Goal: Information Seeking & Learning: Compare options

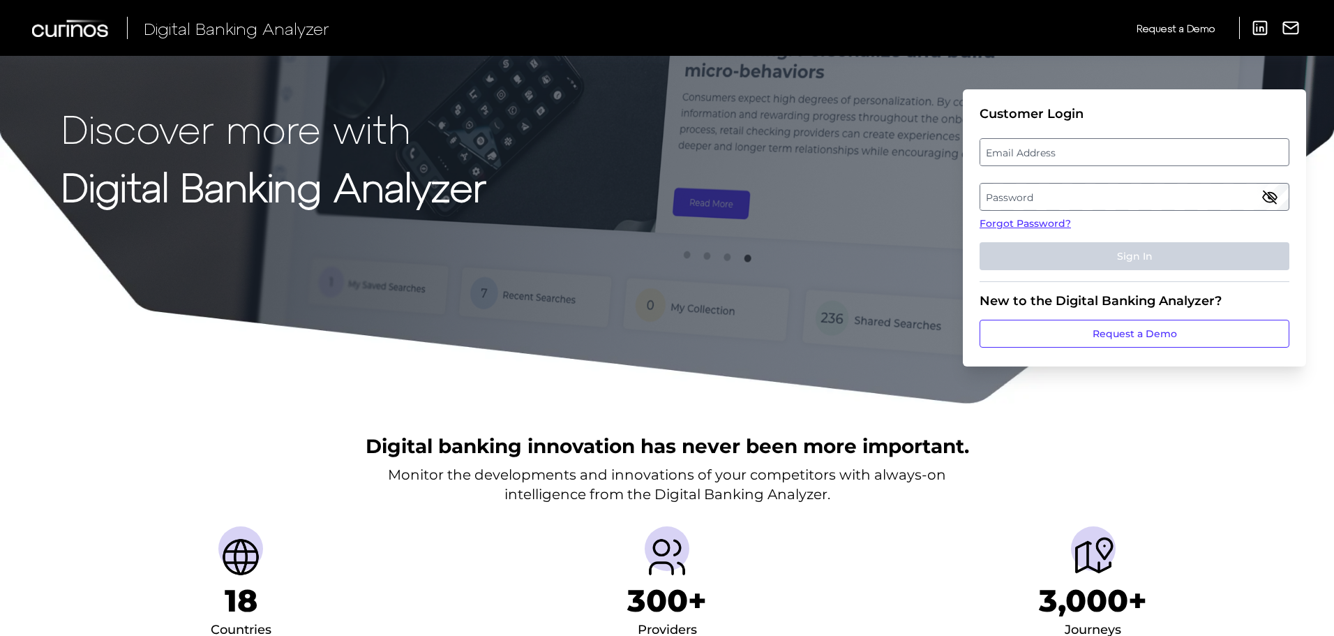
click at [1077, 147] on label "Email Address" at bounding box center [1134, 152] width 308 height 25
click at [1077, 147] on input "email" at bounding box center [1135, 152] width 310 height 28
click at [980, 138] on div at bounding box center [980, 138] width 0 height 0
type input "walter_mckenzie@keybank.com"
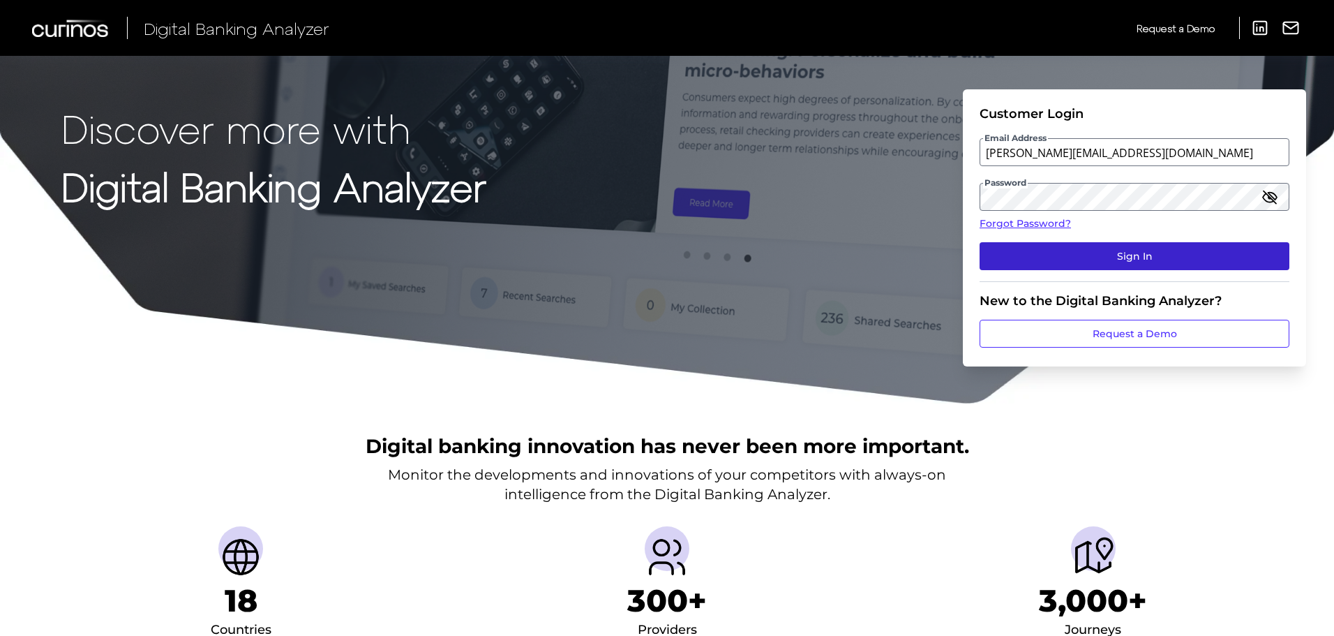
click at [1139, 255] on button "Sign In" at bounding box center [1135, 256] width 310 height 28
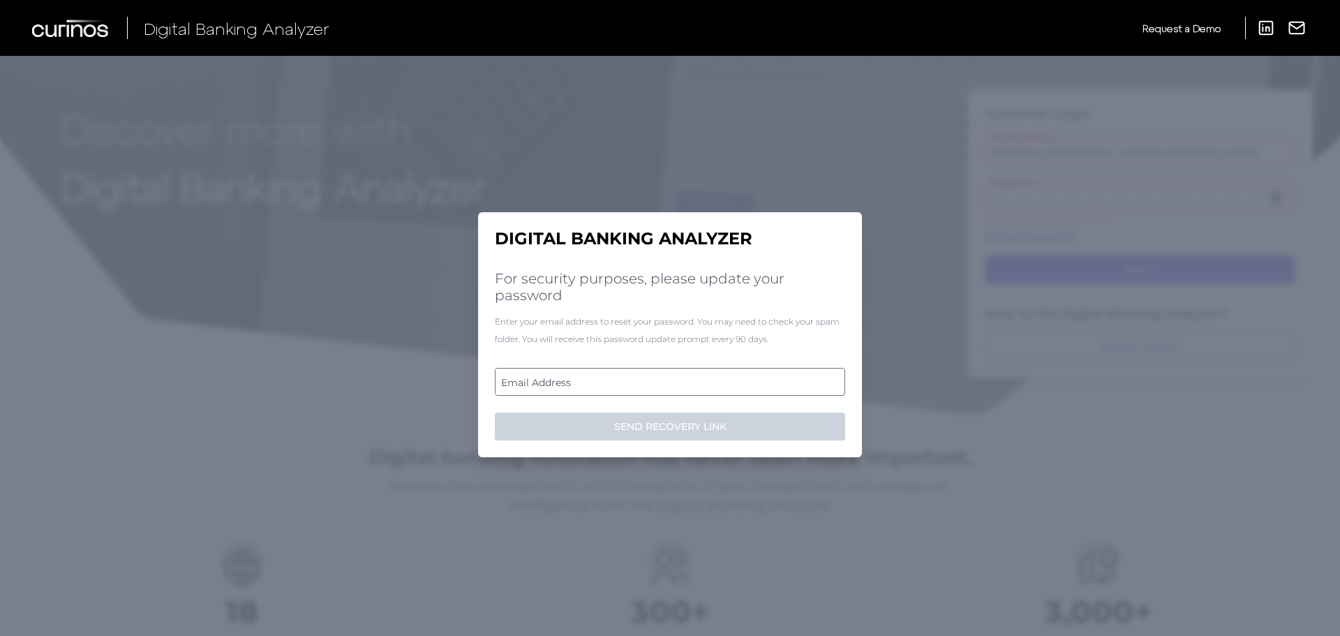
click at [613, 381] on label "Email Address" at bounding box center [669, 381] width 348 height 25
click at [613, 381] on input "email" at bounding box center [670, 382] width 350 height 28
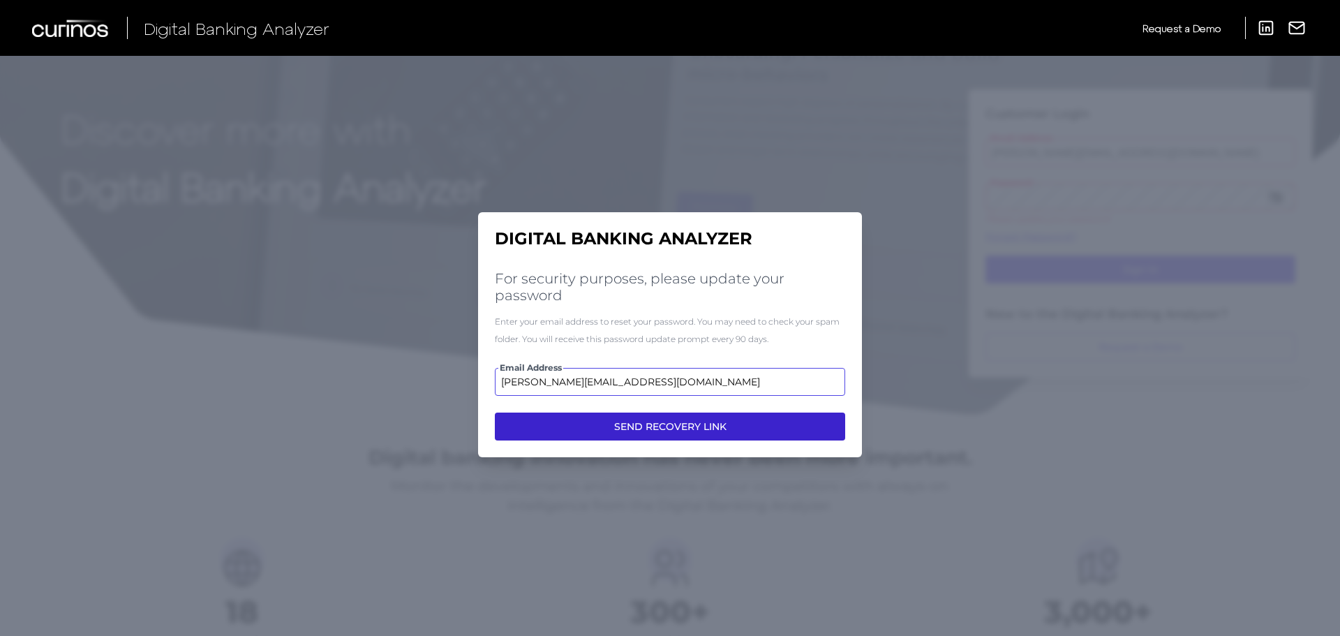
type input "walter_mckenzie@keybank.com"
click at [646, 429] on button "SEND RECOVERY LINK" at bounding box center [670, 426] width 350 height 28
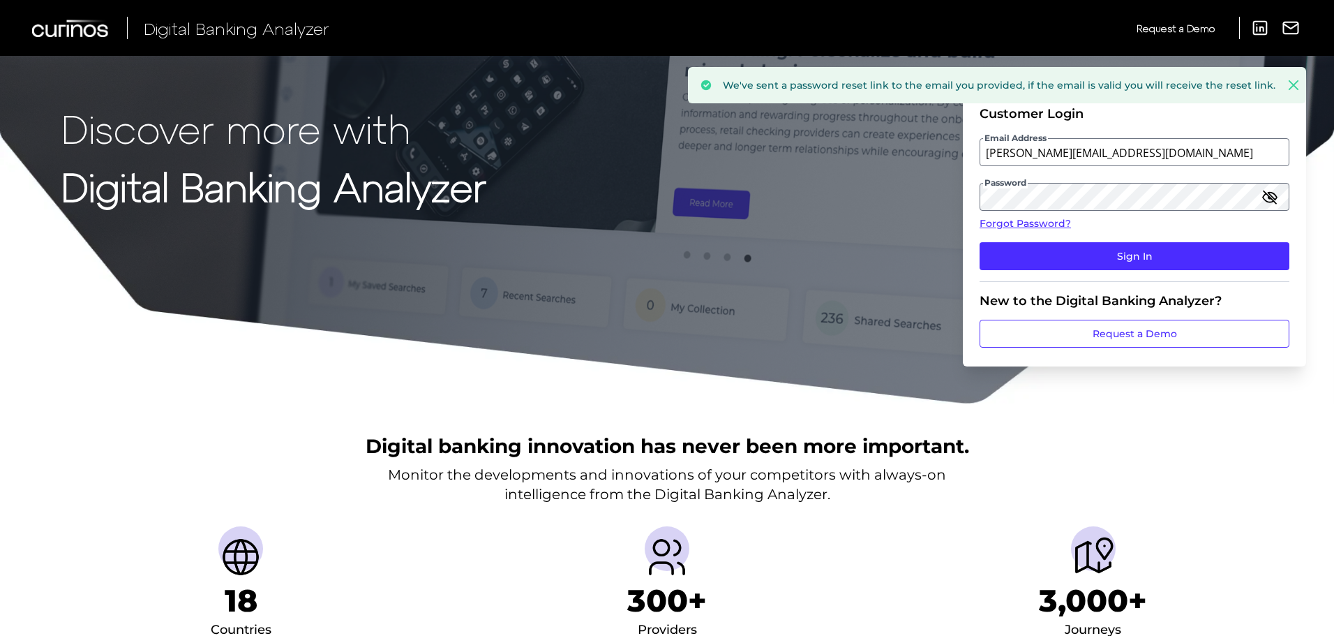
click at [1271, 194] on icon "button" at bounding box center [1270, 196] width 17 height 17
click at [1271, 195] on icon "button" at bounding box center [1270, 196] width 17 height 17
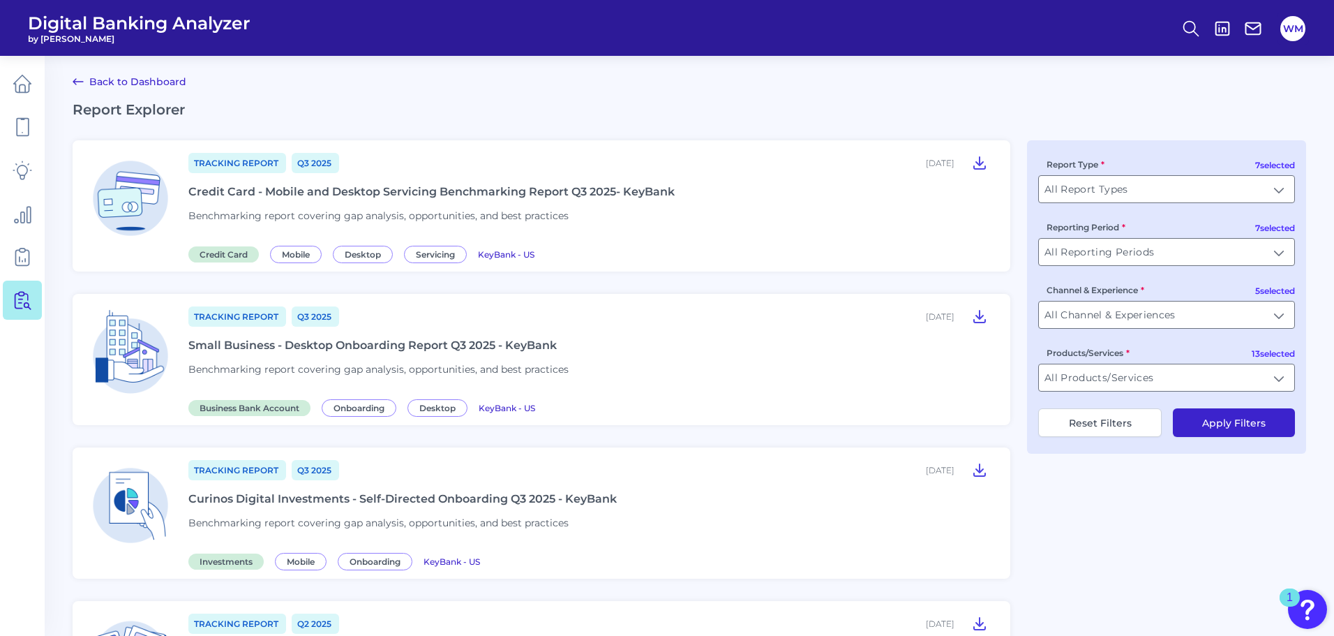
click at [140, 80] on link "Back to Dashboard" at bounding box center [130, 81] width 114 height 17
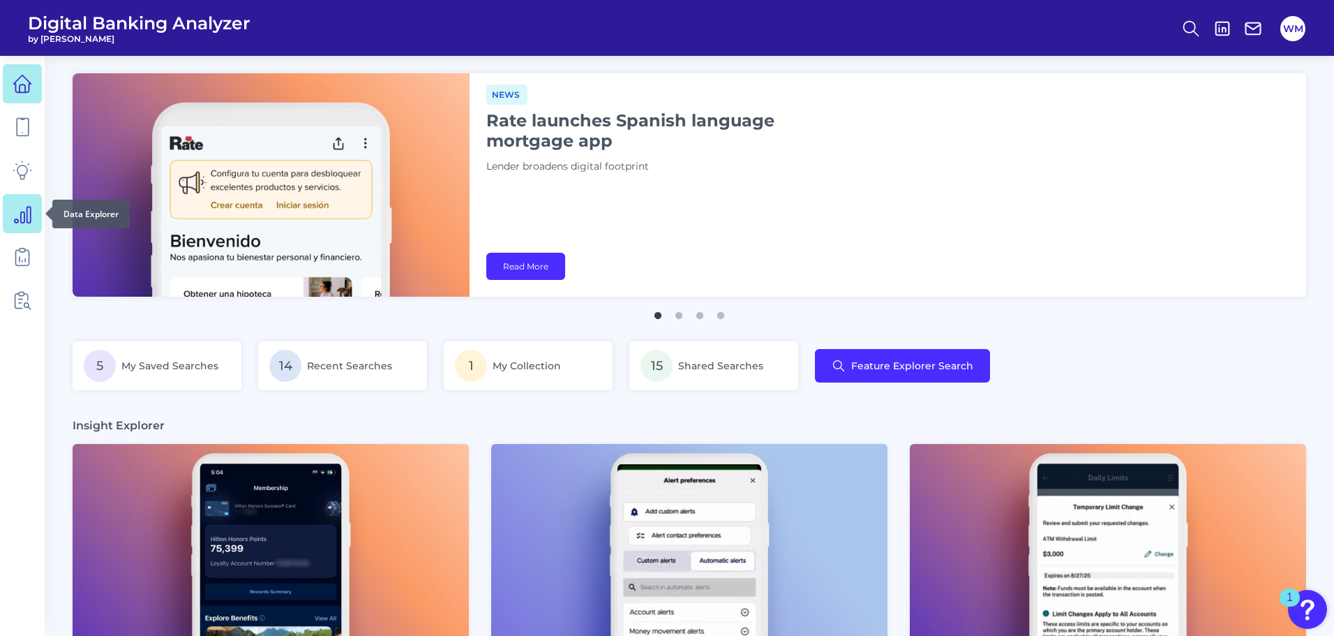
click at [20, 220] on icon at bounding box center [23, 214] width 20 height 20
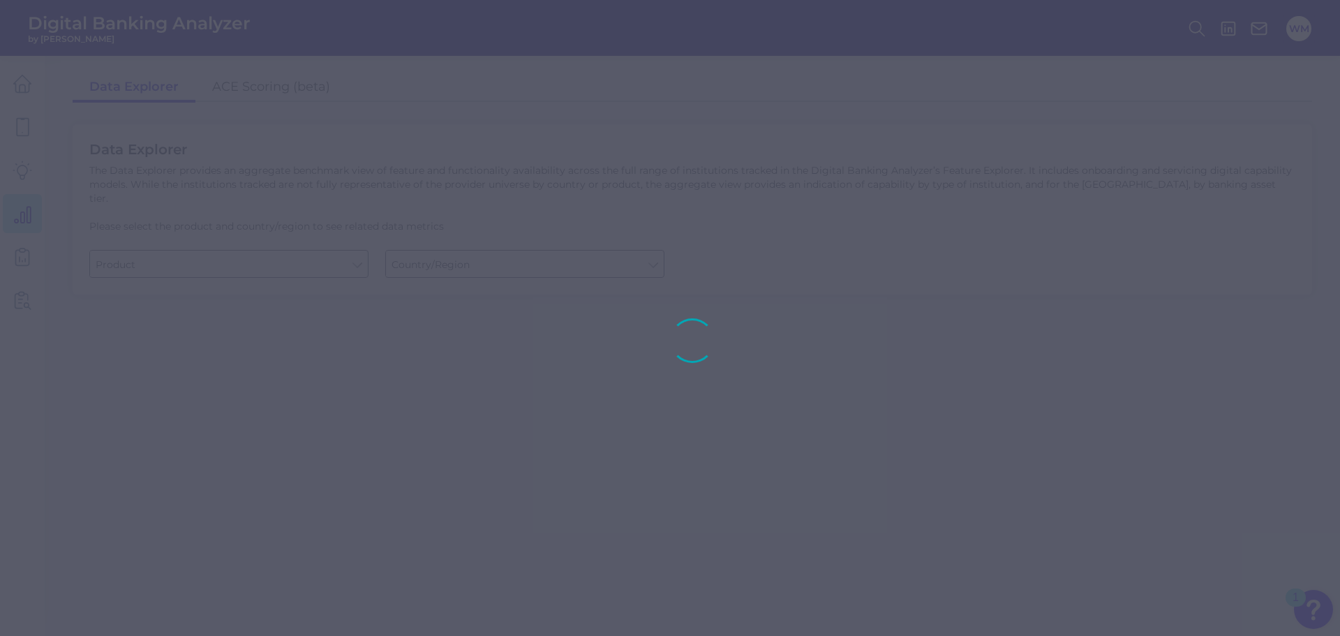
type input "Business Bank Account"
type input "United States"
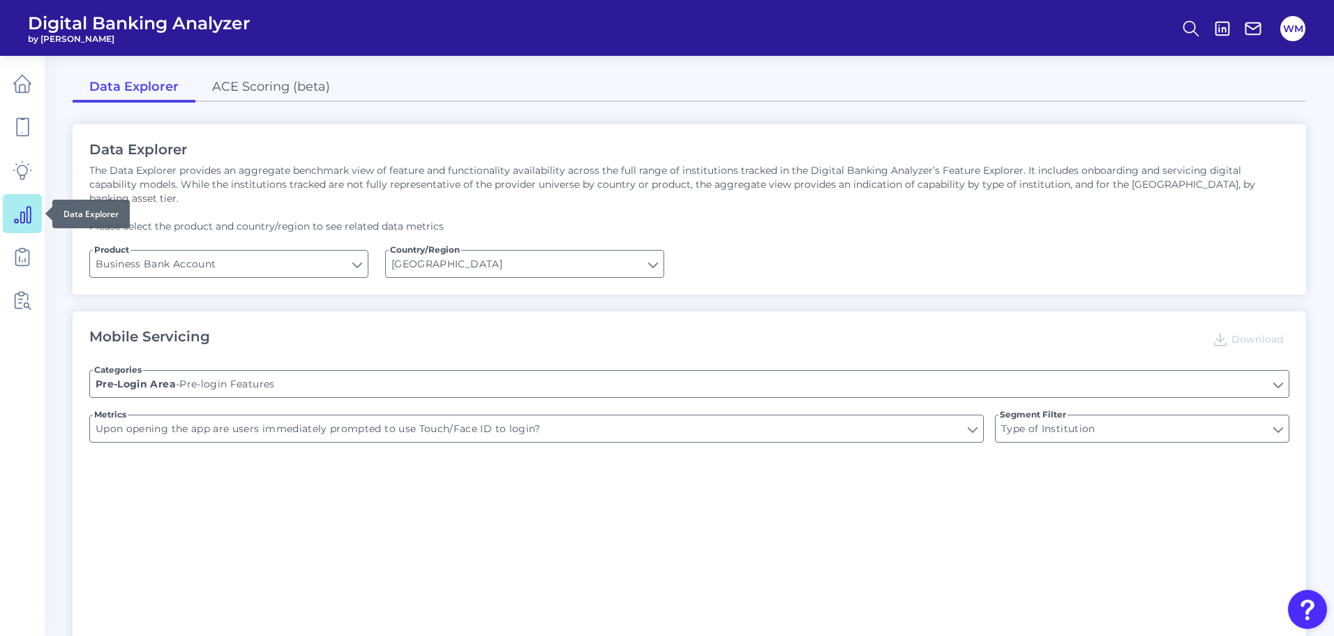
type input "Does it offer third-party single sign on?"
type input "Can you apply for the PRODUCT as a new to brand customer on ANY digital channel?"
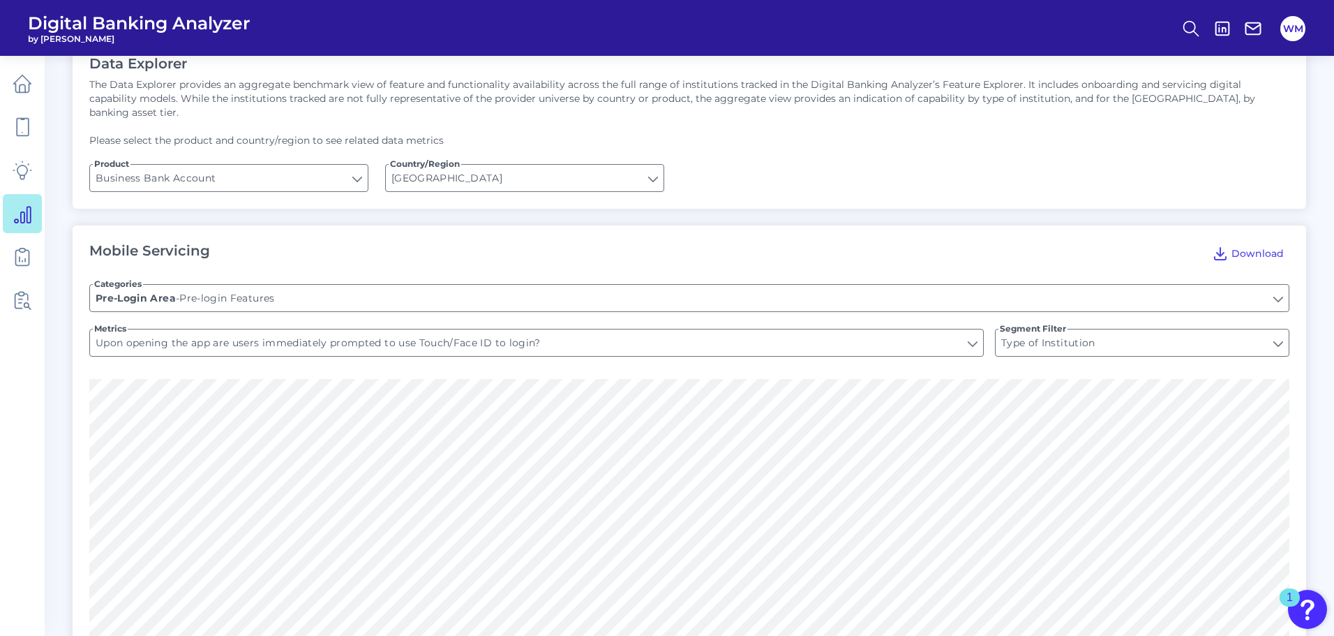
scroll to position [75, 0]
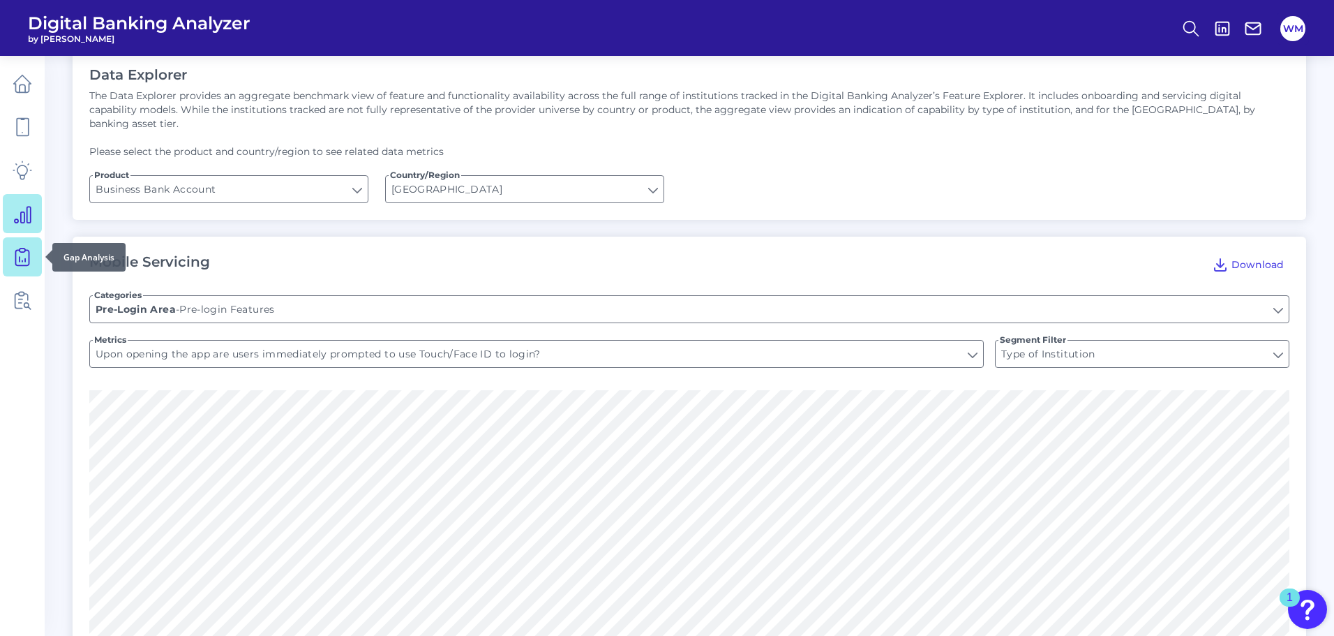
click at [28, 256] on icon at bounding box center [23, 257] width 20 height 20
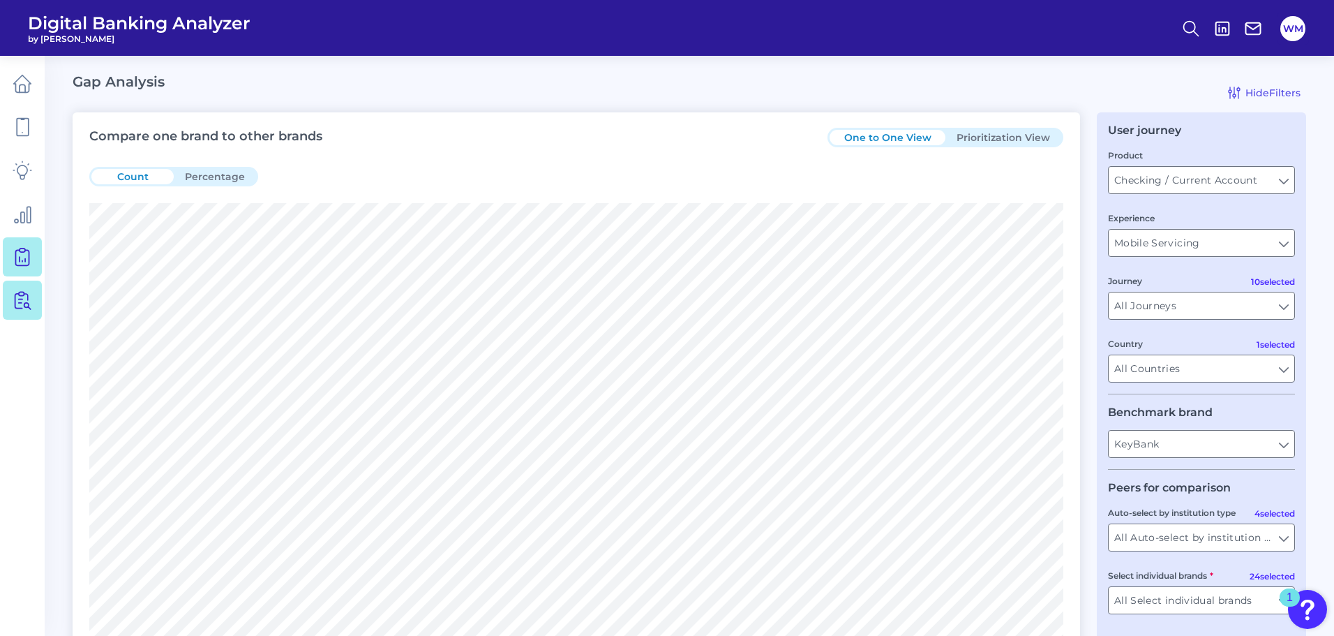
click at [20, 308] on icon at bounding box center [18, 301] width 7 height 15
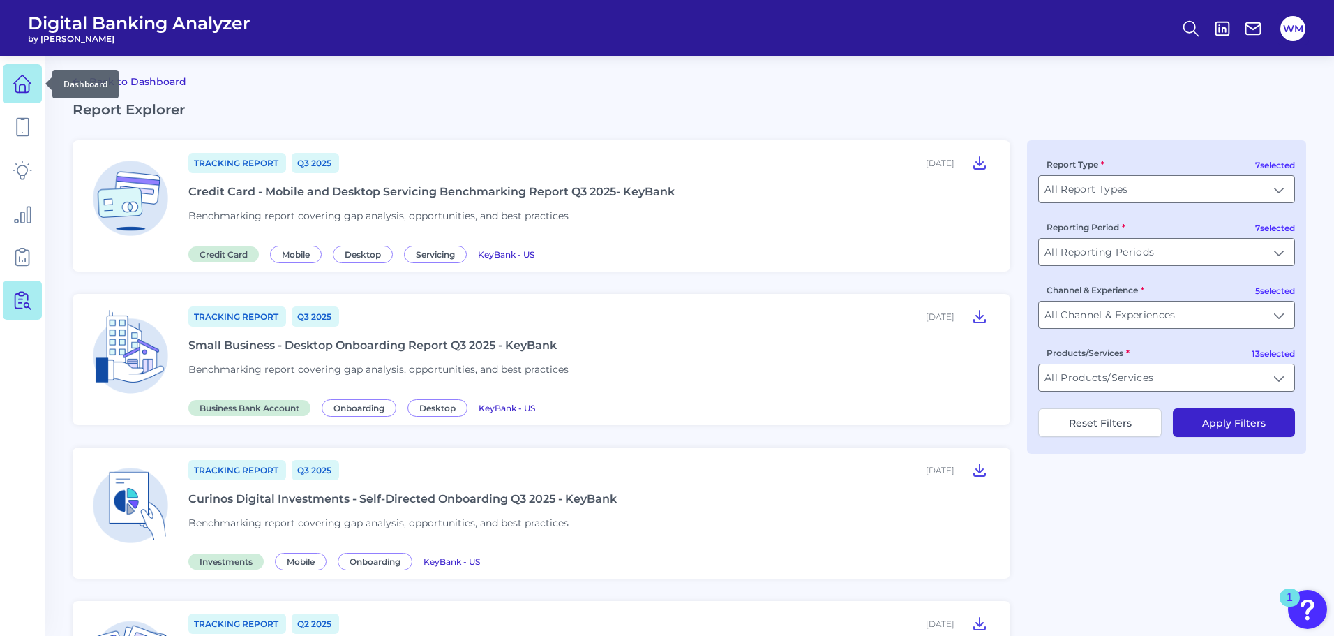
click at [28, 87] on icon at bounding box center [23, 84] width 20 height 20
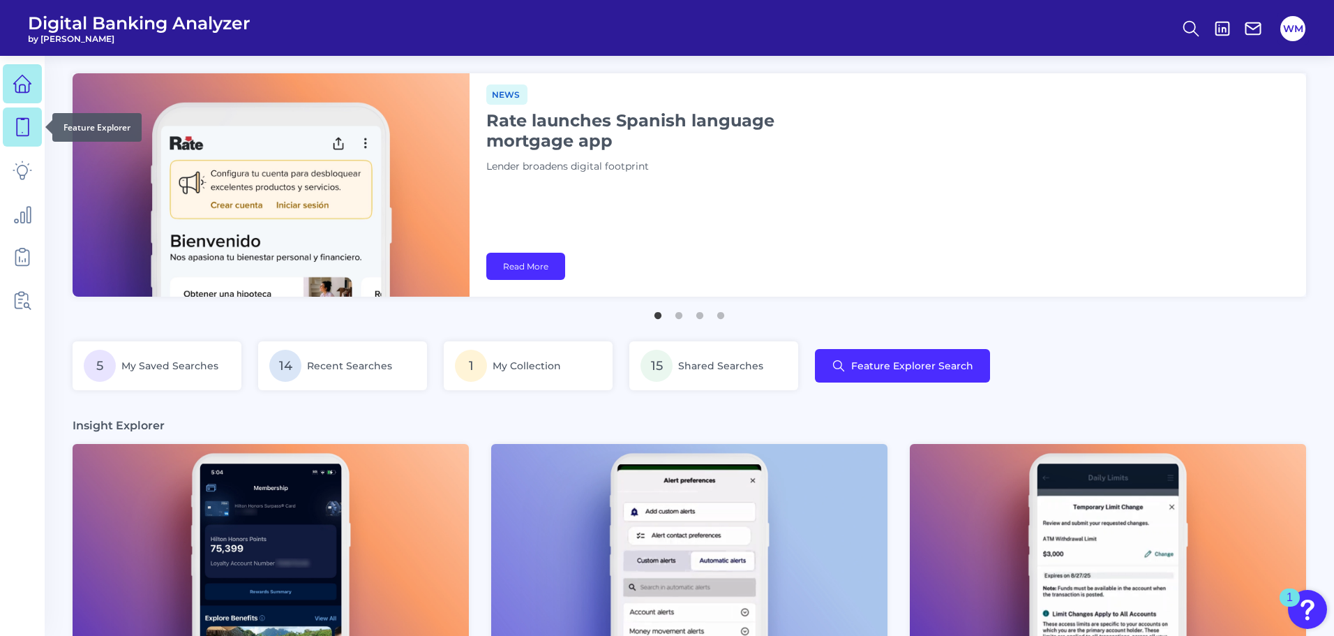
click at [27, 133] on icon at bounding box center [23, 127] width 20 height 20
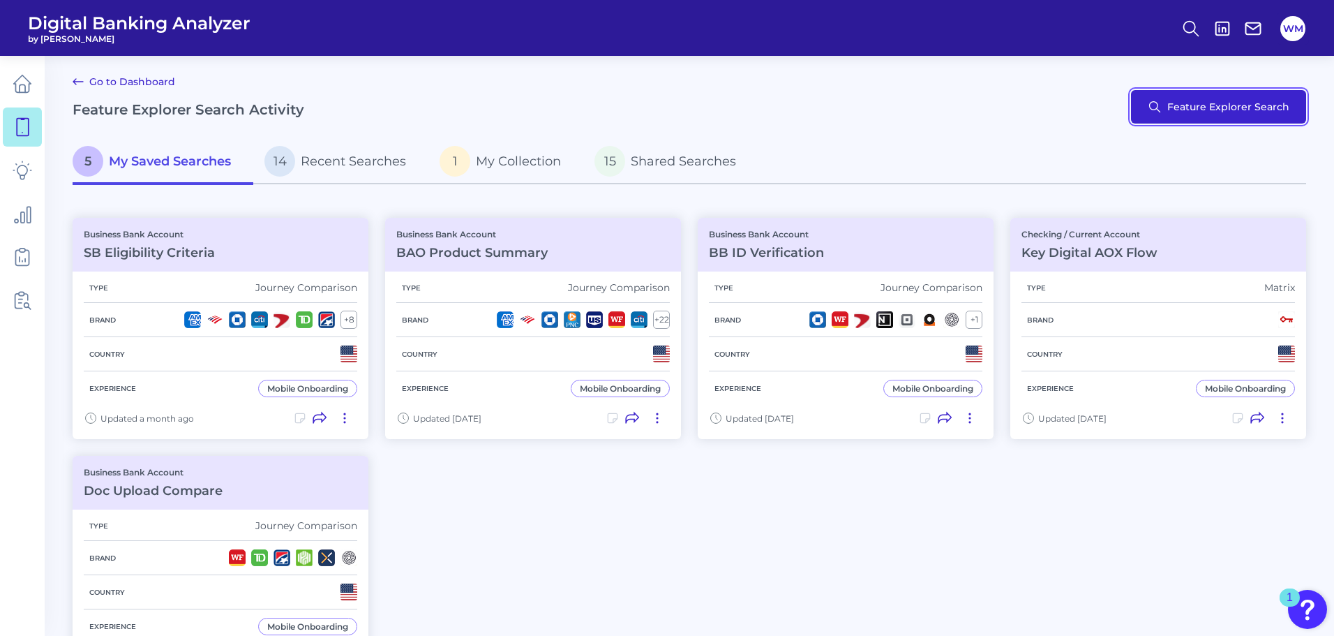
click at [1199, 110] on button "Feature Explorer Search" at bounding box center [1218, 106] width 175 height 33
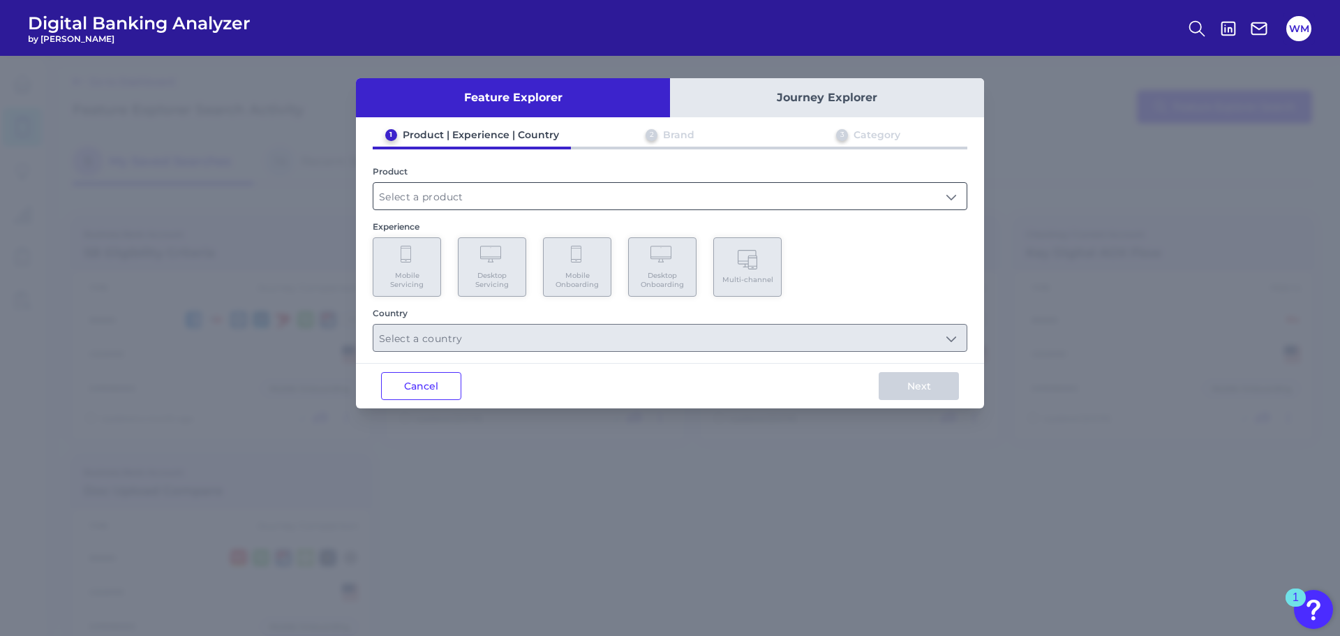
click at [565, 207] on input "text" at bounding box center [669, 196] width 593 height 27
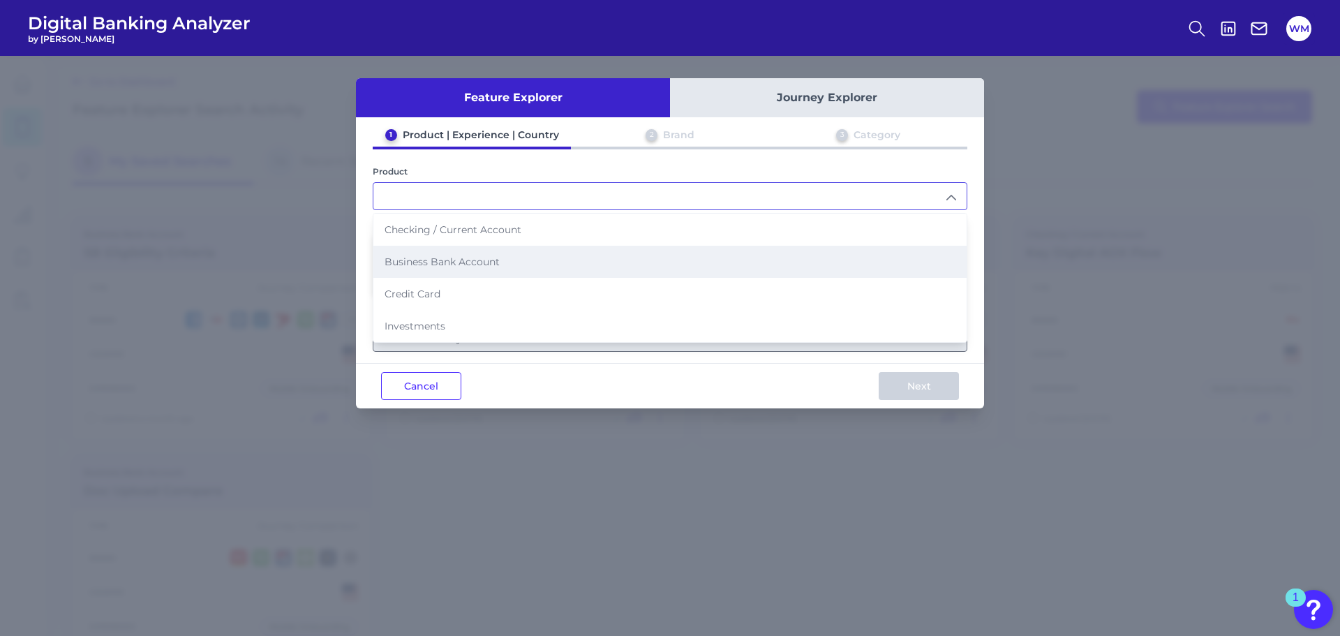
click at [472, 260] on span "Business Bank Account" at bounding box center [441, 261] width 115 height 13
type input "Business Bank Account"
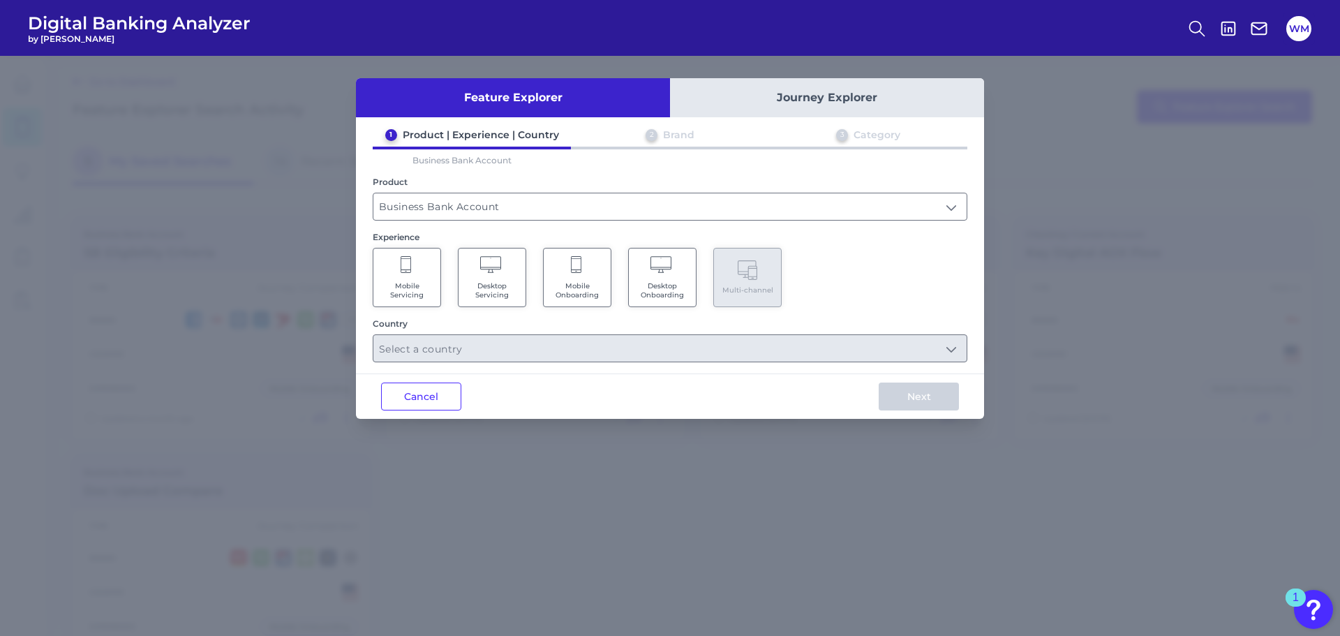
click at [504, 281] on span "Desktop Servicing" at bounding box center [491, 290] width 53 height 18
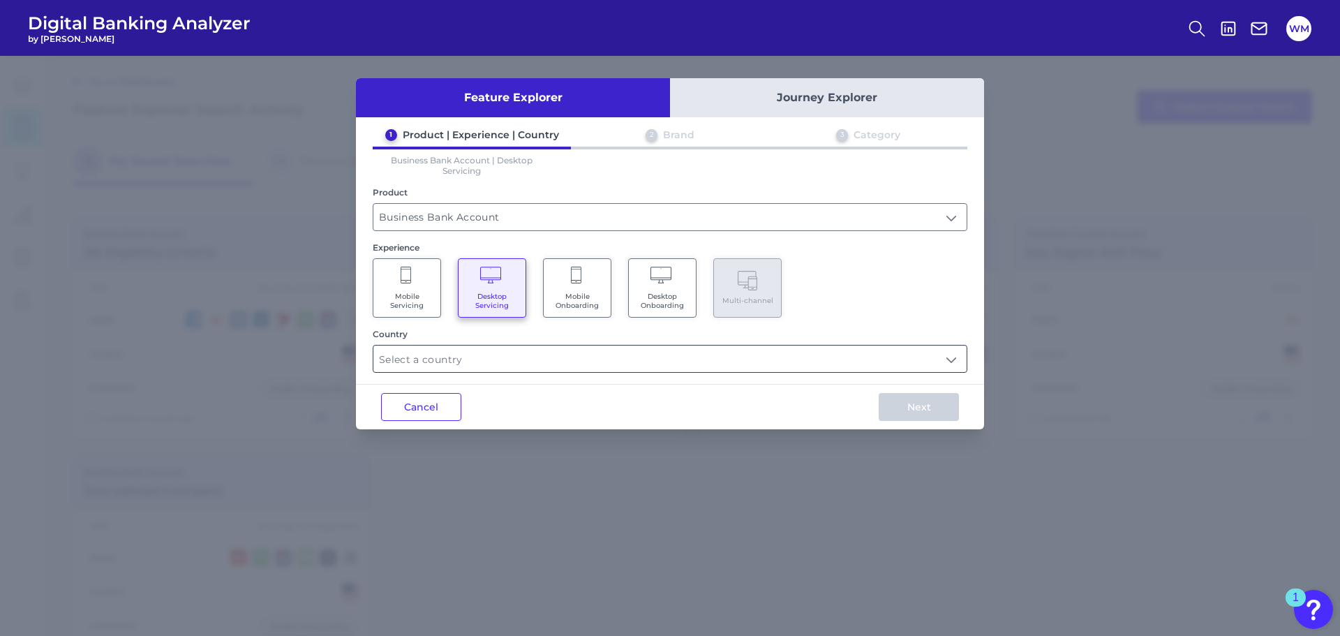
click at [767, 359] on input "text" at bounding box center [669, 358] width 593 height 27
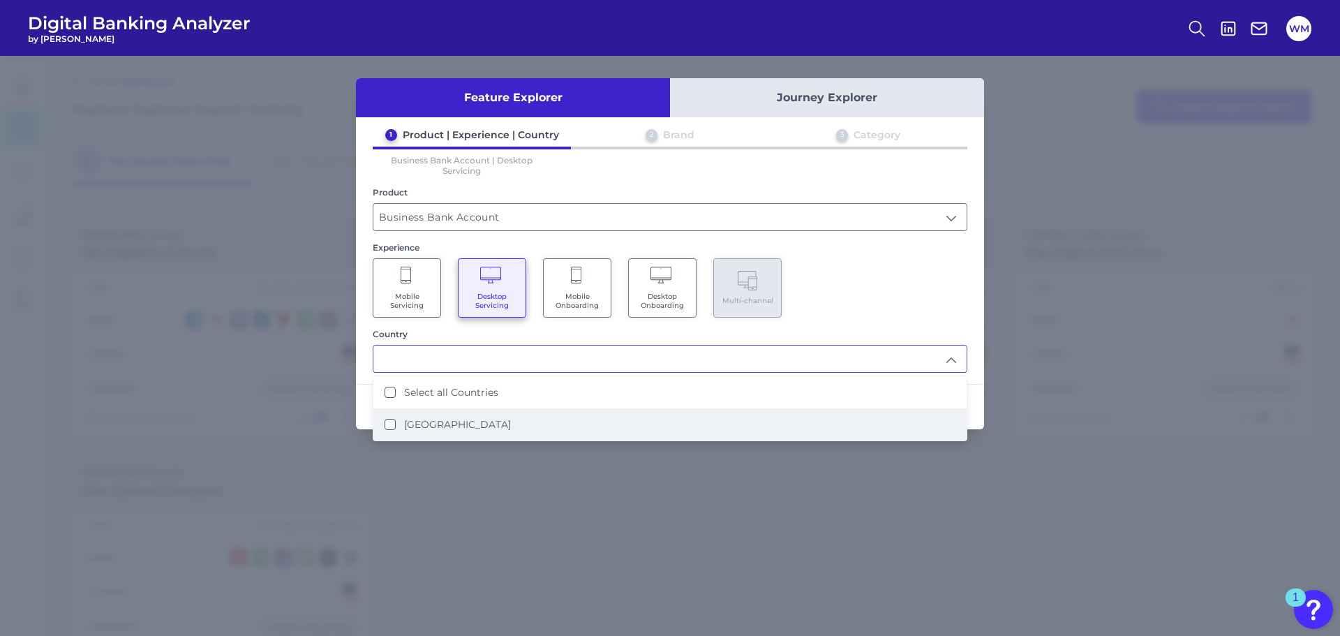
click at [391, 425] on States "United States" at bounding box center [389, 424] width 11 height 11
type input "Select all Countries"
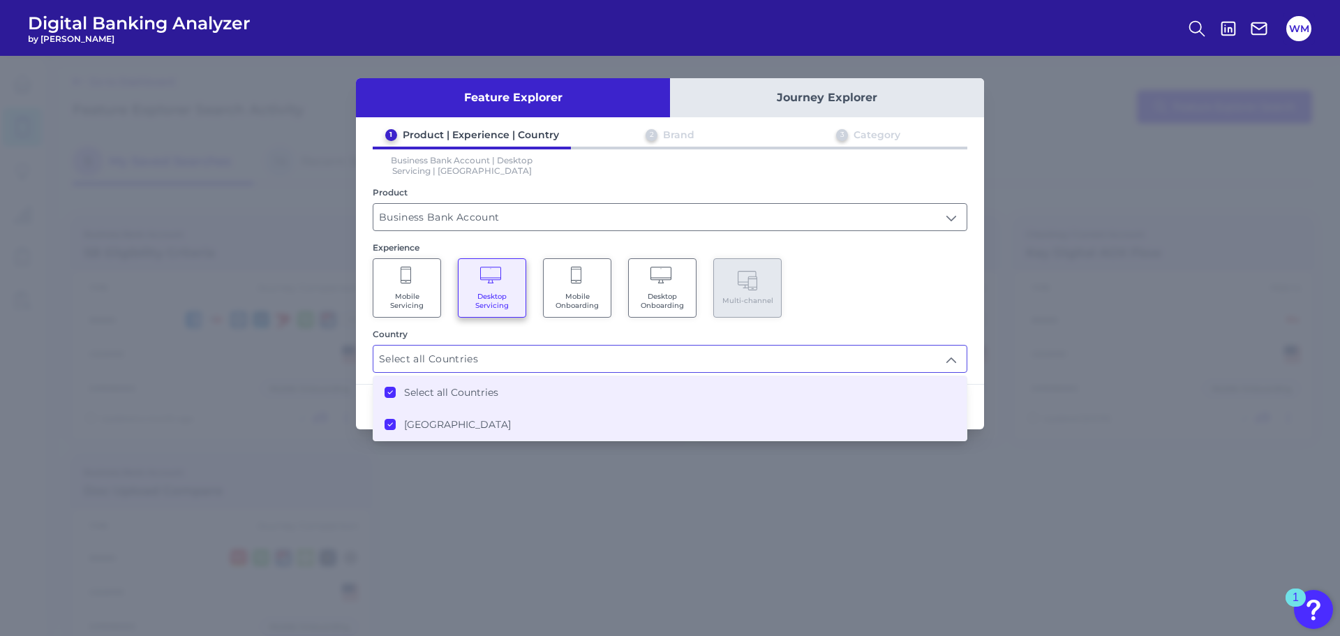
scroll to position [1, 0]
click at [1042, 412] on div "Feature Explorer Journey Explorer 1 Product | Experience | Country 2 Brand 3 Ca…" at bounding box center [670, 346] width 1340 height 580
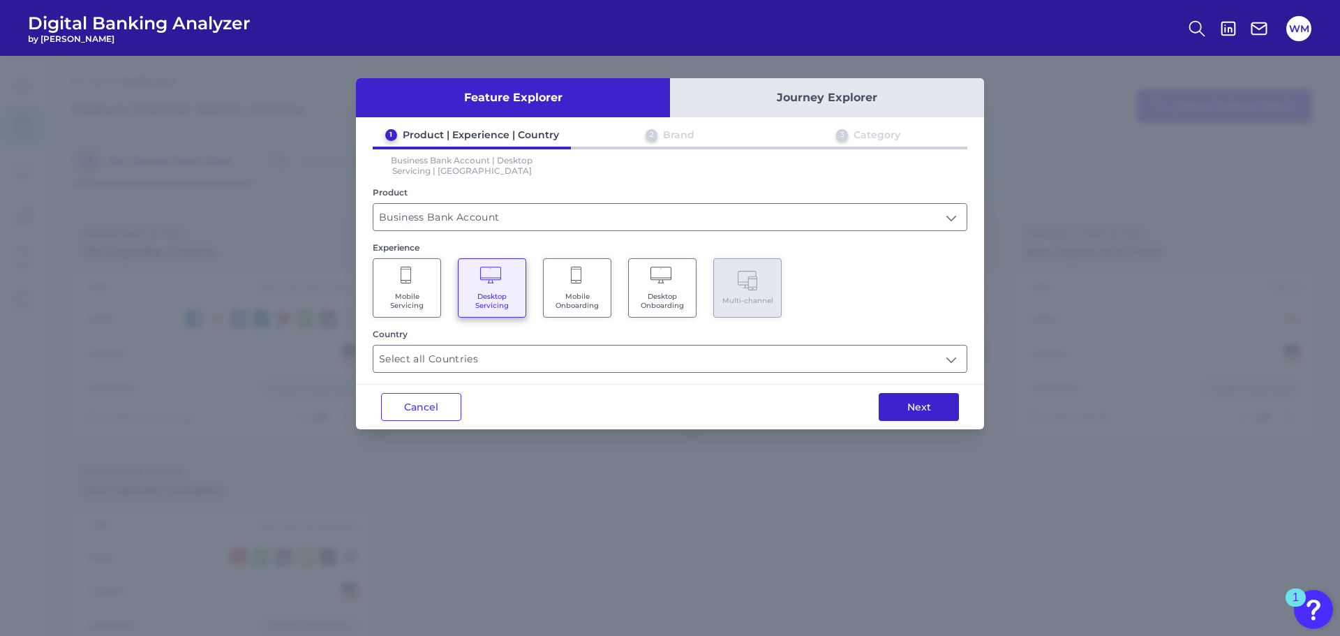
click at [911, 409] on button "Next" at bounding box center [918, 407] width 80 height 28
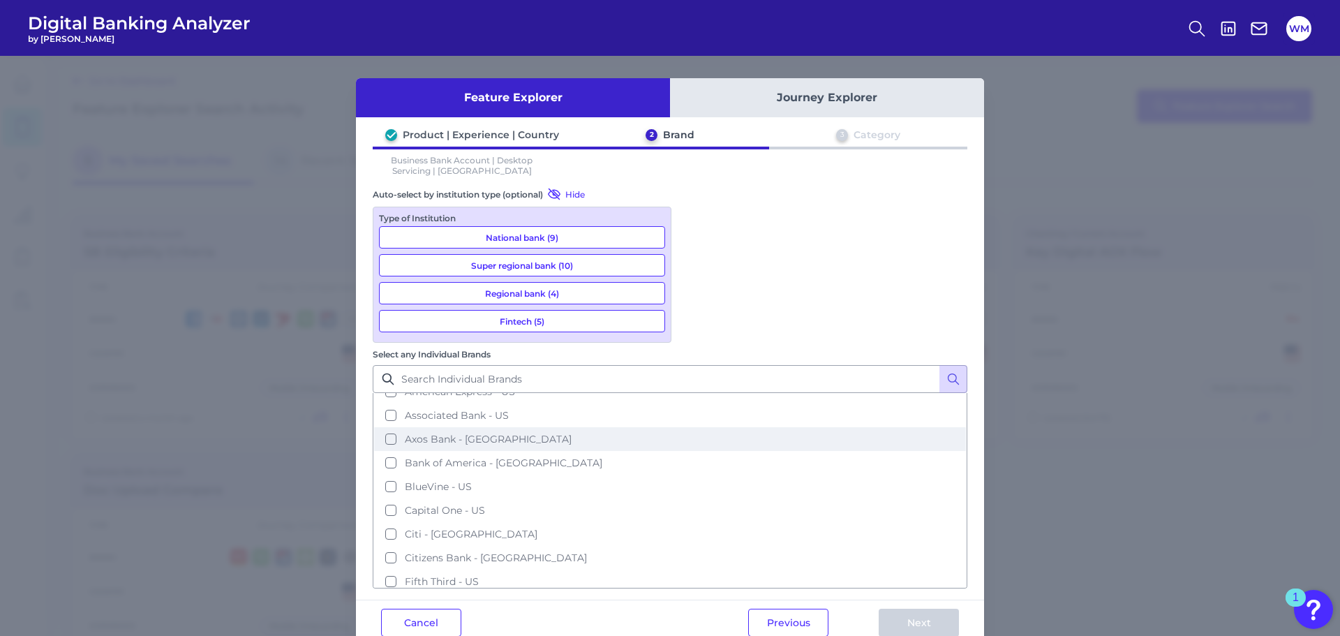
scroll to position [70, 0]
click at [694, 419] on button "Bank of America - US" at bounding box center [670, 431] width 592 height 24
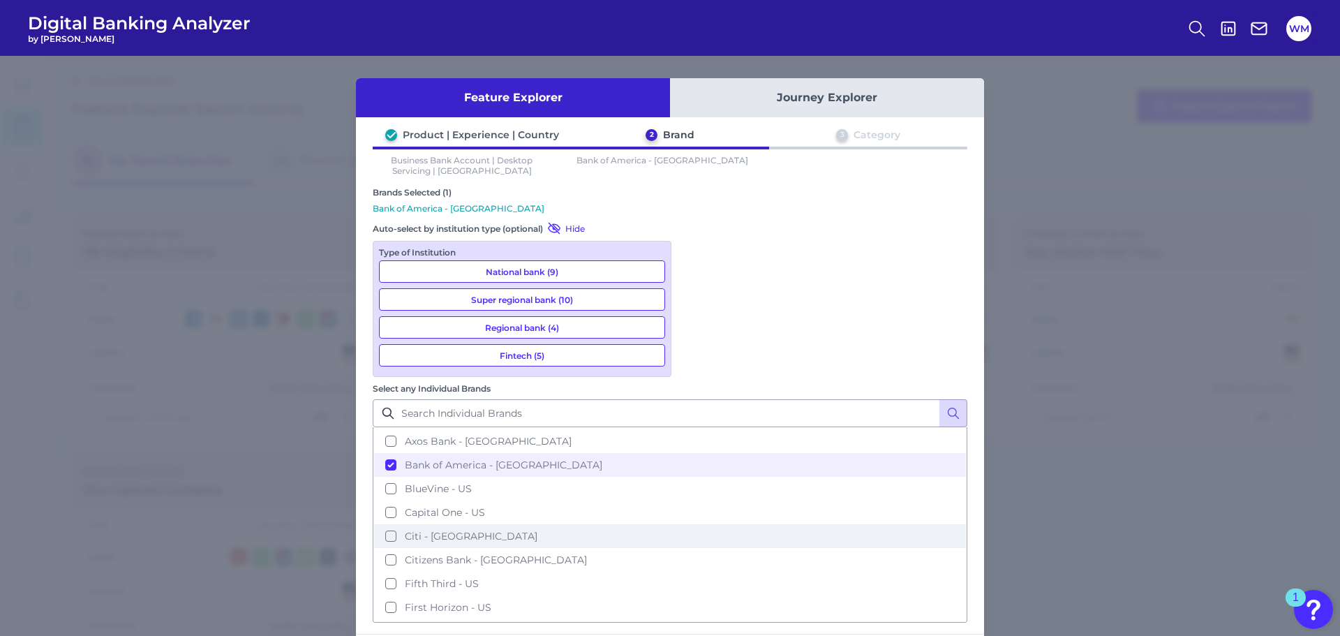
click at [693, 524] on button "Citi - US" at bounding box center [670, 536] width 592 height 24
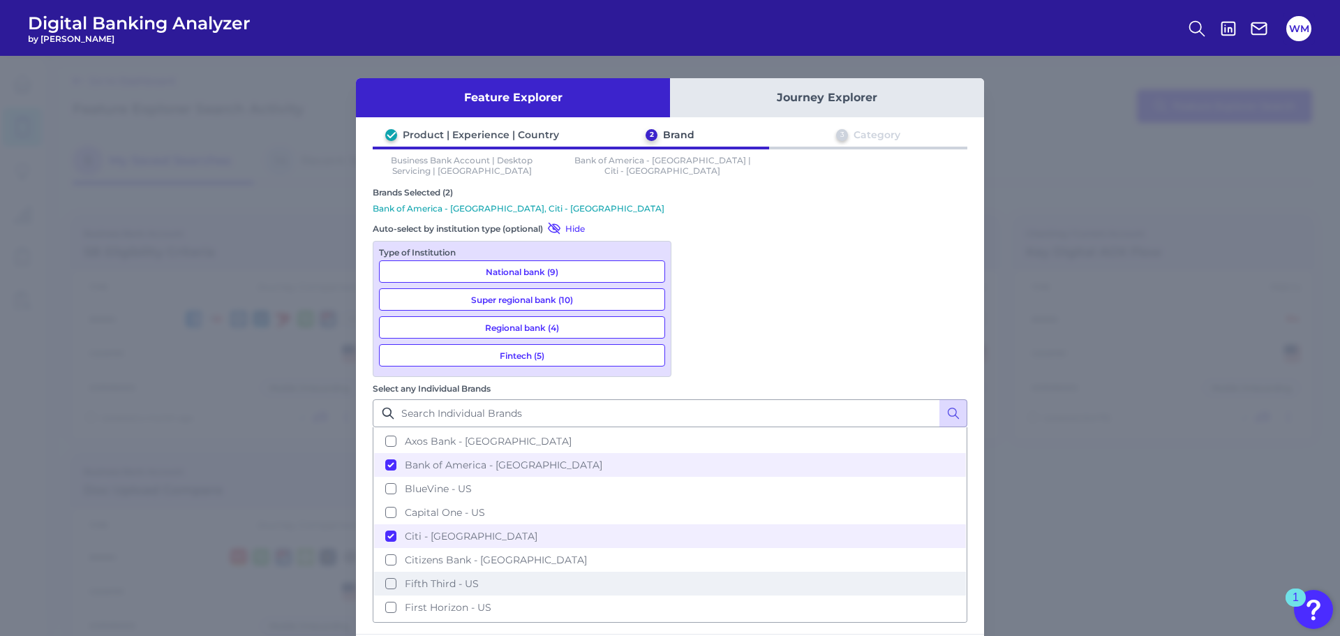
click at [697, 571] on button "Fifth Third - US" at bounding box center [670, 583] width 592 height 24
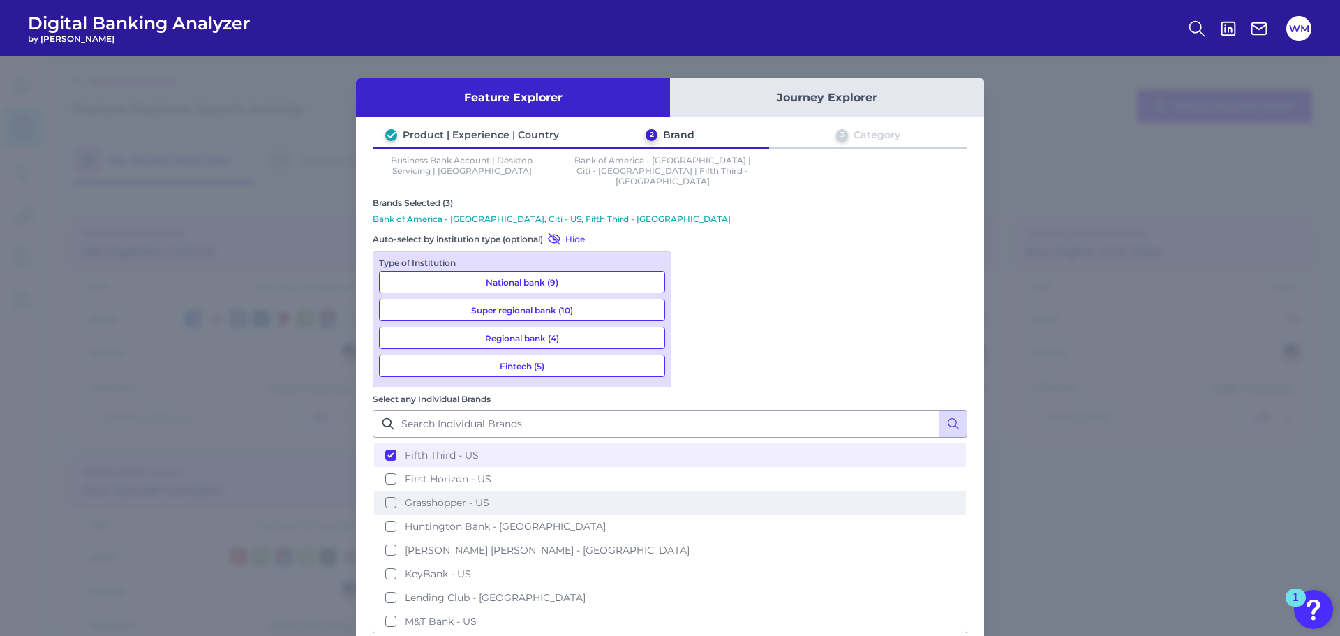
scroll to position [209, 0]
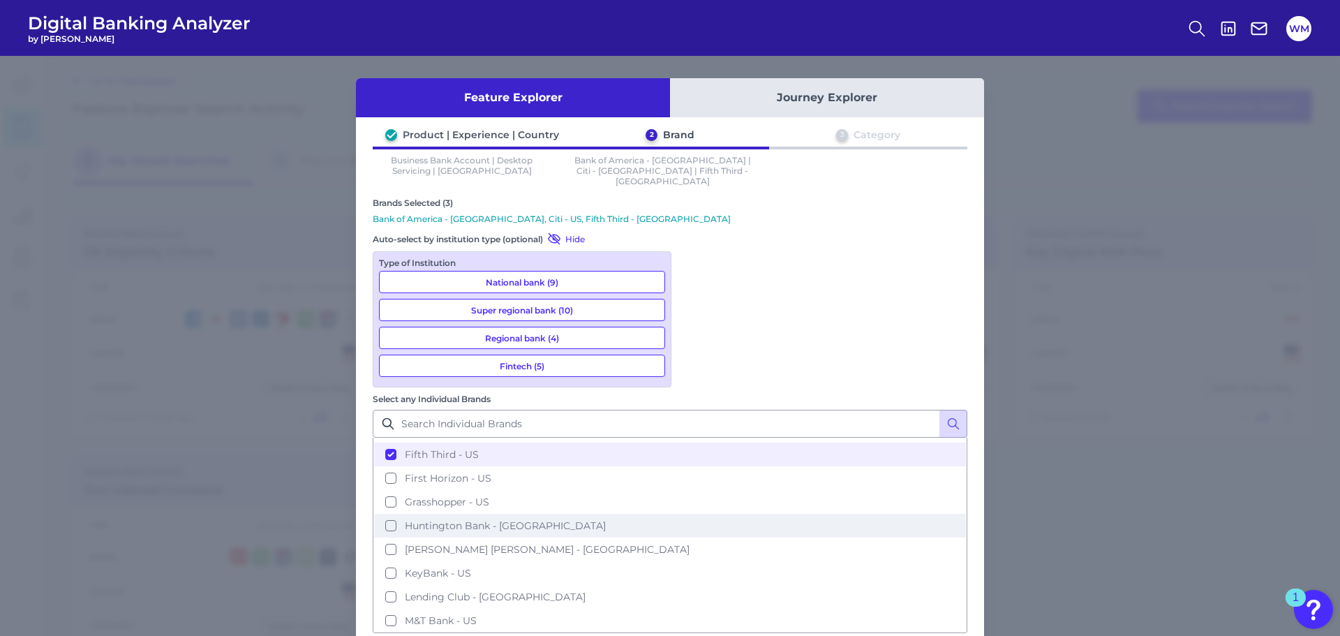
click at [691, 514] on button "Huntington Bank - US" at bounding box center [670, 526] width 592 height 24
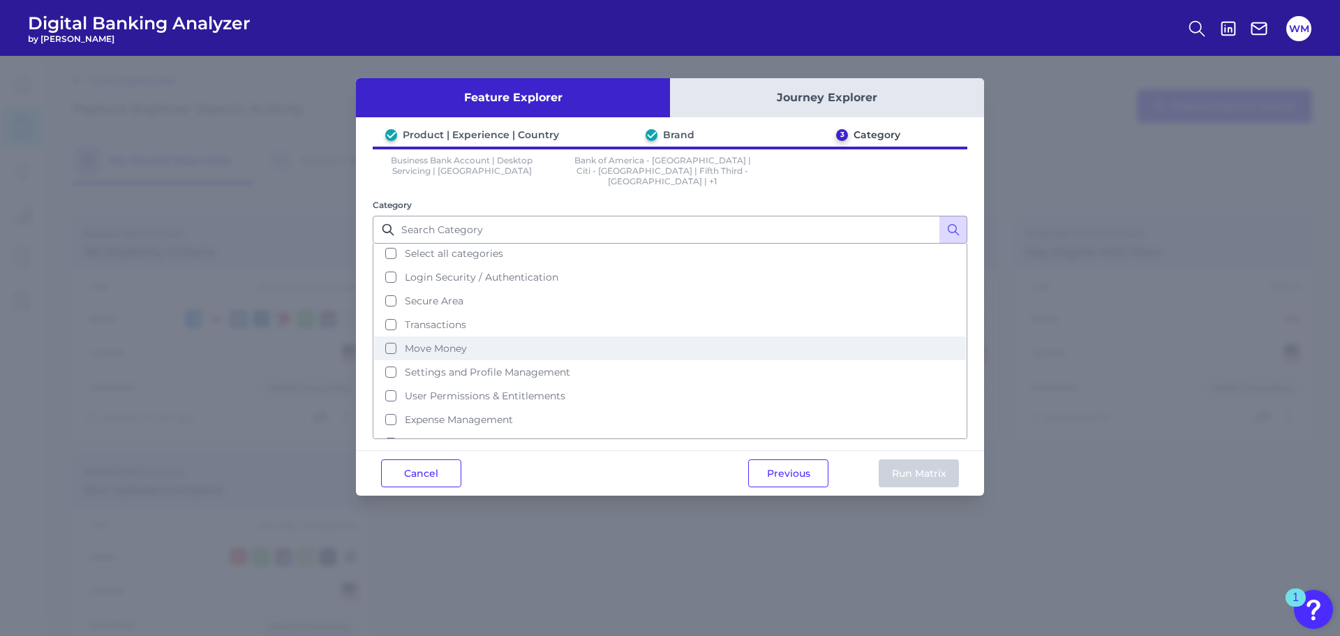
scroll to position [0, 0]
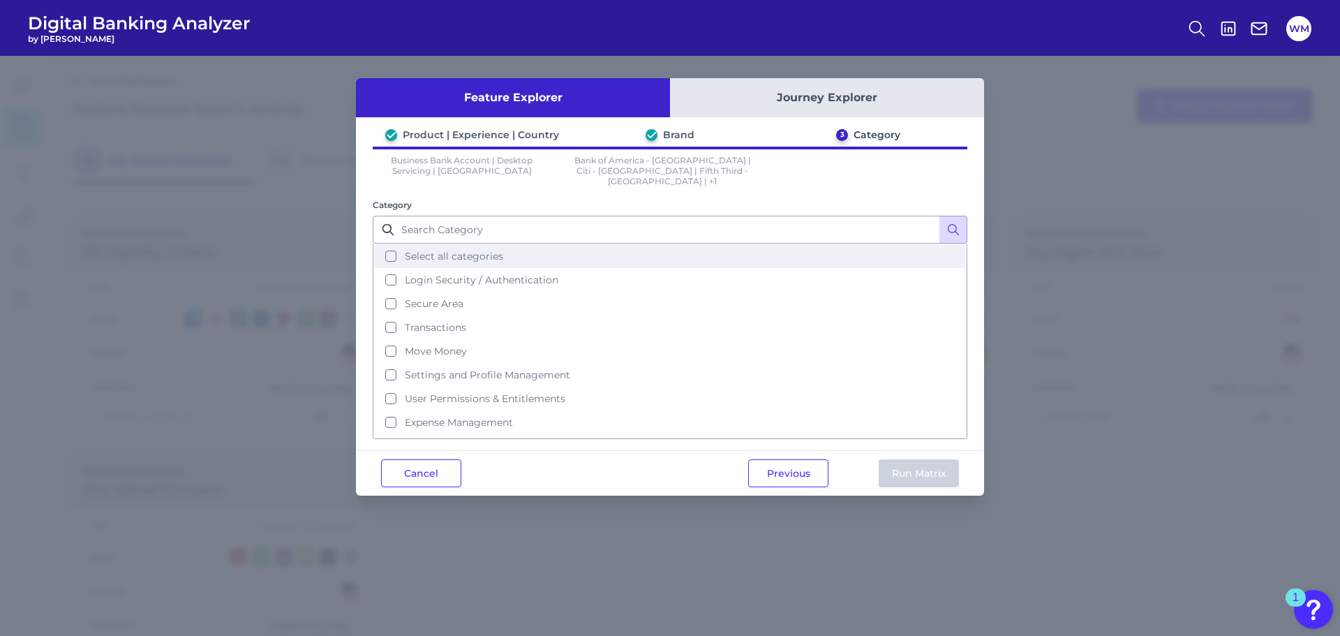
click at [388, 244] on button "Select all categories" at bounding box center [670, 256] width 592 height 24
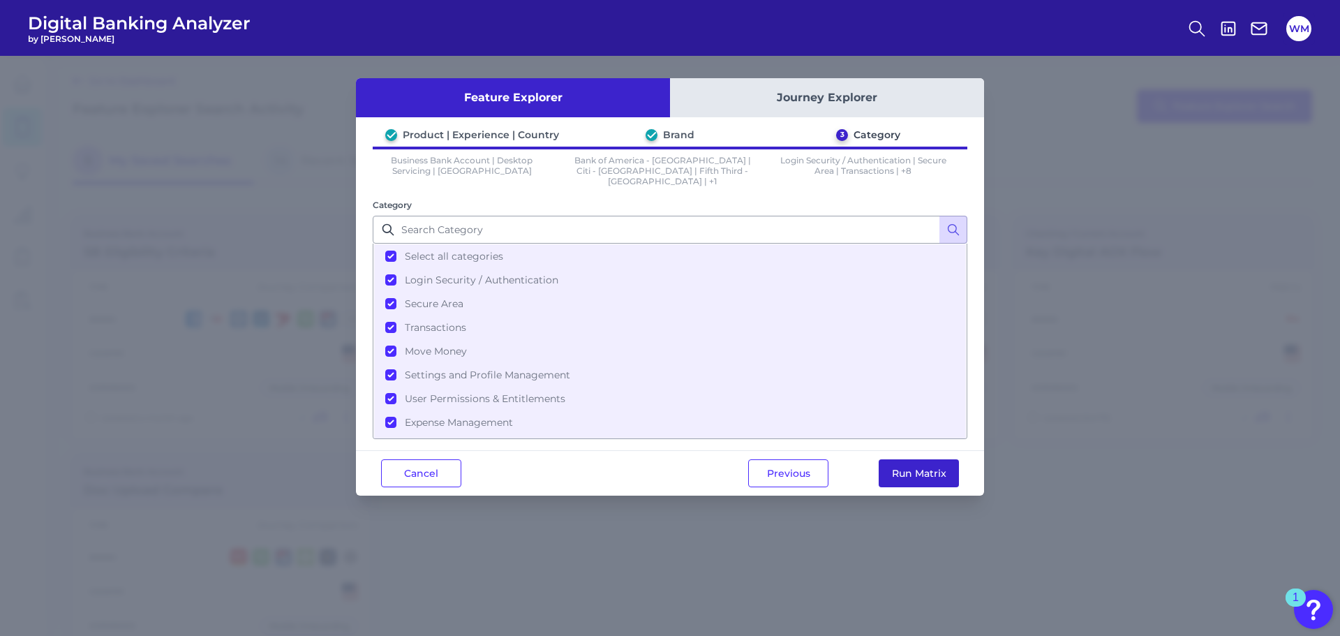
click at [906, 459] on button "Run Matrix" at bounding box center [918, 473] width 80 height 28
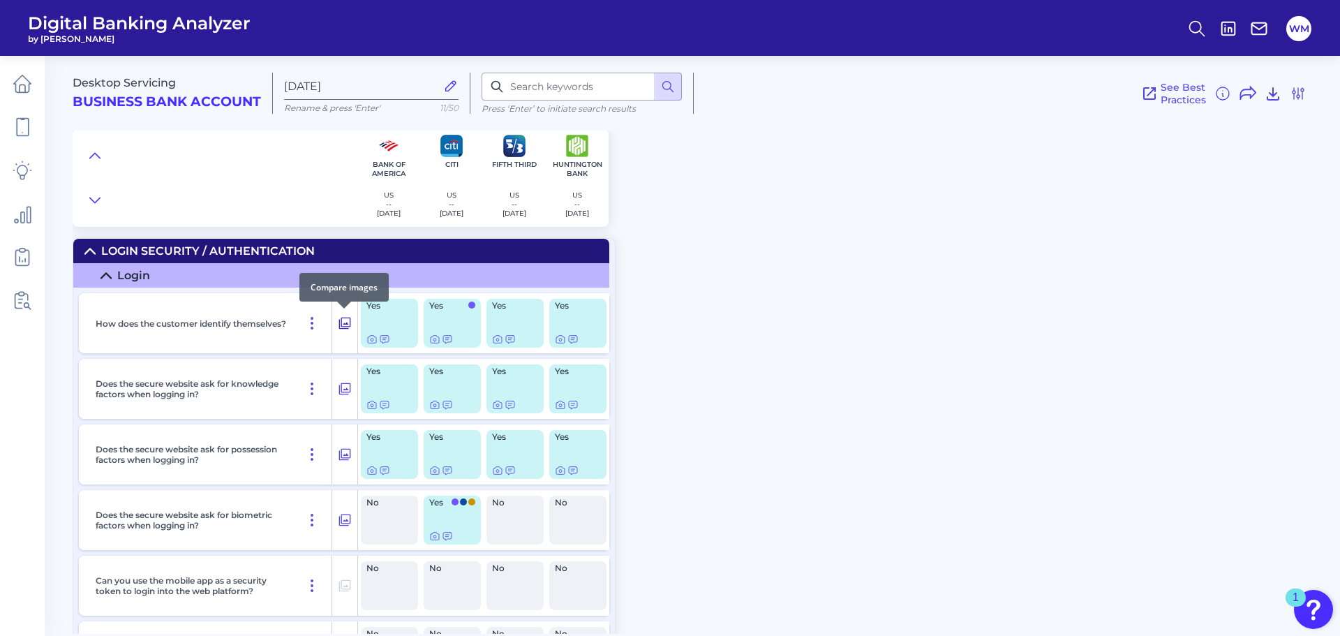
click at [347, 323] on icon at bounding box center [345, 323] width 12 height 12
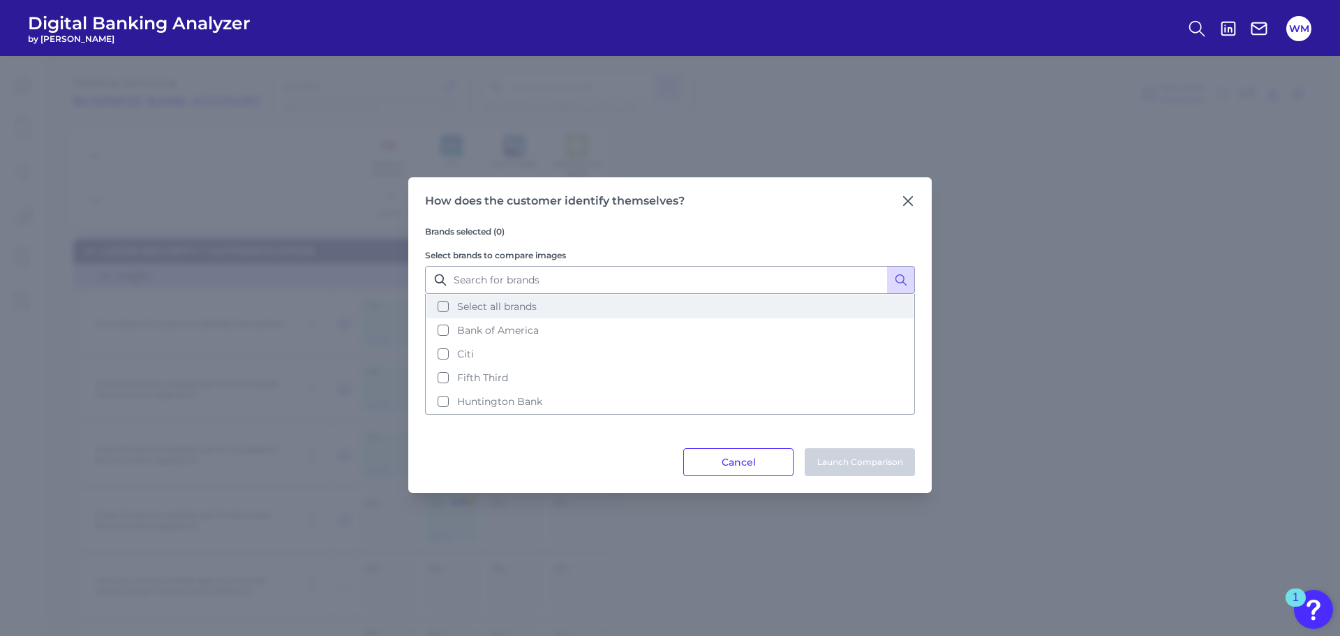
click at [435, 304] on button "Select all brands" at bounding box center [669, 306] width 487 height 24
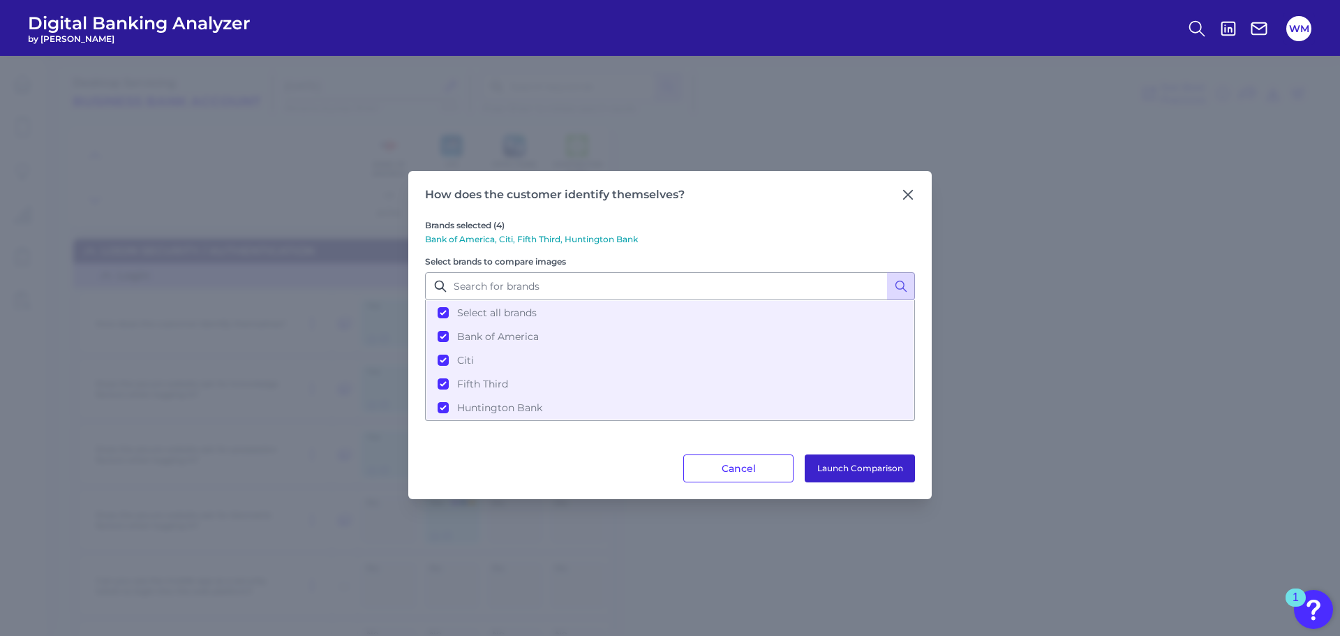
click at [825, 473] on button "Launch Comparison" at bounding box center [859, 468] width 110 height 28
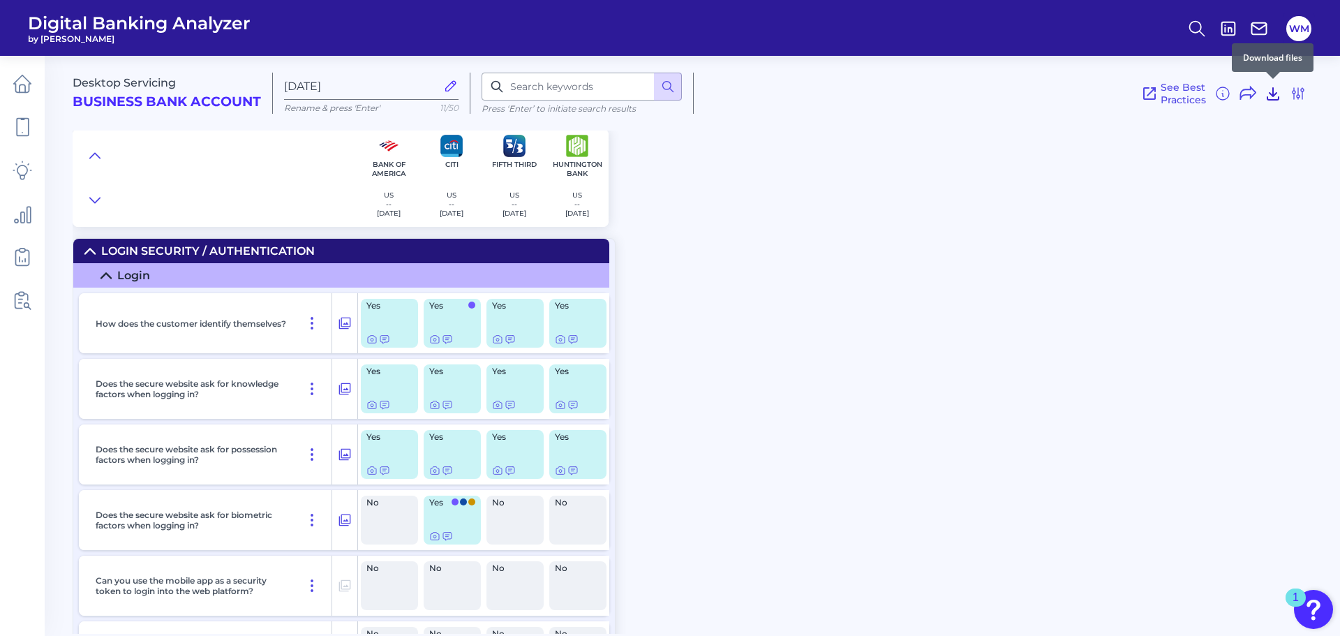
click at [1274, 96] on icon at bounding box center [1272, 93] width 17 height 17
click at [1293, 91] on icon at bounding box center [1297, 93] width 17 height 17
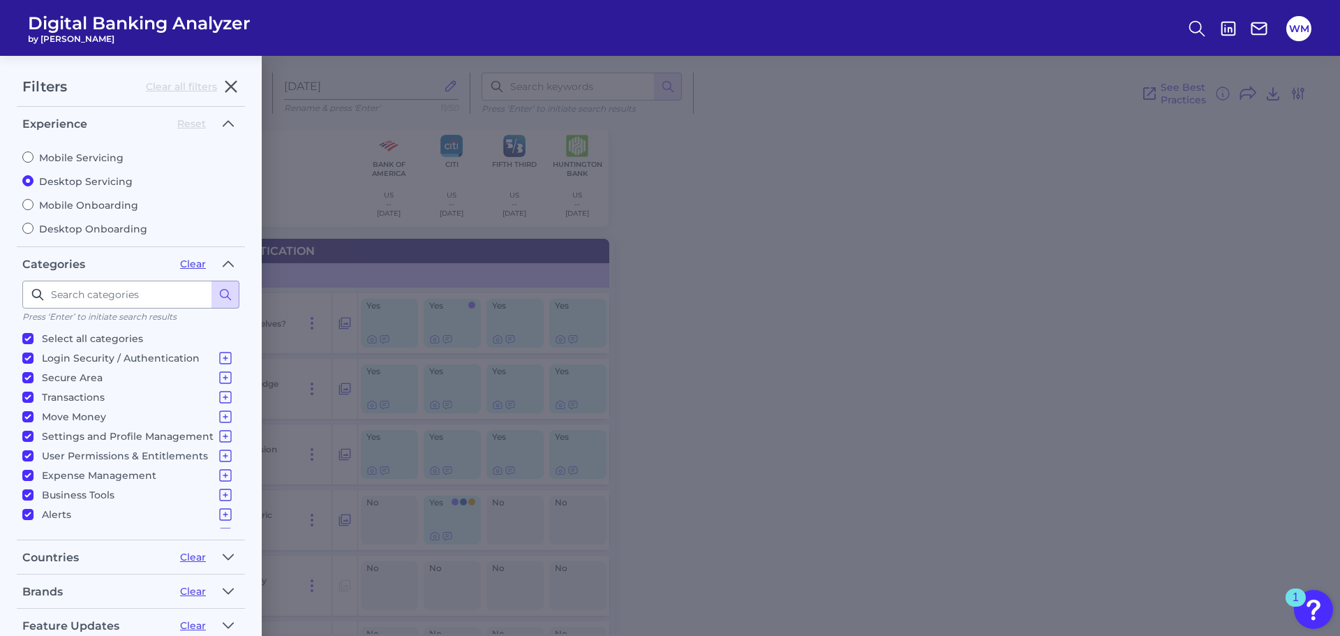
click at [1293, 91] on div "Filters Clear all filters Experience Reset Mobile Servicing Desktop Servicing M…" at bounding box center [670, 346] width 1340 height 580
click at [237, 84] on icon "button" at bounding box center [231, 86] width 17 height 17
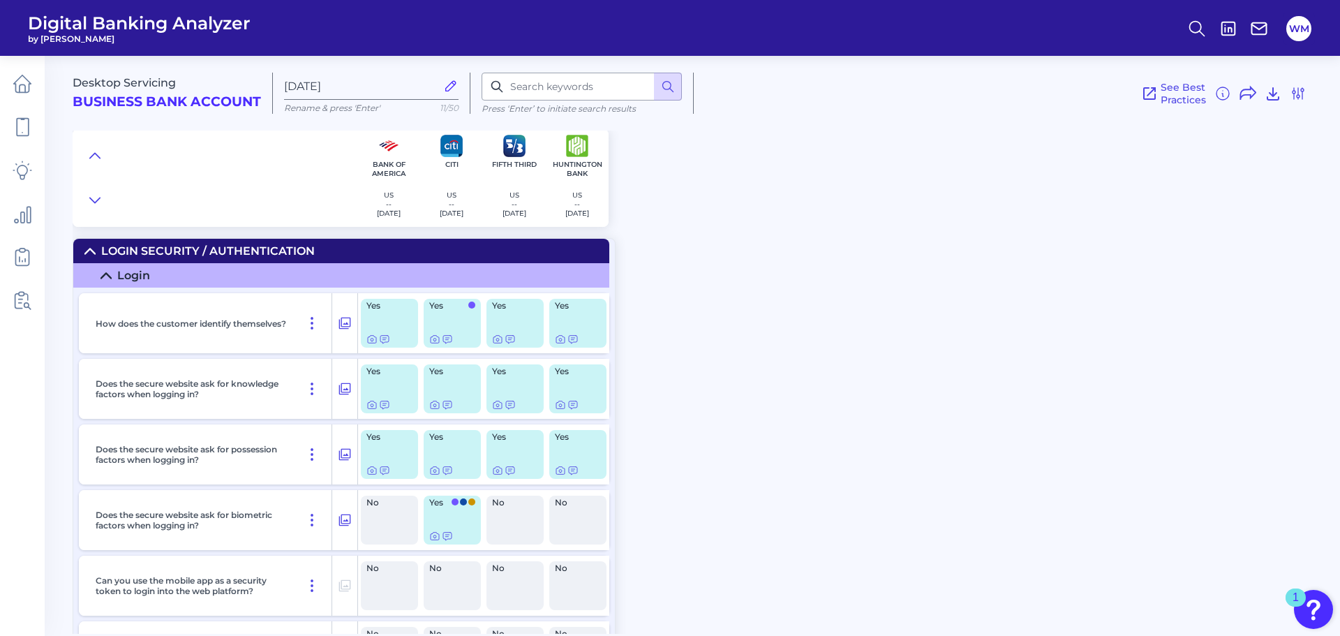
click at [1305, 617] on img "Open Resource Center, 1 new notification" at bounding box center [1313, 609] width 39 height 39
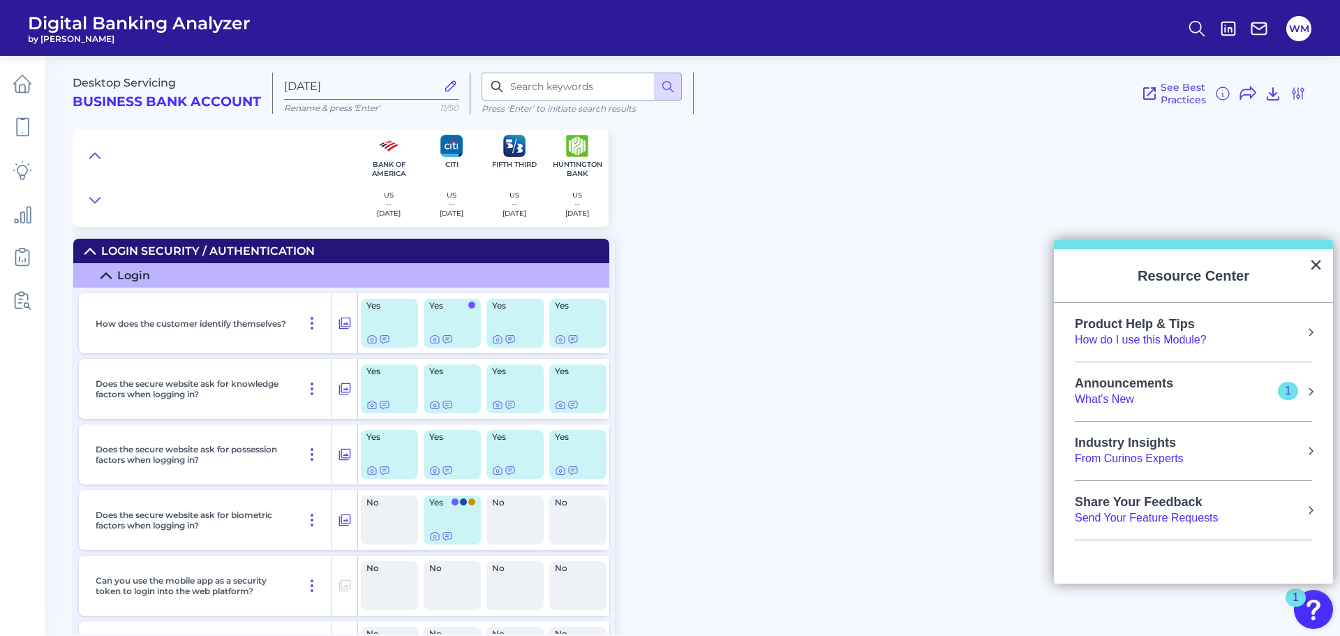
click at [1188, 340] on div "How do I use this Module?" at bounding box center [1141, 339] width 132 height 15
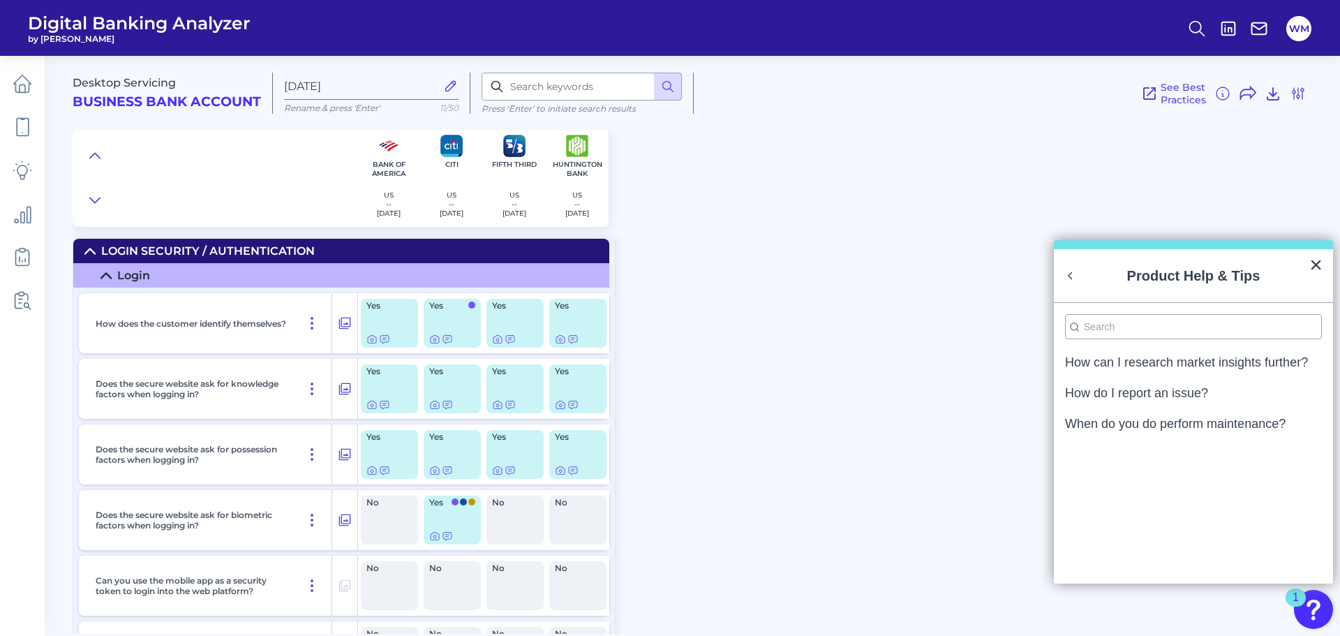
click at [969, 367] on div "Desktop Servicing Business Bank Account Sep 30 2025 Rename & press 'Enter' 11/5…" at bounding box center [706, 339] width 1267 height 588
click at [1319, 265] on button "×" at bounding box center [1315, 264] width 13 height 22
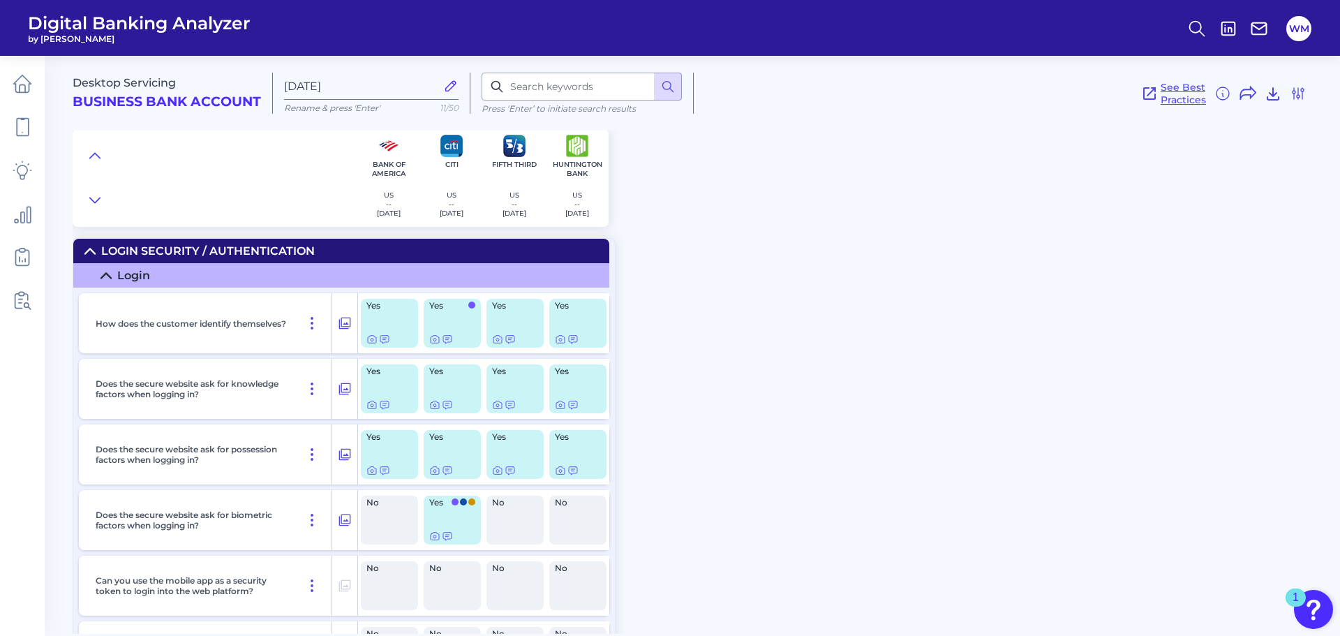
click at [1183, 102] on span "See Best Practices" at bounding box center [1182, 93] width 45 height 25
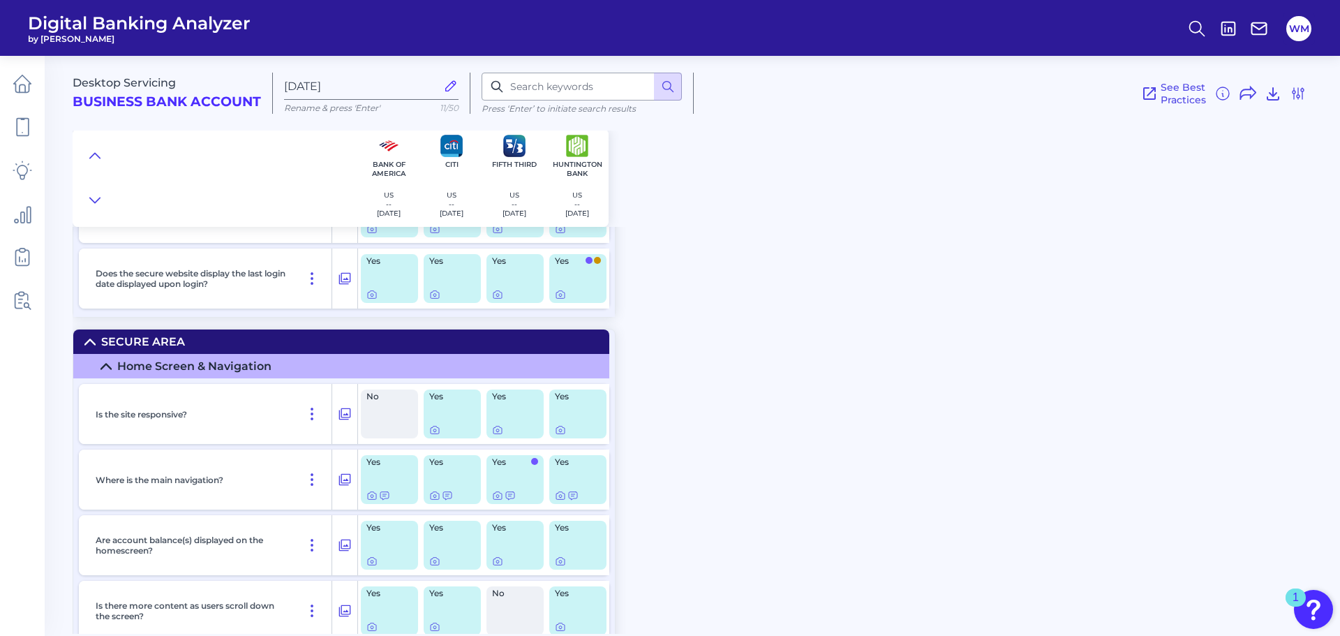
scroll to position [628, 0]
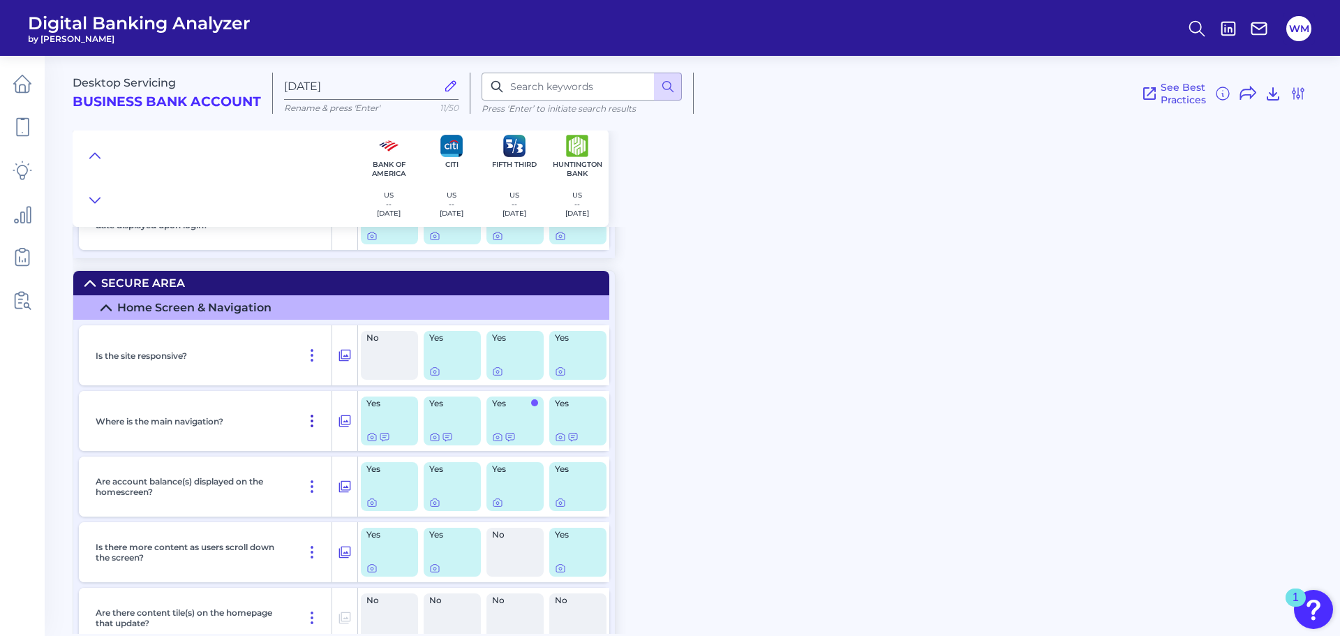
click at [311, 421] on icon at bounding box center [312, 420] width 17 height 17
click at [370, 441] on icon at bounding box center [371, 436] width 11 height 11
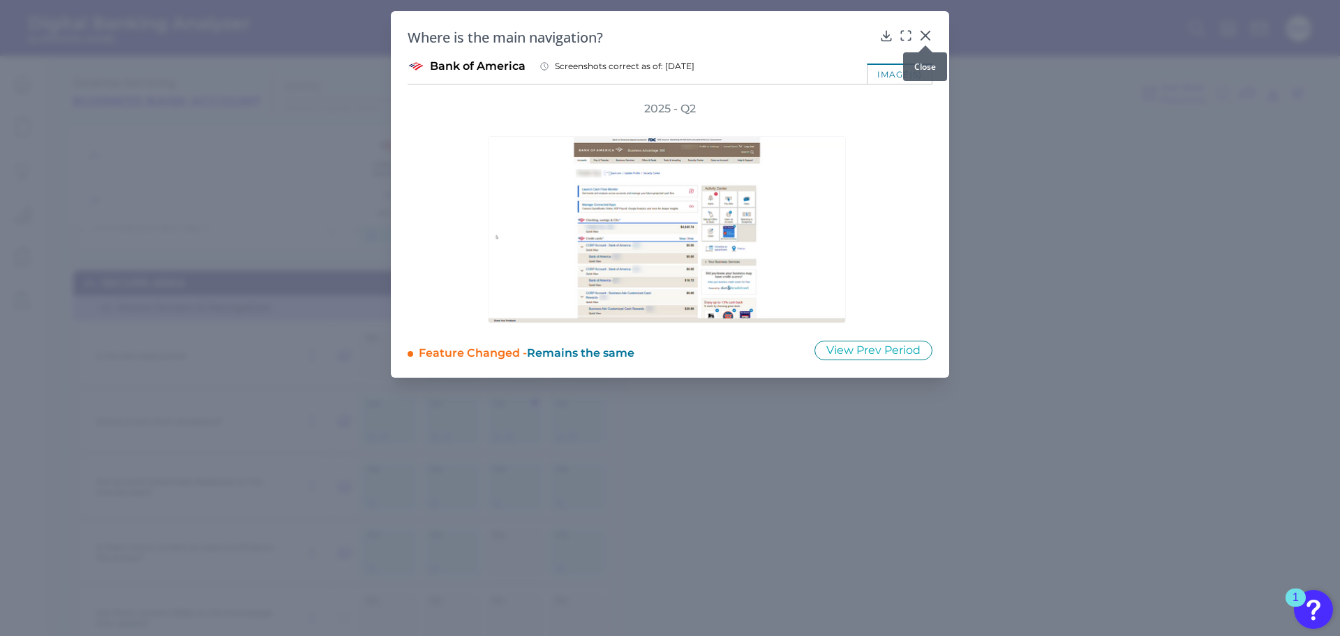
click at [929, 33] on icon at bounding box center [925, 36] width 14 height 14
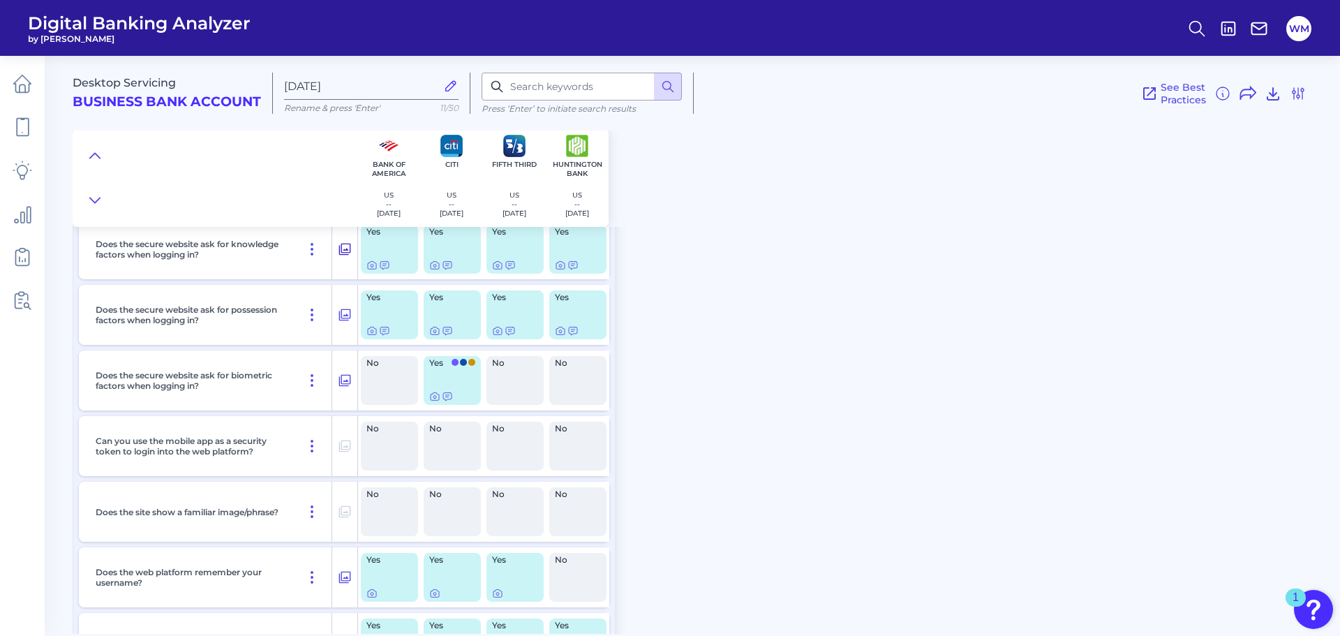
scroll to position [70, 0]
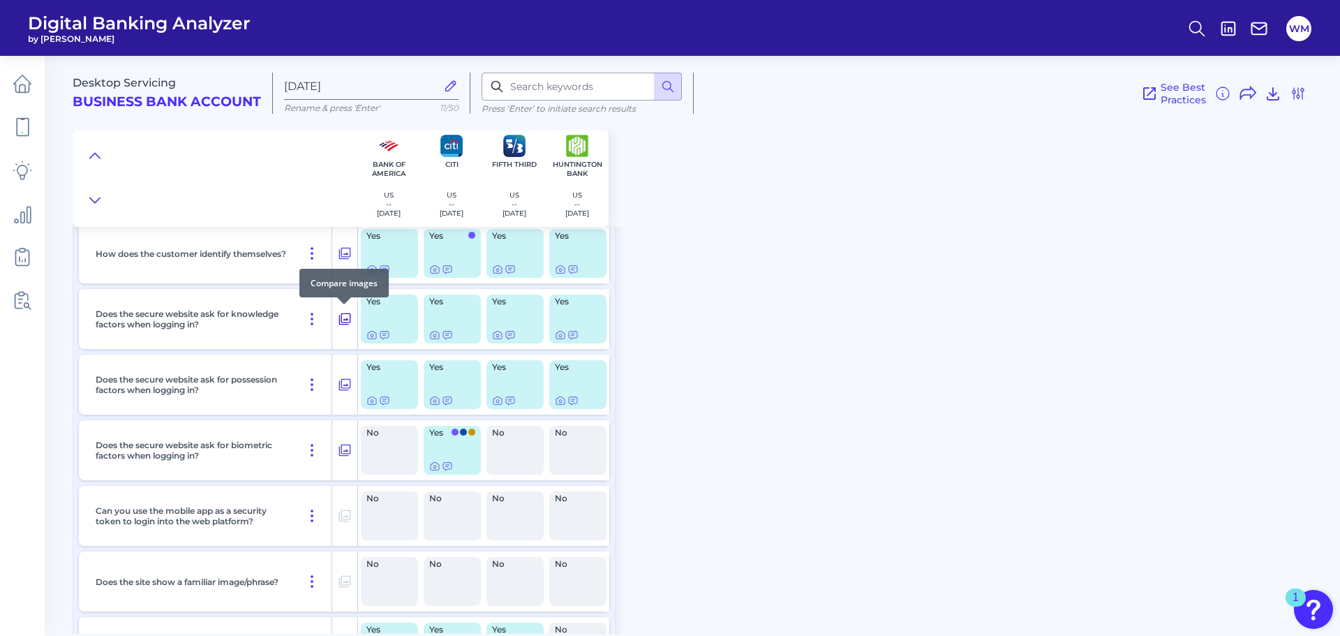
click at [341, 317] on icon at bounding box center [345, 319] width 12 height 12
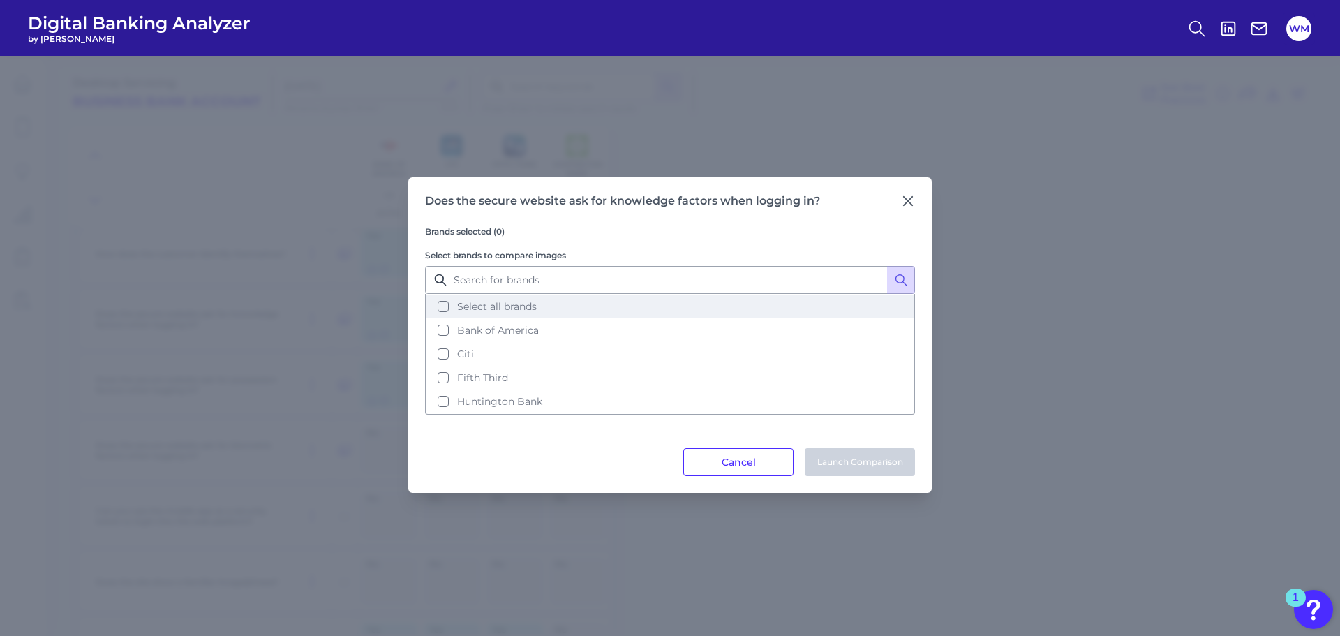
click at [463, 311] on span "Select all brands" at bounding box center [497, 306] width 80 height 13
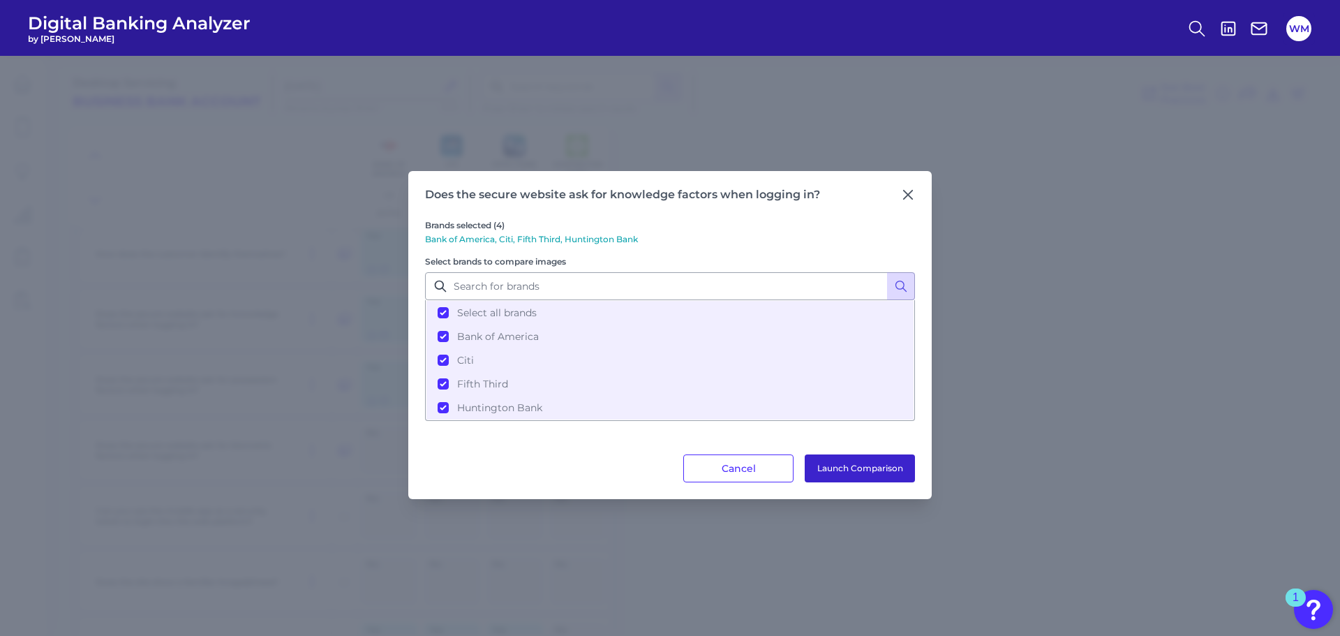
click at [856, 469] on button "Launch Comparison" at bounding box center [859, 468] width 110 height 28
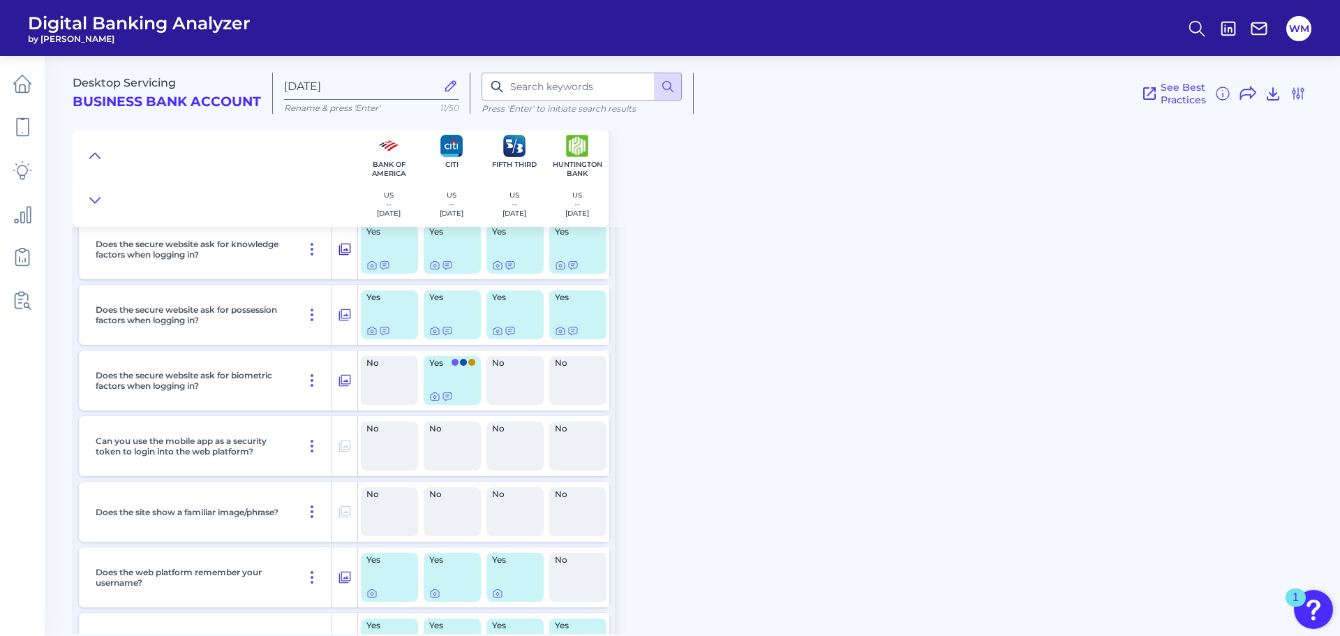
scroll to position [0, 0]
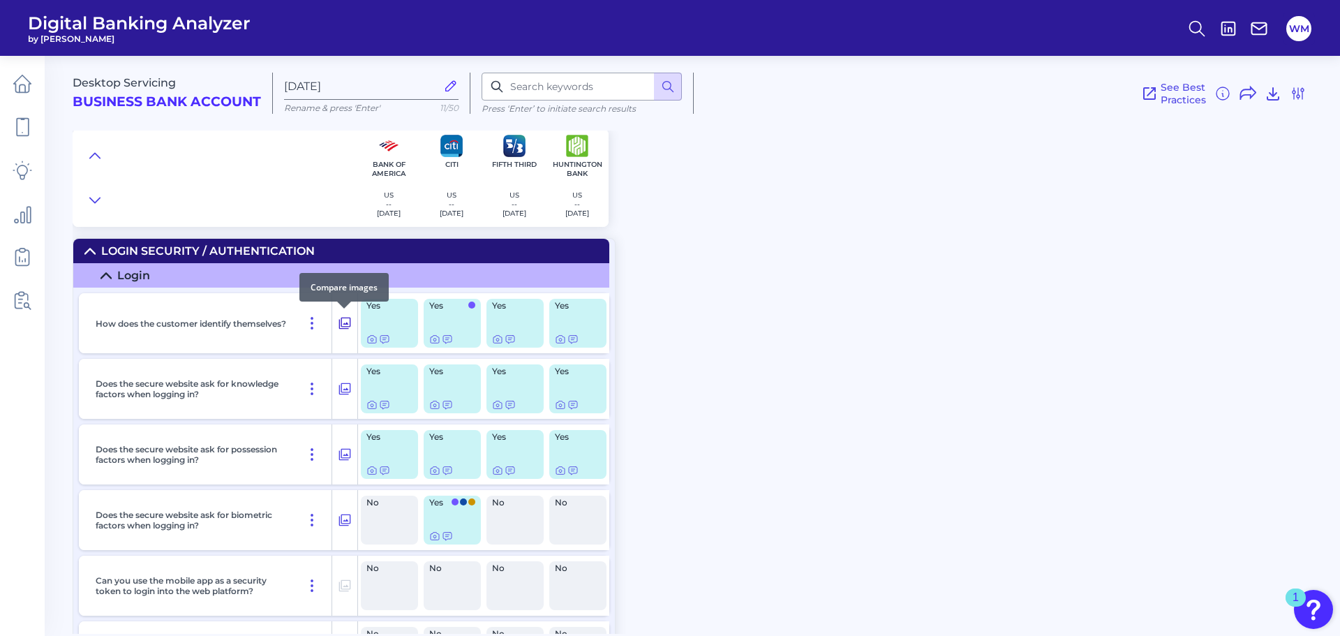
click at [346, 323] on icon at bounding box center [345, 323] width 12 height 12
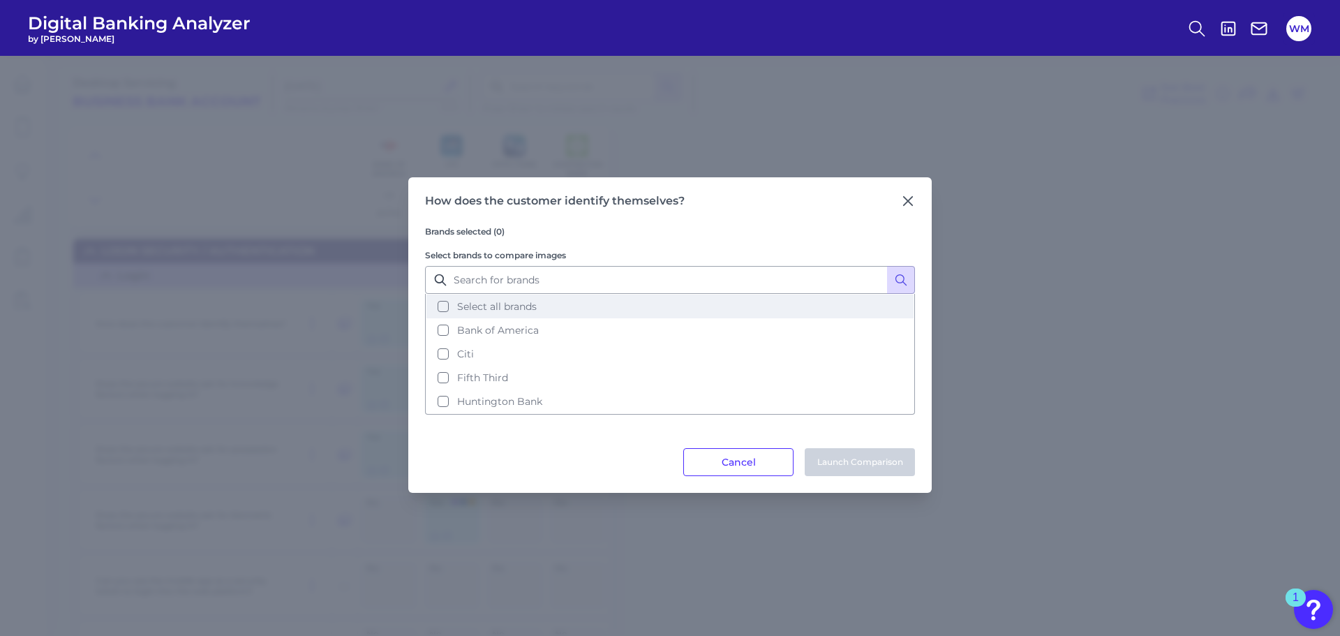
click at [438, 308] on button "Select all brands" at bounding box center [669, 306] width 487 height 24
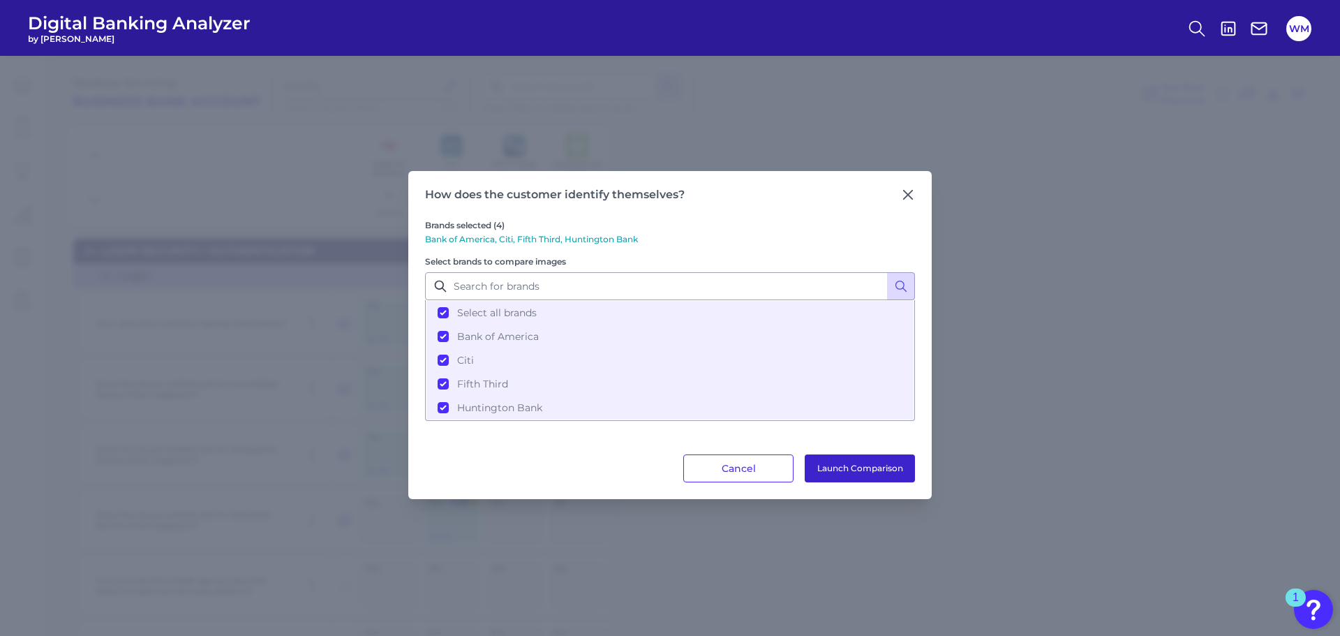
click at [835, 468] on button "Launch Comparison" at bounding box center [859, 468] width 110 height 28
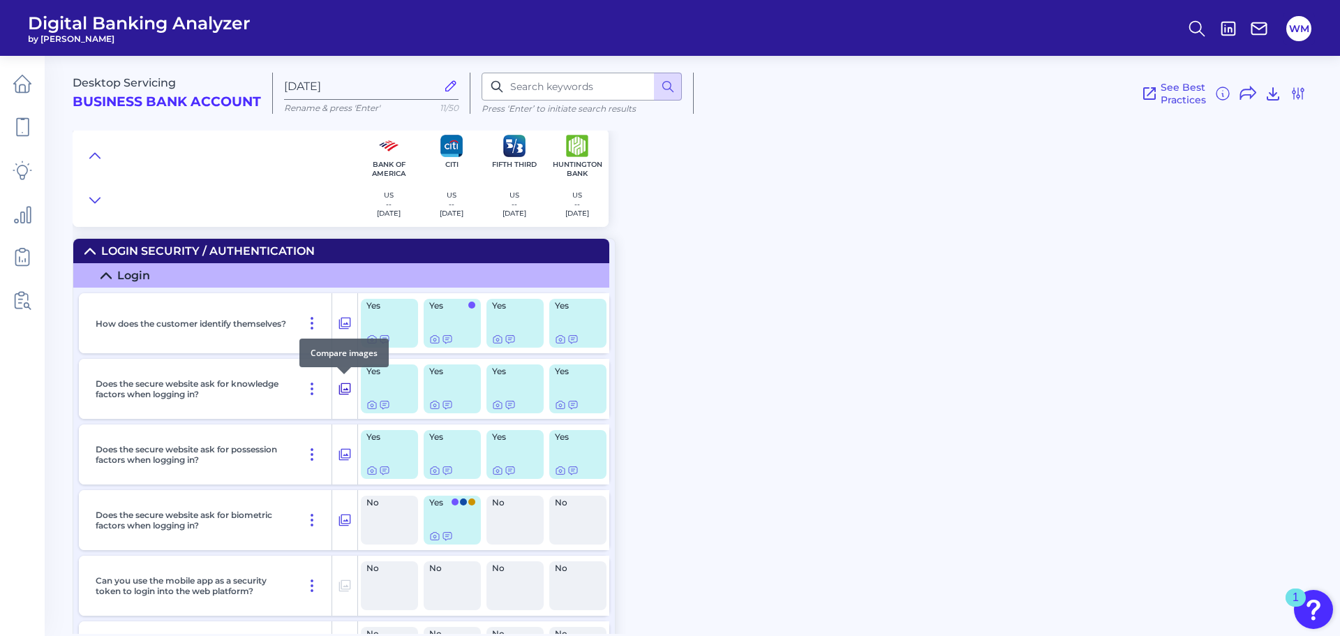
click at [345, 387] on icon at bounding box center [345, 388] width 14 height 17
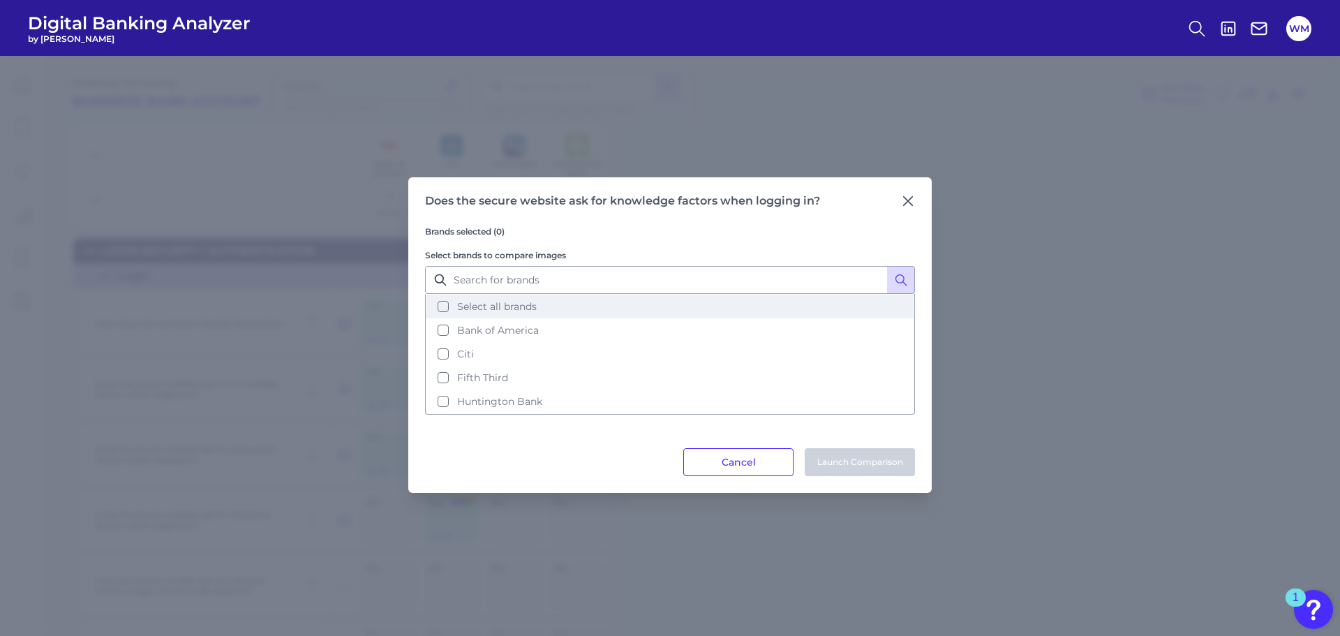
click at [445, 304] on button "Select all brands" at bounding box center [669, 306] width 487 height 24
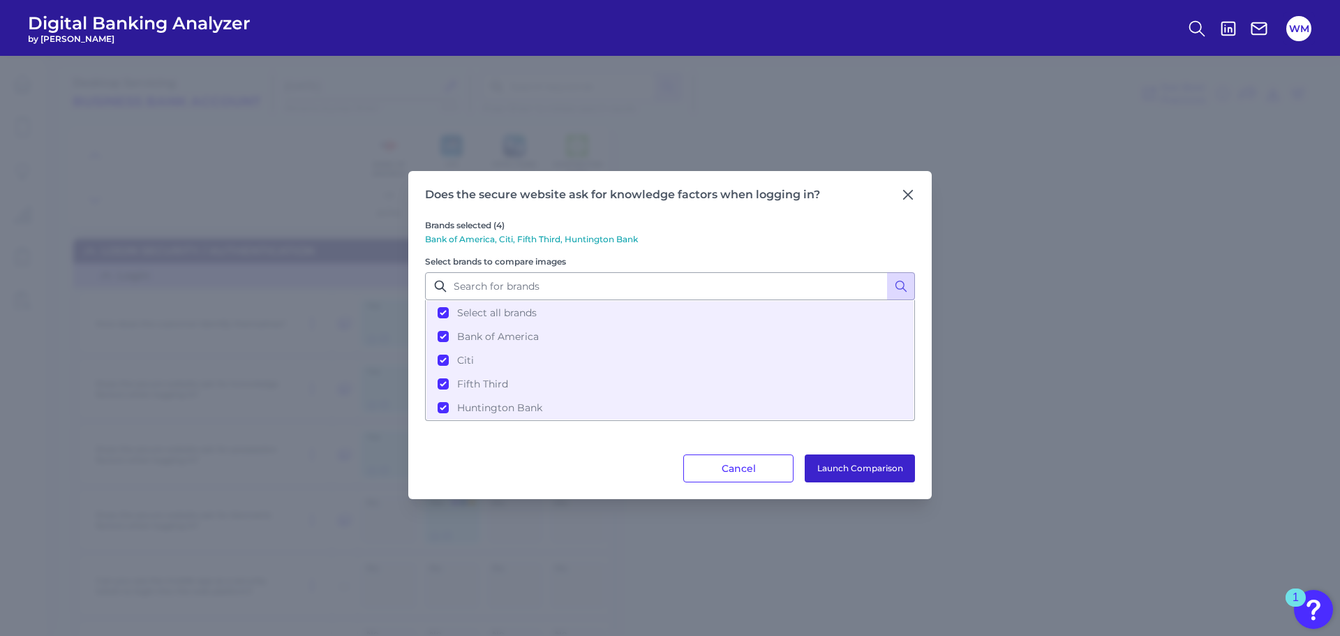
click at [864, 472] on button "Launch Comparison" at bounding box center [859, 468] width 110 height 28
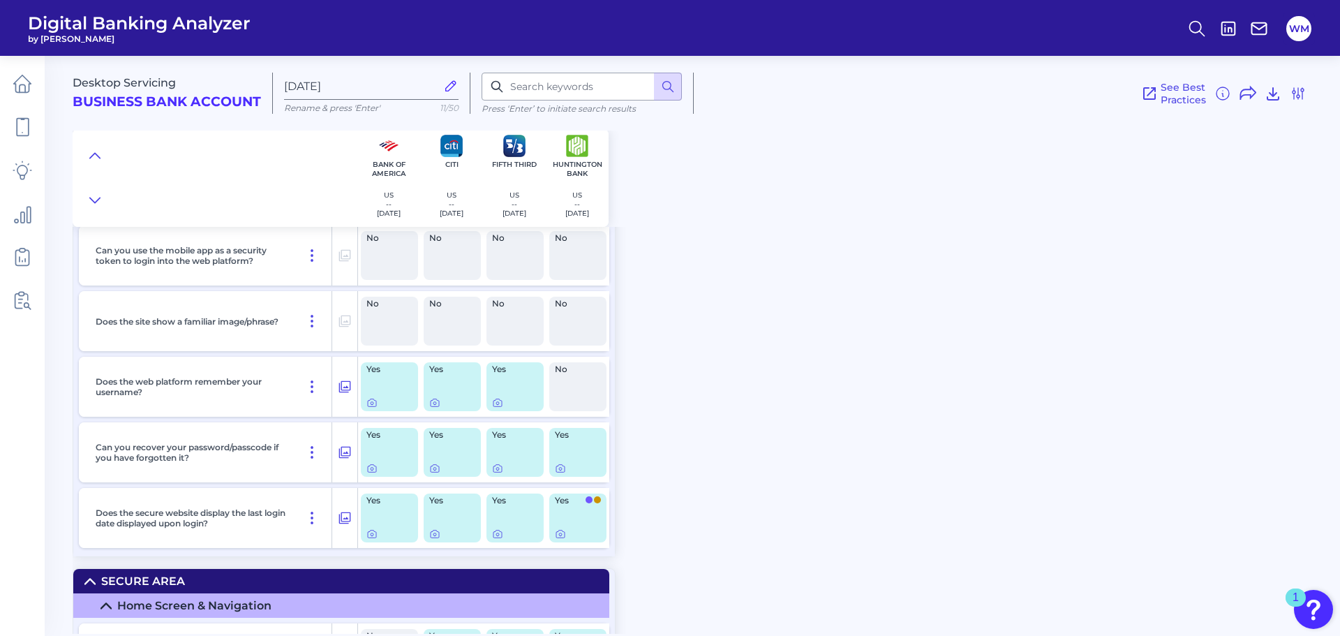
scroll to position [628, 0]
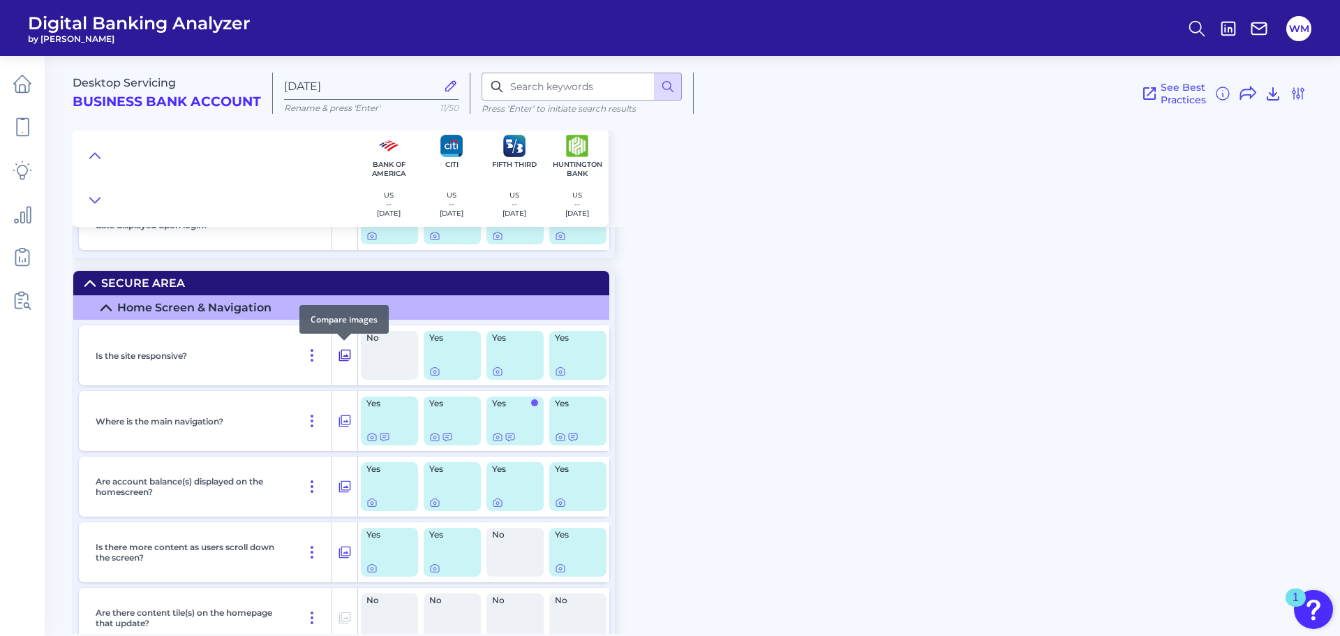
click at [345, 357] on icon at bounding box center [345, 355] width 14 height 17
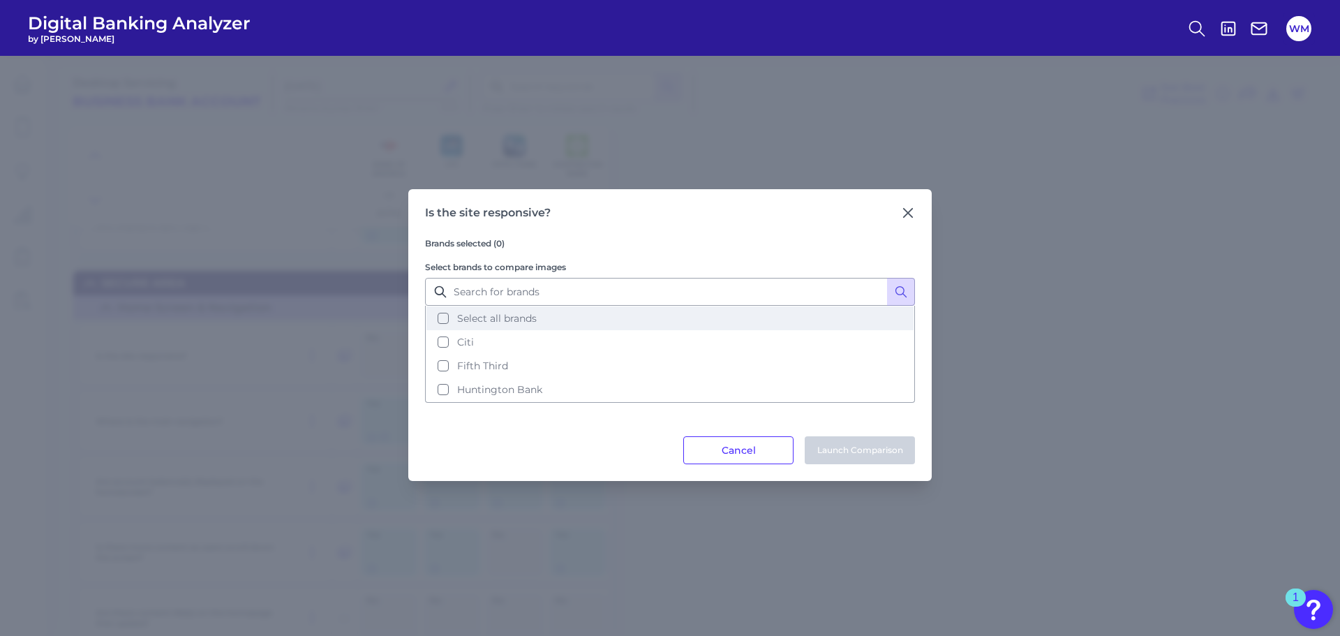
click at [442, 322] on button "Select all brands" at bounding box center [669, 318] width 487 height 24
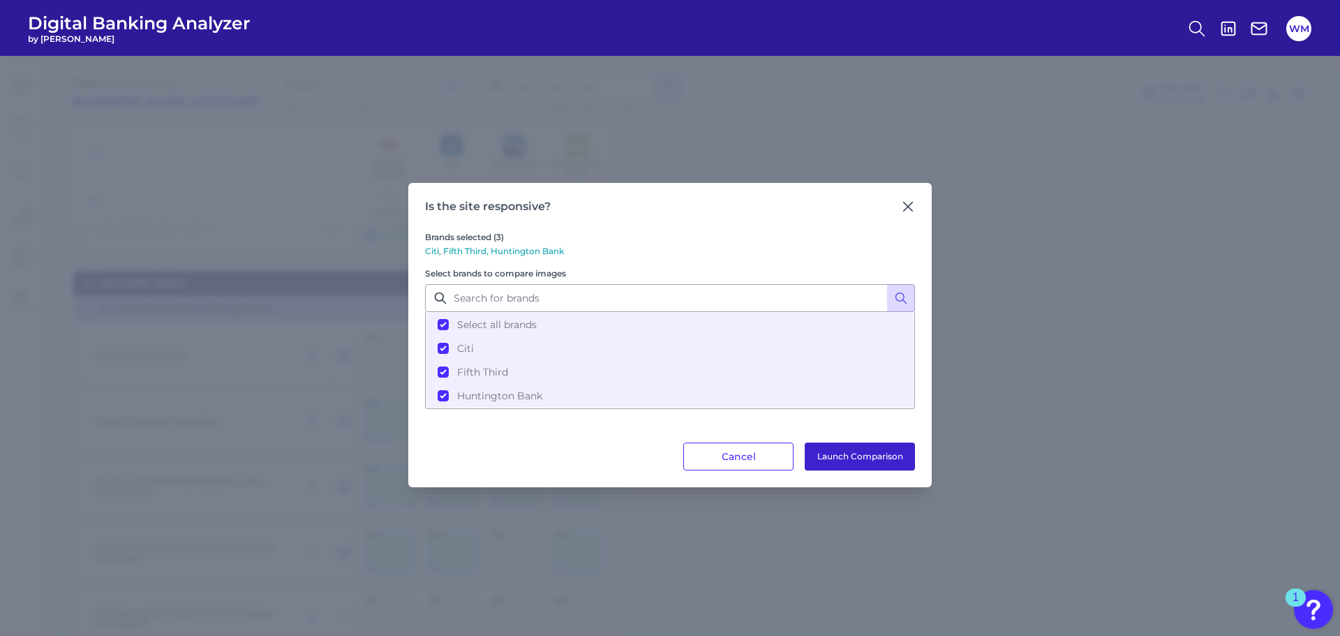
click at [832, 458] on button "Launch Comparison" at bounding box center [859, 456] width 110 height 28
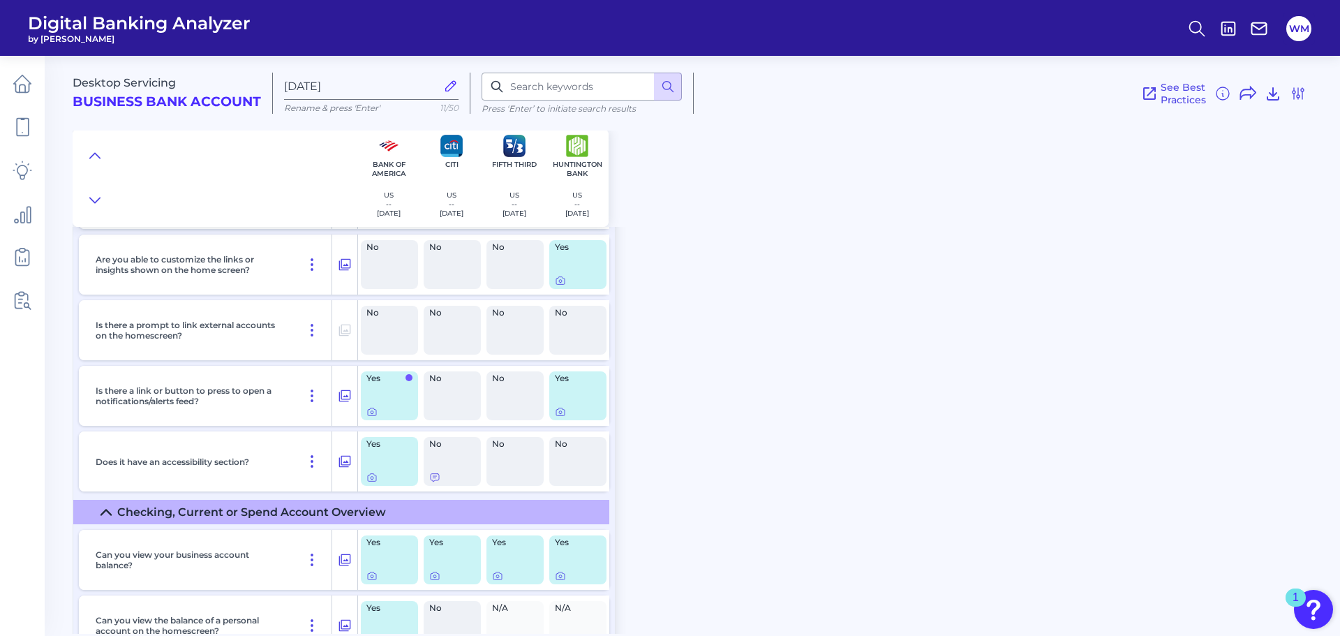
scroll to position [1256, 0]
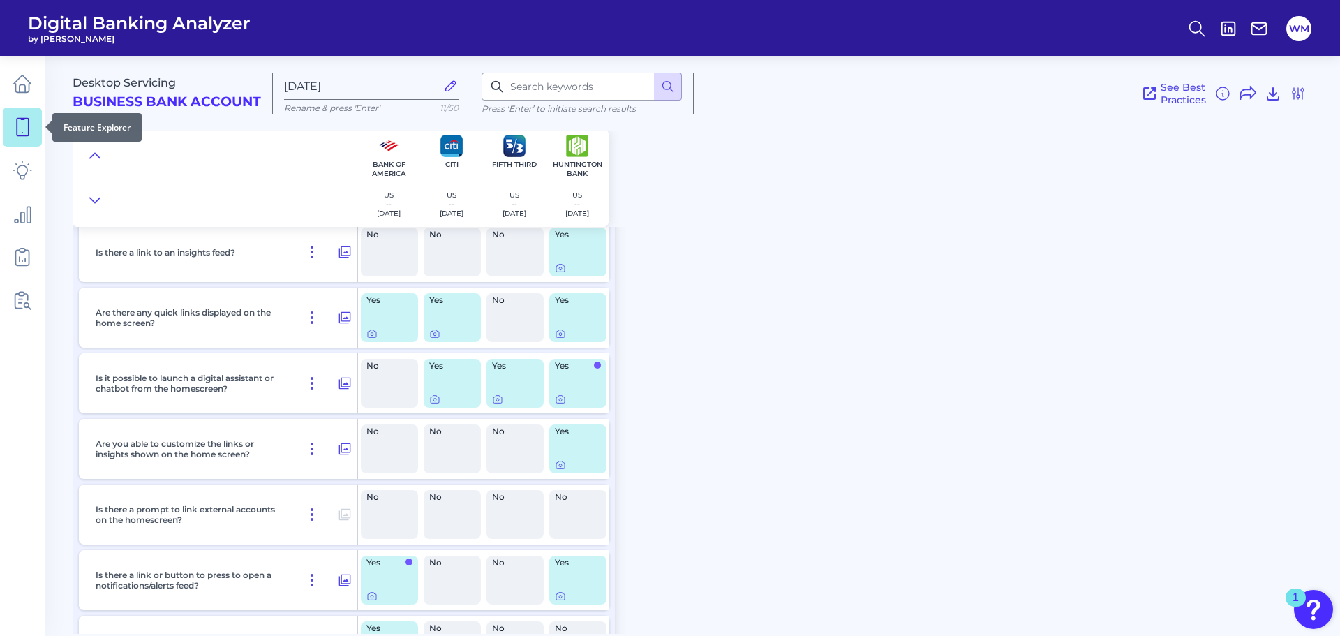
click at [33, 122] on link at bounding box center [22, 126] width 39 height 39
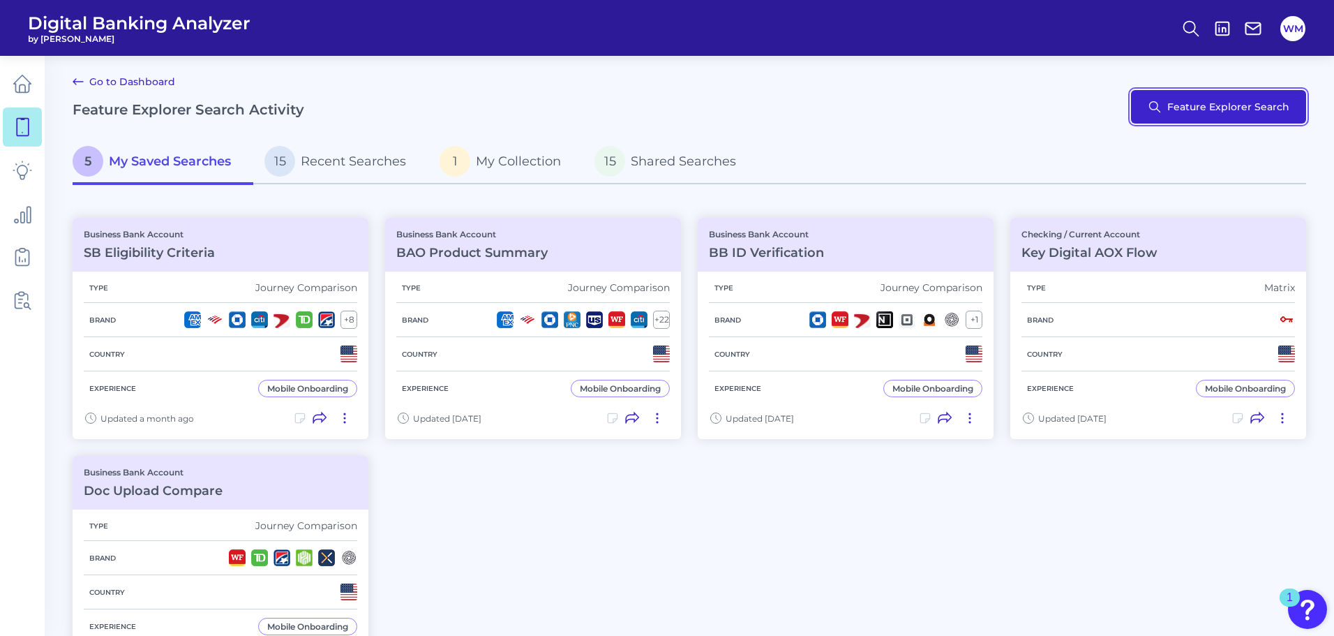
click at [1175, 112] on button "Feature Explorer Search" at bounding box center [1218, 106] width 175 height 33
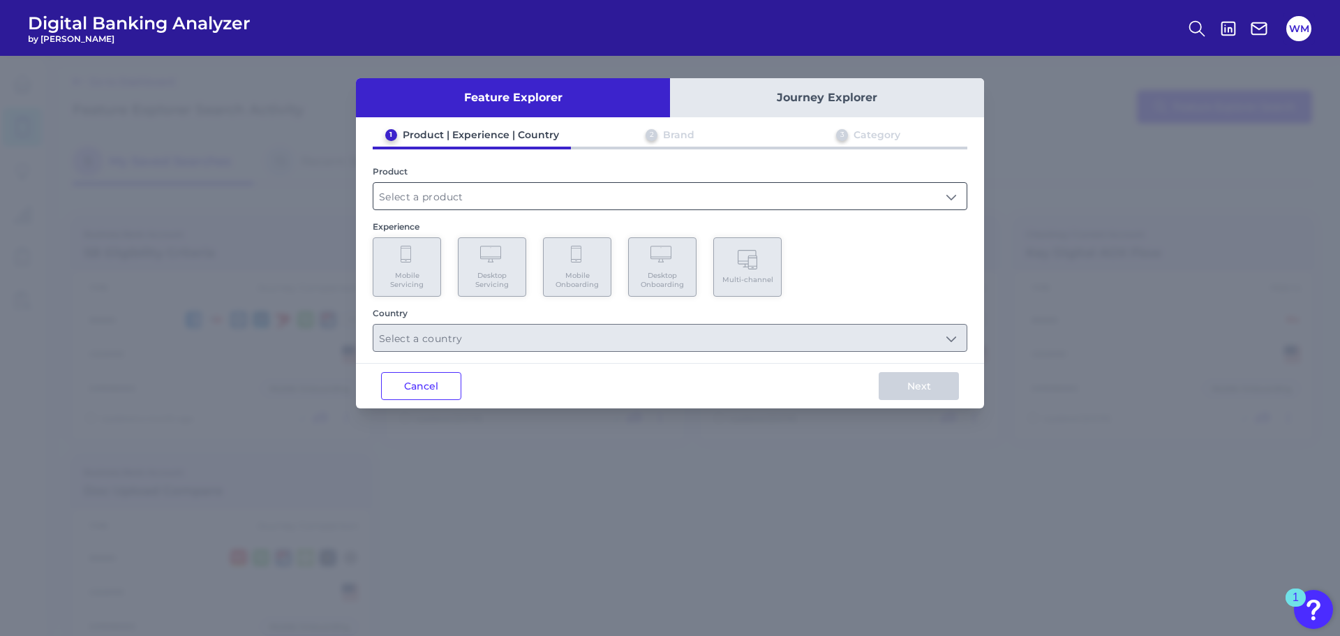
click at [559, 203] on input "text" at bounding box center [669, 196] width 593 height 27
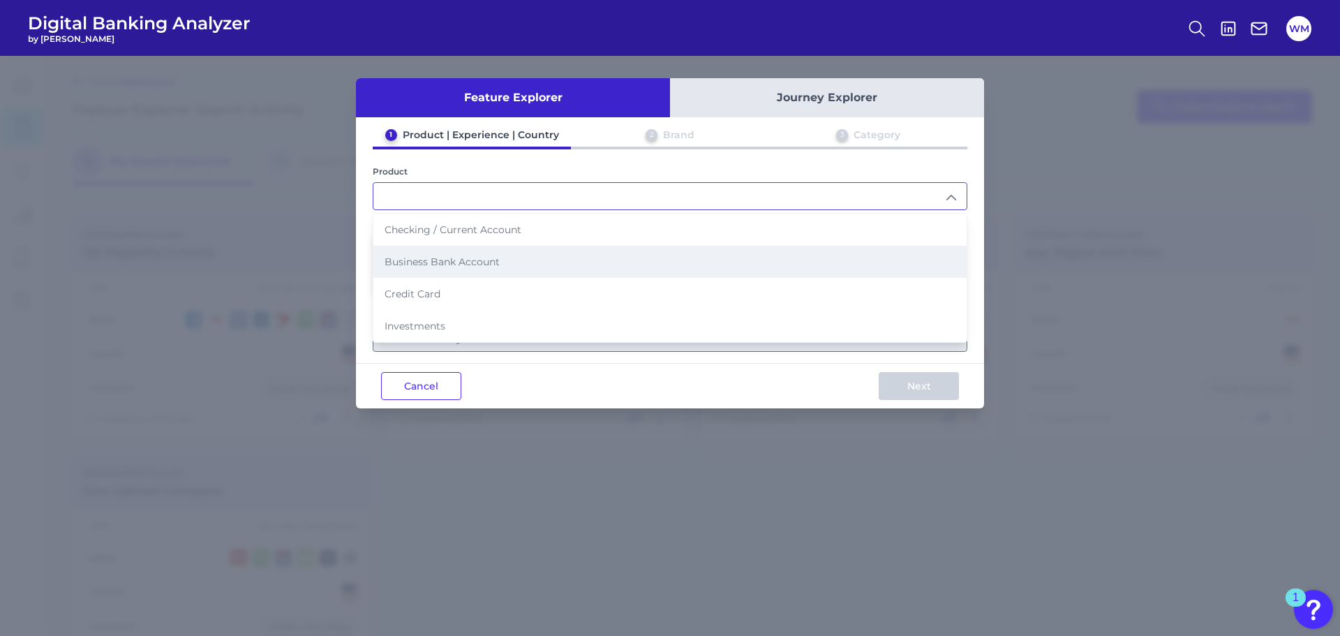
click at [509, 262] on li "Business Bank Account" at bounding box center [669, 262] width 593 height 32
type input "Business Bank Account"
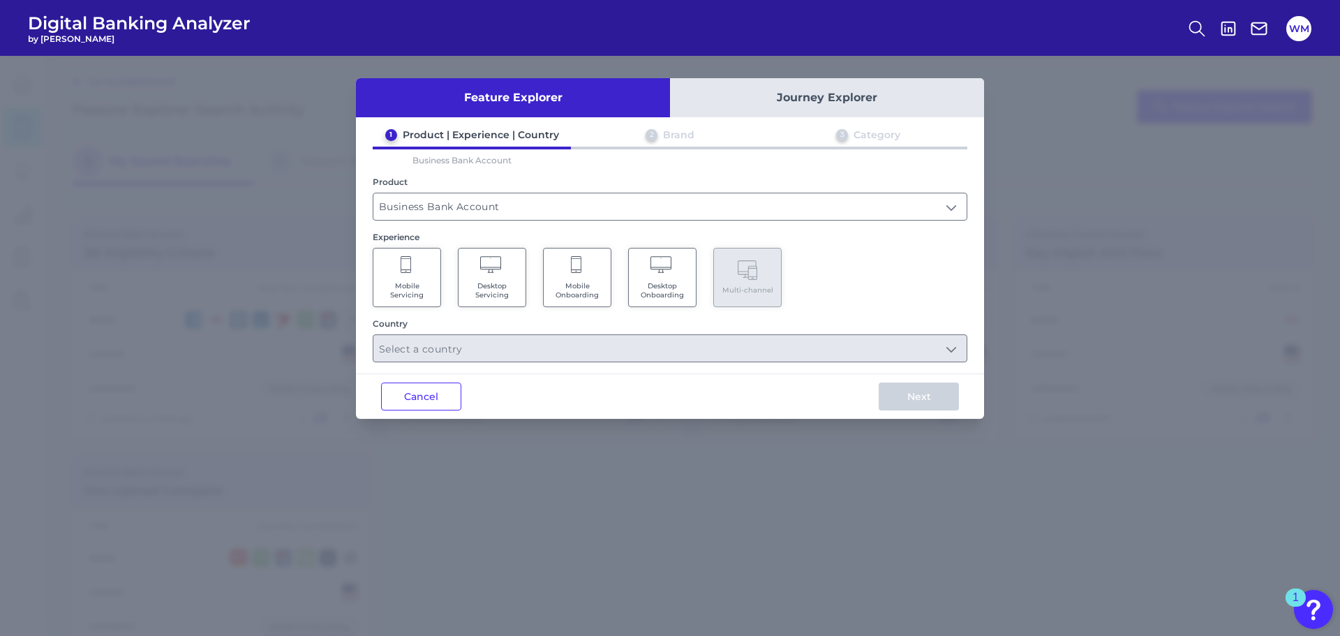
click at [657, 299] on Onboarding "Desktop Onboarding" at bounding box center [662, 277] width 68 height 59
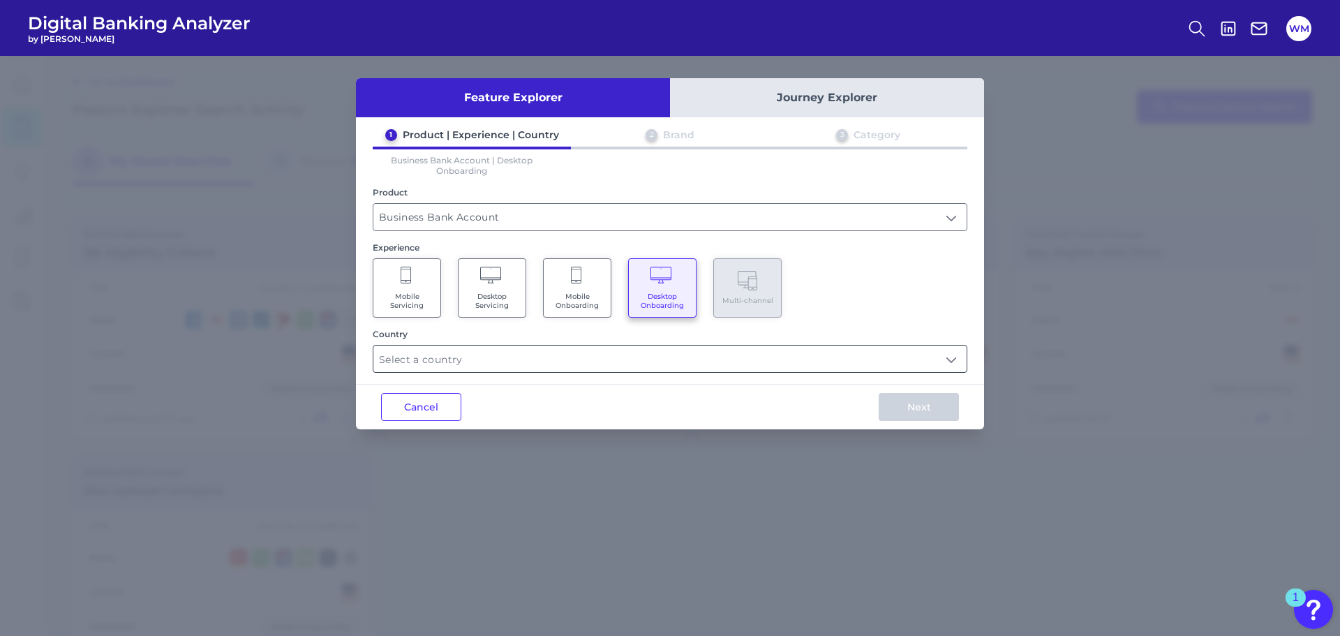
click at [504, 366] on input "text" at bounding box center [669, 358] width 593 height 27
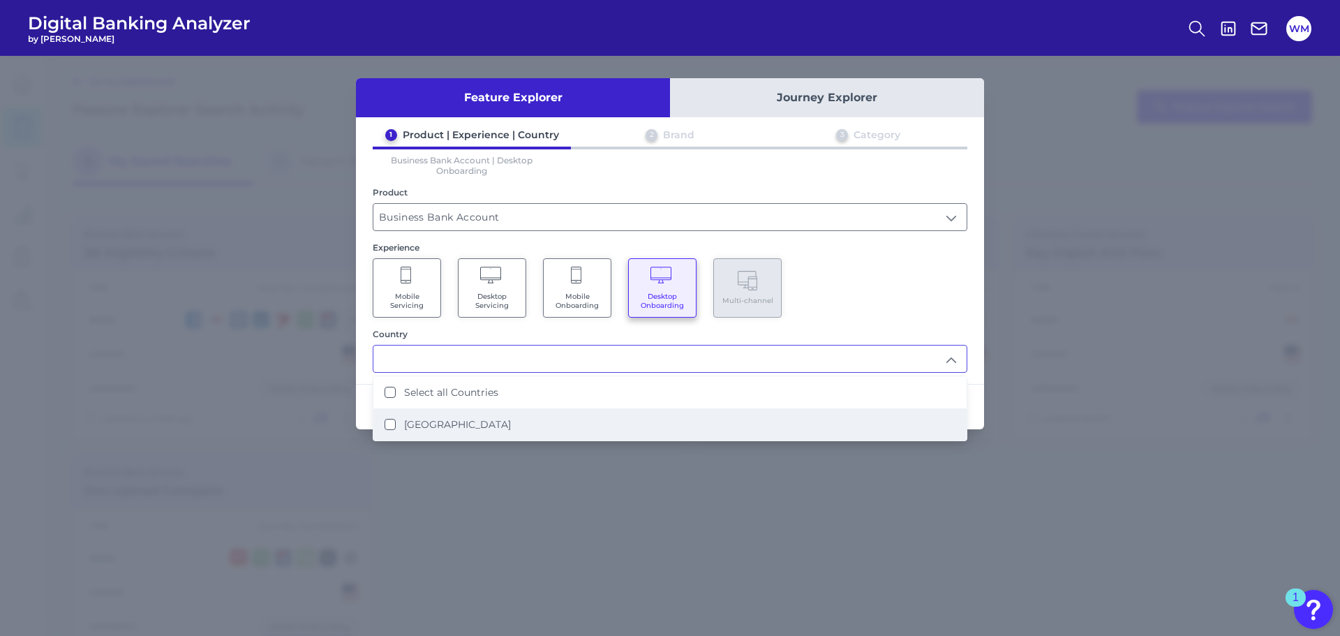
click at [390, 424] on States "[GEOGRAPHIC_DATA]" at bounding box center [389, 424] width 11 height 11
type input "Select all Countries"
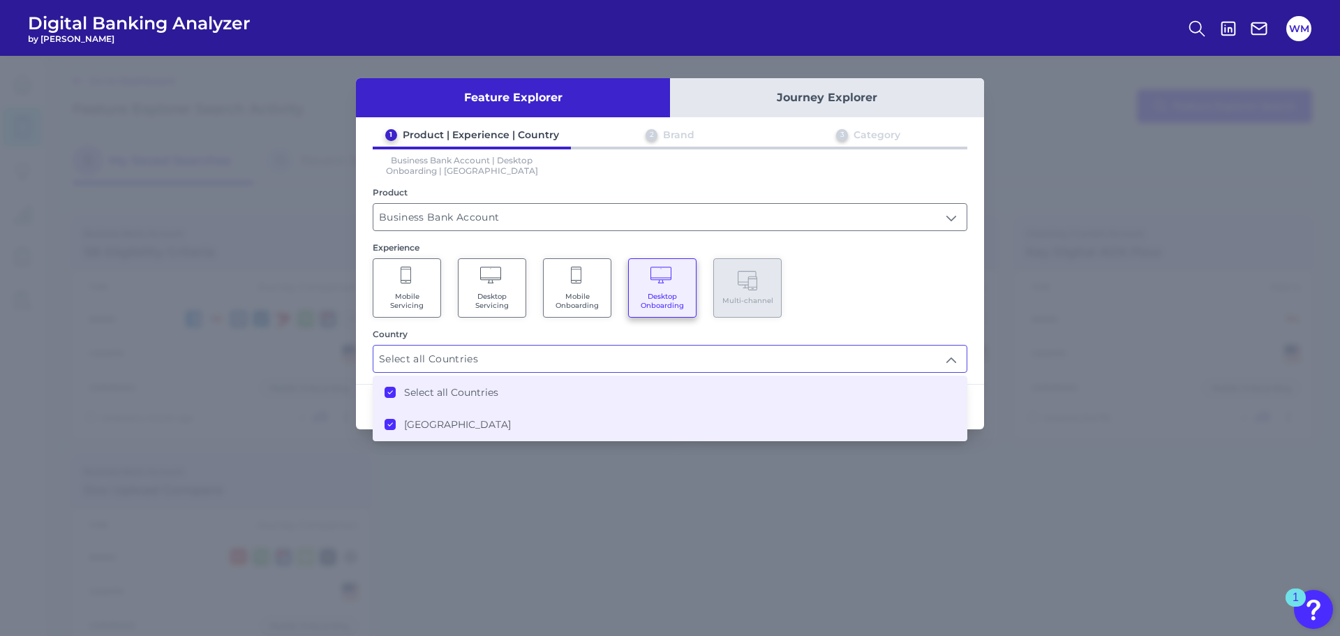
drag, startPoint x: 1035, startPoint y: 394, endPoint x: 977, endPoint y: 391, distance: 58.0
click at [1034, 394] on div "Feature Explorer Journey Explorer 1 Product | Experience | Country 2 Brand 3 Ca…" at bounding box center [670, 346] width 1340 height 580
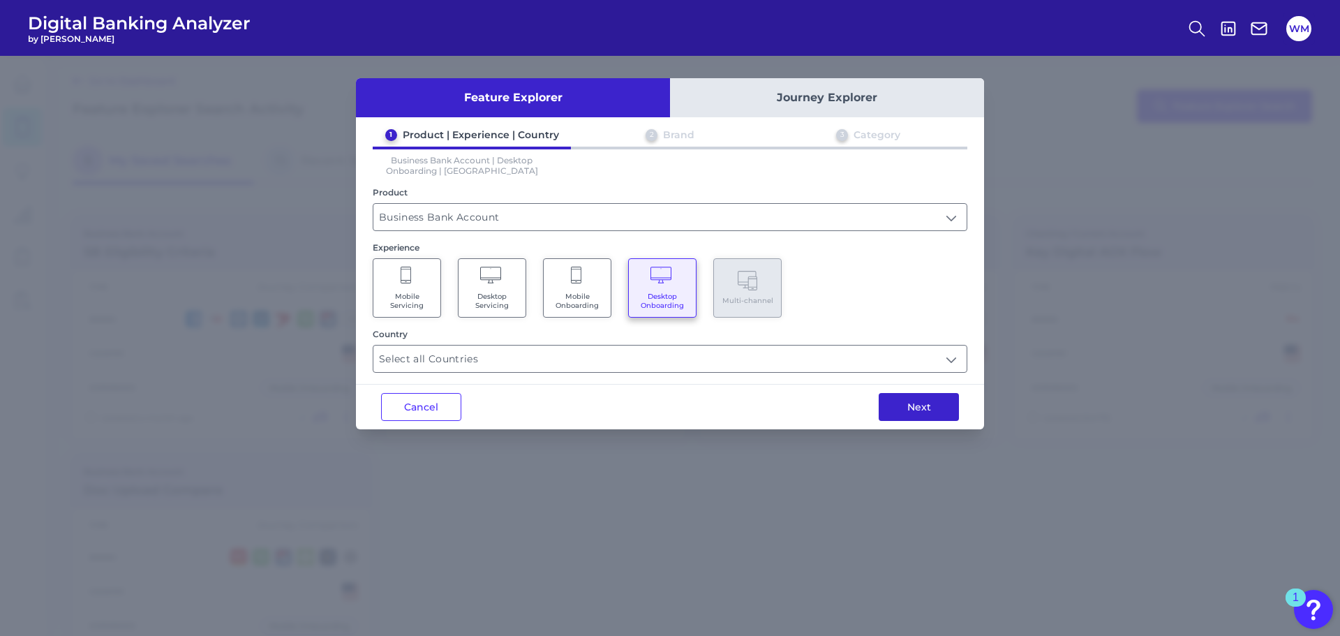
click at [931, 410] on button "Next" at bounding box center [918, 407] width 80 height 28
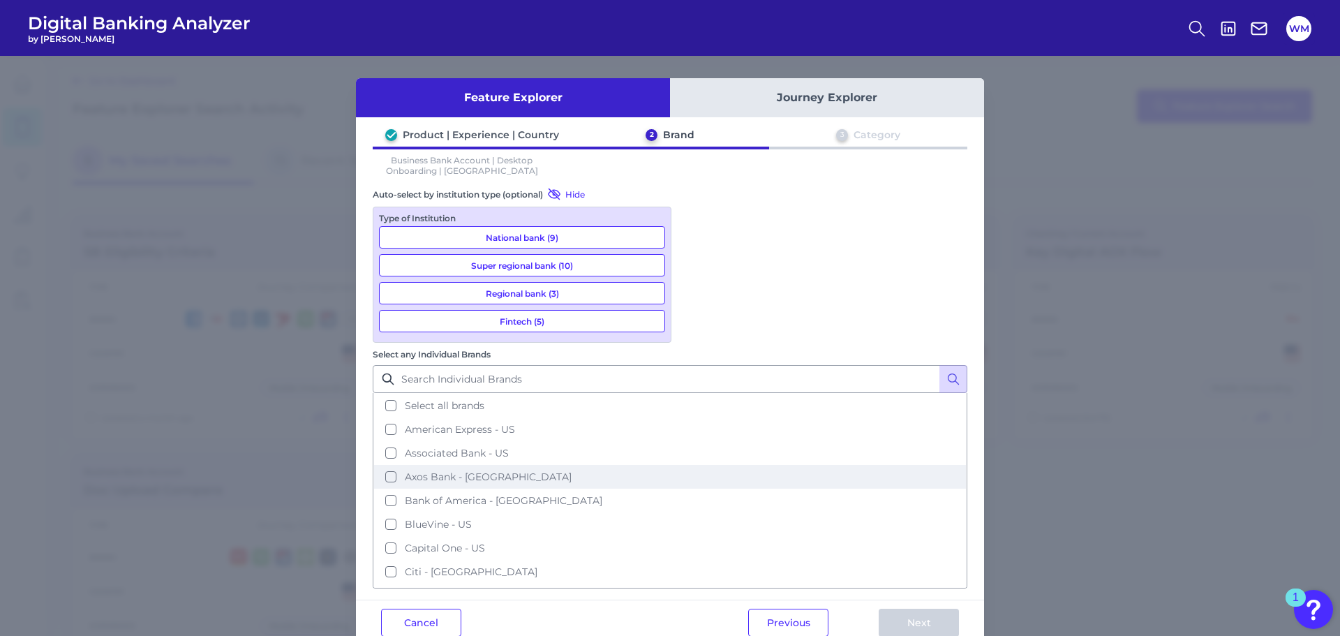
scroll to position [70, 0]
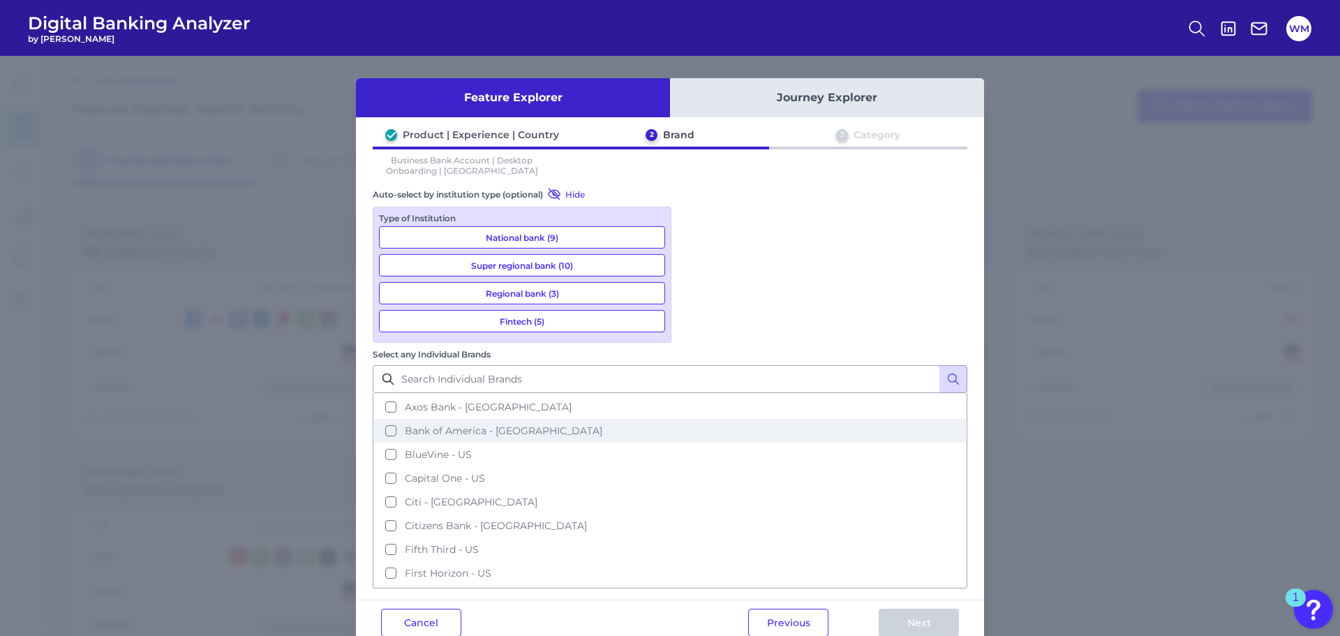
click at [693, 419] on button "Bank of America - US" at bounding box center [670, 431] width 592 height 24
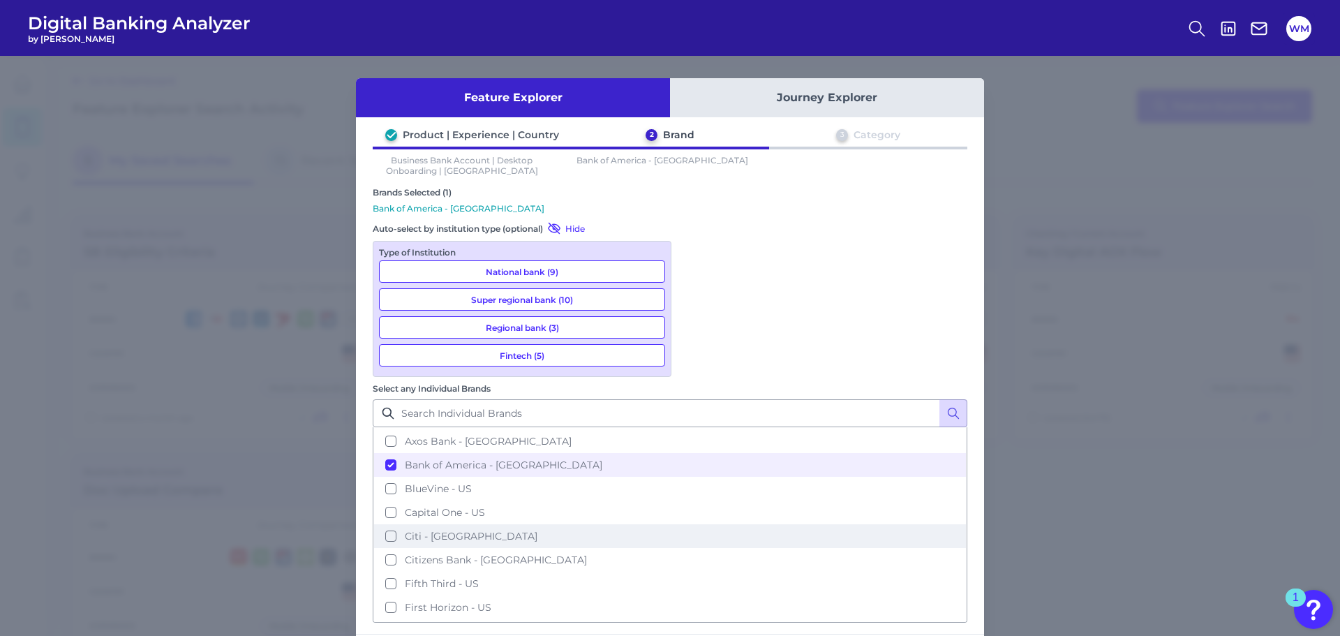
click at [692, 524] on button "Citi - US" at bounding box center [670, 536] width 592 height 24
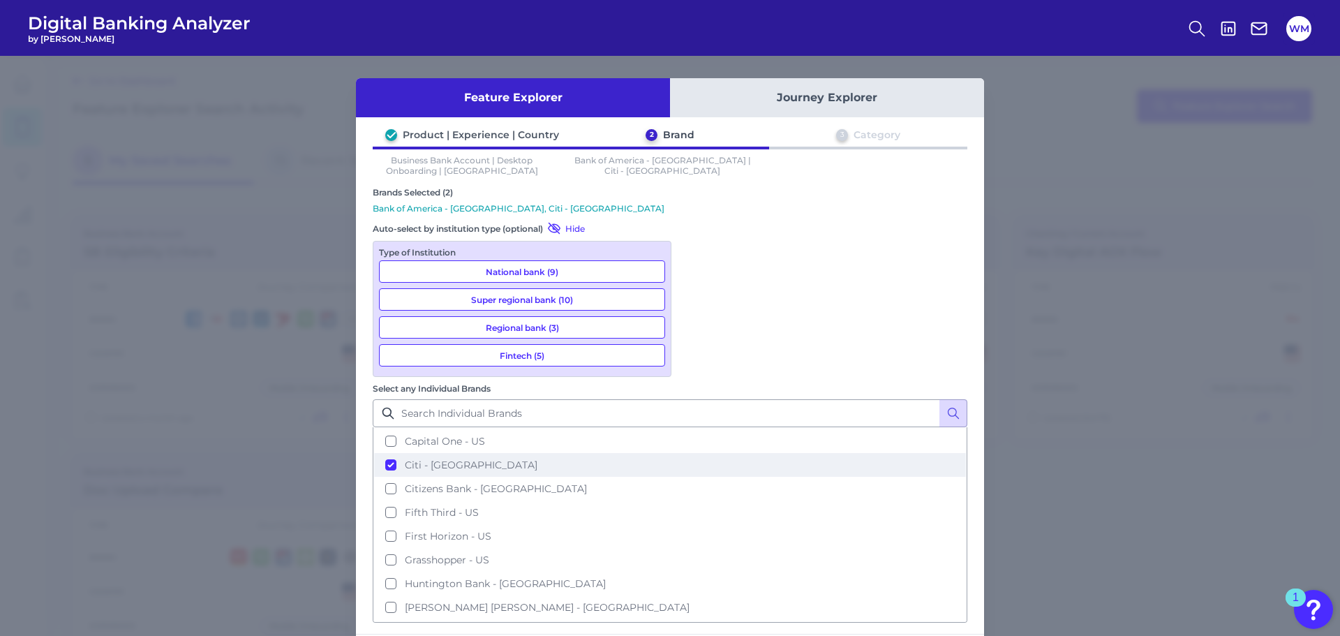
scroll to position [209, 0]
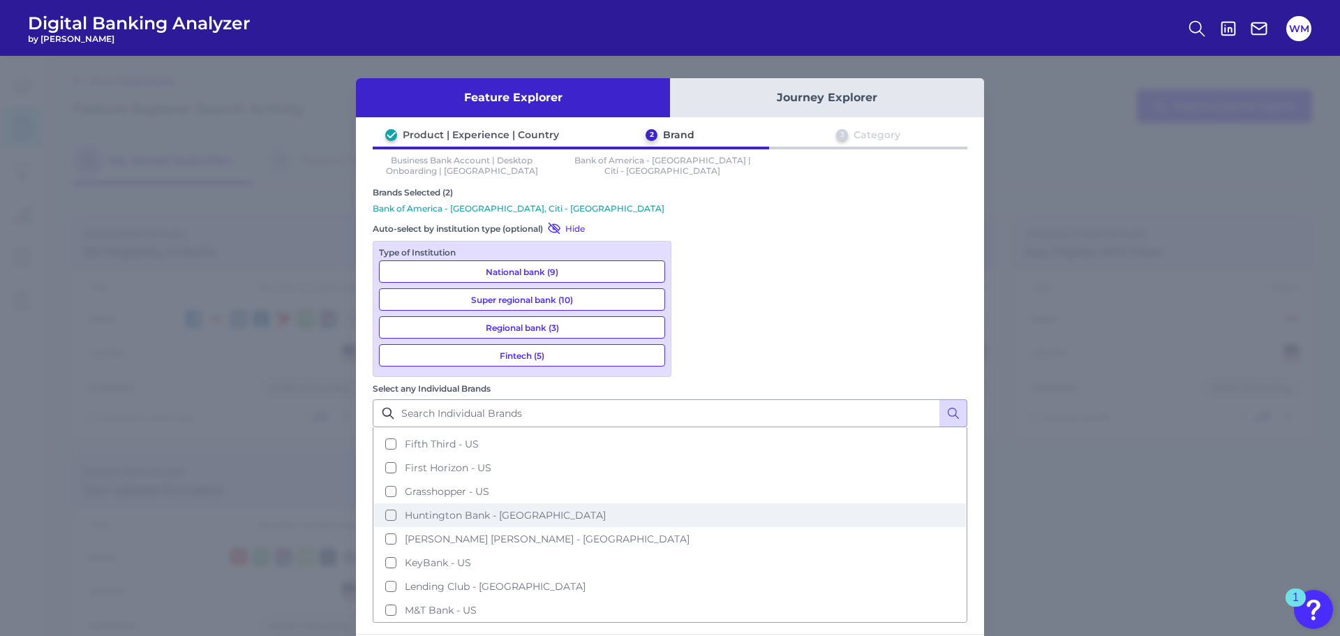
click at [693, 503] on button "Huntington Bank - US" at bounding box center [670, 515] width 592 height 24
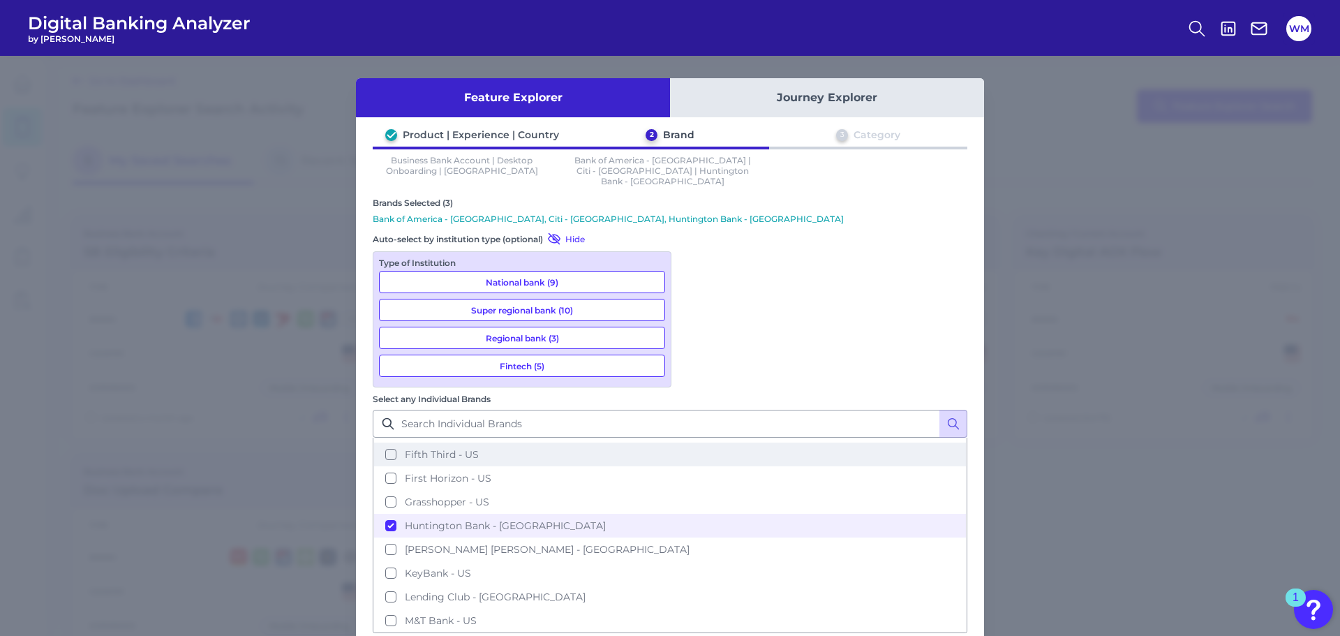
click at [694, 442] on button "Fifth Third - US" at bounding box center [670, 454] width 592 height 24
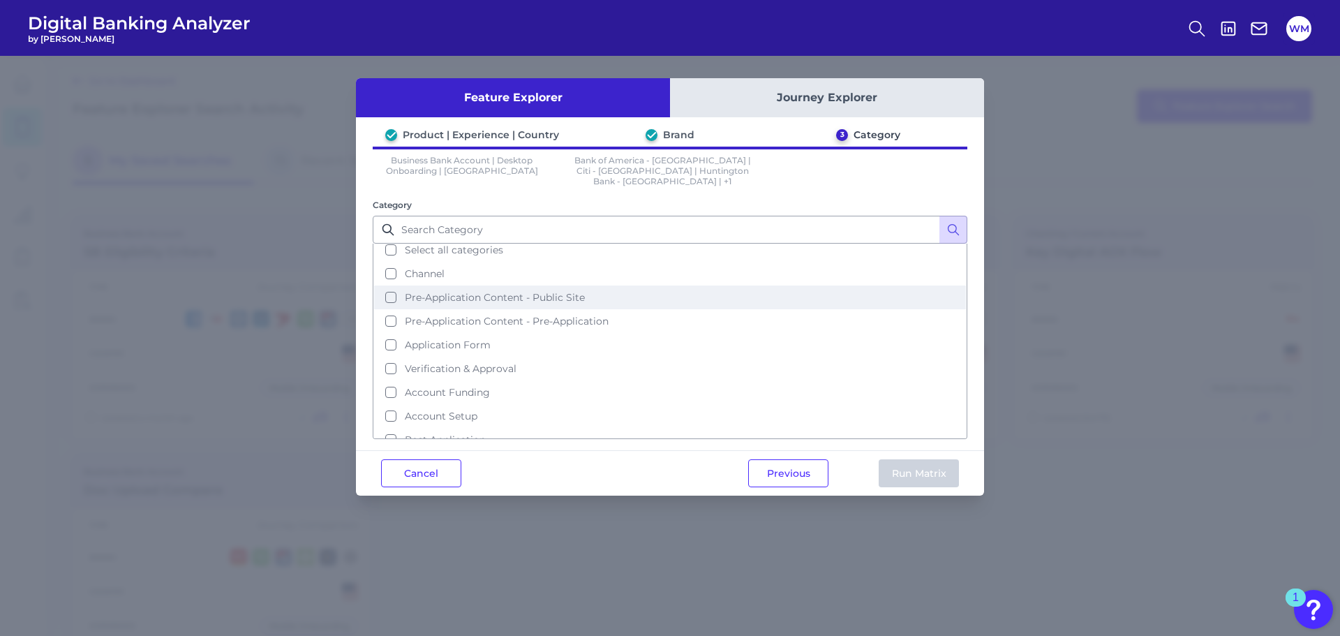
scroll to position [0, 0]
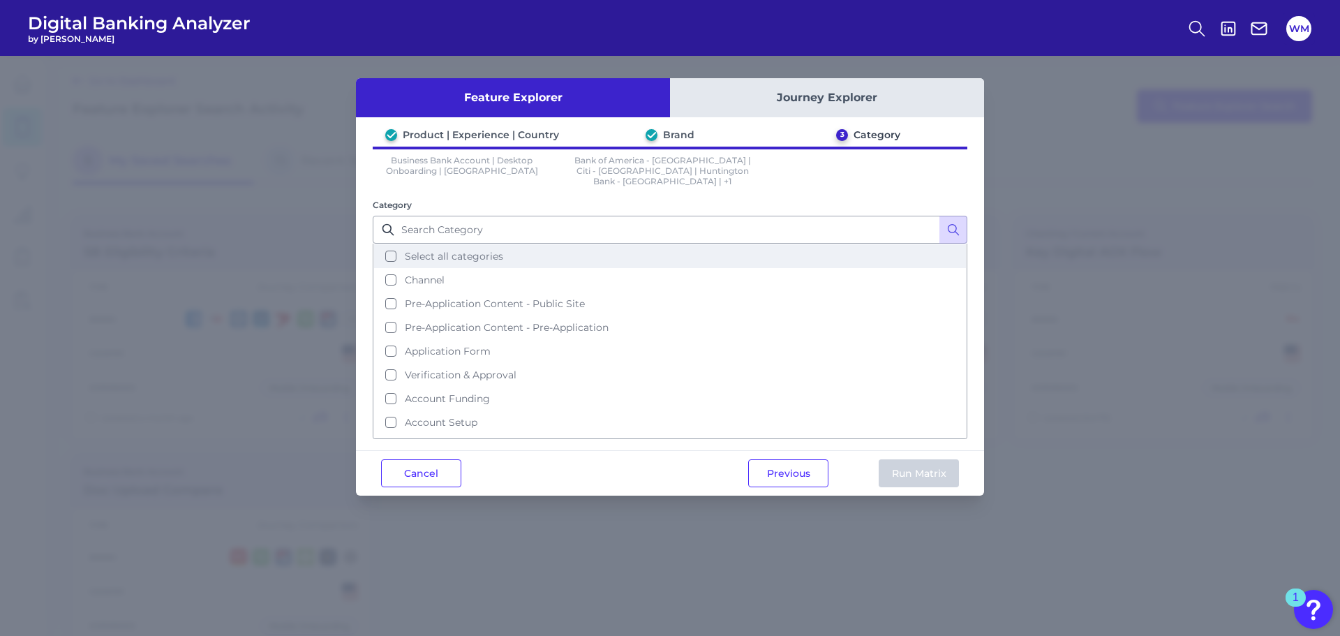
click at [388, 247] on button "Select all categories" at bounding box center [670, 256] width 592 height 24
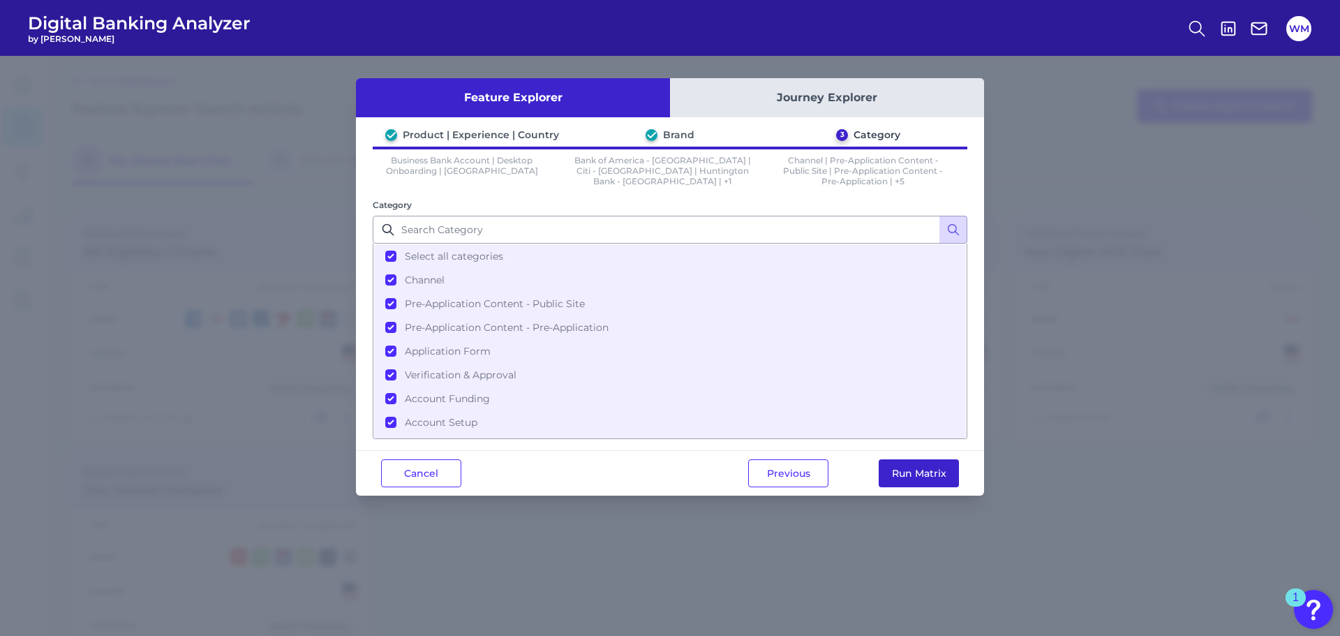
click at [896, 471] on button "Run Matrix" at bounding box center [918, 473] width 80 height 28
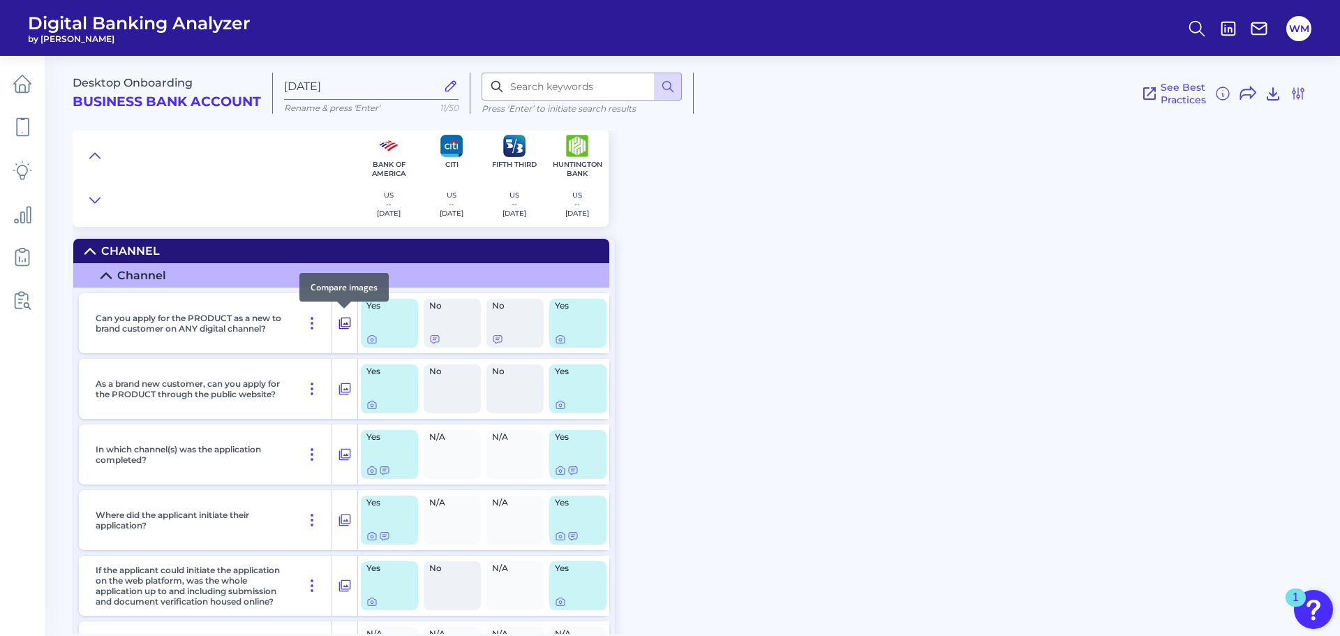
click at [345, 324] on icon at bounding box center [345, 323] width 12 height 12
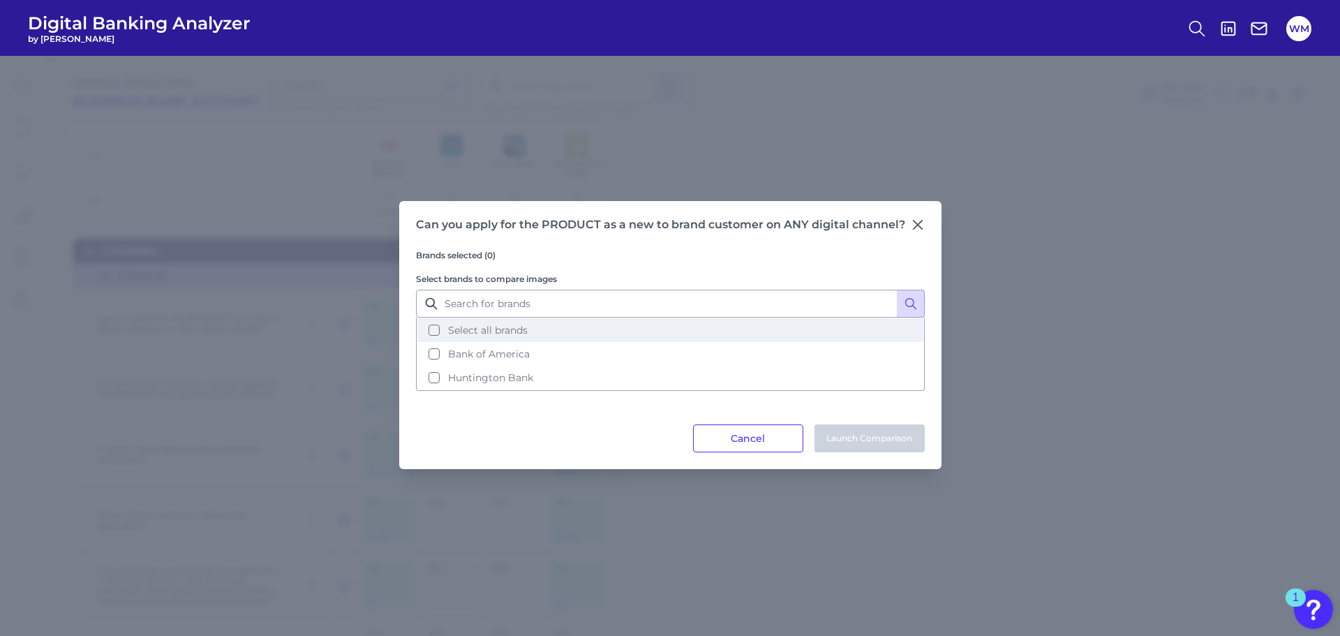
click at [433, 329] on button "Select all brands" at bounding box center [670, 330] width 506 height 24
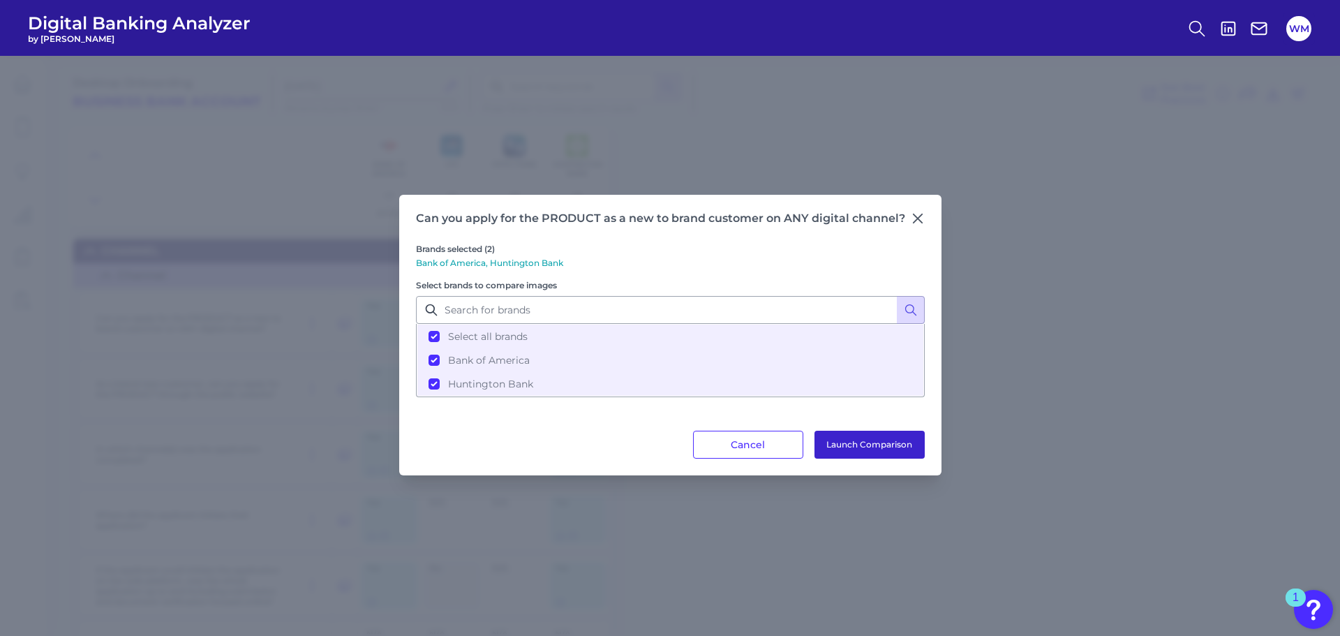
click at [837, 446] on button "Launch Comparison" at bounding box center [869, 445] width 110 height 28
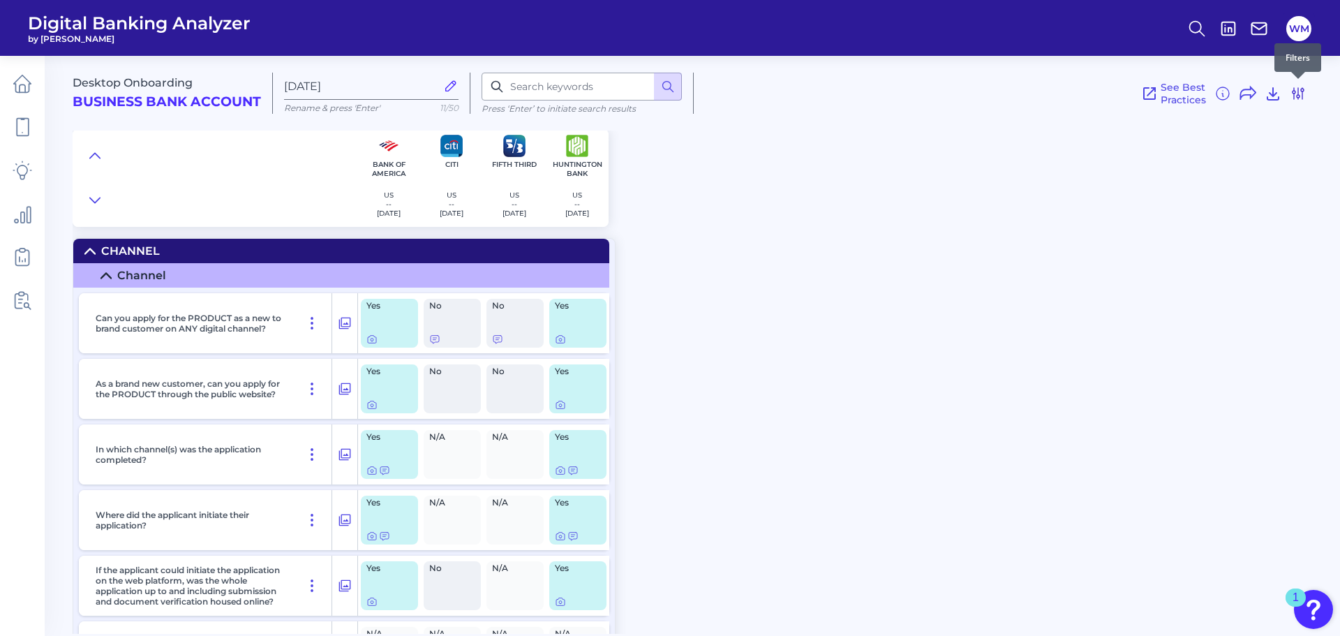
click at [1300, 92] on icon at bounding box center [1297, 93] width 17 height 17
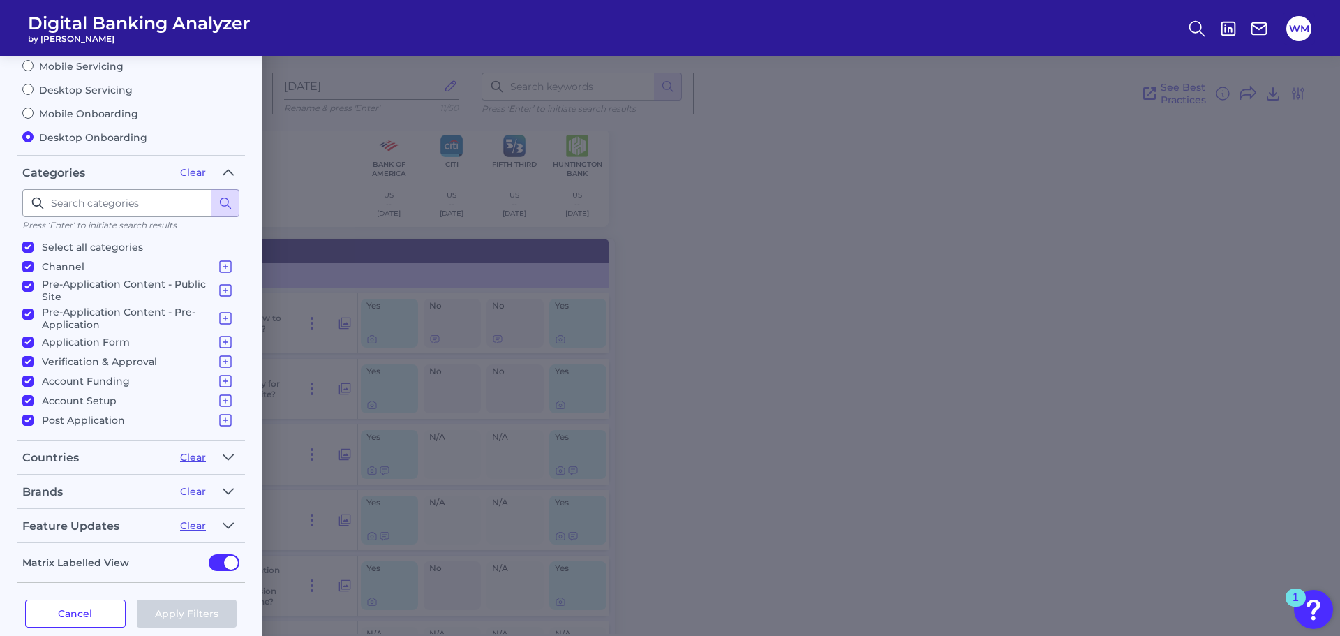
scroll to position [111, 0]
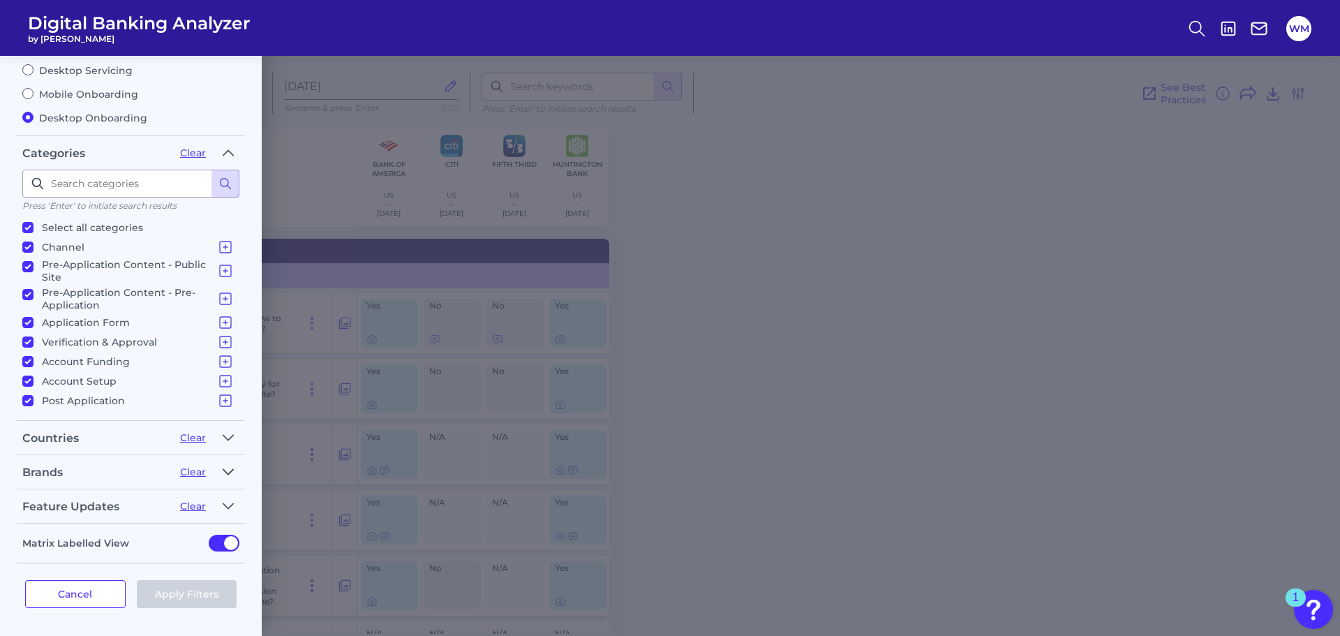
click at [225, 469] on icon "button" at bounding box center [228, 471] width 11 height 17
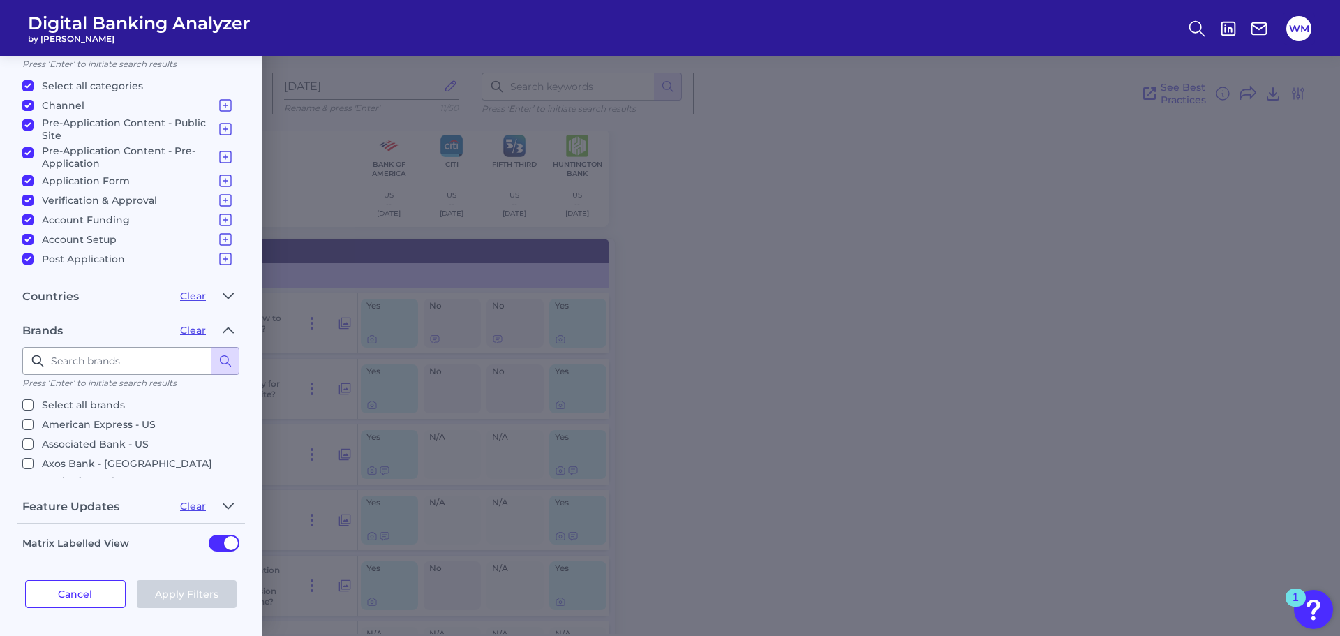
scroll to position [0, 0]
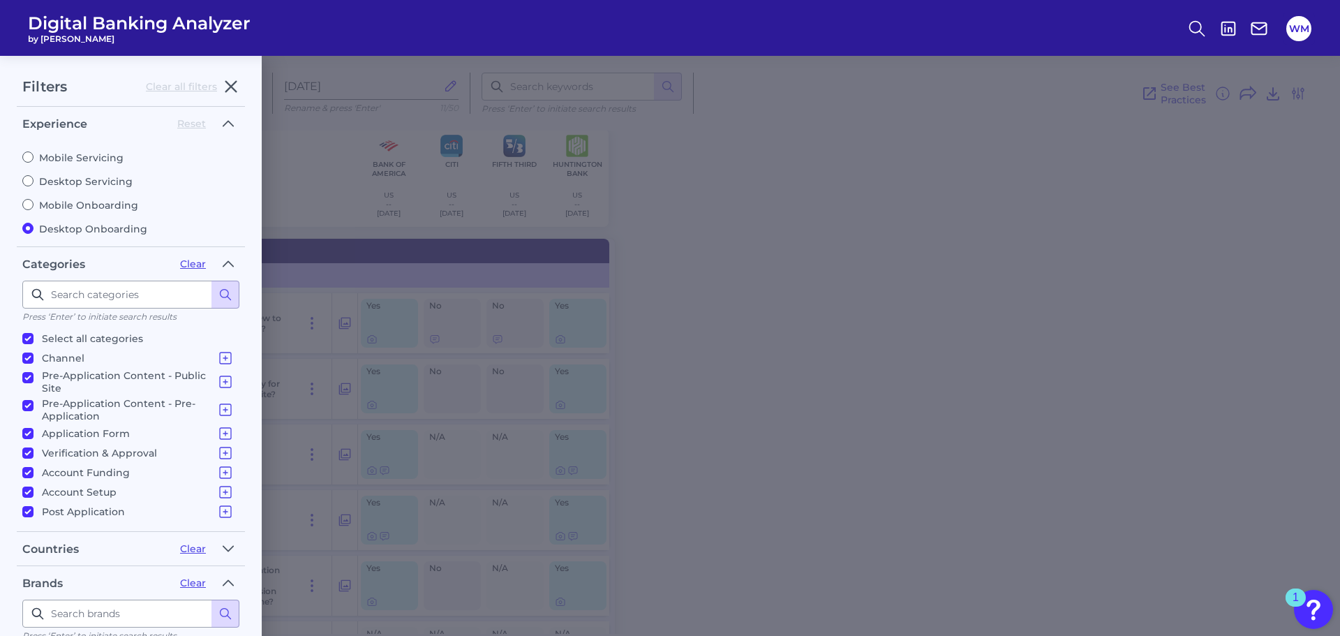
click at [668, 283] on div "Filters Clear all filters Experience Reset Mobile Servicing Desktop Servicing M…" at bounding box center [670, 346] width 1340 height 580
click at [811, 336] on div "Filters Clear all filters Experience Reset Mobile Servicing Desktop Servicing M…" at bounding box center [670, 346] width 1340 height 580
click at [227, 80] on icon "button" at bounding box center [231, 86] width 17 height 17
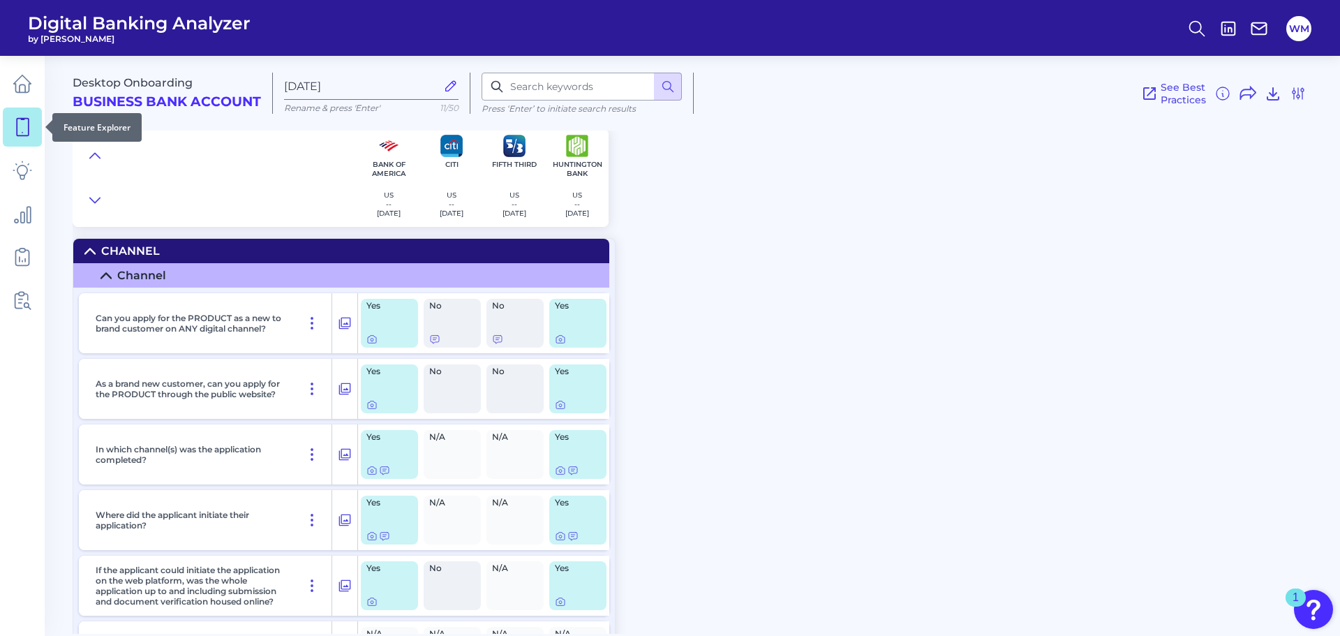
click at [15, 123] on icon at bounding box center [23, 127] width 20 height 20
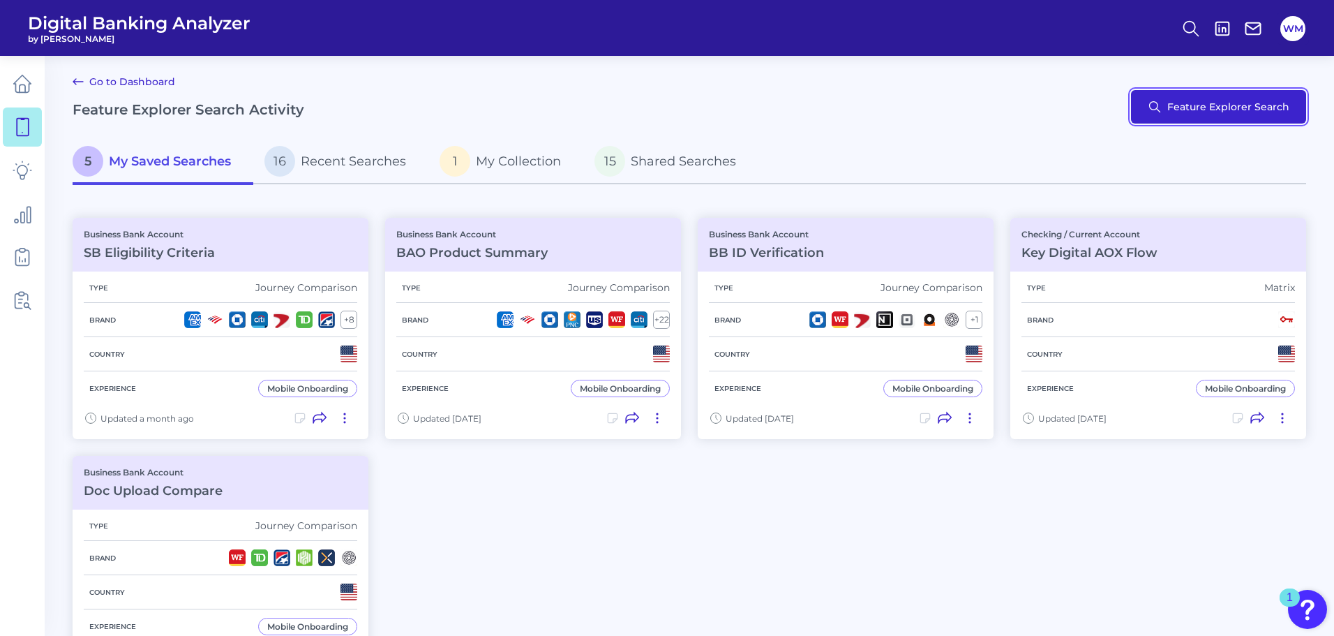
click at [1173, 112] on button "Feature Explorer Search" at bounding box center [1218, 106] width 175 height 33
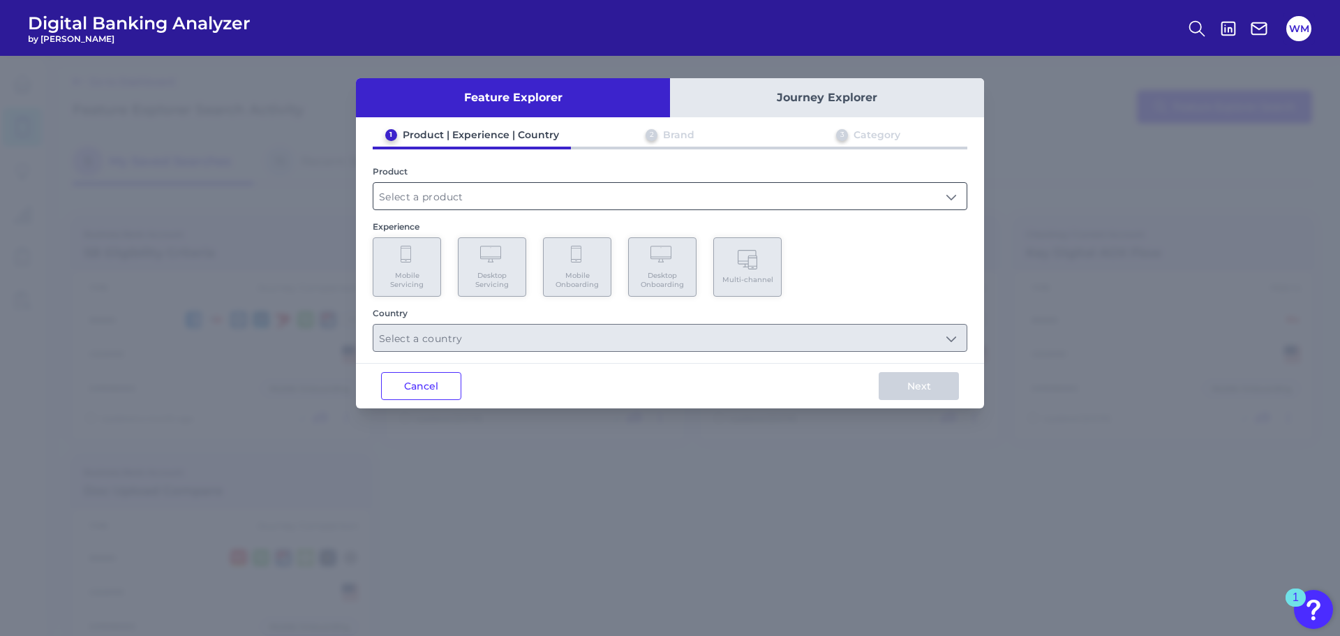
click at [467, 194] on input "text" at bounding box center [669, 196] width 593 height 27
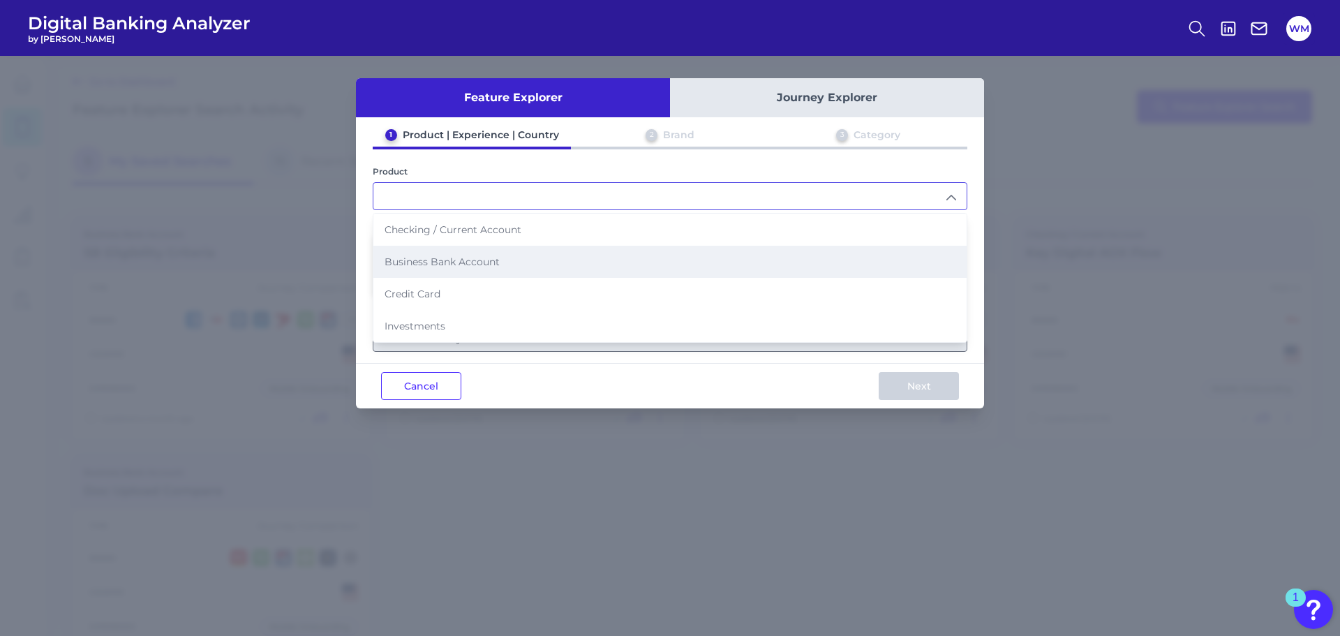
click at [451, 264] on span "Business Bank Account" at bounding box center [441, 261] width 115 height 13
type input "Business Bank Account"
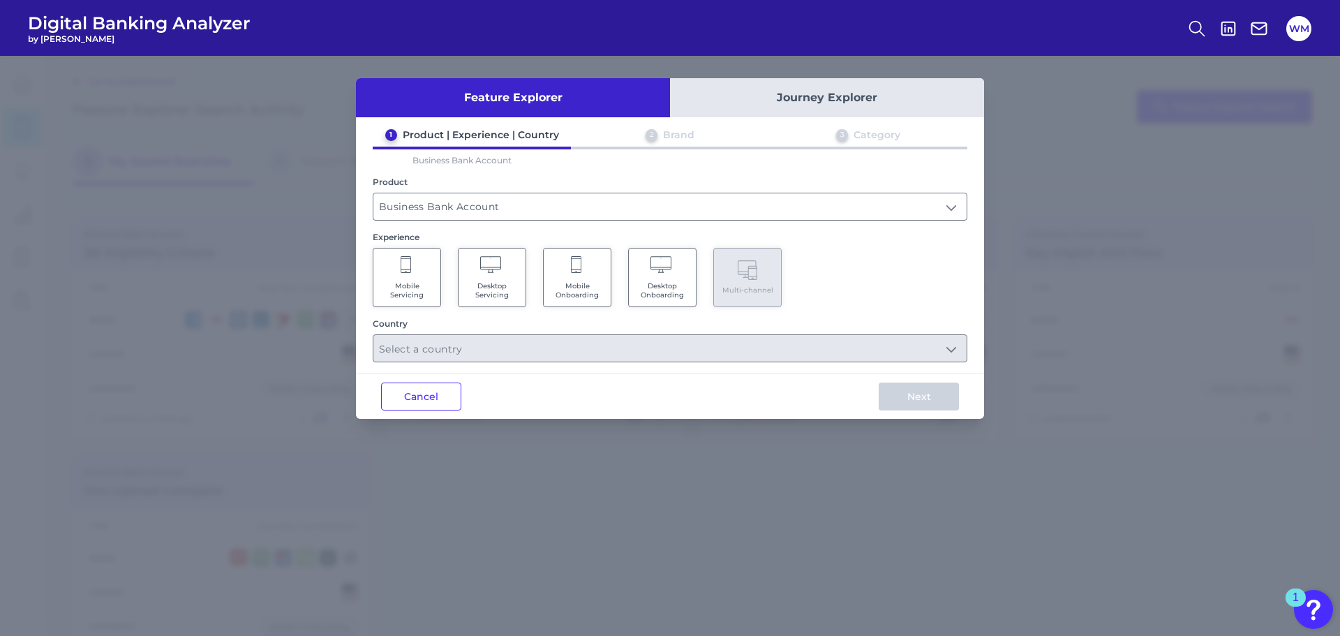
click at [570, 293] on span "Mobile Onboarding" at bounding box center [577, 290] width 53 height 18
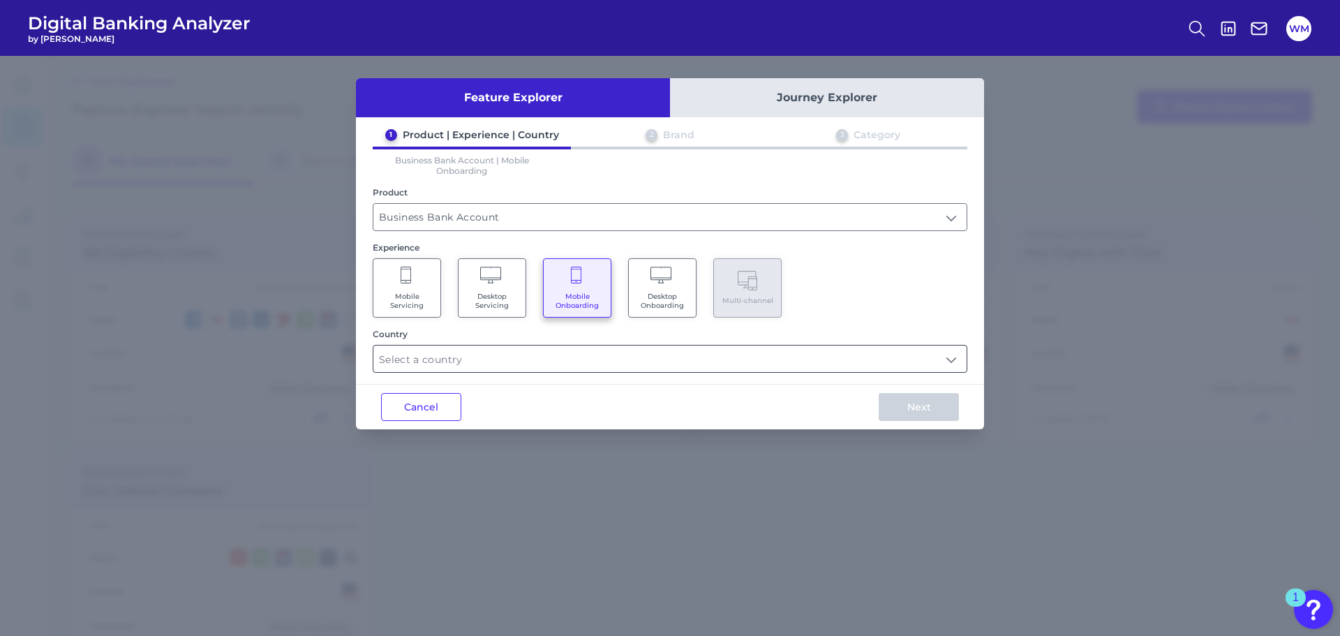
click at [528, 363] on input "text" at bounding box center [669, 358] width 593 height 27
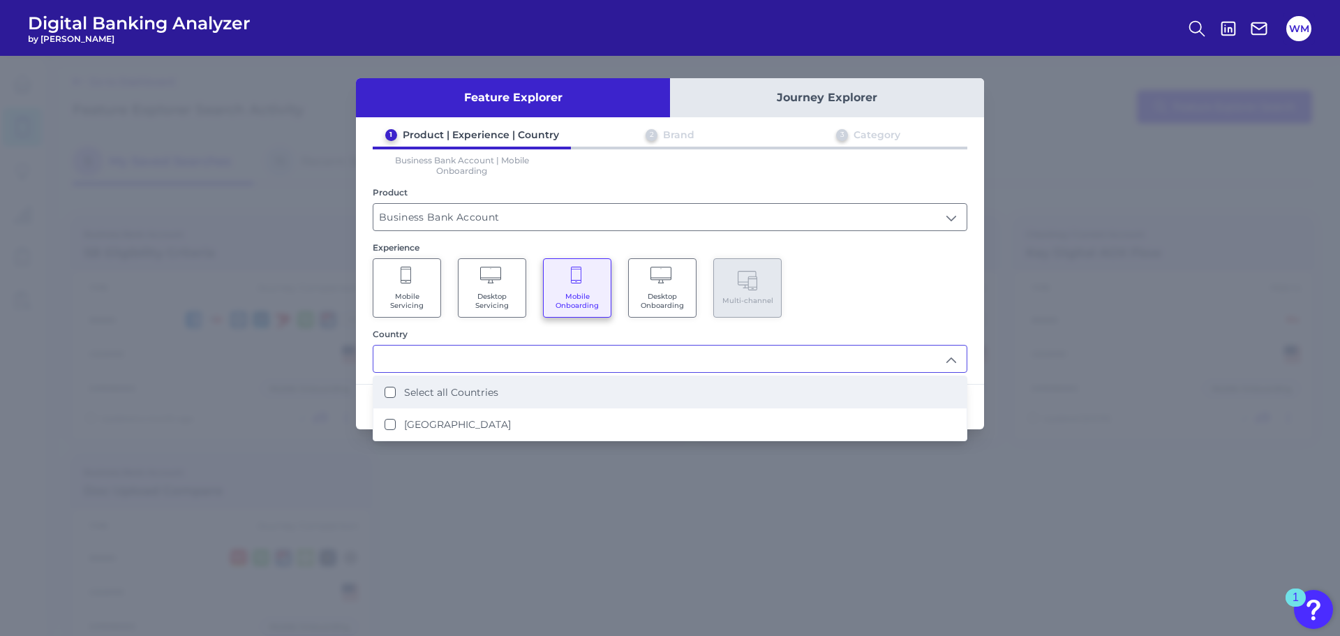
click at [387, 395] on Countries "Select all Countries" at bounding box center [389, 392] width 11 height 11
type input "Select all Countries"
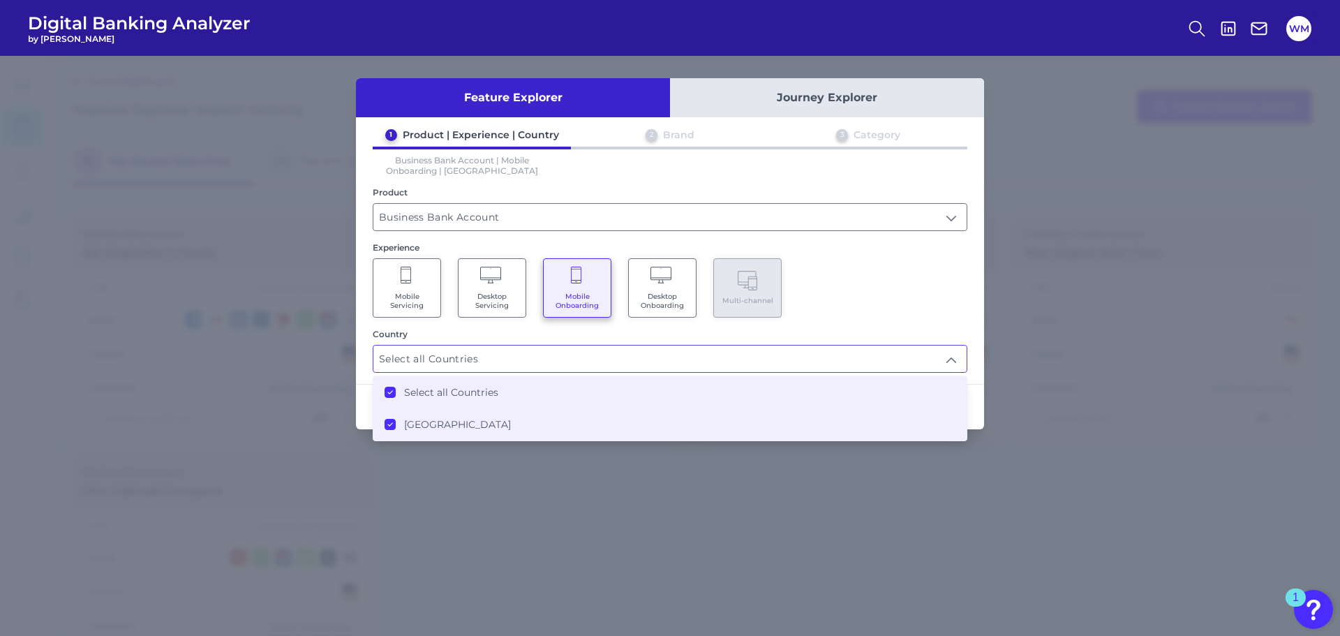
scroll to position [1, 0]
click at [1115, 391] on div "Feature Explorer Journey Explorer 1 Product | Experience | Country 2 Brand 3 Ca…" at bounding box center [670, 346] width 1340 height 580
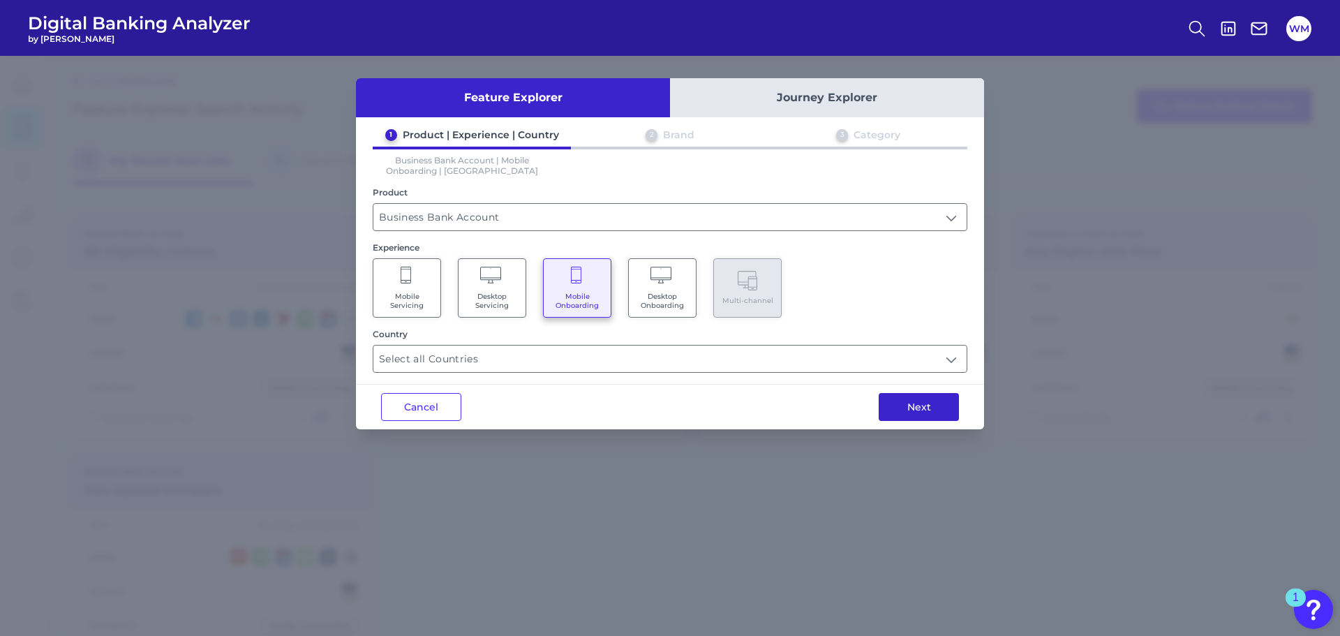
click at [929, 409] on button "Next" at bounding box center [918, 407] width 80 height 28
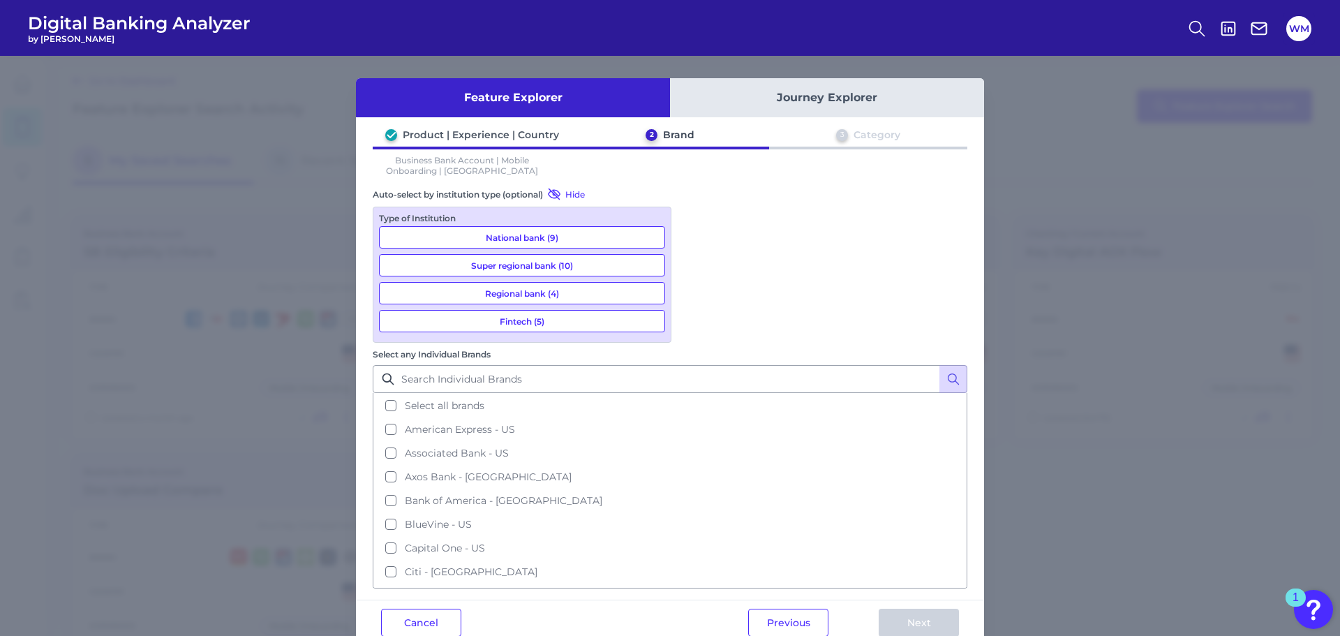
click at [693, 394] on button "Select all brands" at bounding box center [670, 406] width 592 height 24
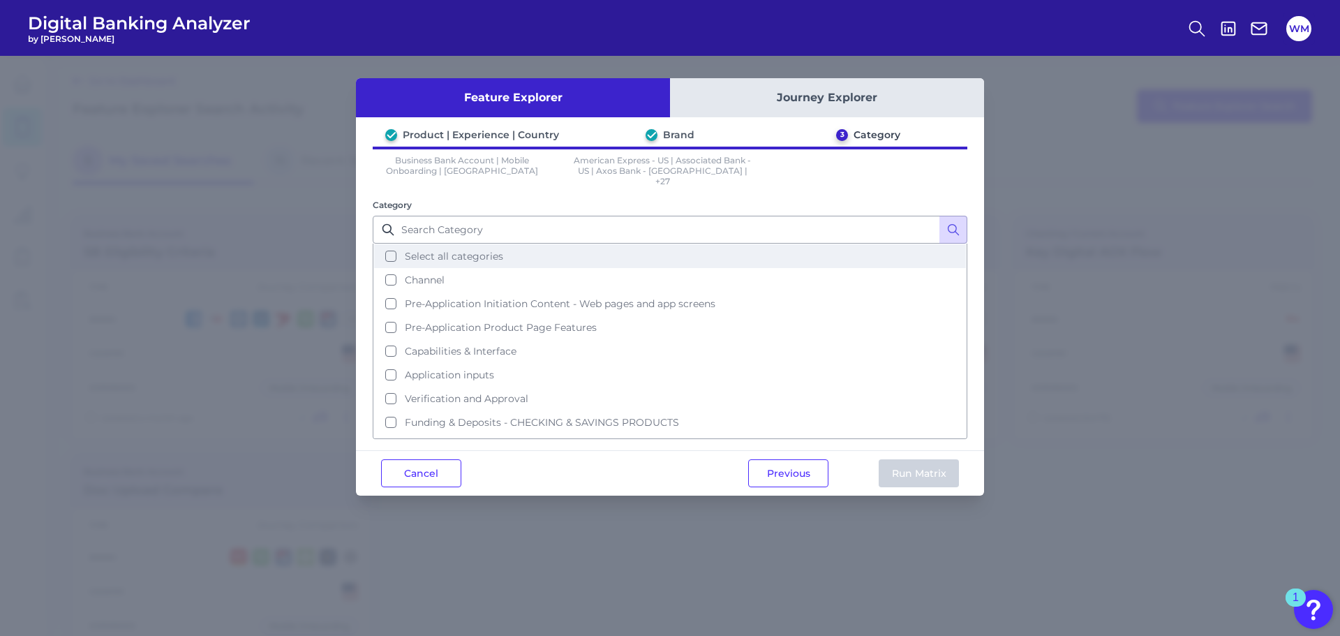
click at [388, 248] on button "Select all categories" at bounding box center [670, 256] width 592 height 24
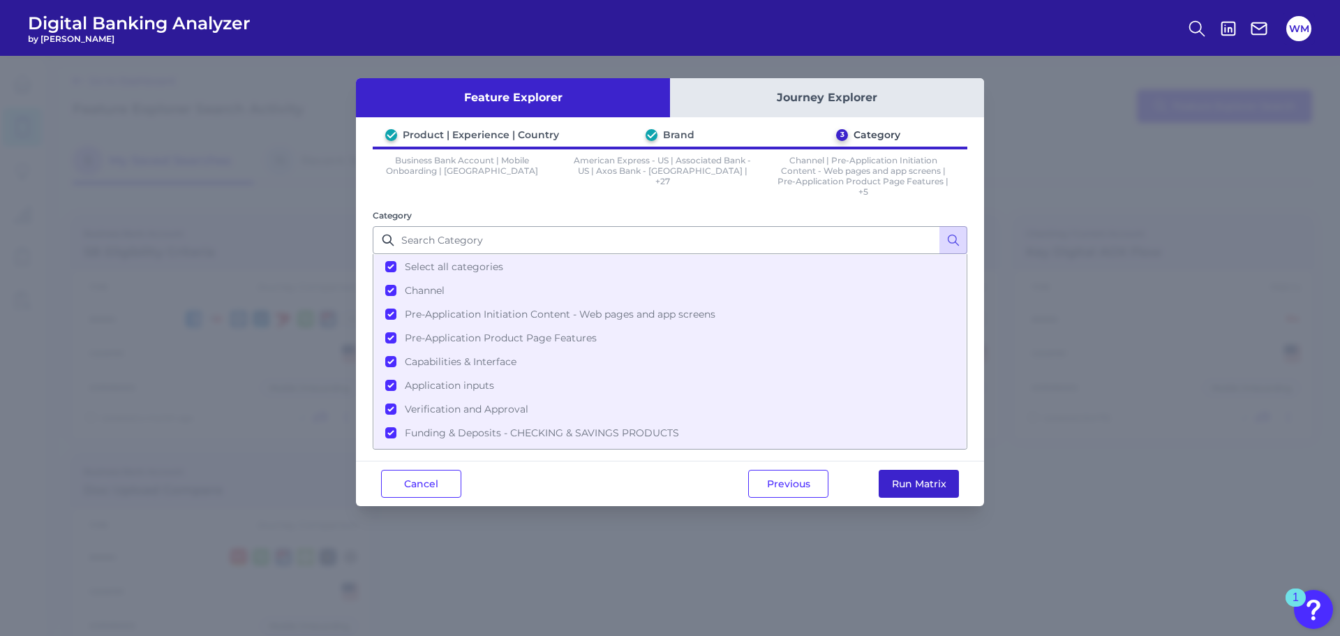
click at [909, 484] on button "Run Matrix" at bounding box center [918, 484] width 80 height 28
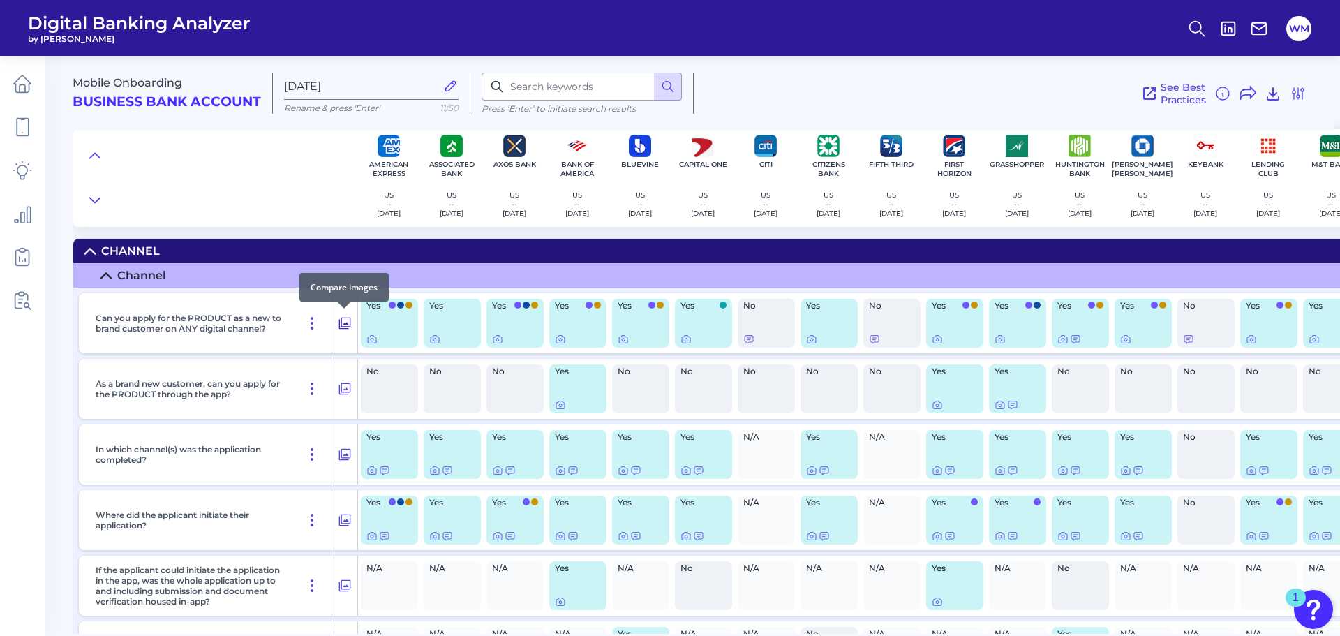
click at [348, 324] on icon at bounding box center [345, 323] width 14 height 17
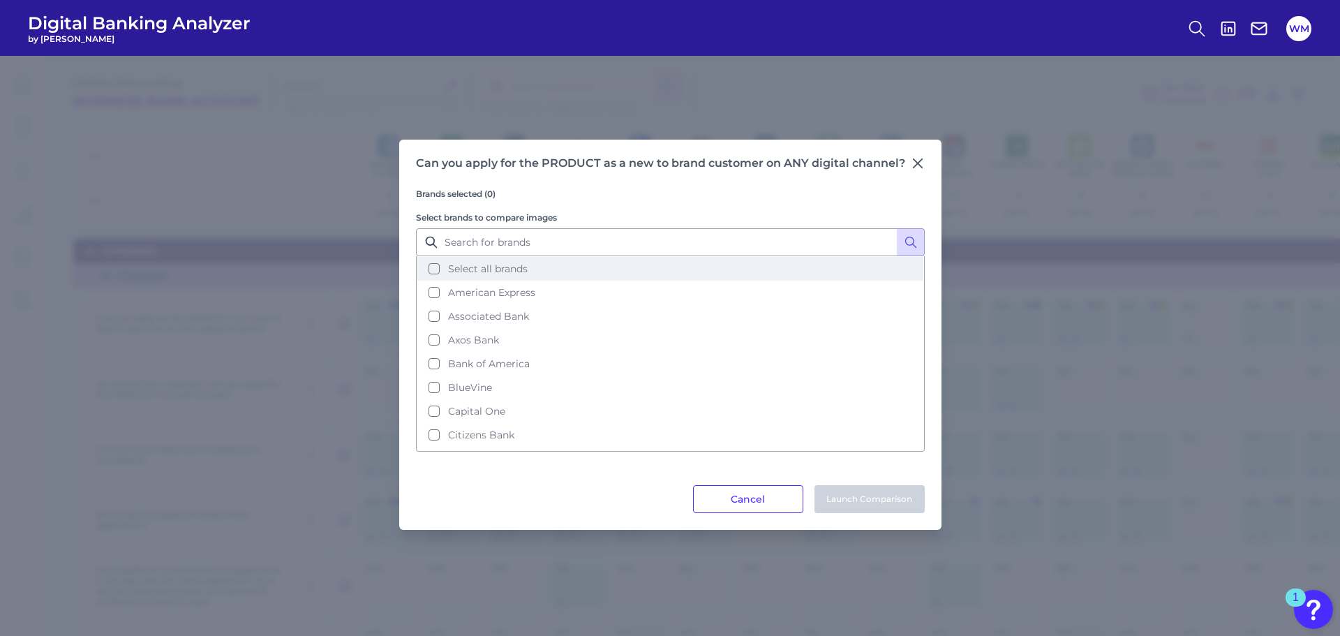
drag, startPoint x: 436, startPoint y: 269, endPoint x: 450, endPoint y: 305, distance: 38.2
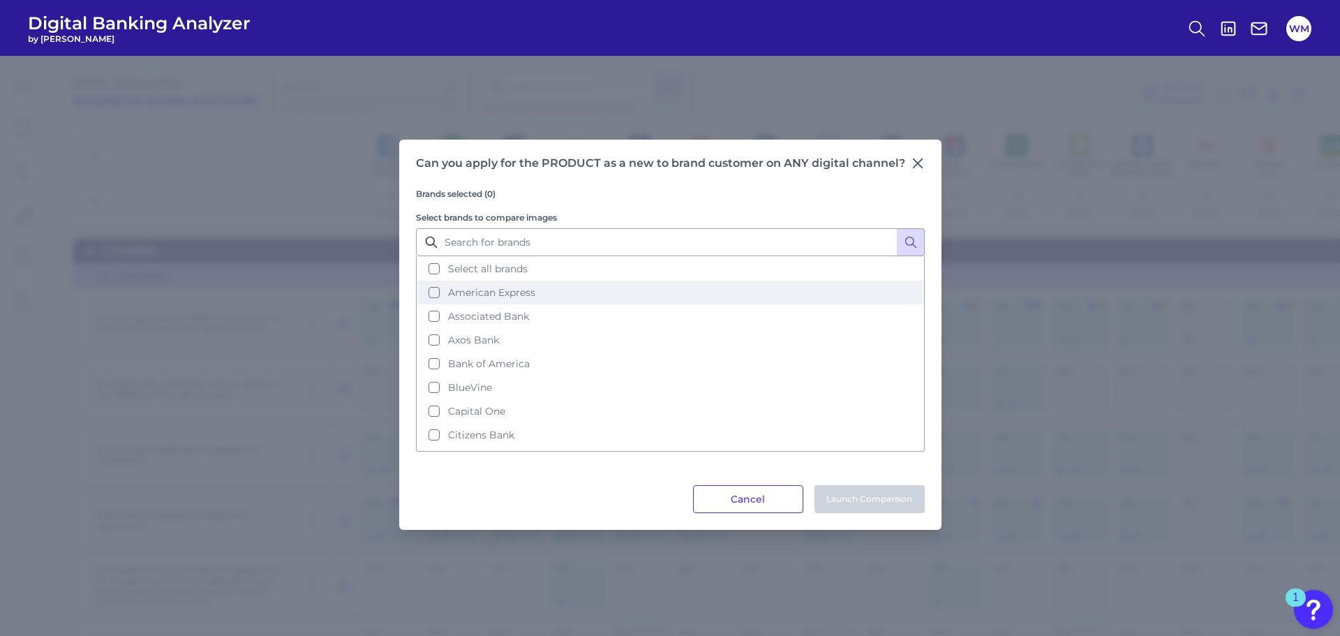
click at [436, 270] on button "Select all brands" at bounding box center [670, 269] width 506 height 24
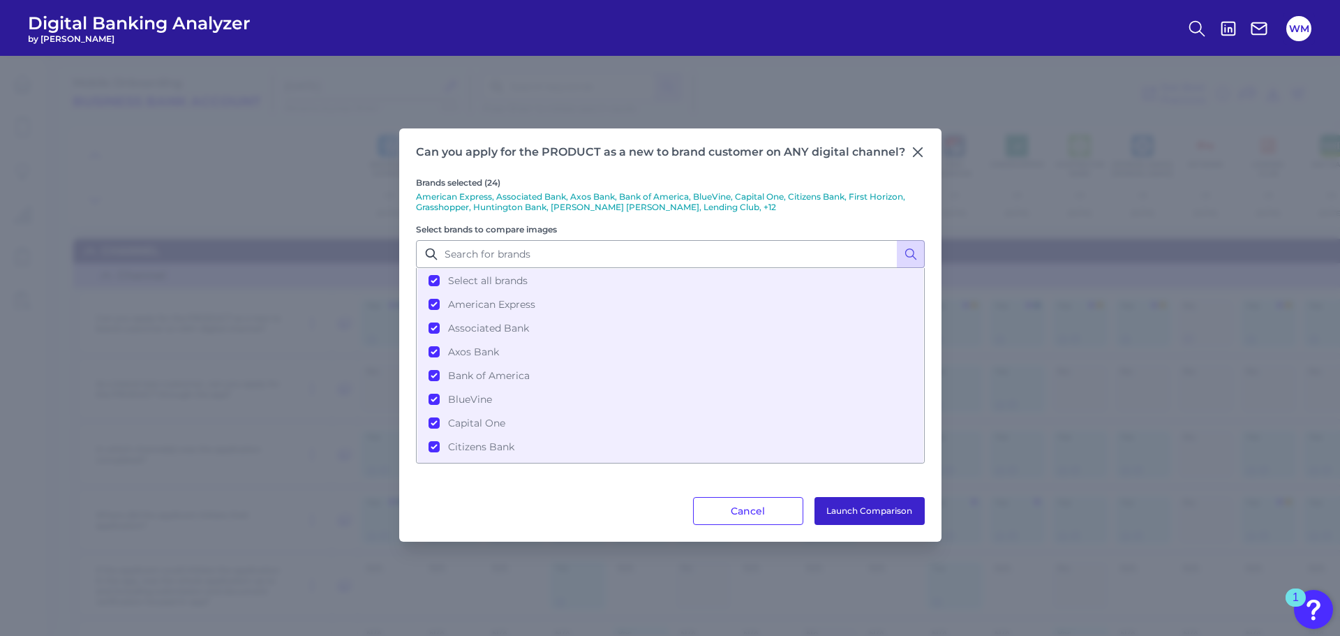
click at [855, 516] on button "Launch Comparison" at bounding box center [869, 511] width 110 height 28
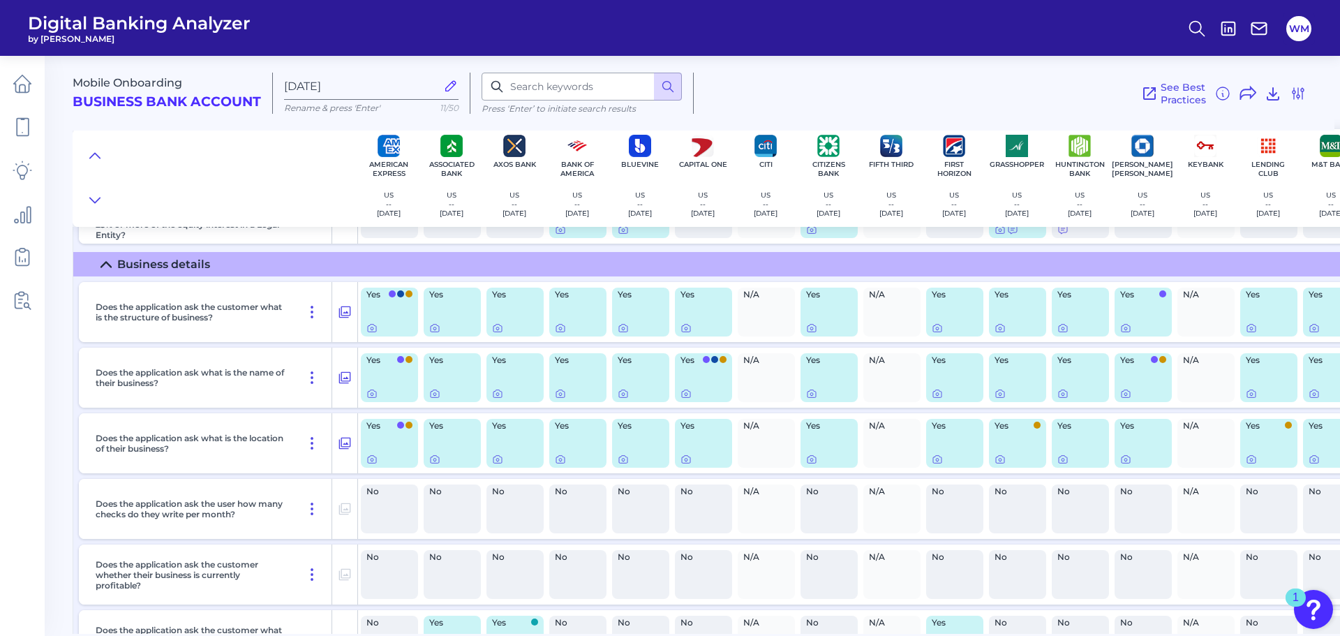
scroll to position [5861, 0]
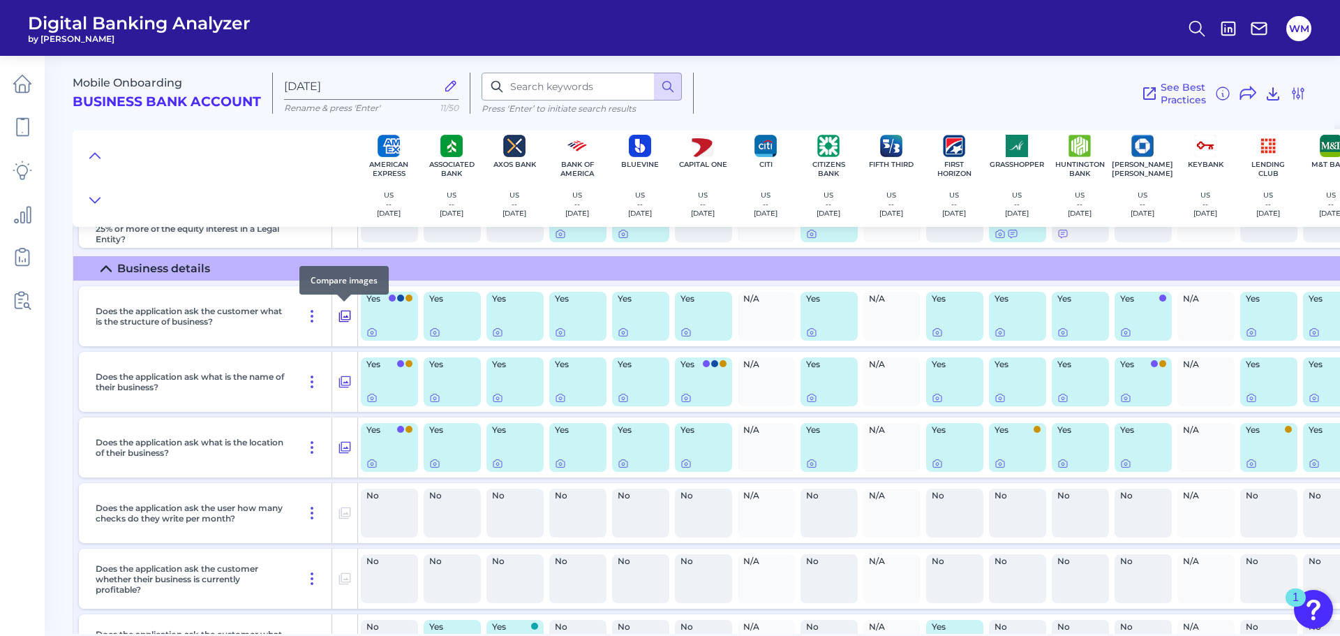
click at [343, 320] on icon at bounding box center [345, 316] width 14 height 17
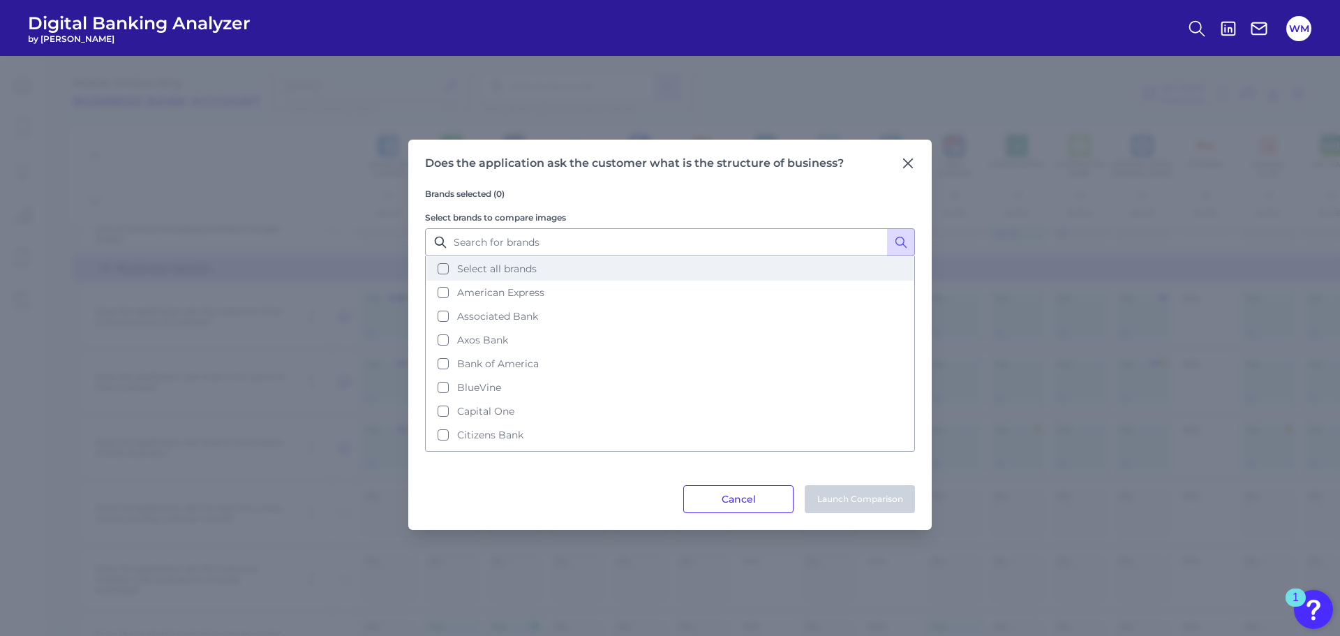
click at [444, 271] on button "Select all brands" at bounding box center [669, 269] width 487 height 24
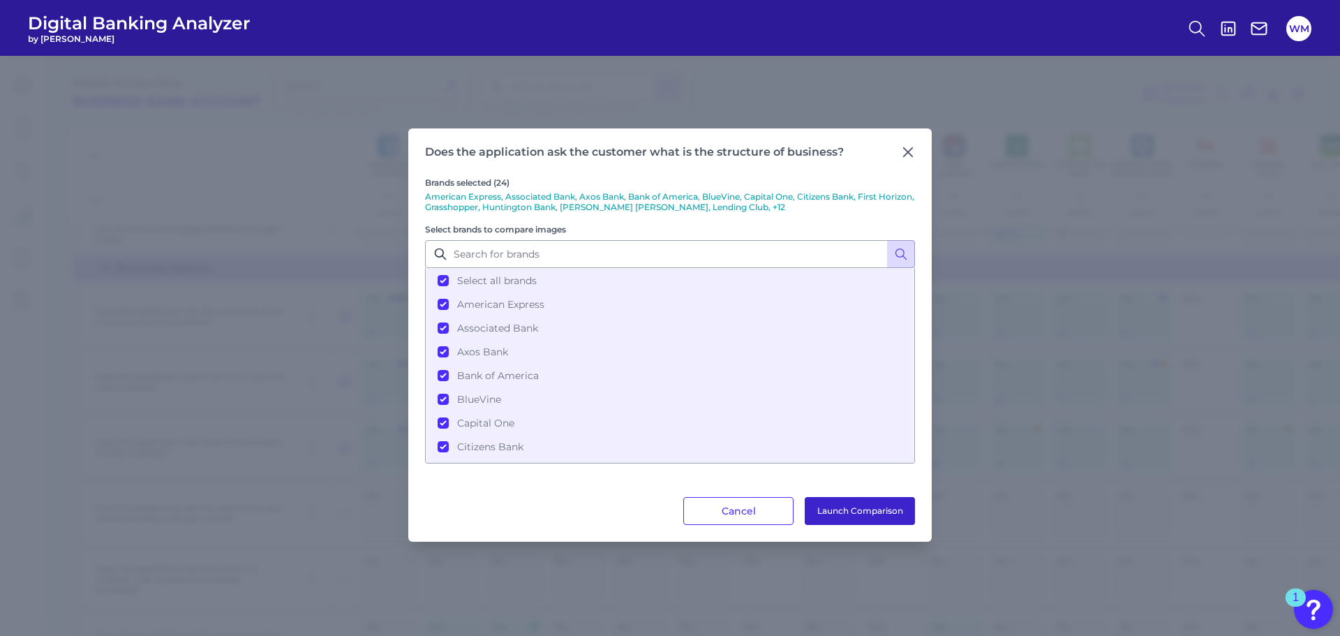
click at [843, 511] on button "Launch Comparison" at bounding box center [859, 511] width 110 height 28
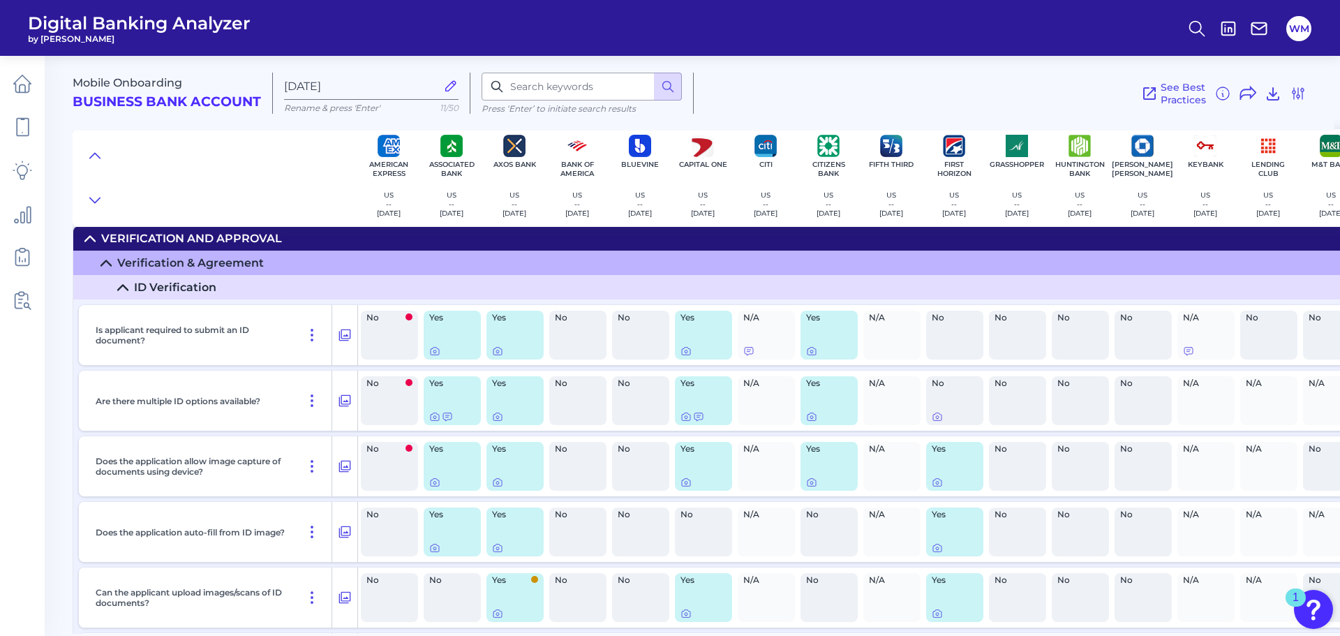
scroll to position [7187, 0]
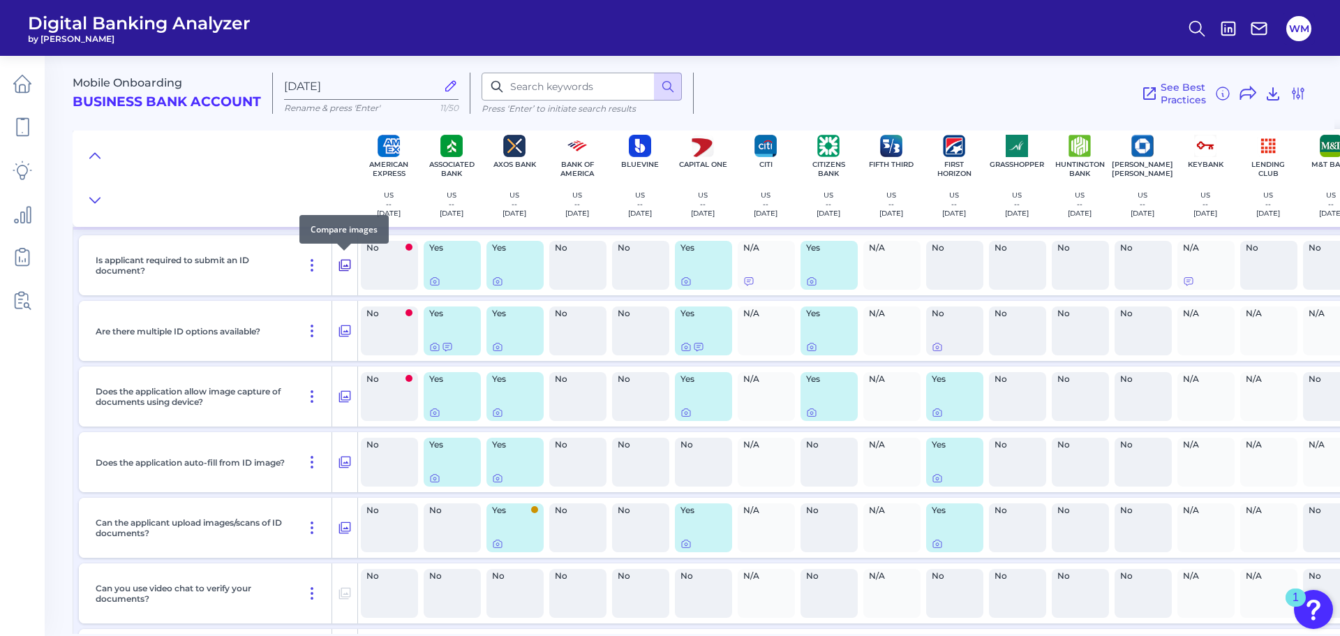
click at [345, 260] on icon at bounding box center [345, 266] width 12 height 12
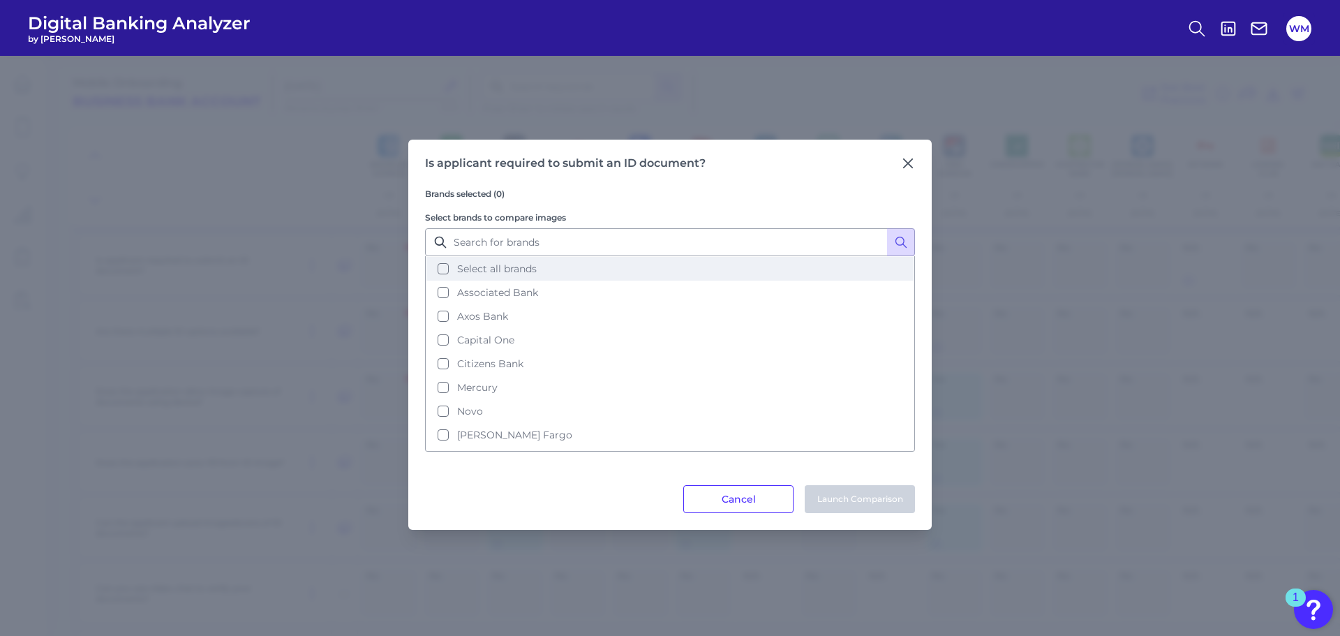
click at [447, 268] on button "Select all brands" at bounding box center [669, 269] width 487 height 24
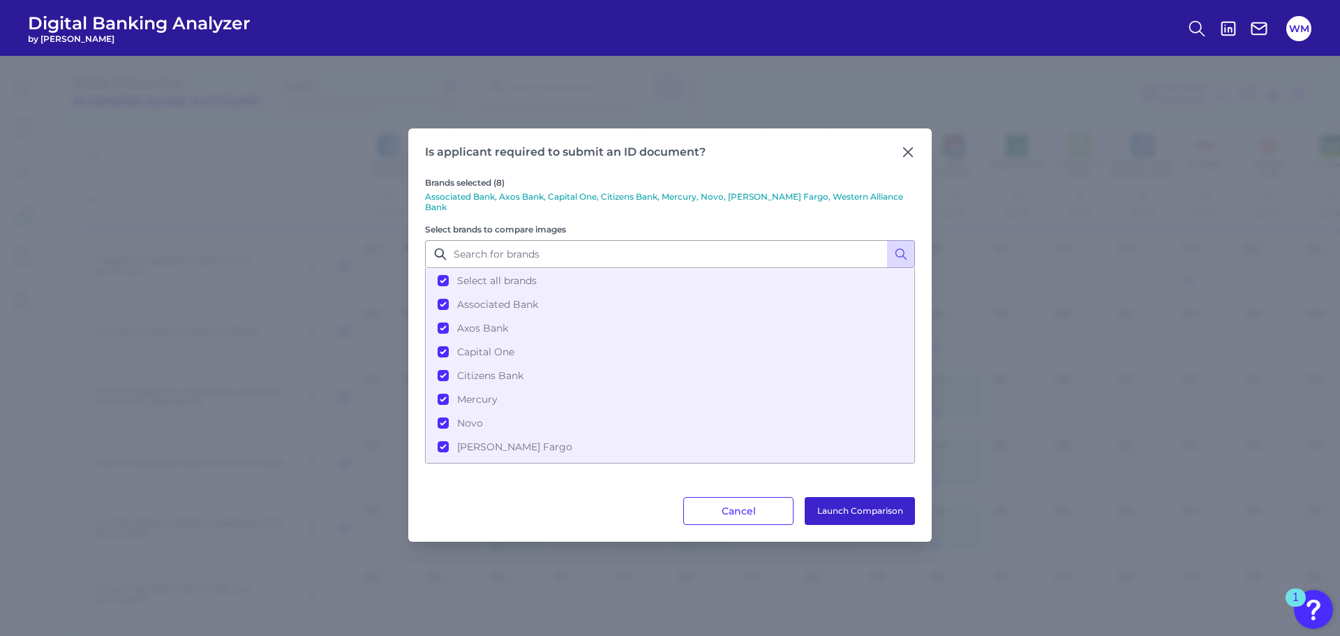
click at [849, 504] on button "Launch Comparison" at bounding box center [859, 511] width 110 height 28
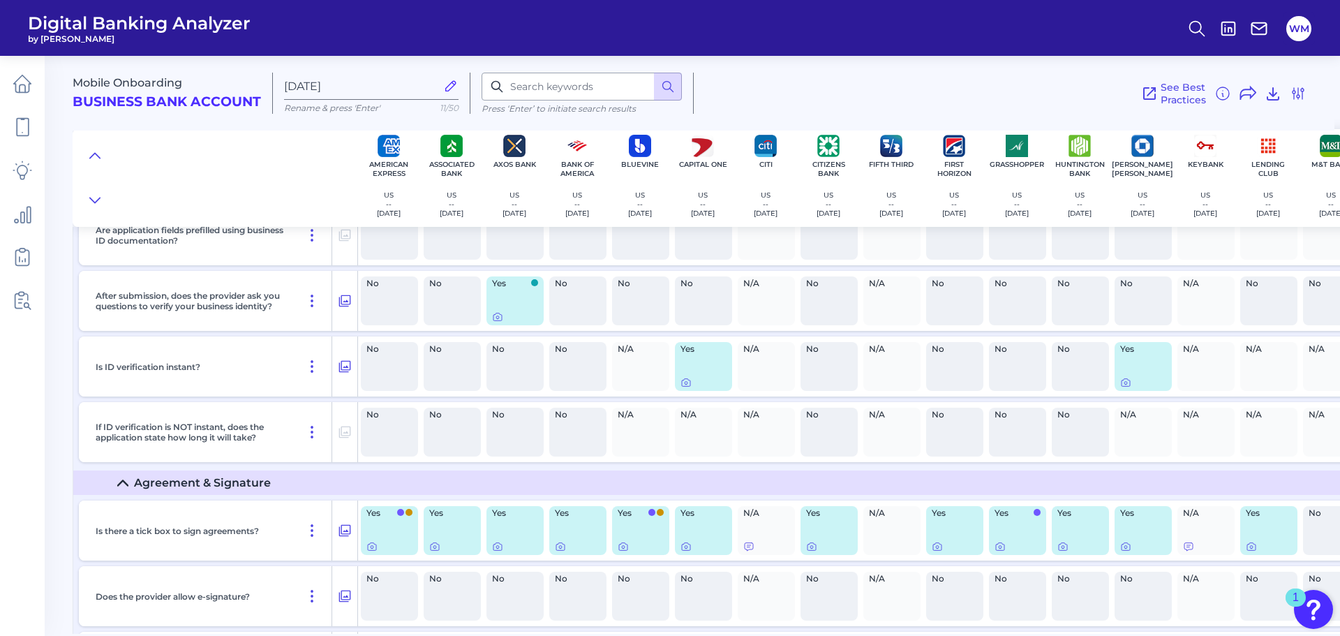
scroll to position [7884, 0]
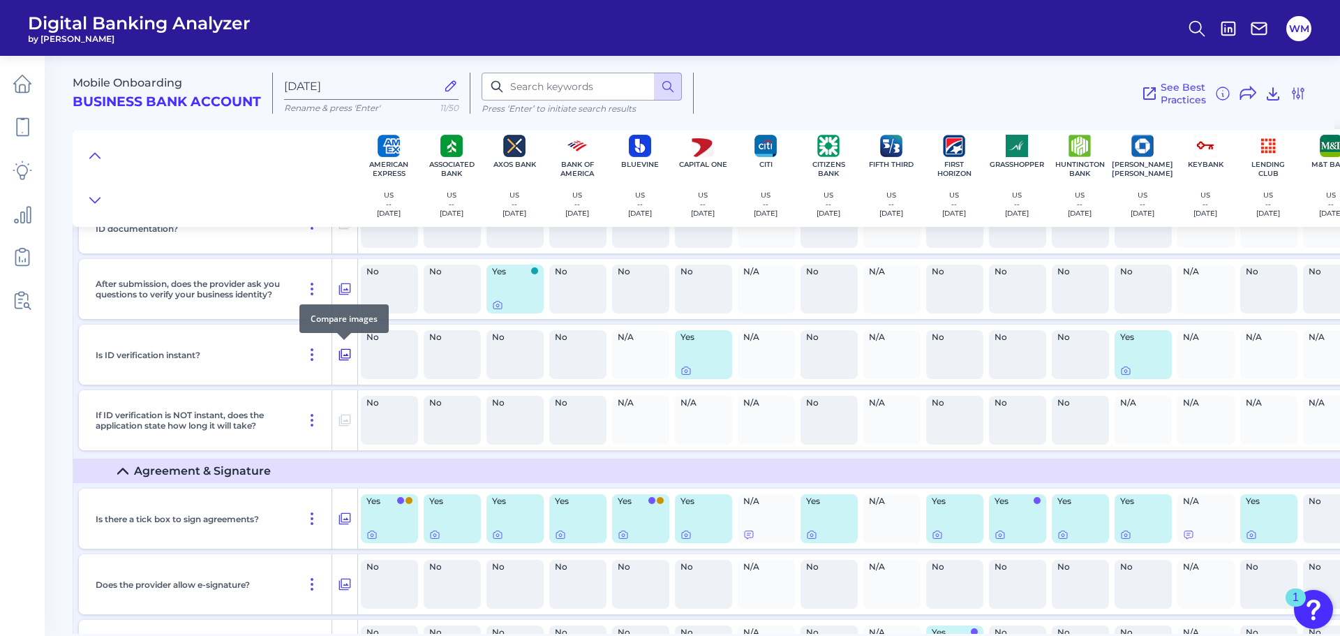
click at [342, 356] on icon at bounding box center [345, 354] width 14 height 17
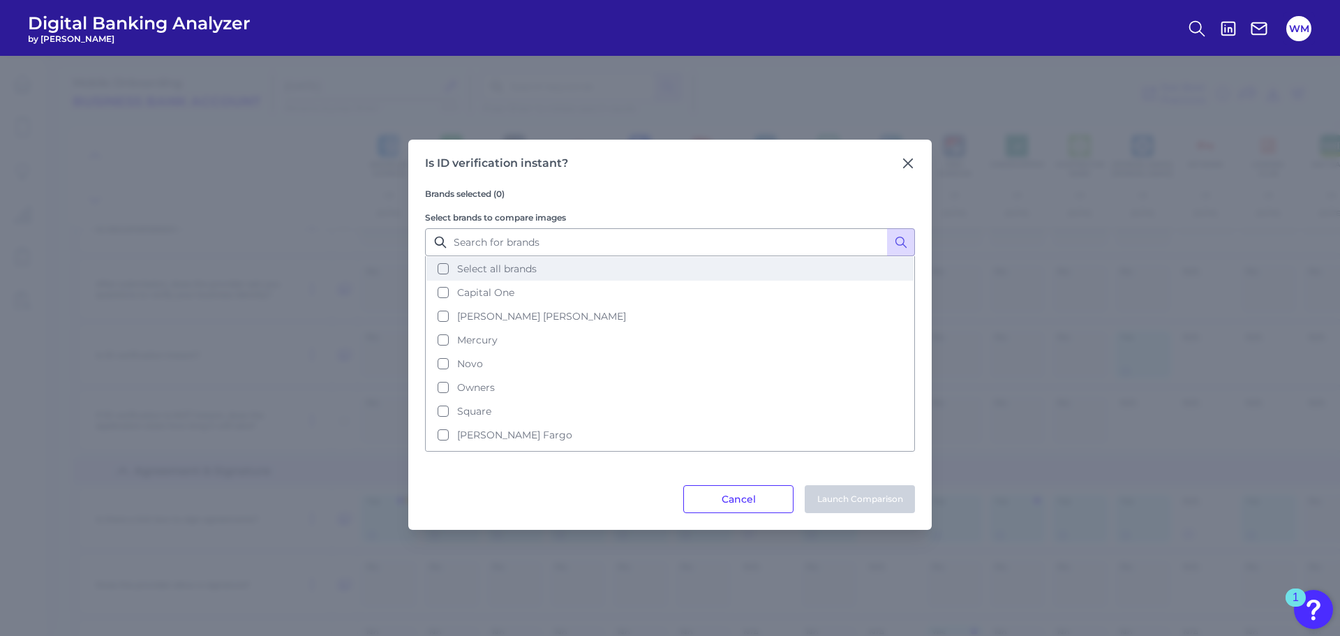
click at [447, 274] on button "Select all brands" at bounding box center [669, 269] width 487 height 24
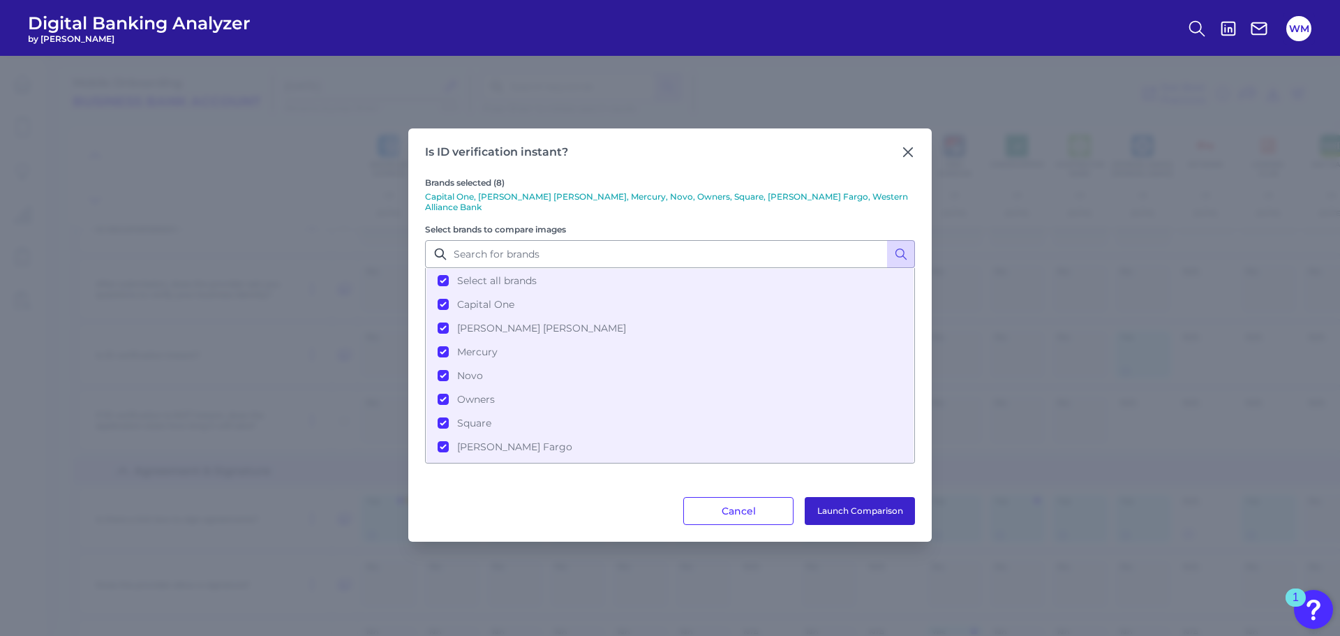
click at [874, 504] on button "Launch Comparison" at bounding box center [859, 511] width 110 height 28
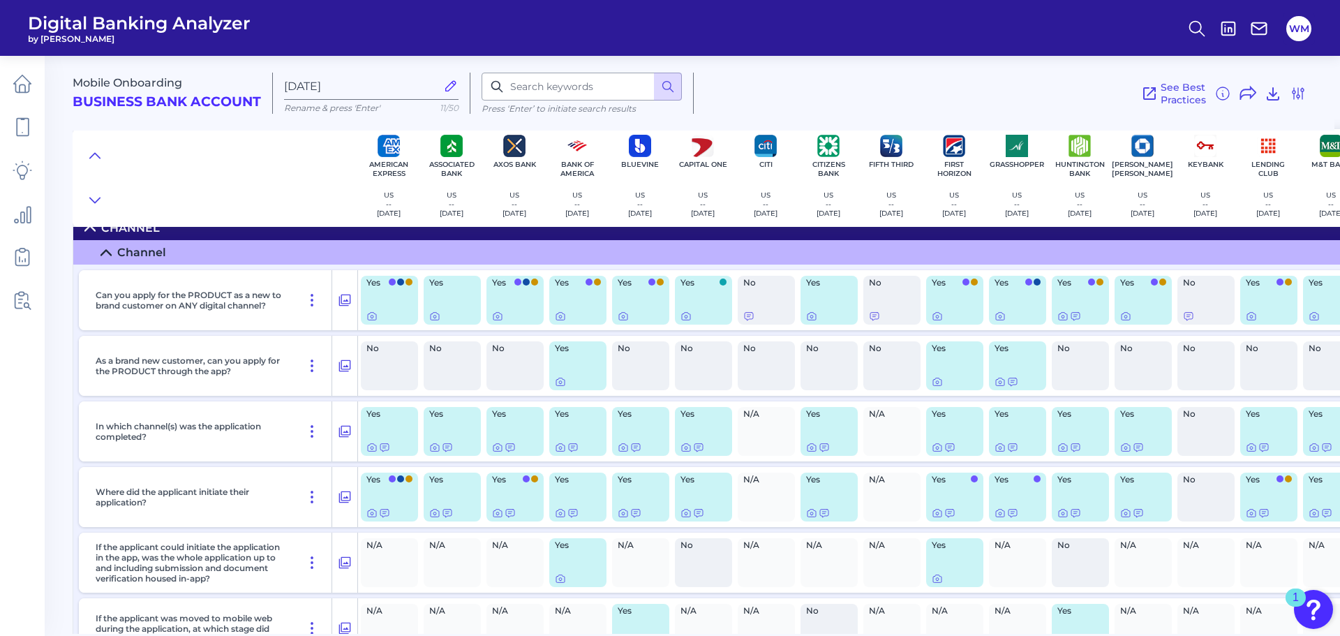
scroll to position [0, 0]
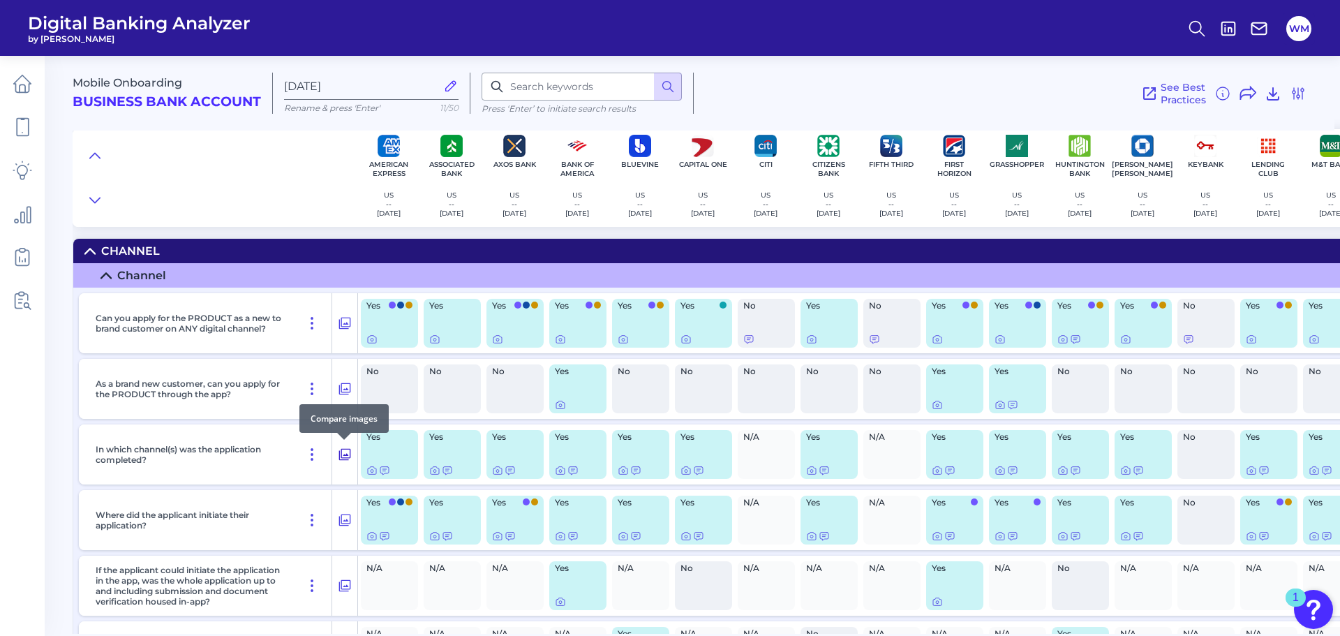
click at [345, 451] on icon at bounding box center [345, 454] width 14 height 17
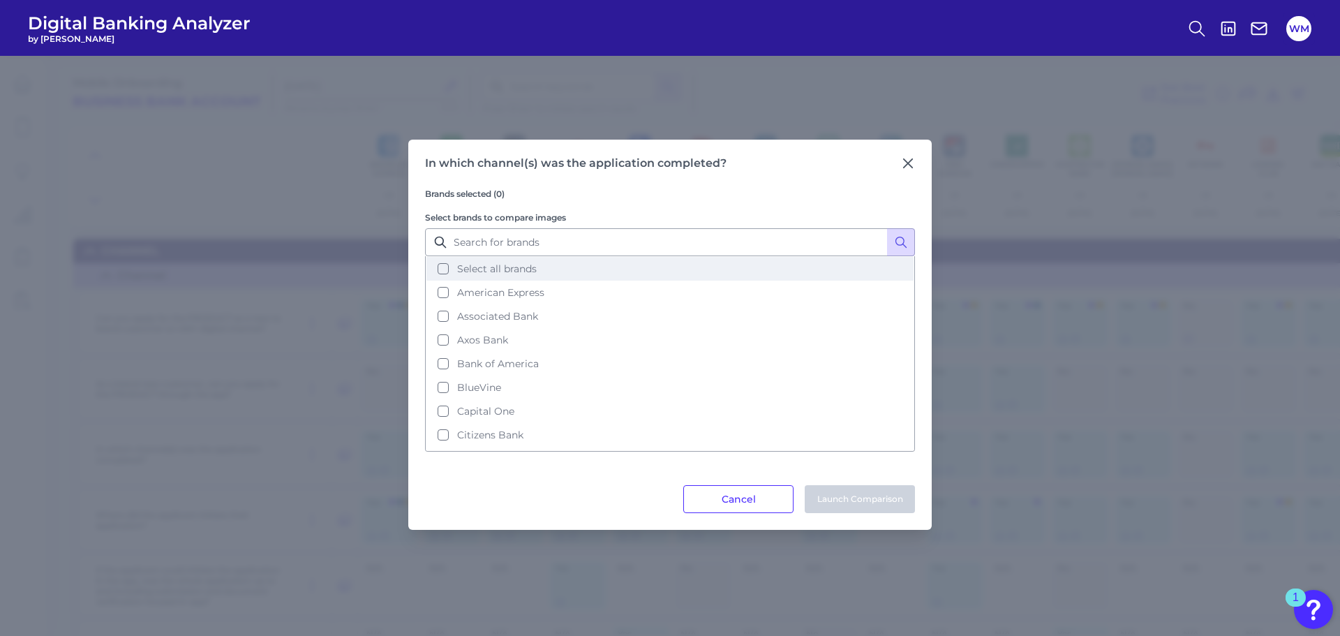
drag, startPoint x: 444, startPoint y: 264, endPoint x: 447, endPoint y: 285, distance: 21.1
click at [444, 264] on button "Select all brands" at bounding box center [669, 269] width 487 height 24
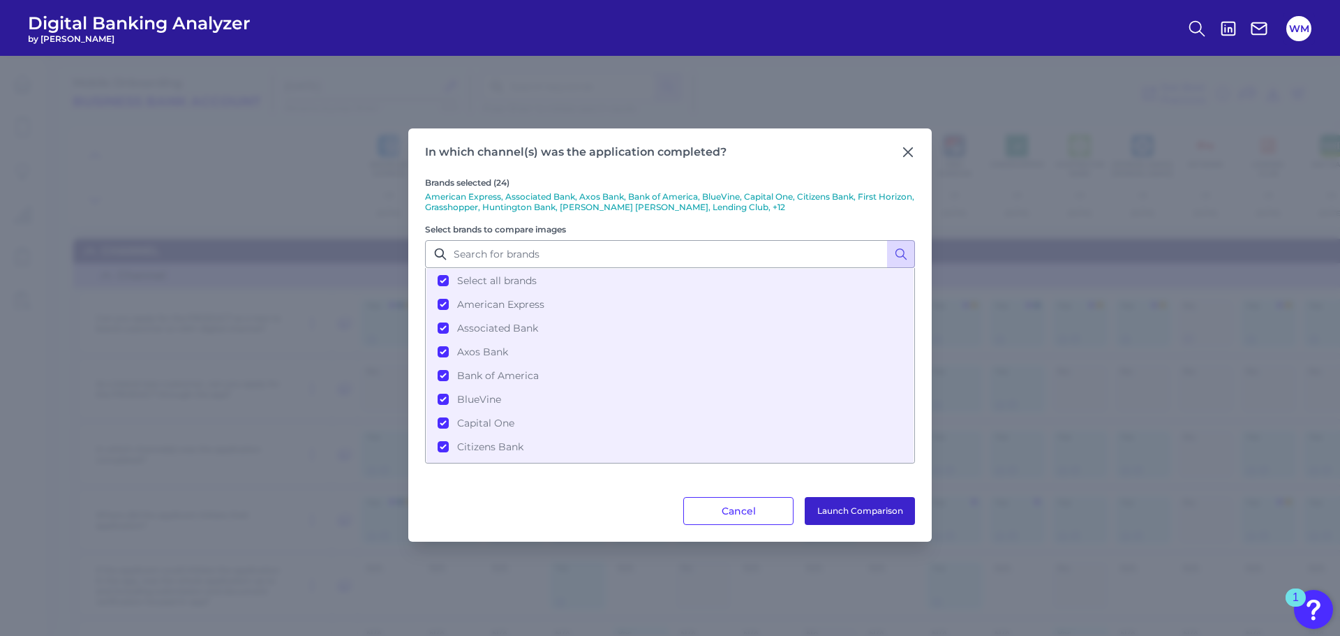
click at [828, 508] on button "Launch Comparison" at bounding box center [859, 511] width 110 height 28
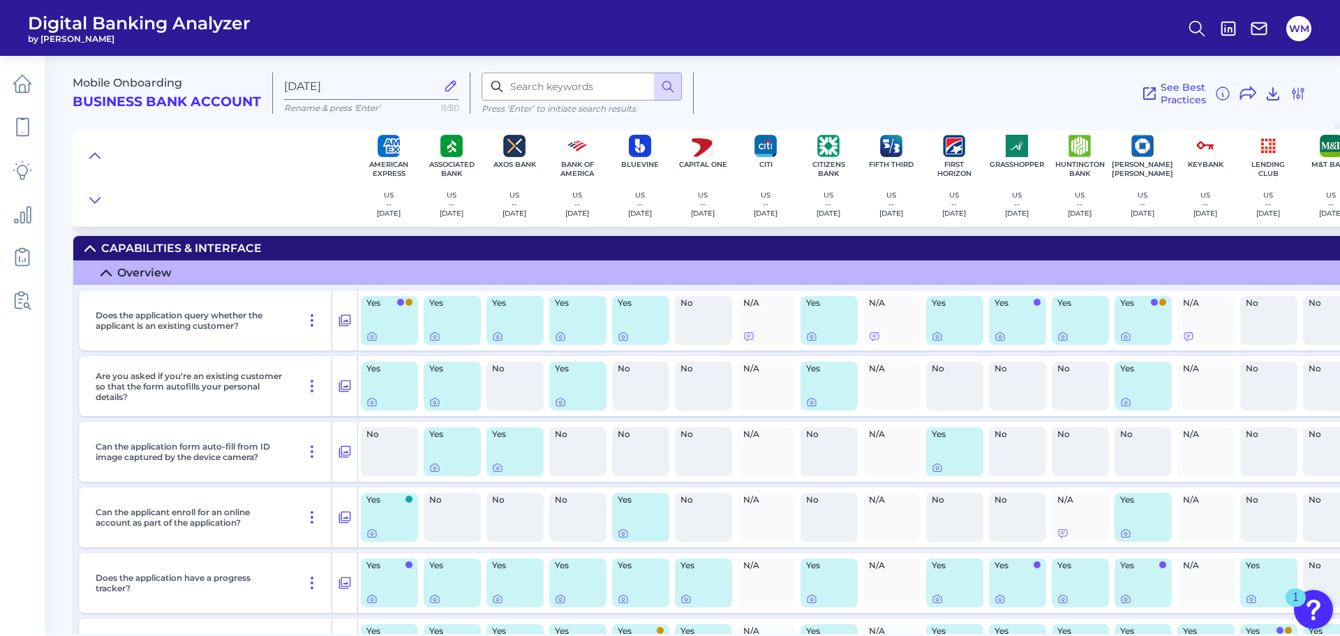
scroll to position [2512, 0]
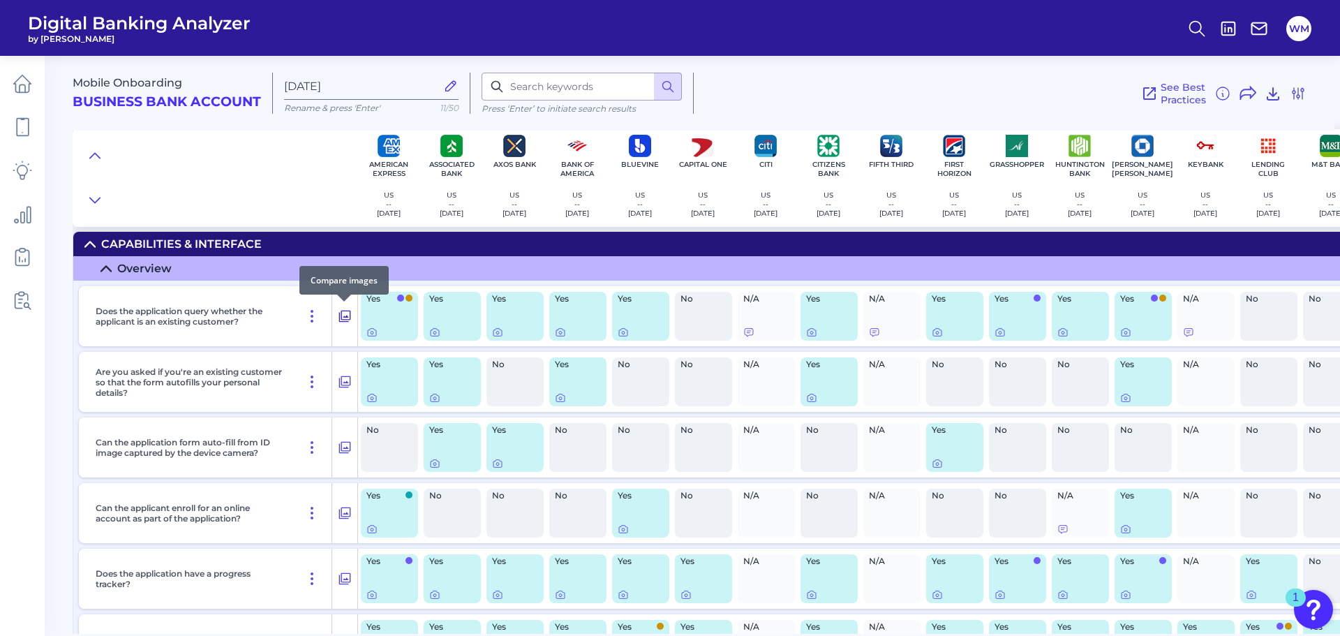
click at [348, 314] on icon at bounding box center [345, 316] width 14 height 17
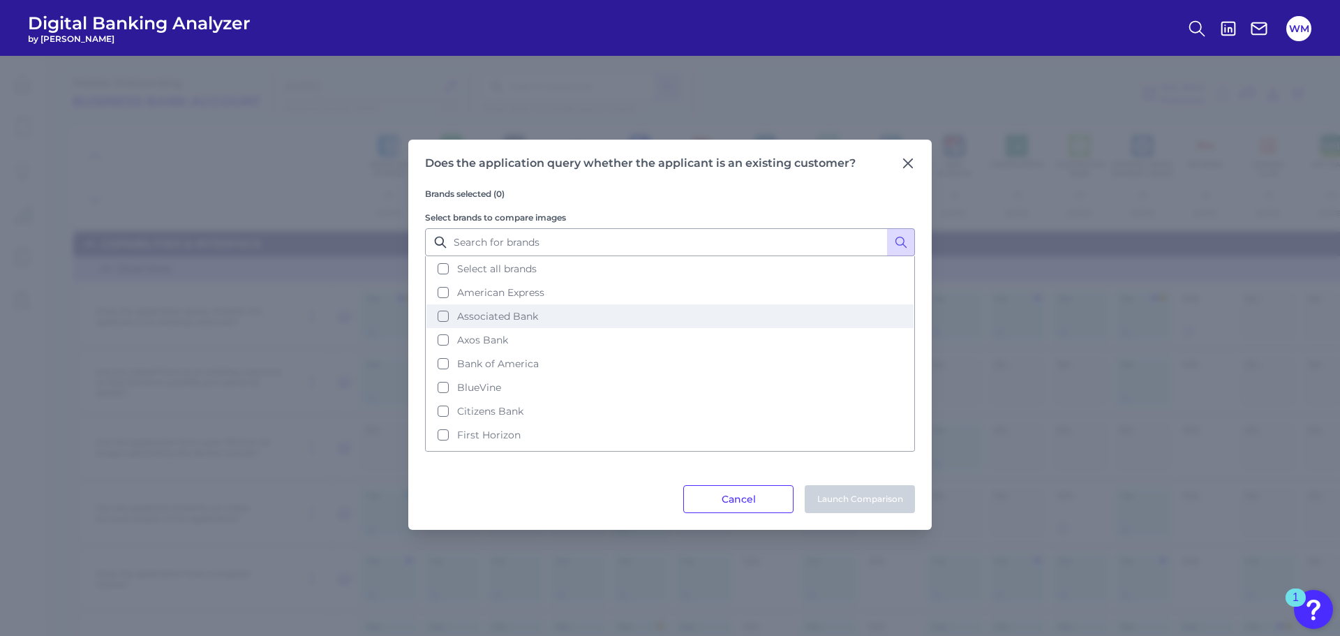
drag, startPoint x: 444, startPoint y: 269, endPoint x: 514, endPoint y: 335, distance: 95.7
click at [444, 269] on button "Select all brands" at bounding box center [669, 269] width 487 height 24
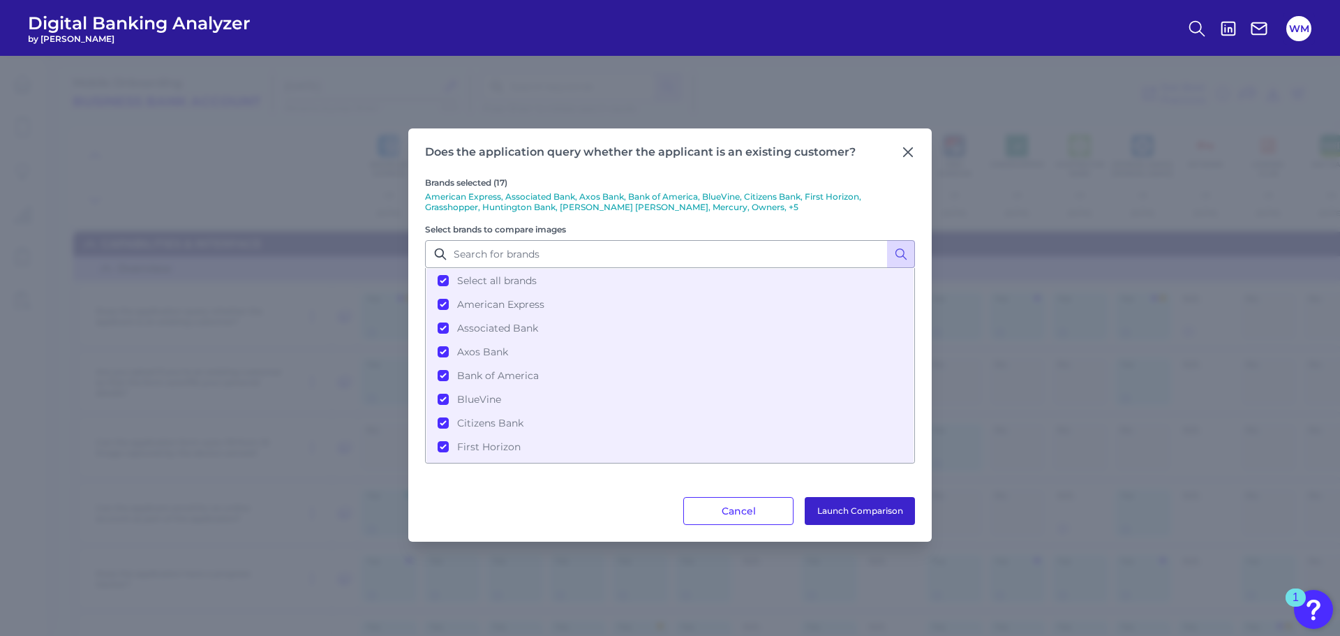
click at [858, 510] on button "Launch Comparison" at bounding box center [859, 511] width 110 height 28
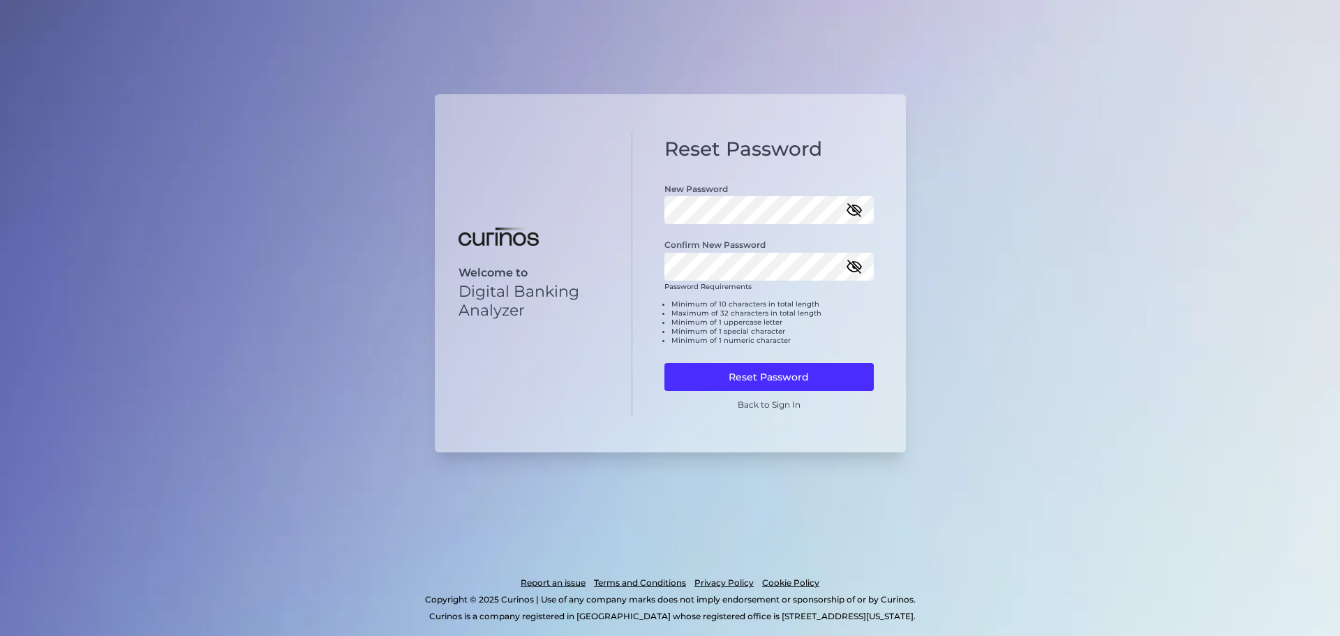
click at [620, 239] on div "Welcome to Digital Banking Analyzer" at bounding box center [534, 273] width 198 height 285
click at [750, 380] on button "Reset Password" at bounding box center [768, 377] width 209 height 28
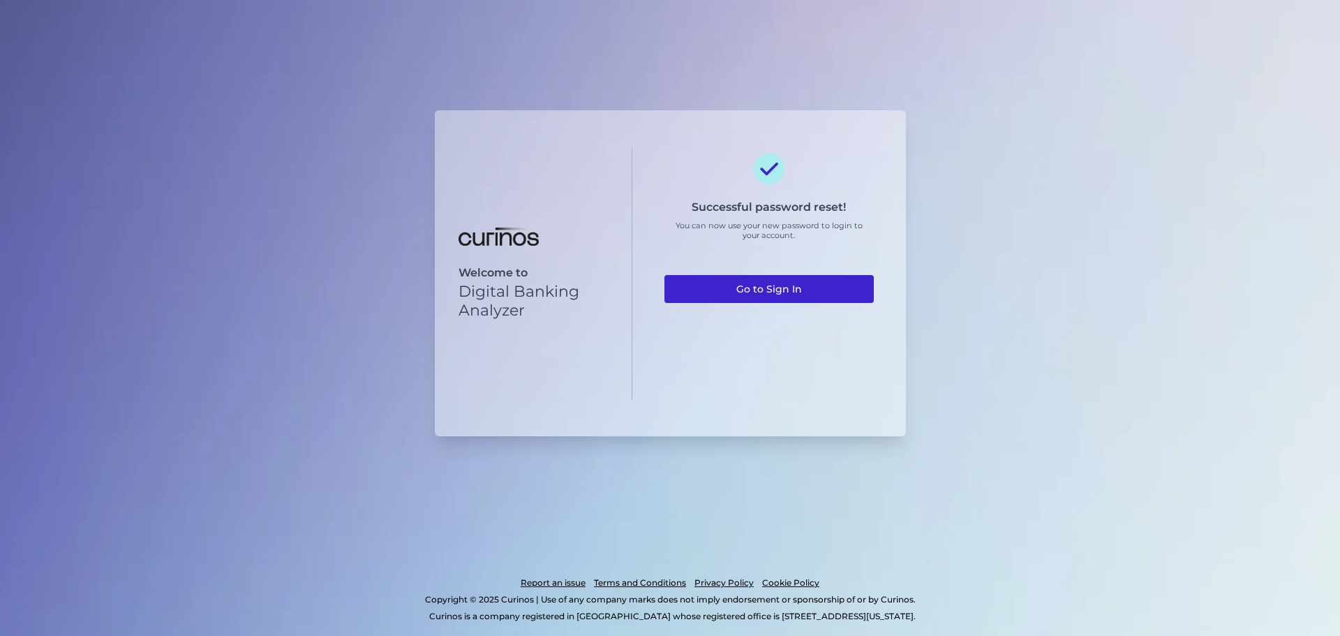
click at [781, 290] on link "Go to Sign In" at bounding box center [768, 289] width 209 height 28
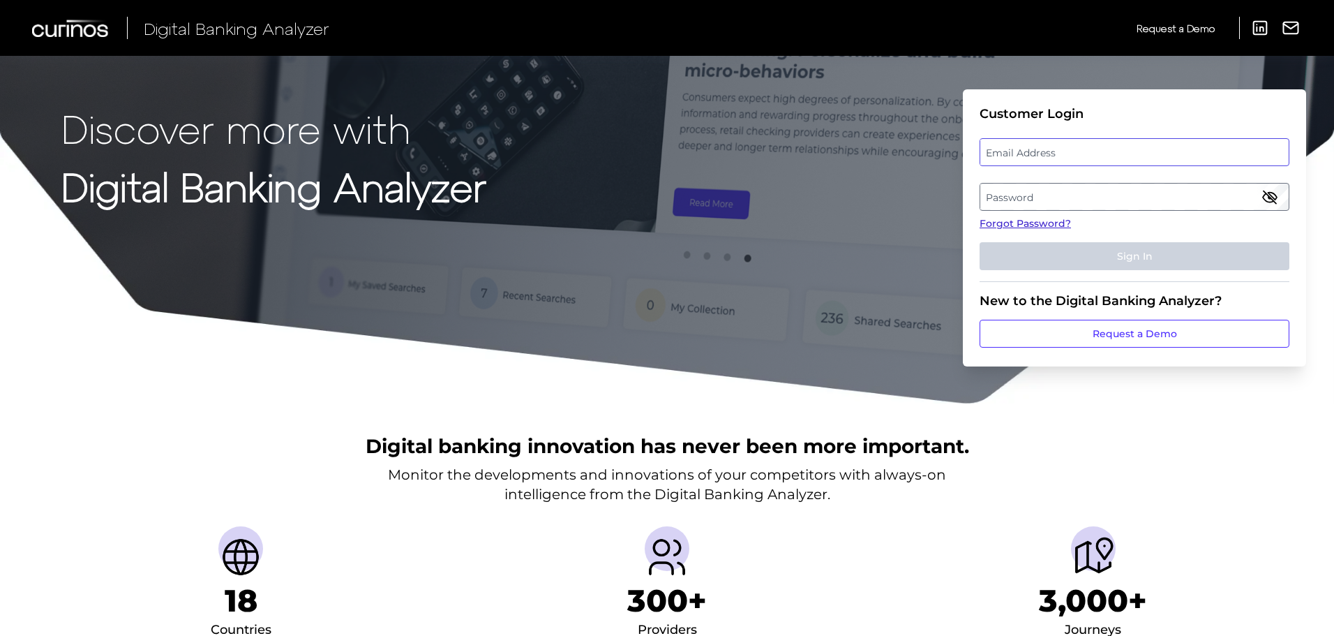
type input "walter_mckenzie@keybank.com"
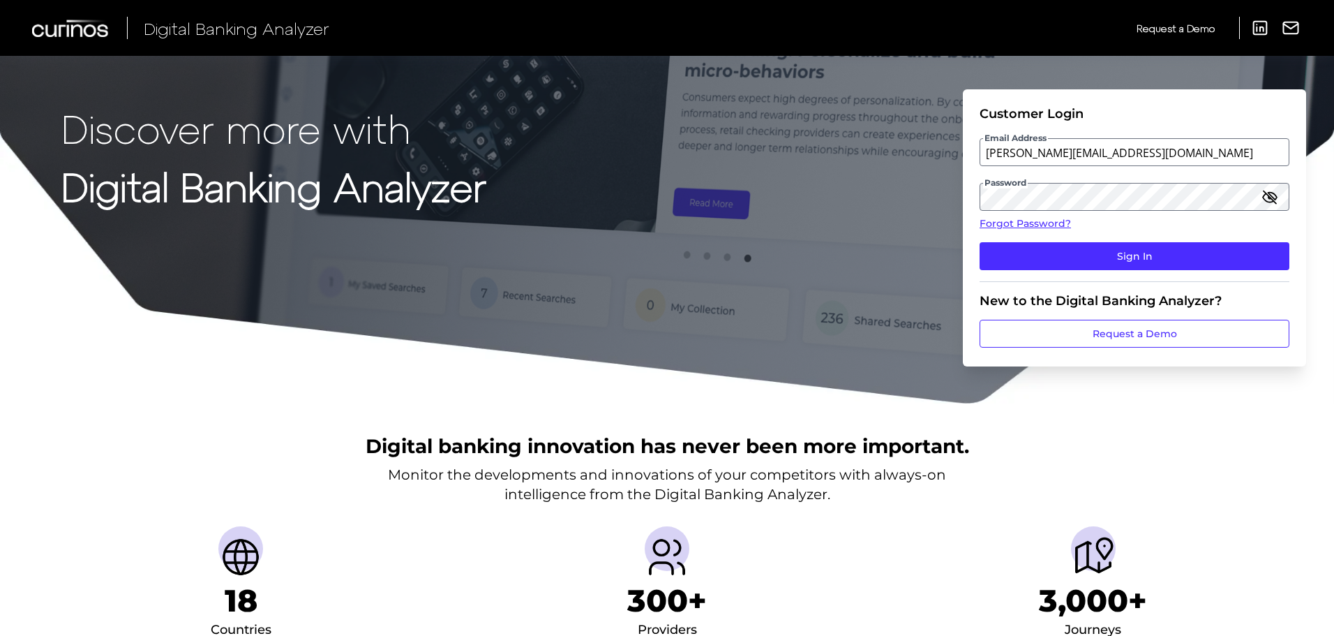
click at [1272, 198] on icon "button" at bounding box center [1270, 196] width 17 height 17
click at [1272, 200] on icon "button" at bounding box center [1270, 196] width 17 height 17
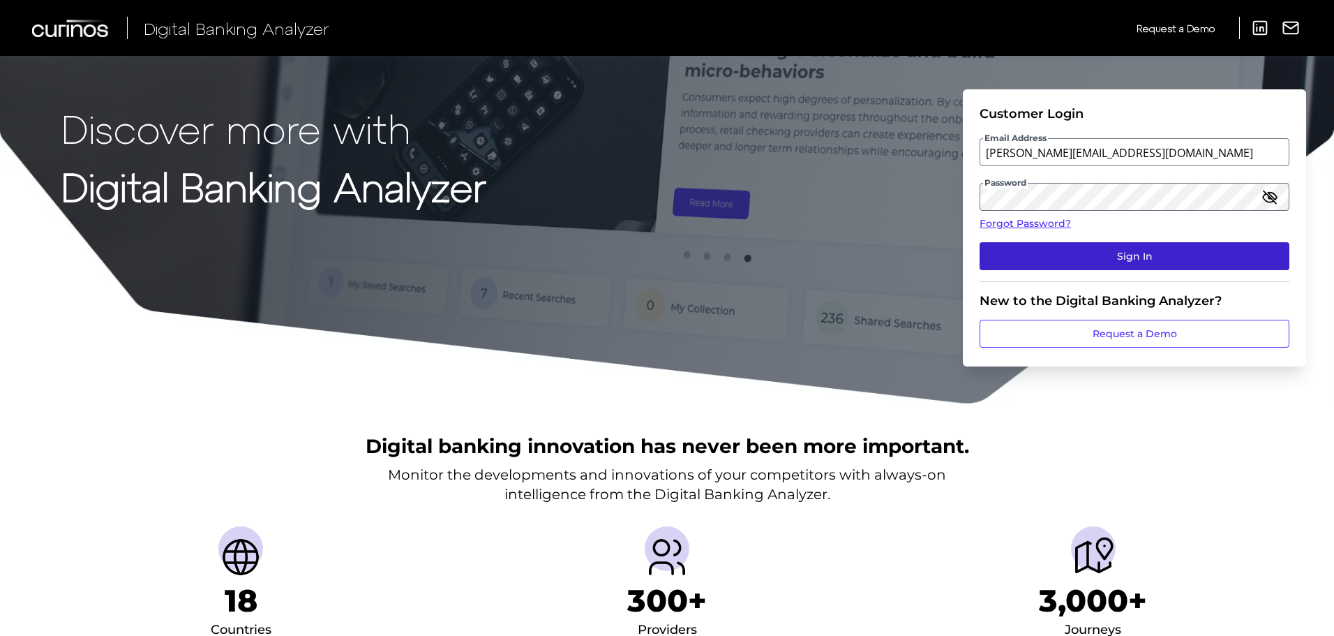
click at [1130, 253] on button "Sign In" at bounding box center [1135, 256] width 310 height 28
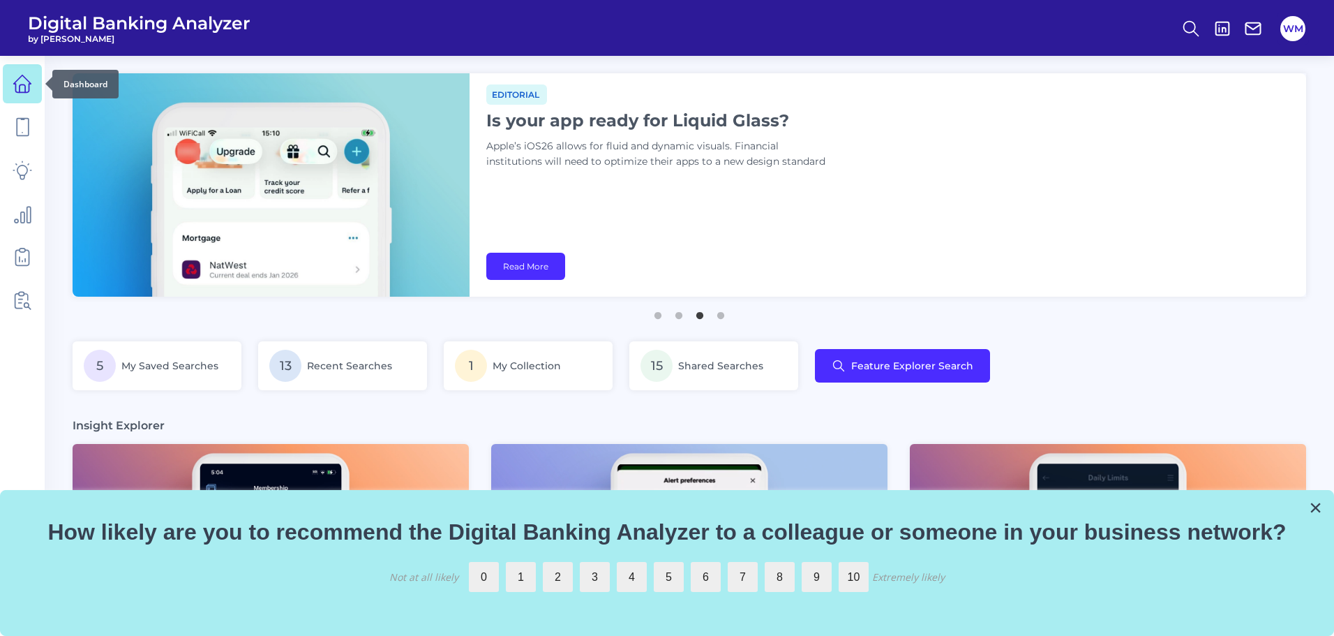
click at [23, 89] on icon at bounding box center [23, 84] width 20 height 20
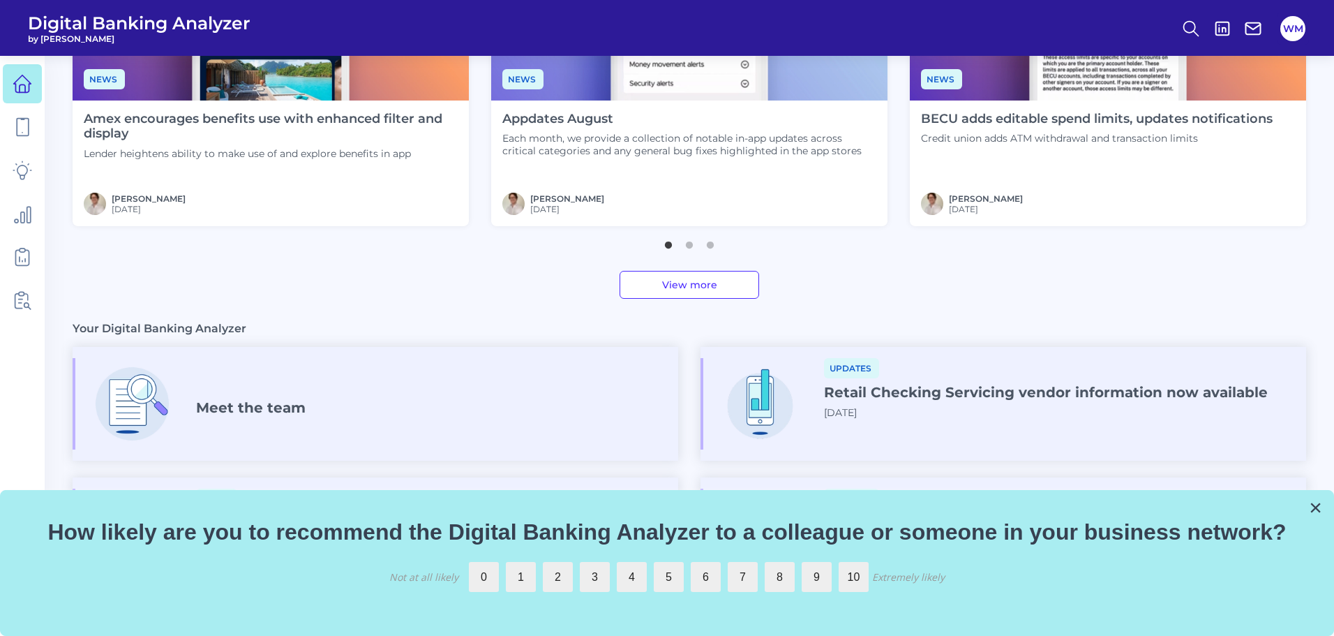
scroll to position [692, 0]
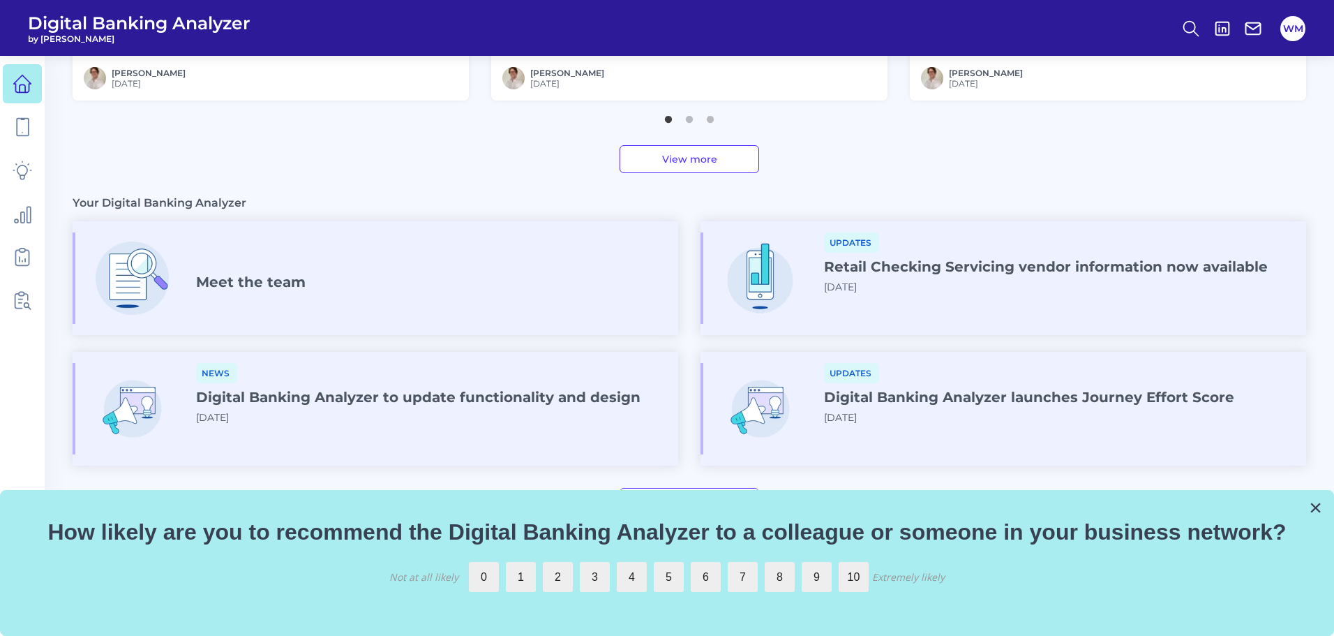
click at [1317, 510] on button "×" at bounding box center [1315, 507] width 13 height 22
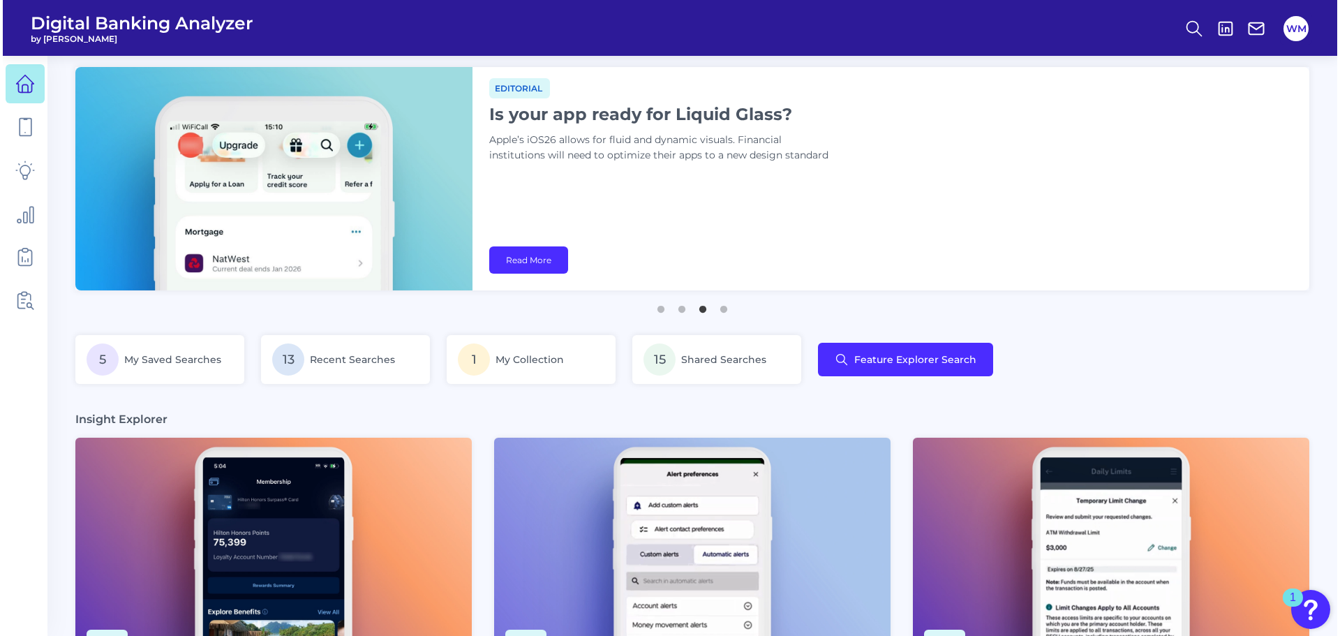
scroll to position [0, 0]
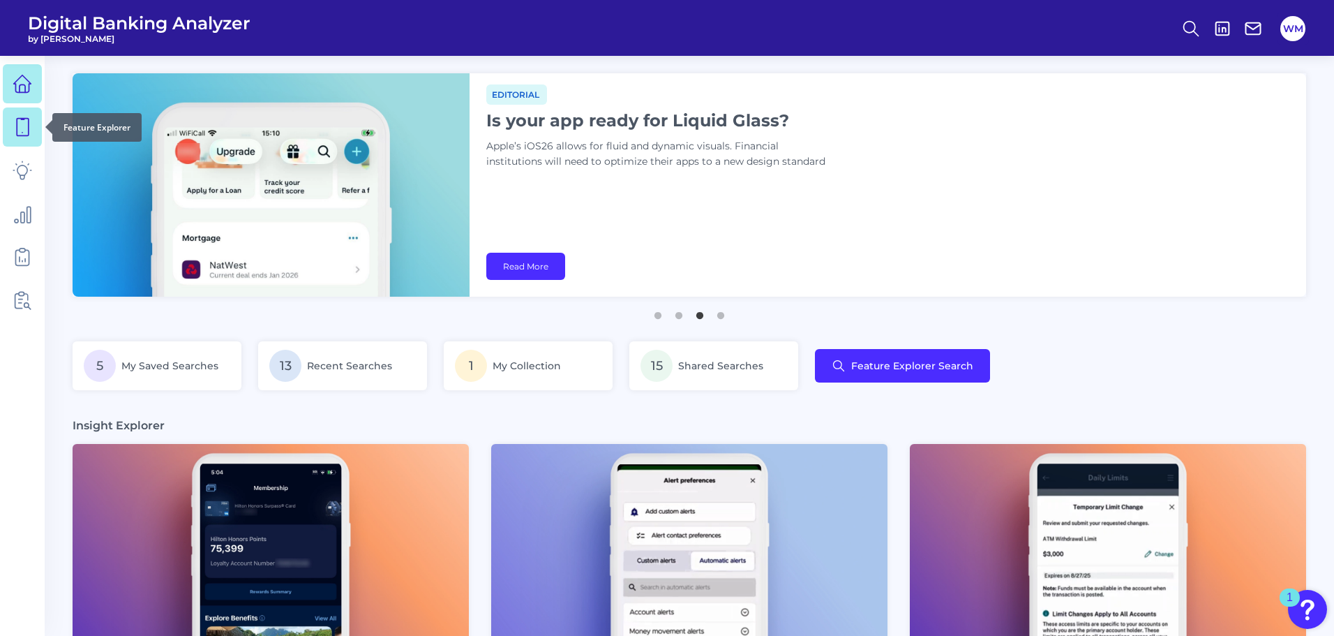
click at [27, 129] on icon at bounding box center [23, 127] width 20 height 20
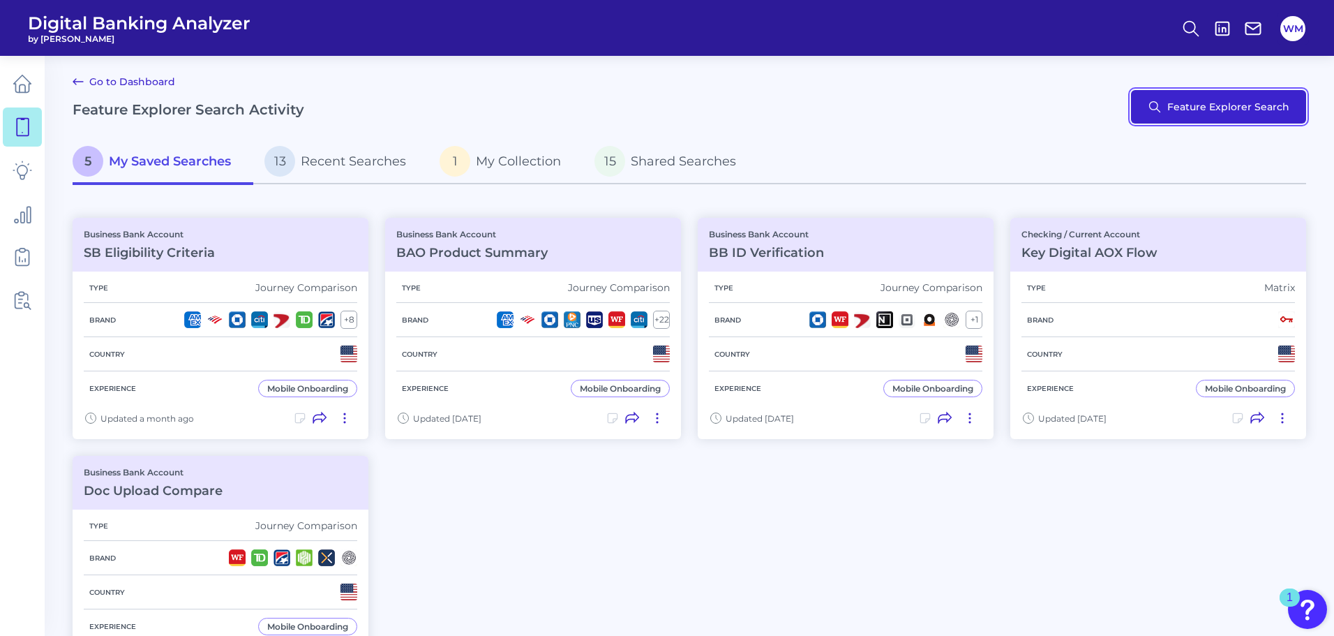
click at [1170, 113] on button "Feature Explorer Search" at bounding box center [1218, 106] width 175 height 33
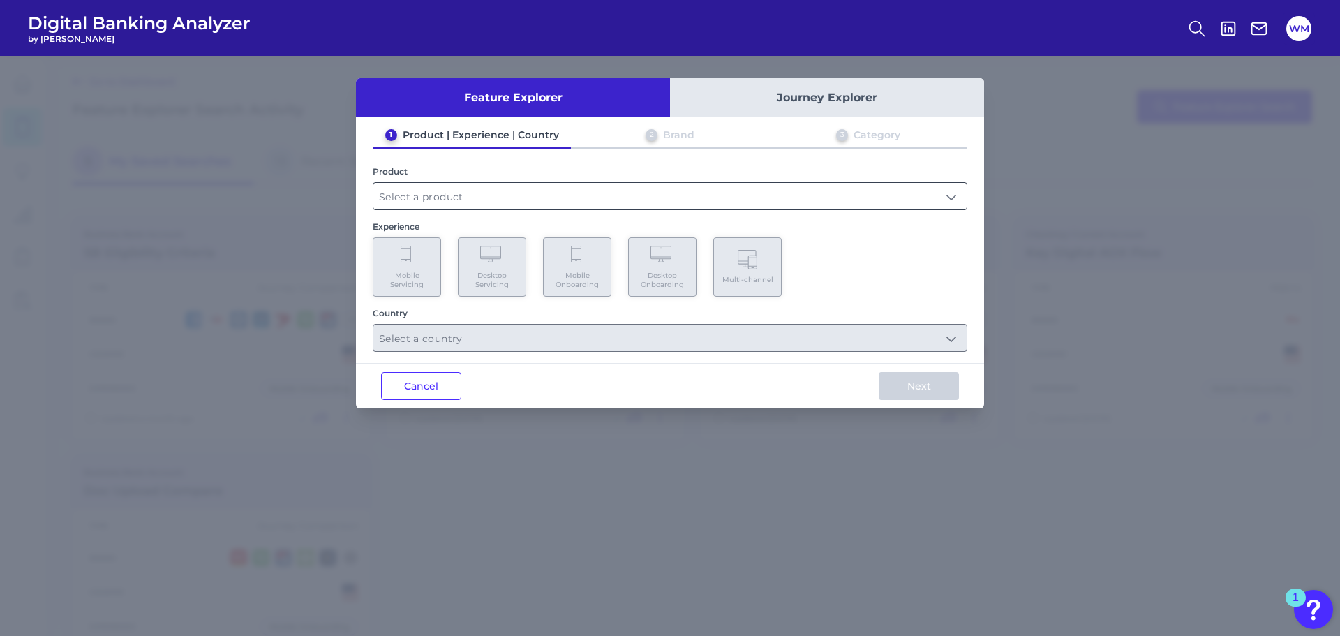
click at [952, 192] on input "text" at bounding box center [669, 196] width 593 height 27
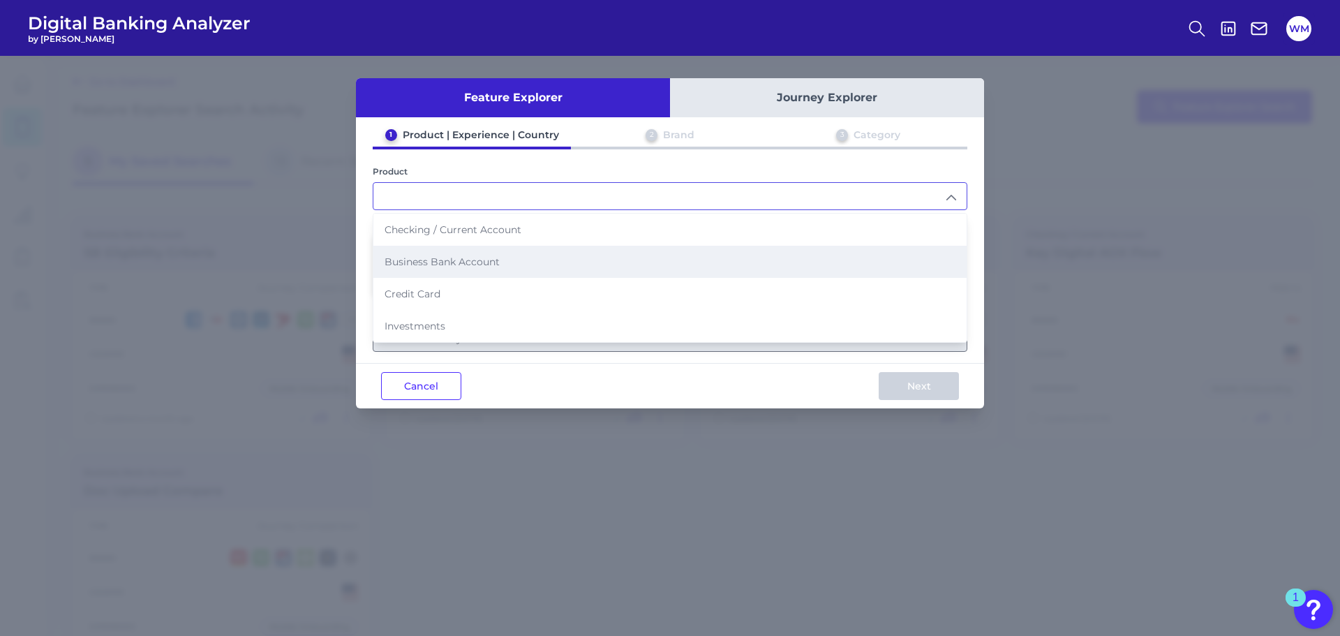
click at [562, 264] on li "Business Bank Account" at bounding box center [669, 262] width 593 height 32
type input "Business Bank Account"
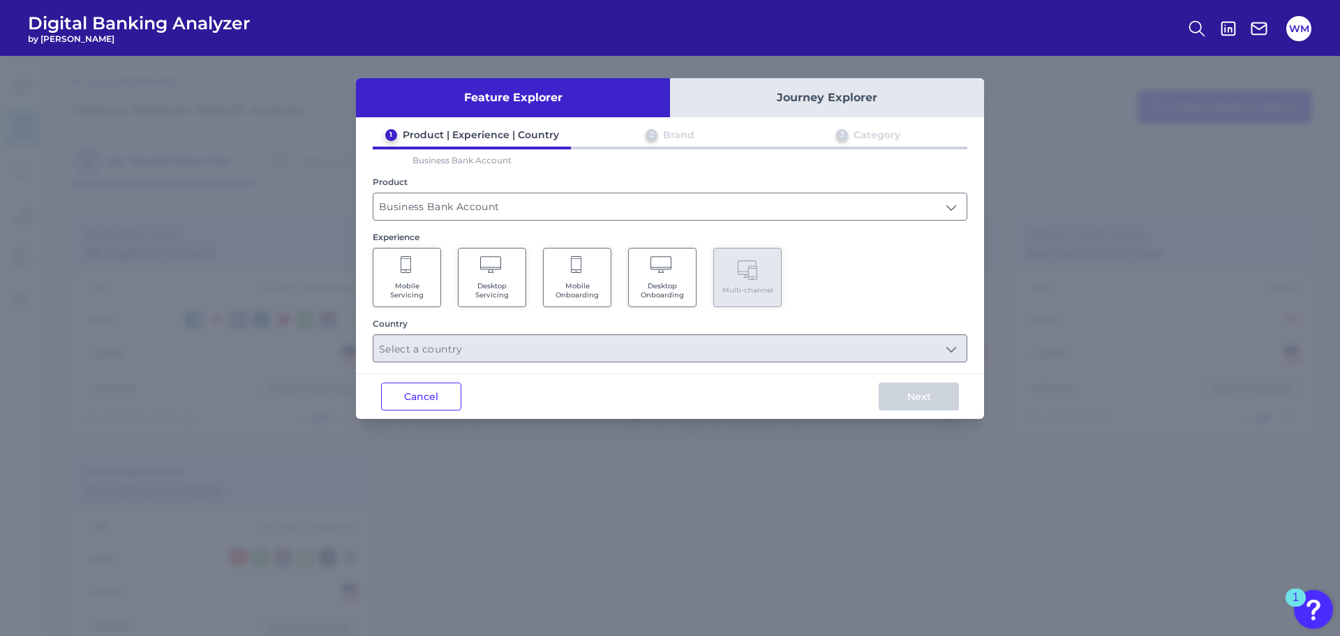
click at [585, 283] on span "Mobile Onboarding" at bounding box center [577, 290] width 53 height 18
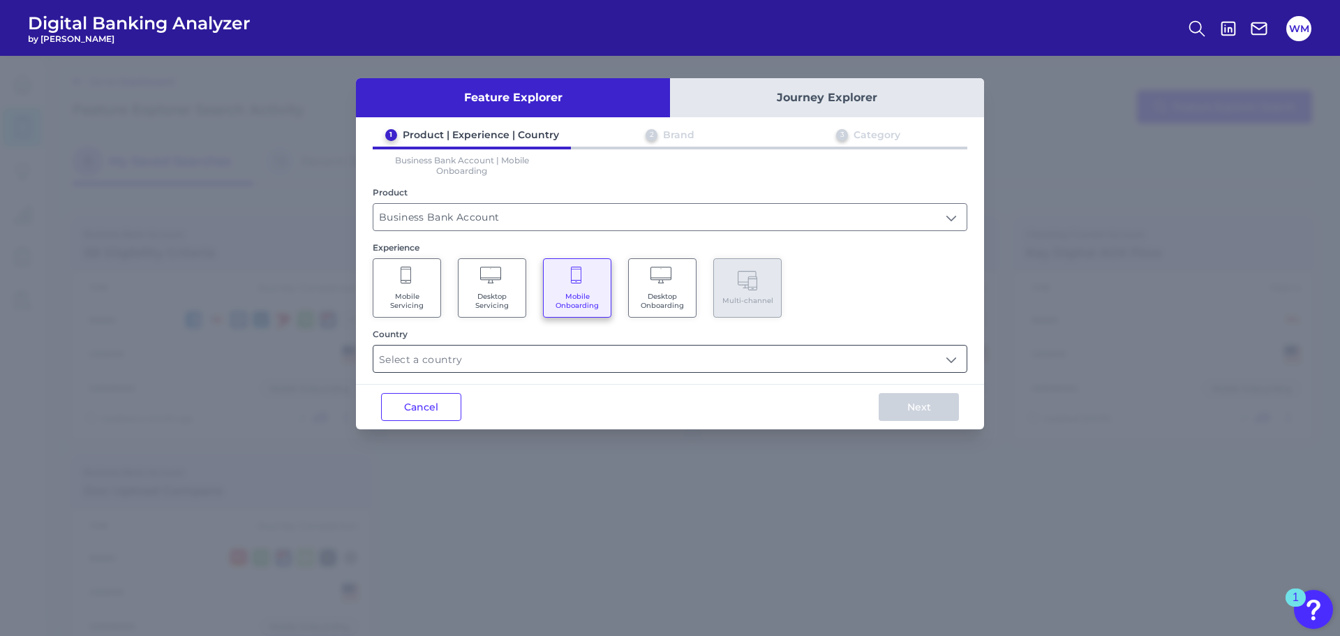
click at [952, 356] on input "text" at bounding box center [669, 358] width 593 height 27
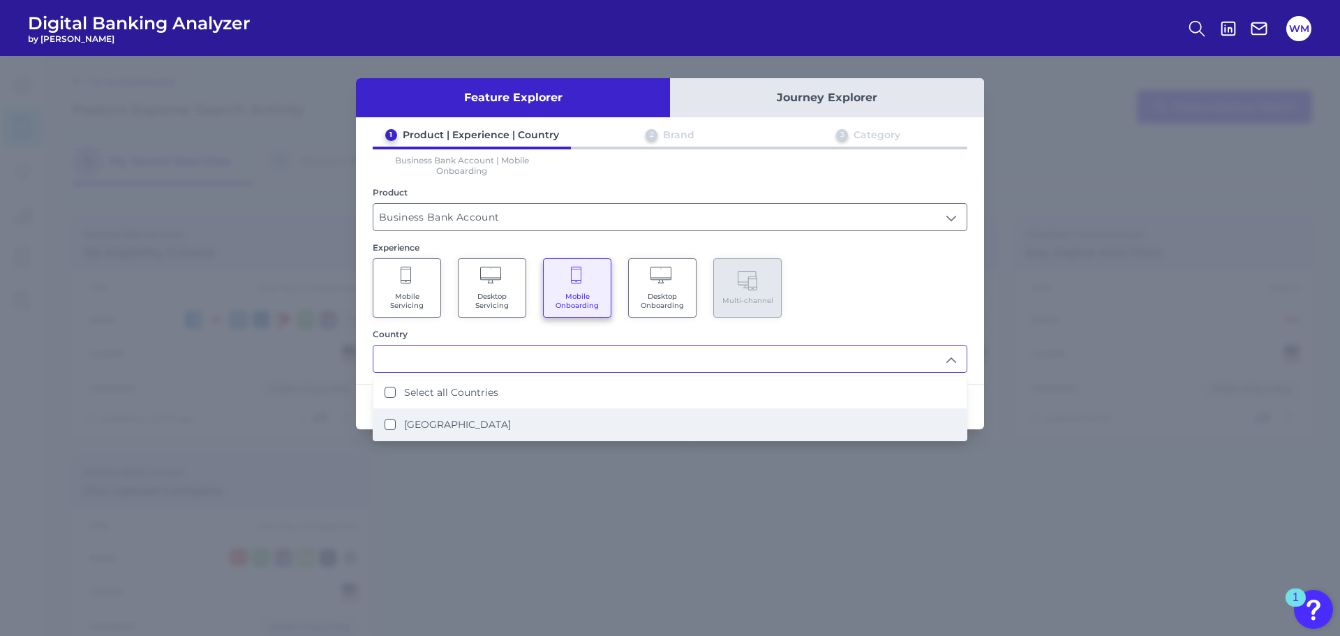
click at [389, 425] on States "United States" at bounding box center [389, 424] width 11 height 11
type input "Select all Countries"
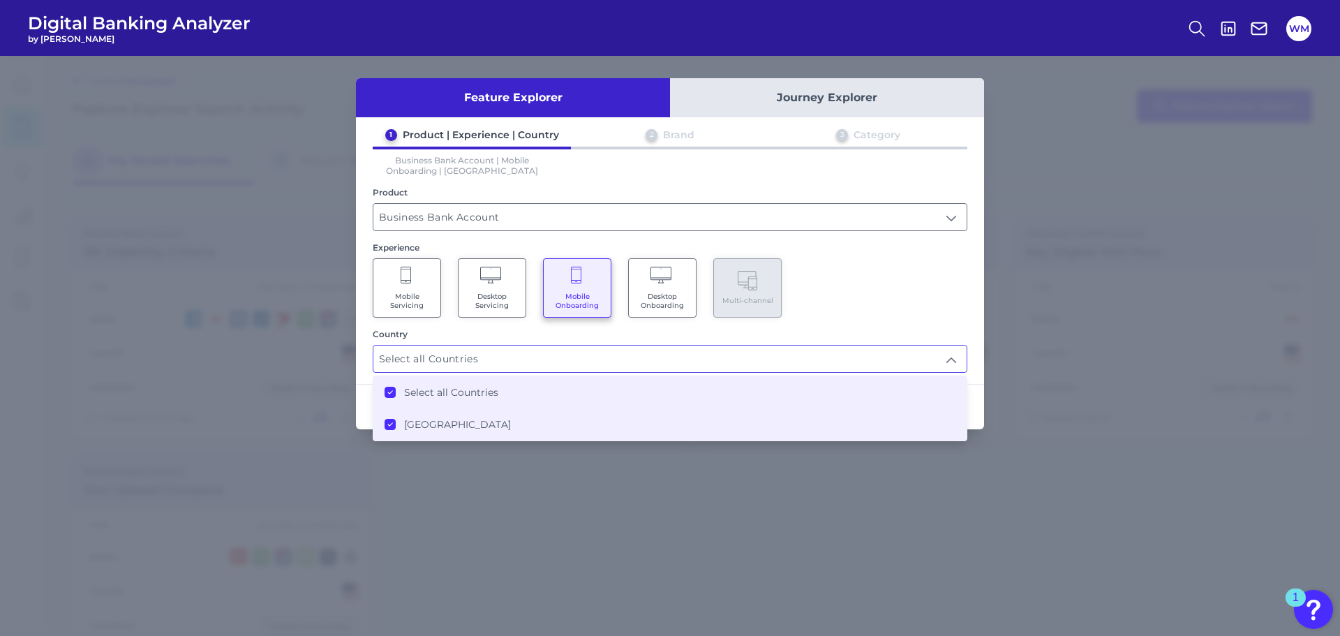
click at [895, 296] on div "Mobile Servicing Desktop Servicing Mobile Onboarding Desktop Onboarding Multi-c…" at bounding box center [670, 287] width 594 height 59
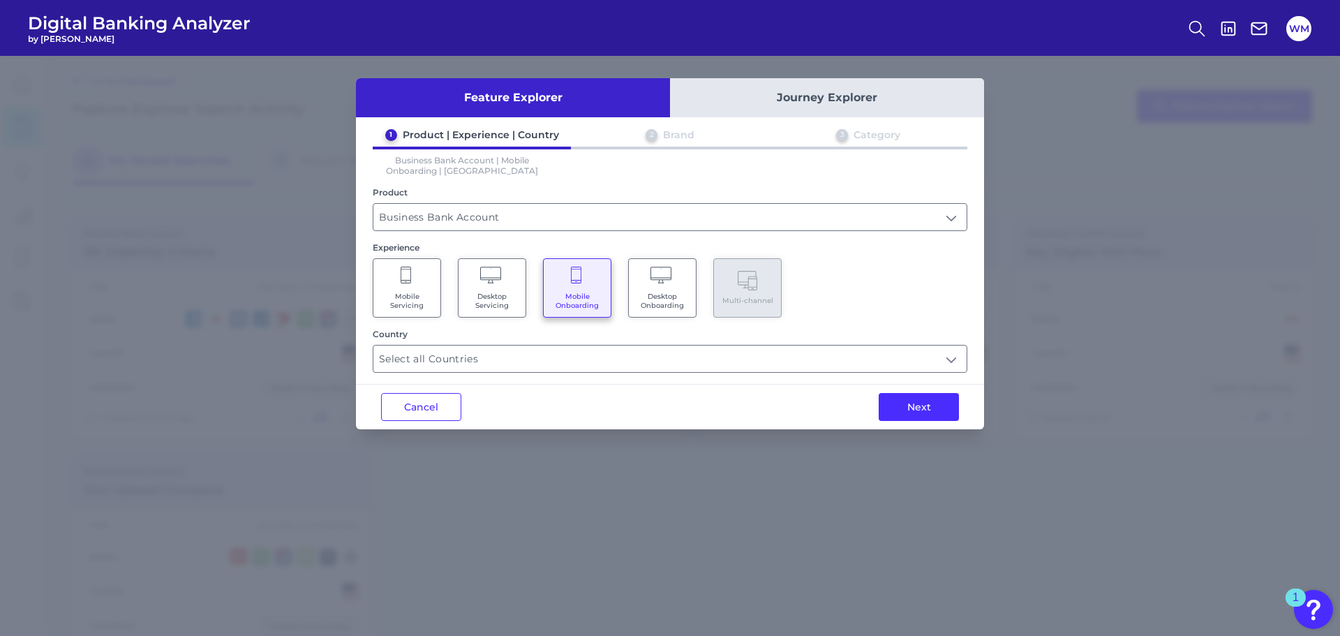
click at [915, 409] on button "Next" at bounding box center [918, 407] width 80 height 28
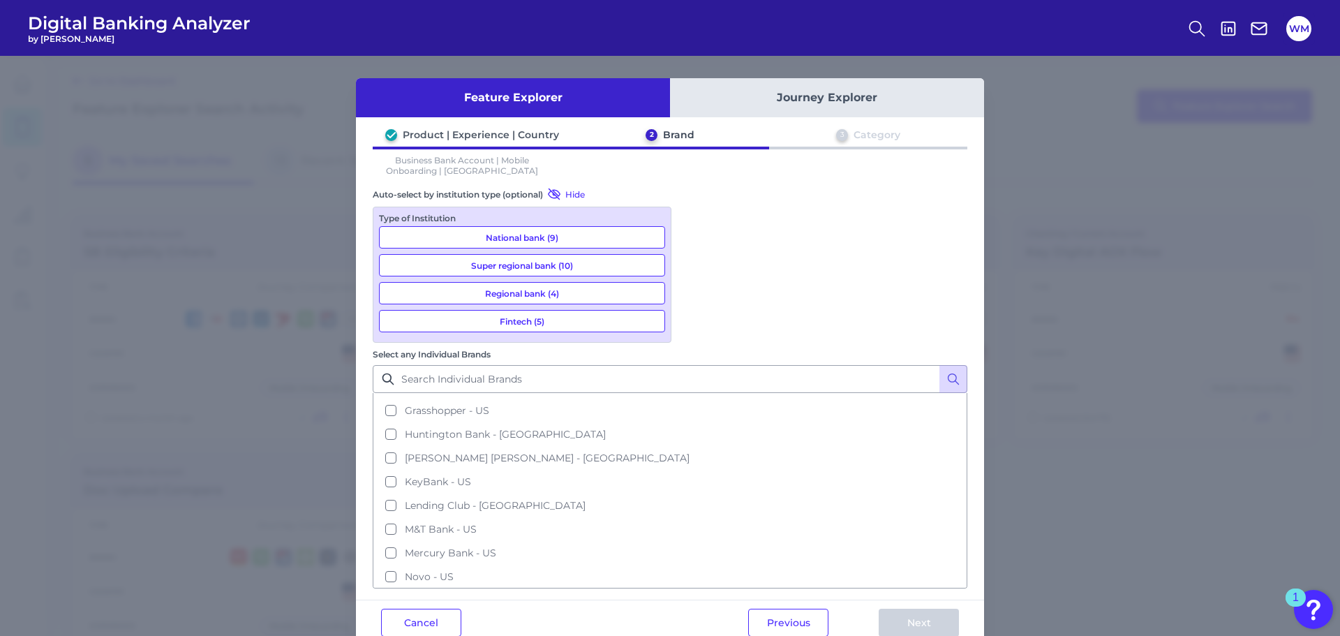
scroll to position [279, 0]
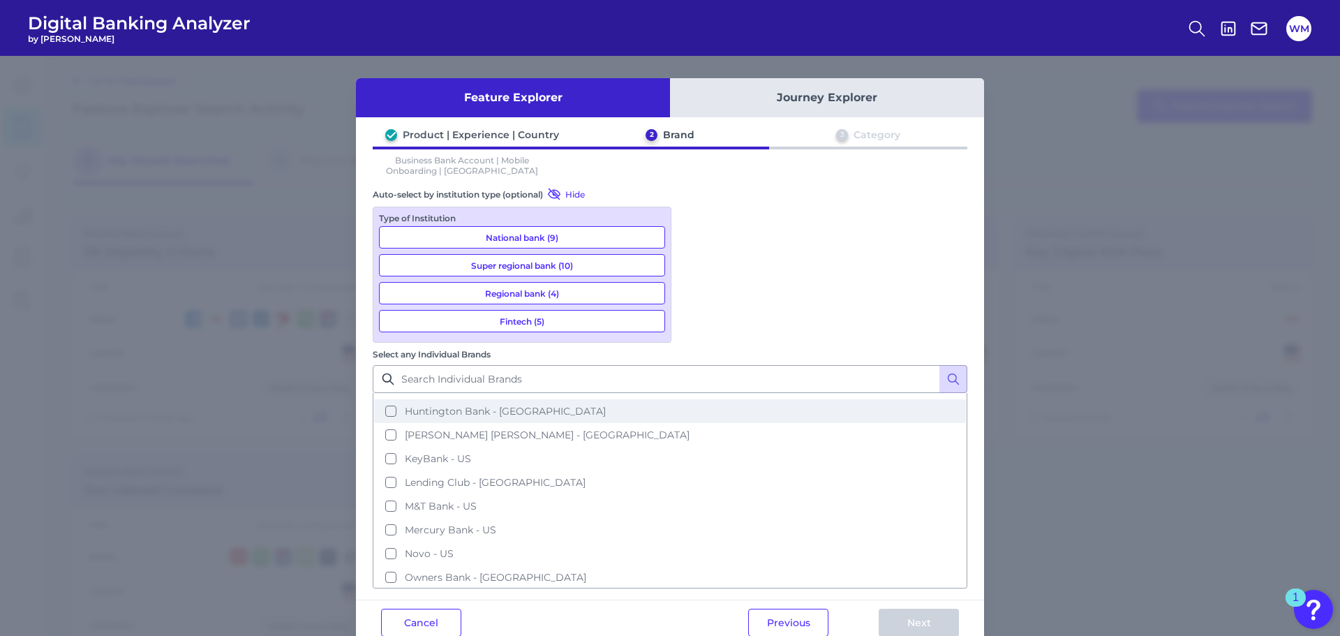
click at [698, 399] on button "Huntington Bank - US" at bounding box center [670, 411] width 592 height 24
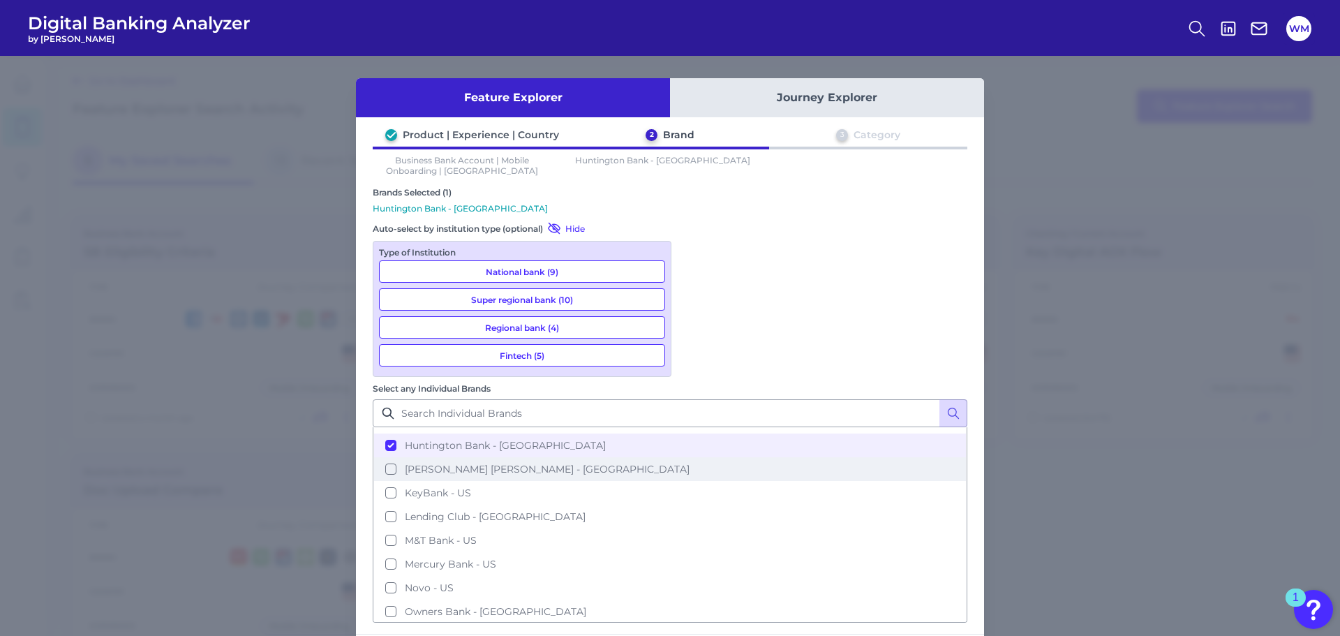
click at [691, 457] on button "JP Morgan Chase - US" at bounding box center [670, 469] width 592 height 24
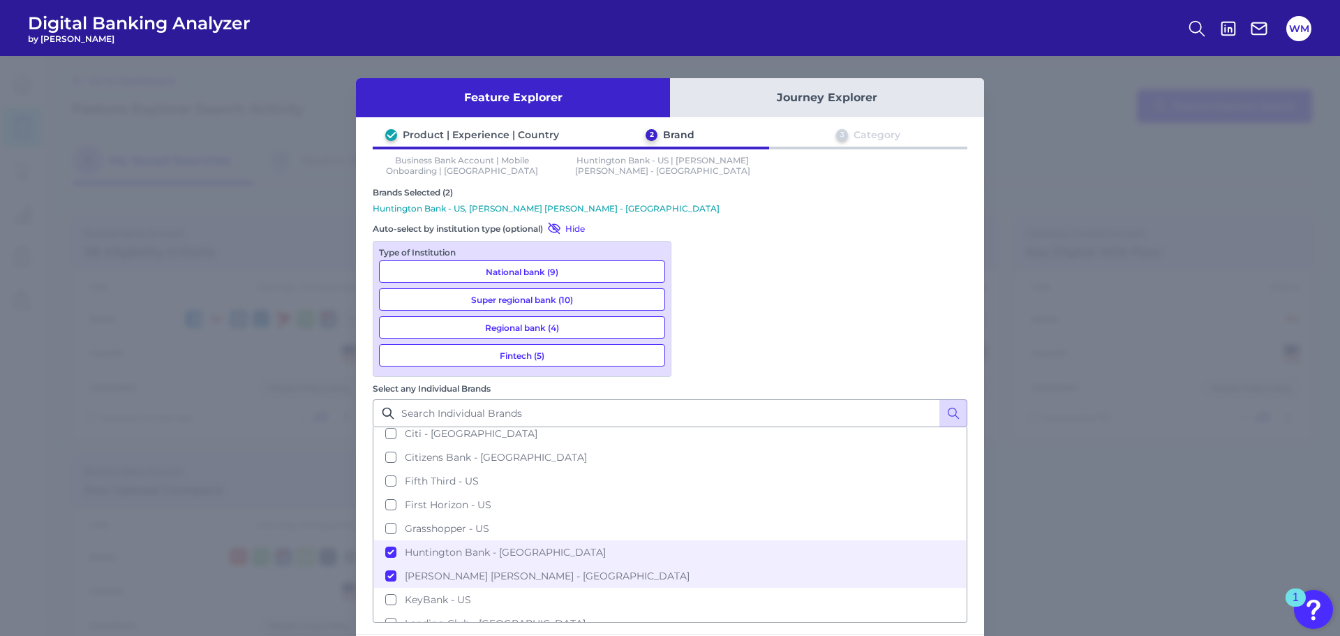
scroll to position [140, 0]
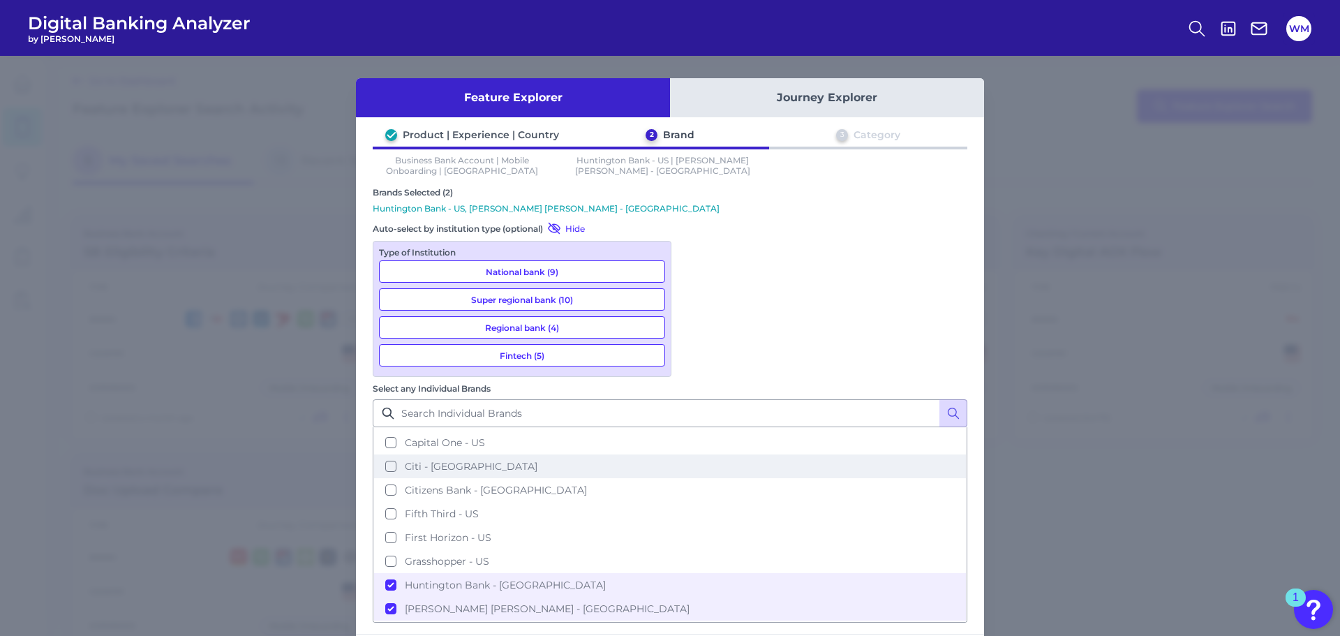
click at [696, 454] on button "Citi - US" at bounding box center [670, 466] width 592 height 24
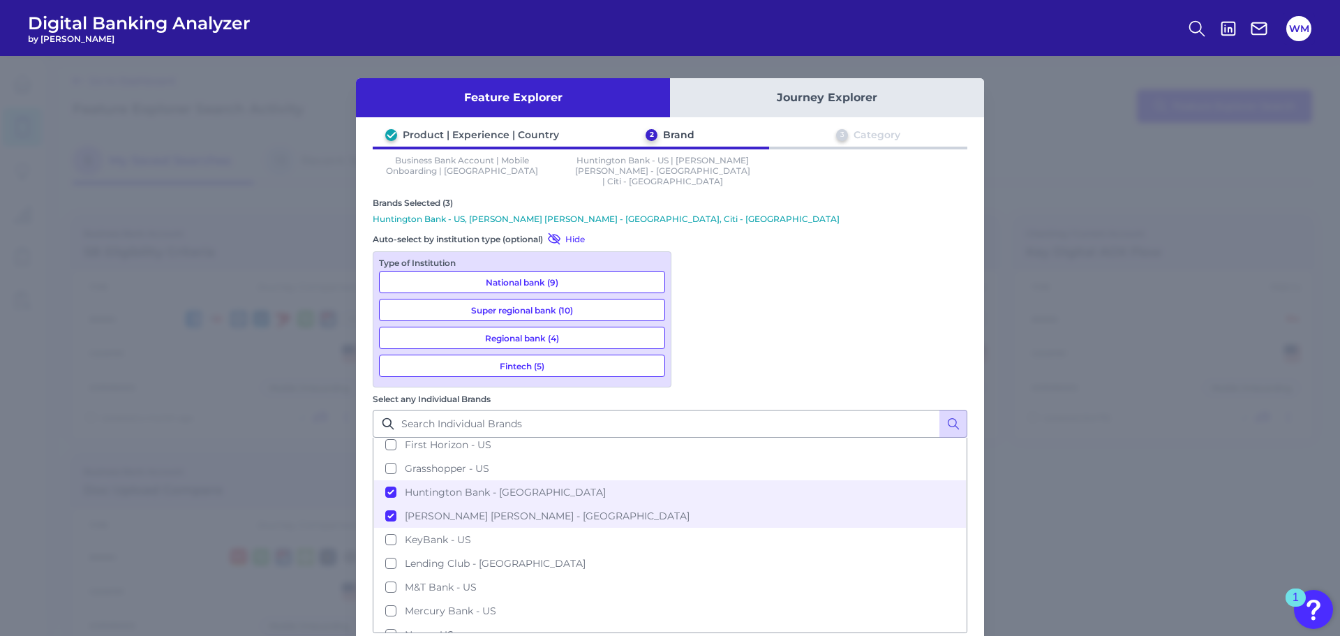
scroll to position [209, 0]
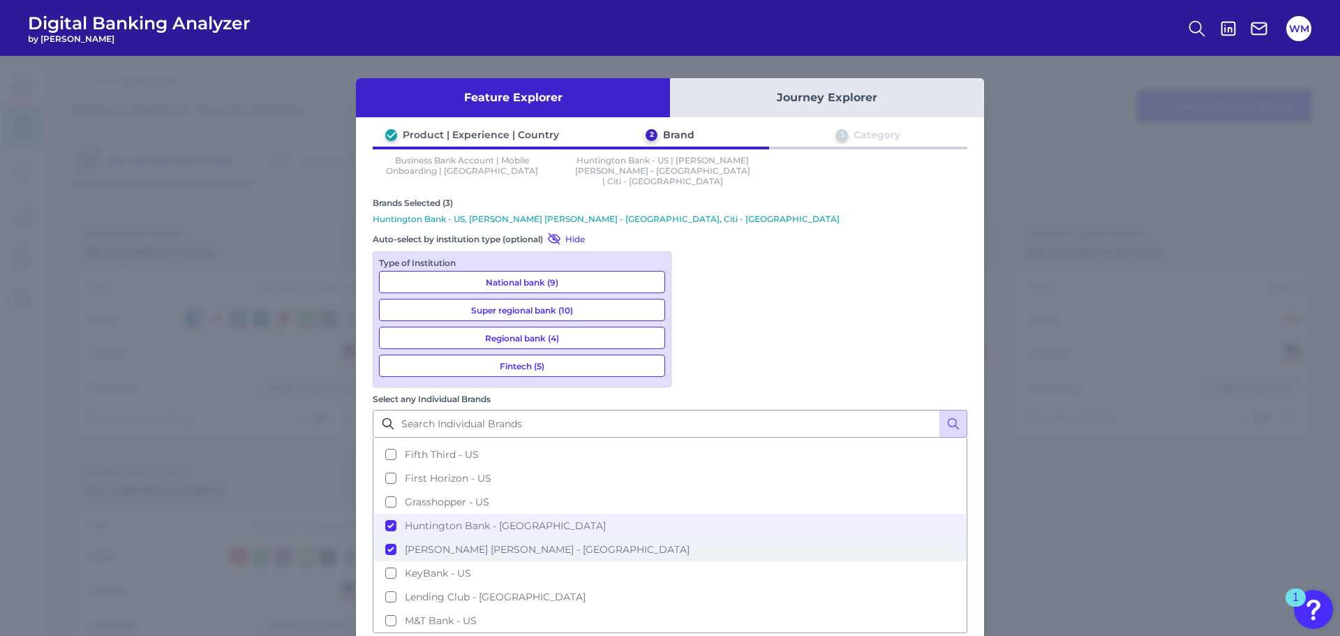
click at [694, 537] on button "JP Morgan Chase - US" at bounding box center [670, 549] width 592 height 24
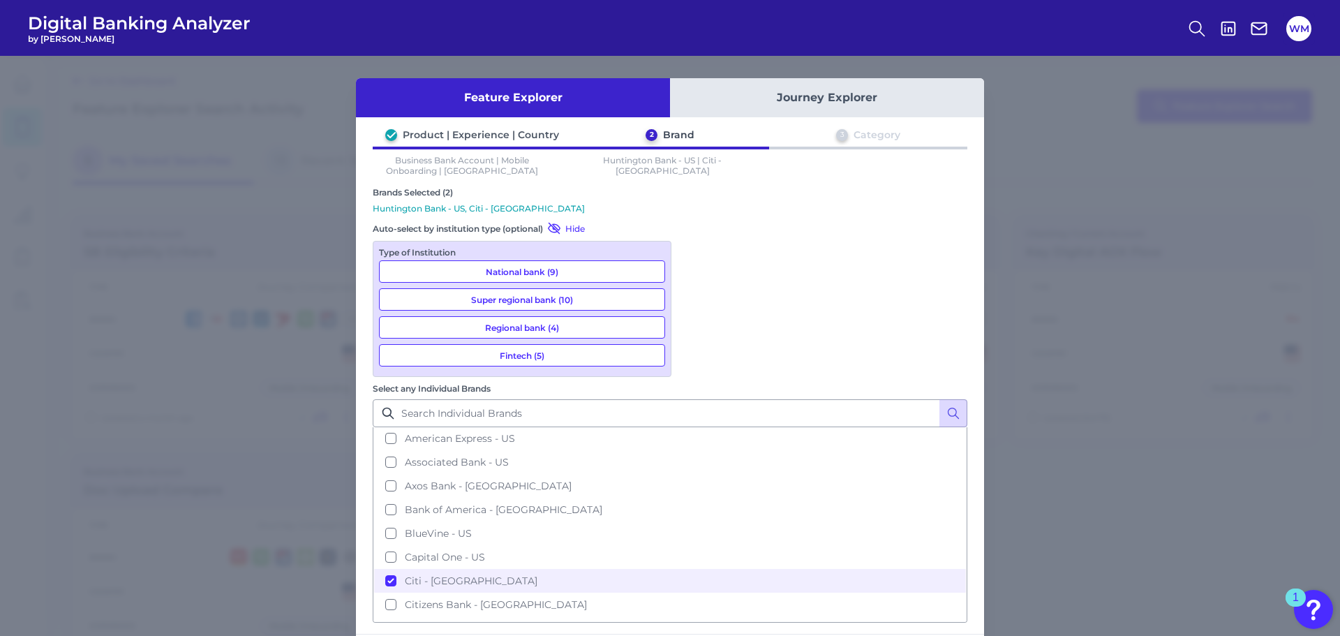
scroll to position [0, 0]
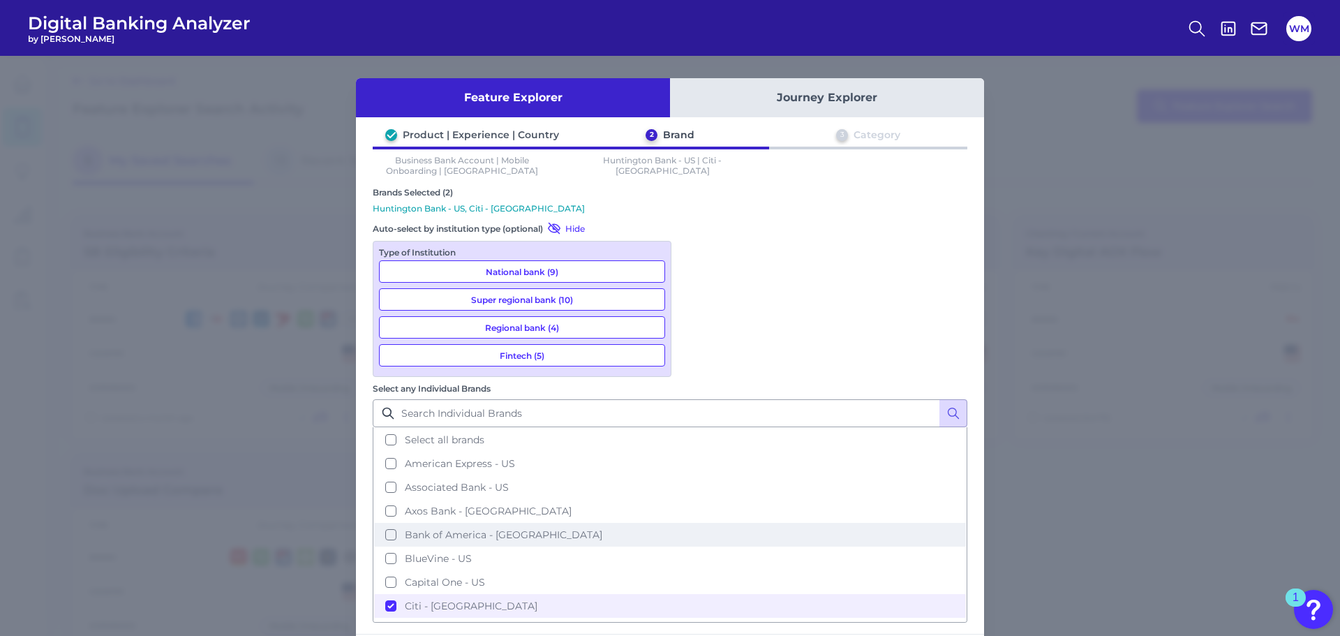
click at [693, 523] on button "Bank of America - US" at bounding box center [670, 535] width 592 height 24
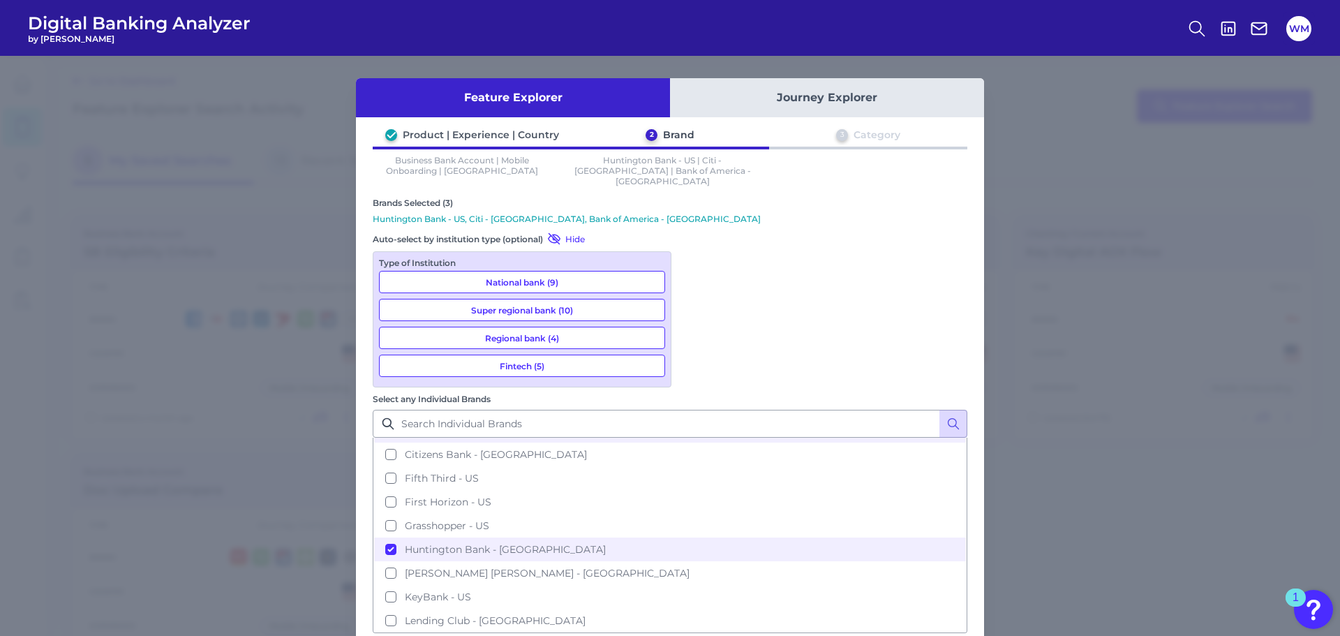
scroll to position [209, 0]
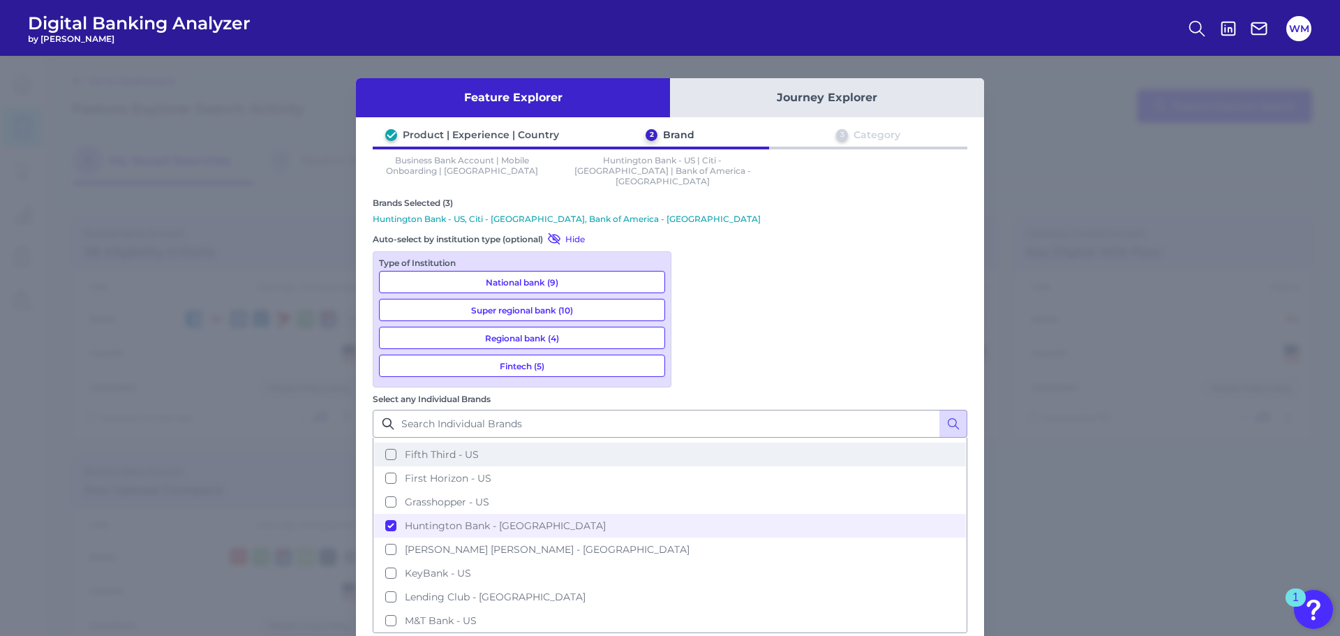
drag, startPoint x: 696, startPoint y: 283, endPoint x: 709, endPoint y: 314, distance: 33.8
click at [696, 442] on button "Fifth Third - US" at bounding box center [670, 454] width 592 height 24
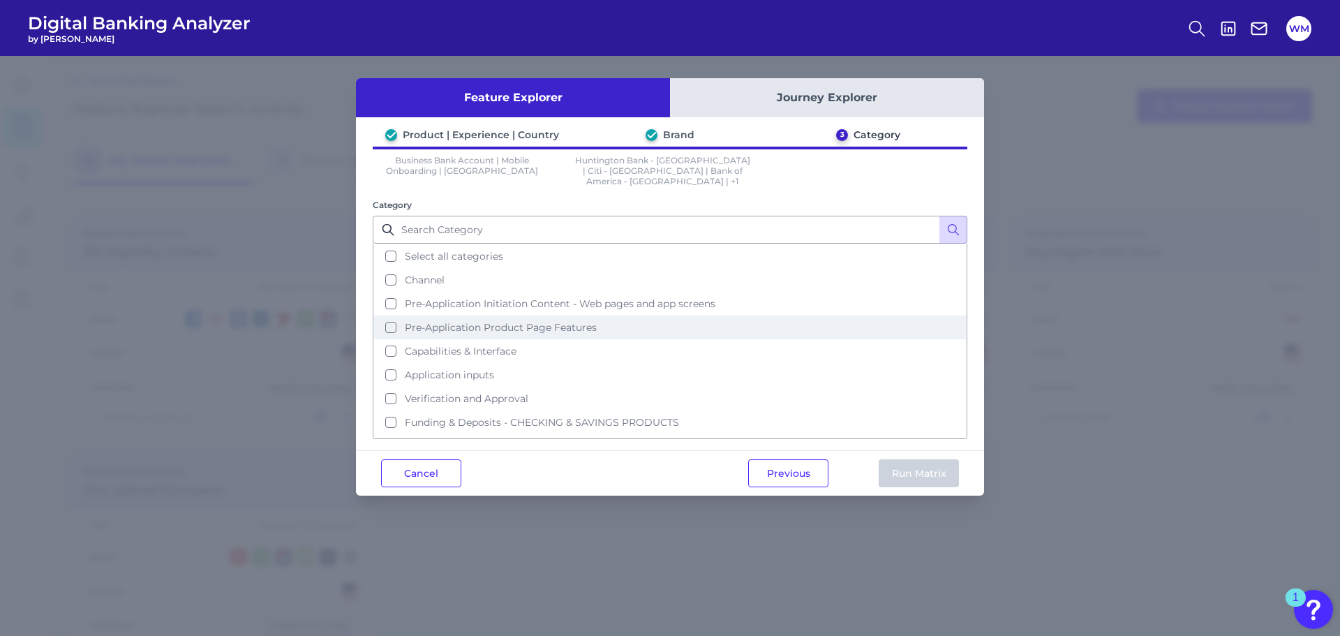
scroll to position [20, 0]
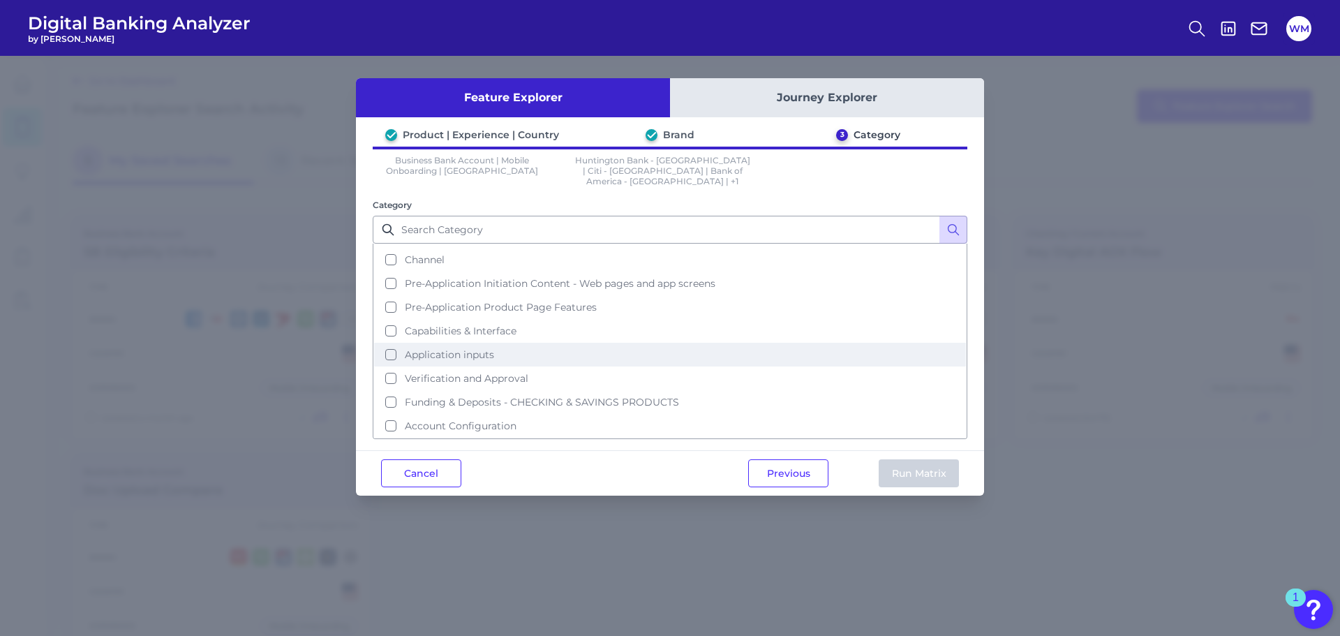
click at [387, 343] on button "Application inputs" at bounding box center [670, 355] width 592 height 24
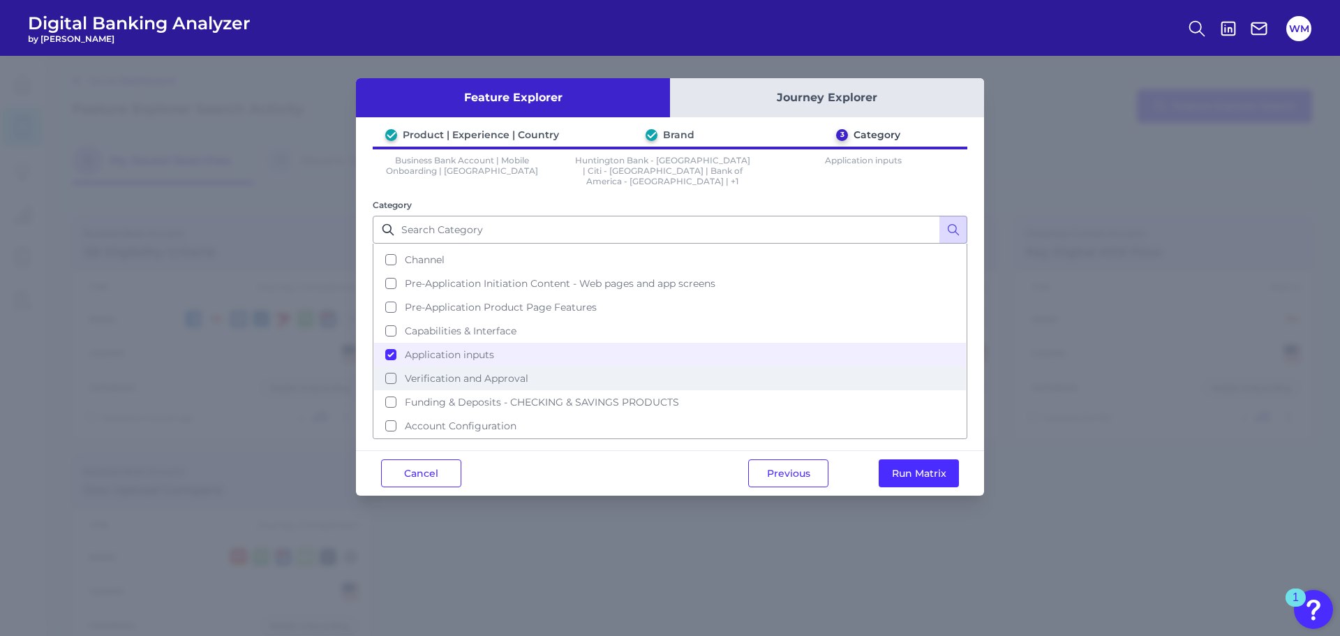
click at [392, 366] on button "Verification and Approval" at bounding box center [670, 378] width 592 height 24
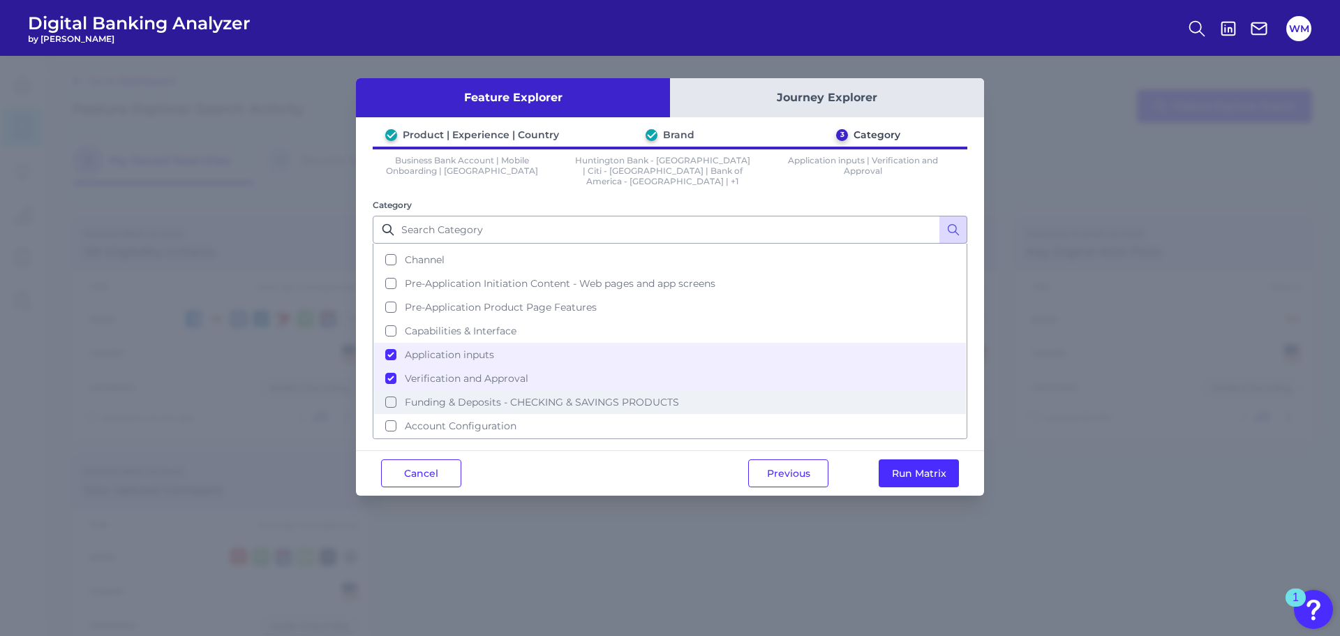
click at [389, 390] on button "Funding & Deposits - CHECKING & SAVINGS PRODUCTS" at bounding box center [670, 402] width 592 height 24
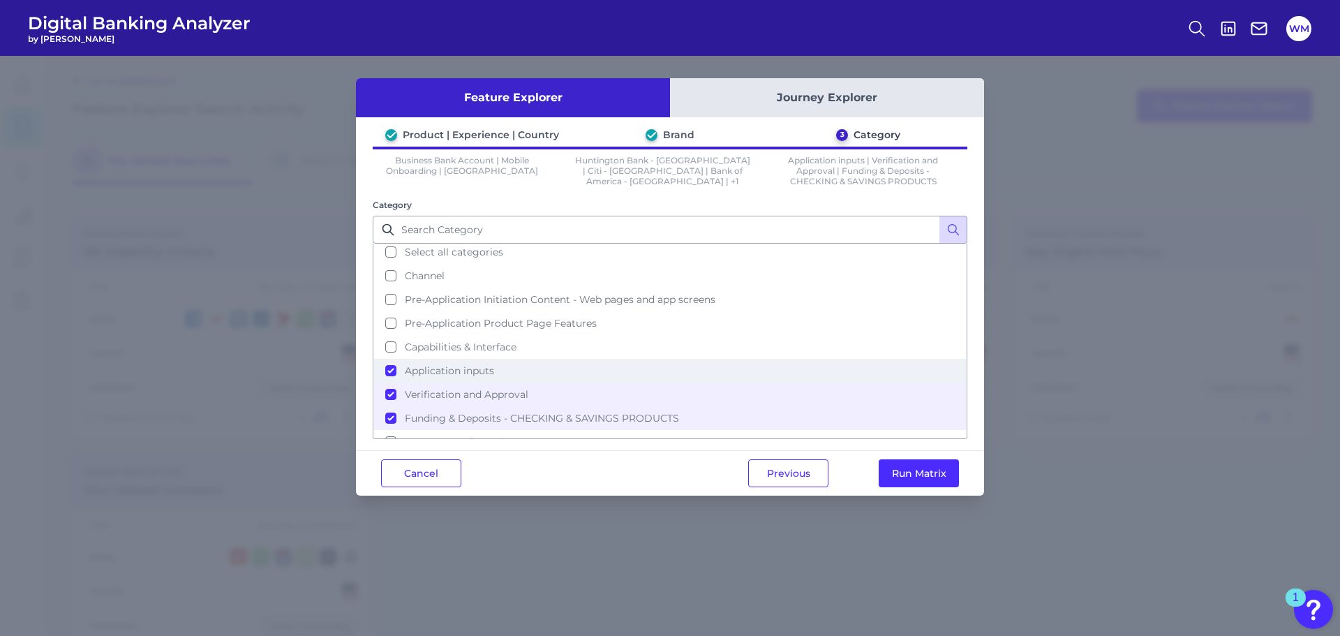
scroll to position [0, 0]
click at [387, 349] on button "Capabilities & Interface" at bounding box center [670, 351] width 592 height 24
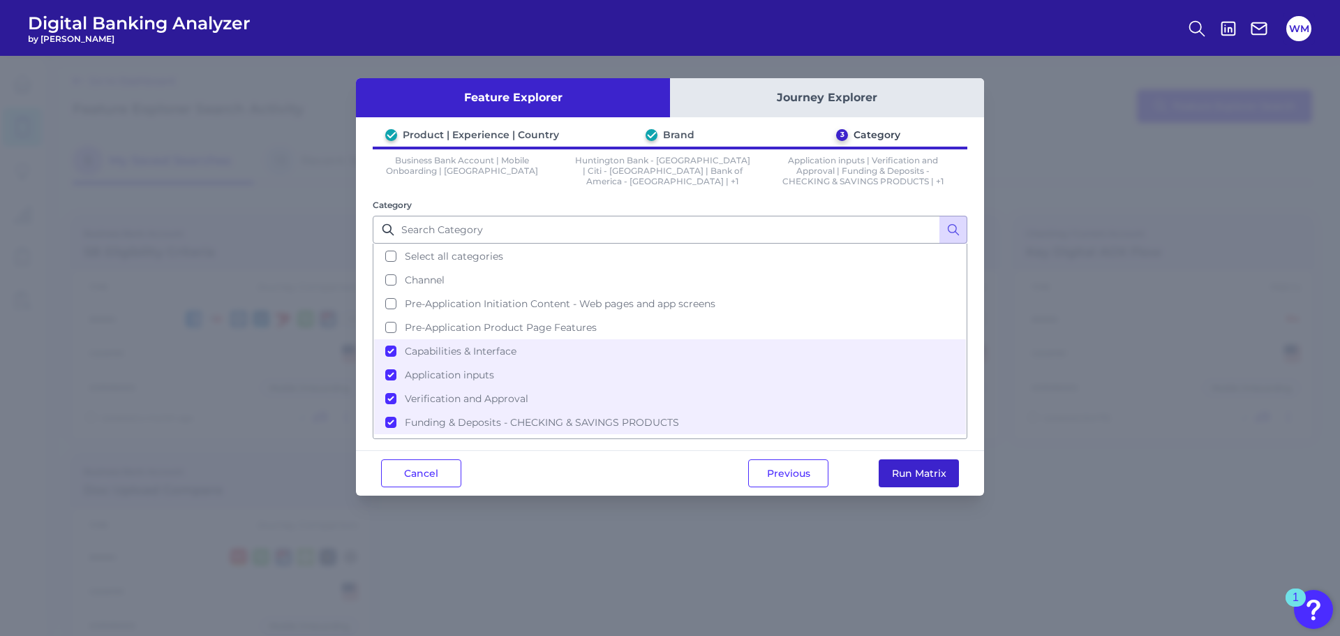
click at [897, 474] on button "Run Matrix" at bounding box center [918, 473] width 80 height 28
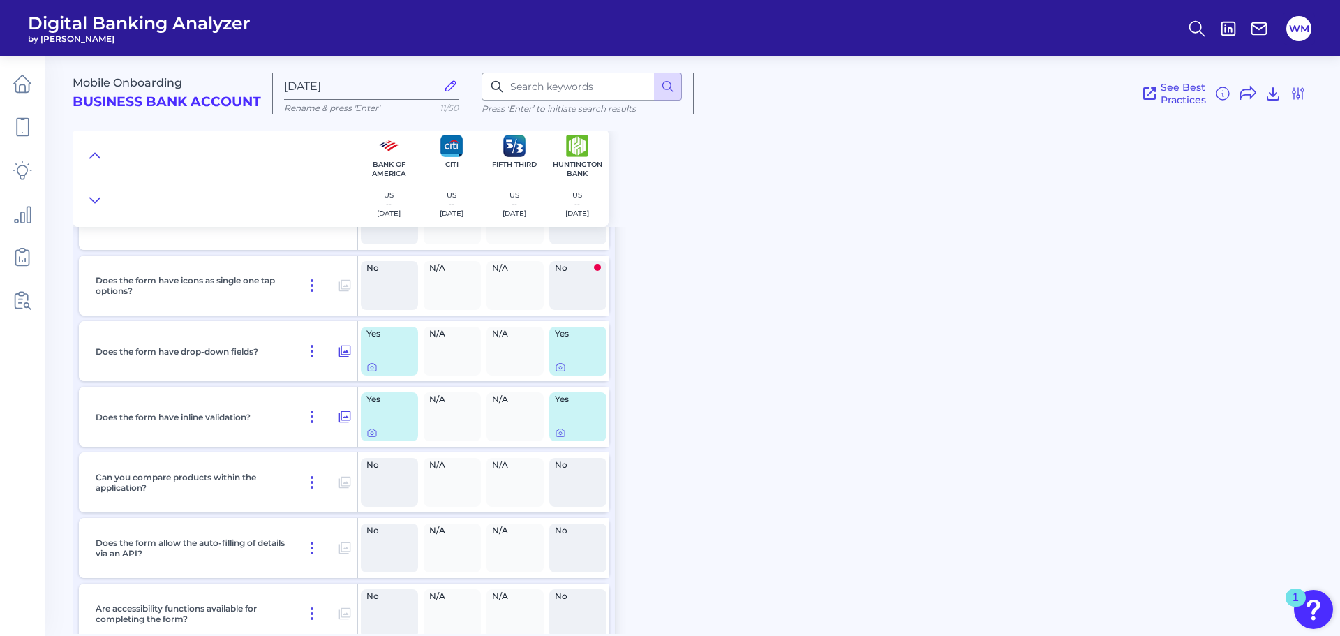
scroll to position [628, 0]
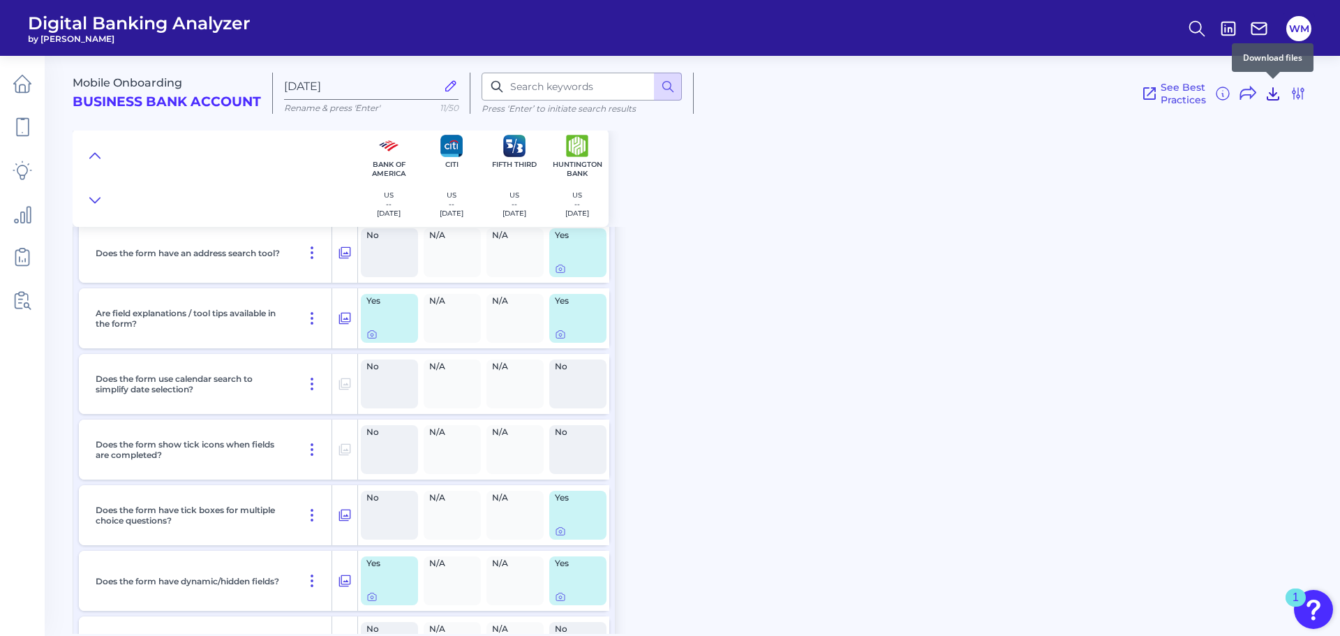
click at [1273, 98] on icon at bounding box center [1272, 93] width 17 height 17
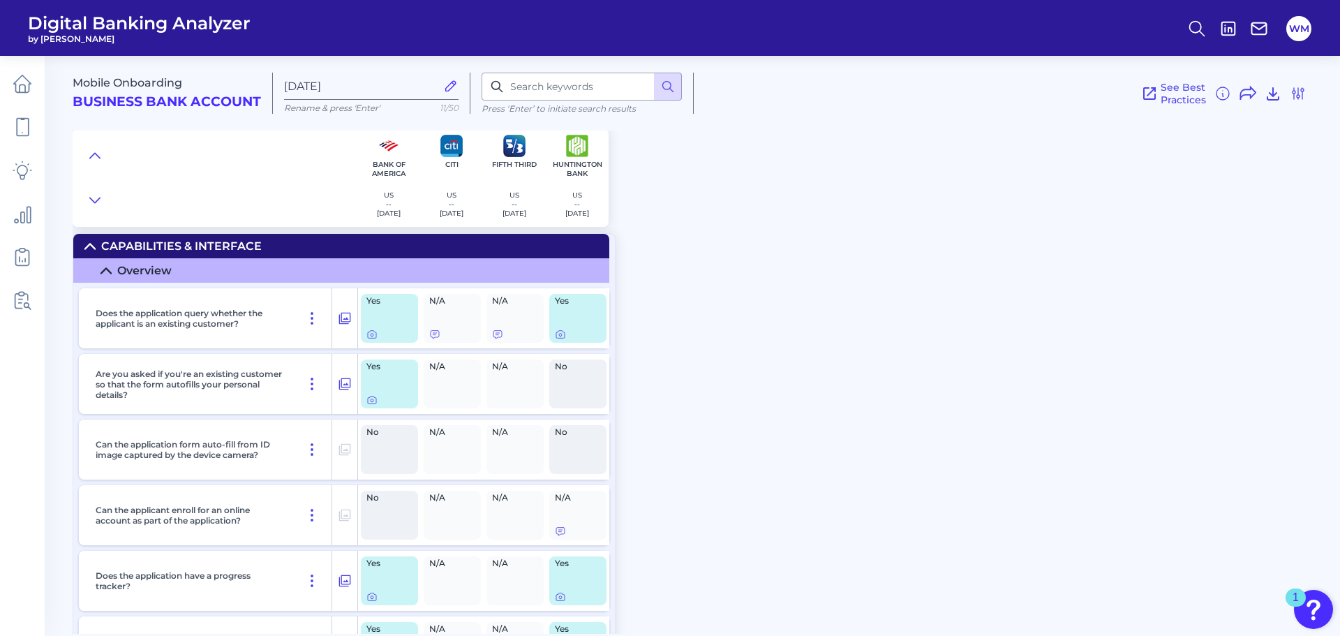
scroll to position [0, 0]
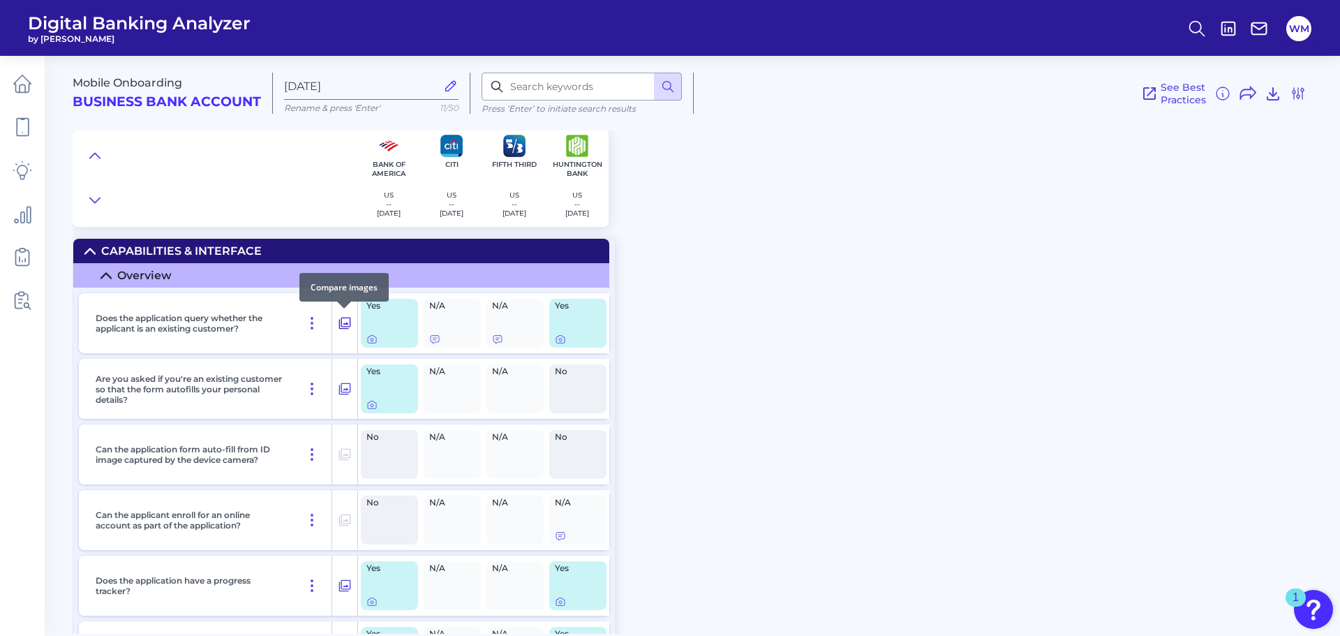
click at [351, 321] on icon at bounding box center [345, 323] width 14 height 17
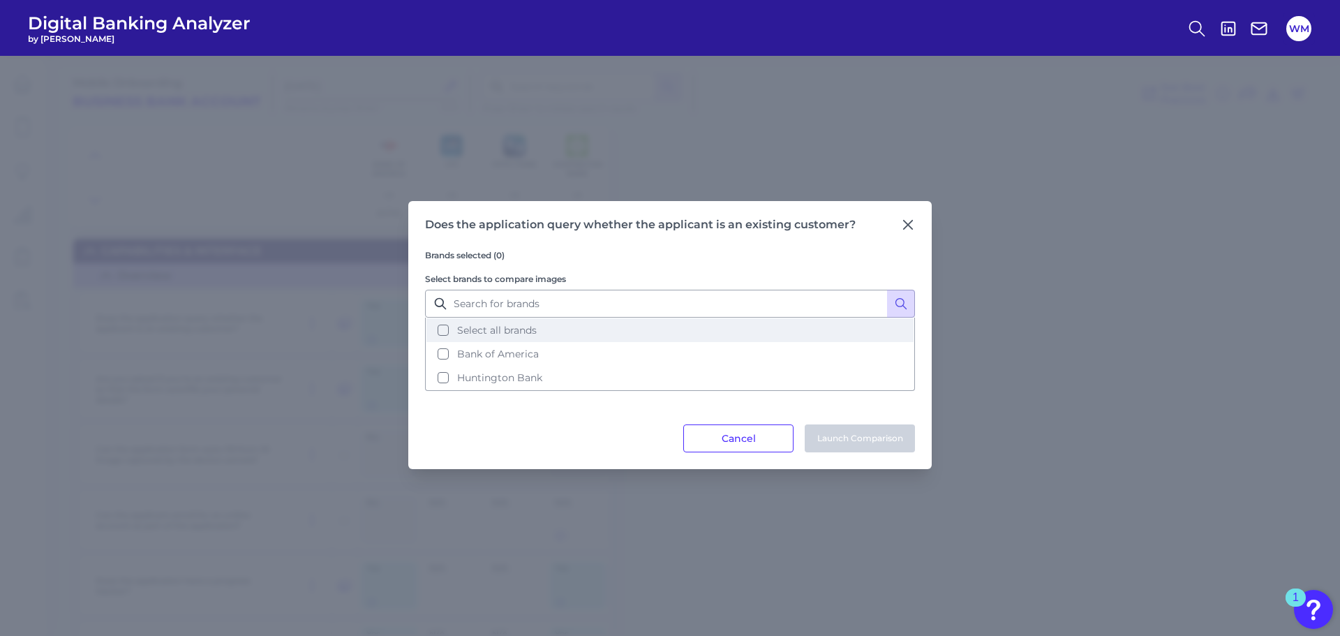
click at [440, 328] on button "Select all brands" at bounding box center [669, 330] width 487 height 24
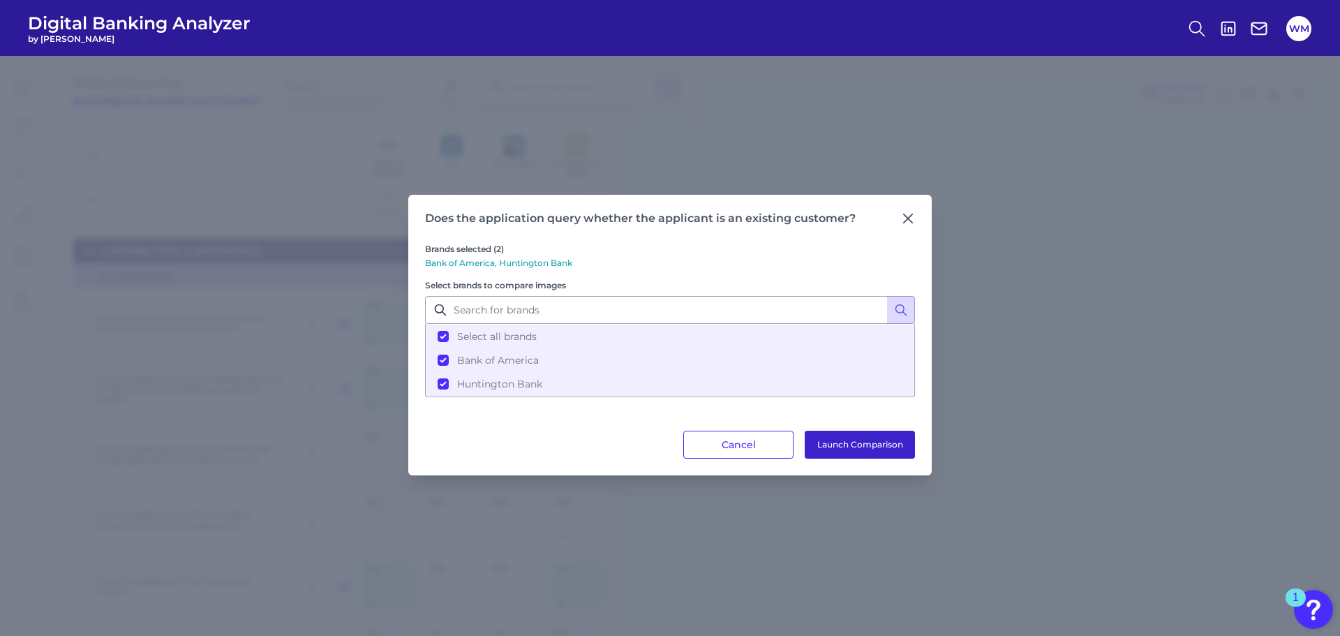
click at [853, 445] on button "Launch Comparison" at bounding box center [859, 445] width 110 height 28
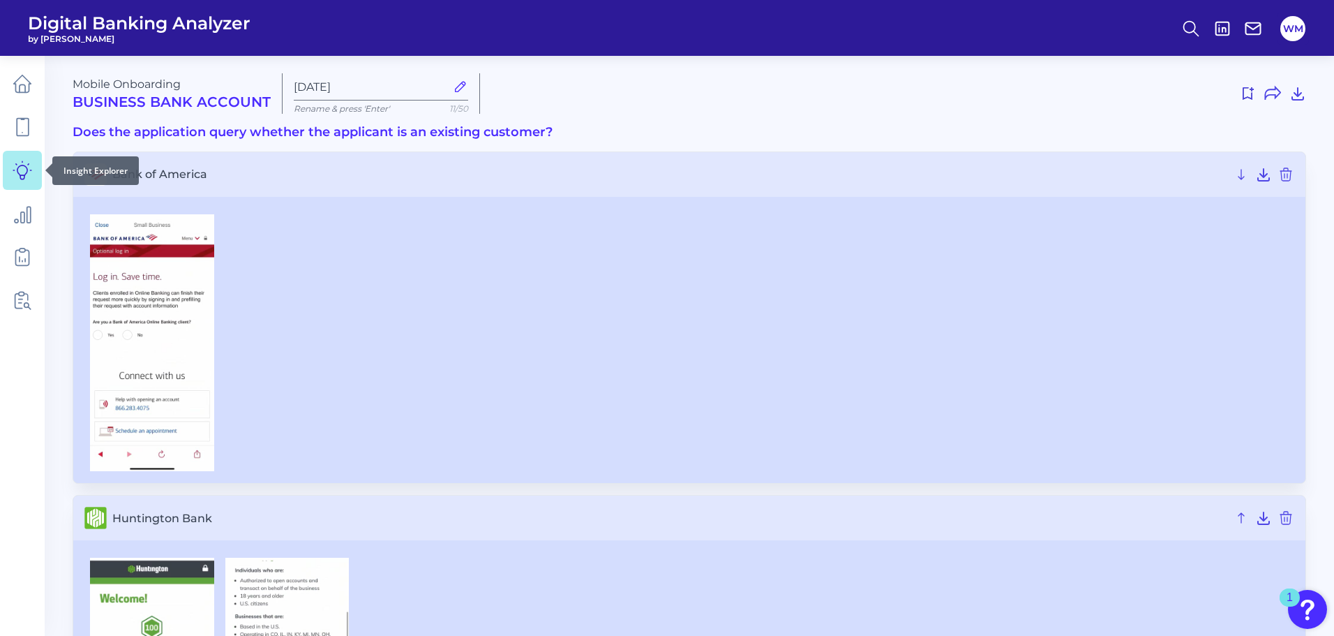
click at [33, 167] on link at bounding box center [22, 170] width 39 height 39
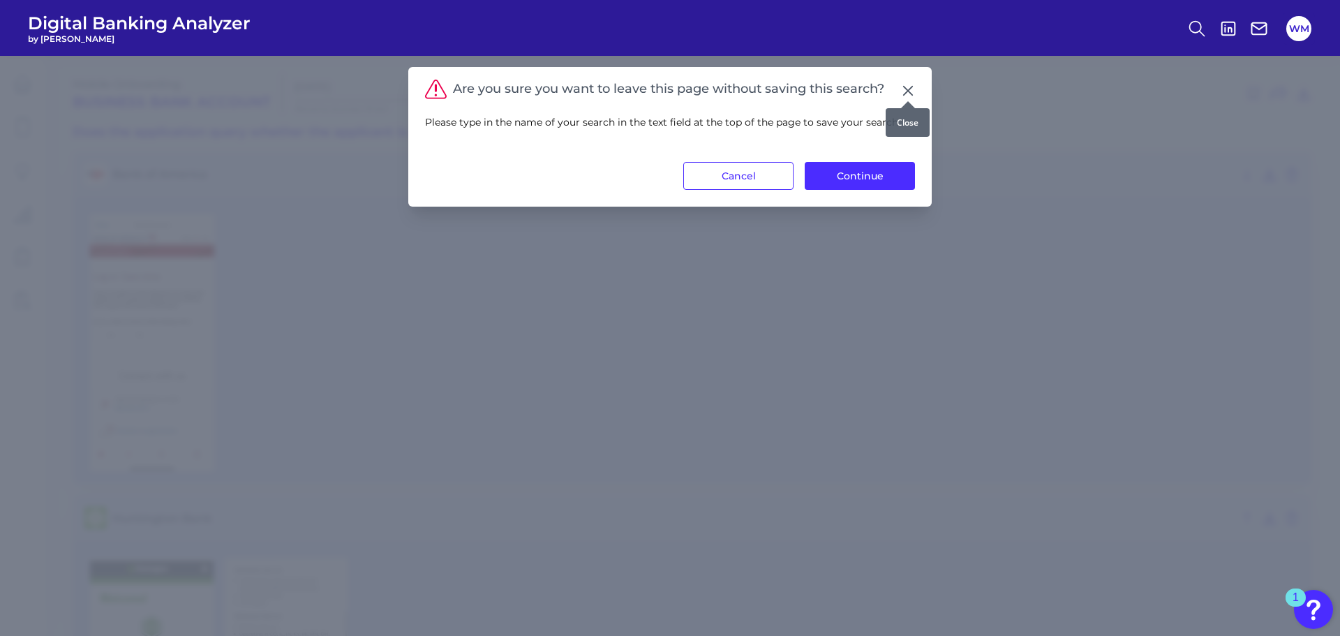
click at [907, 91] on icon at bounding box center [908, 91] width 14 height 14
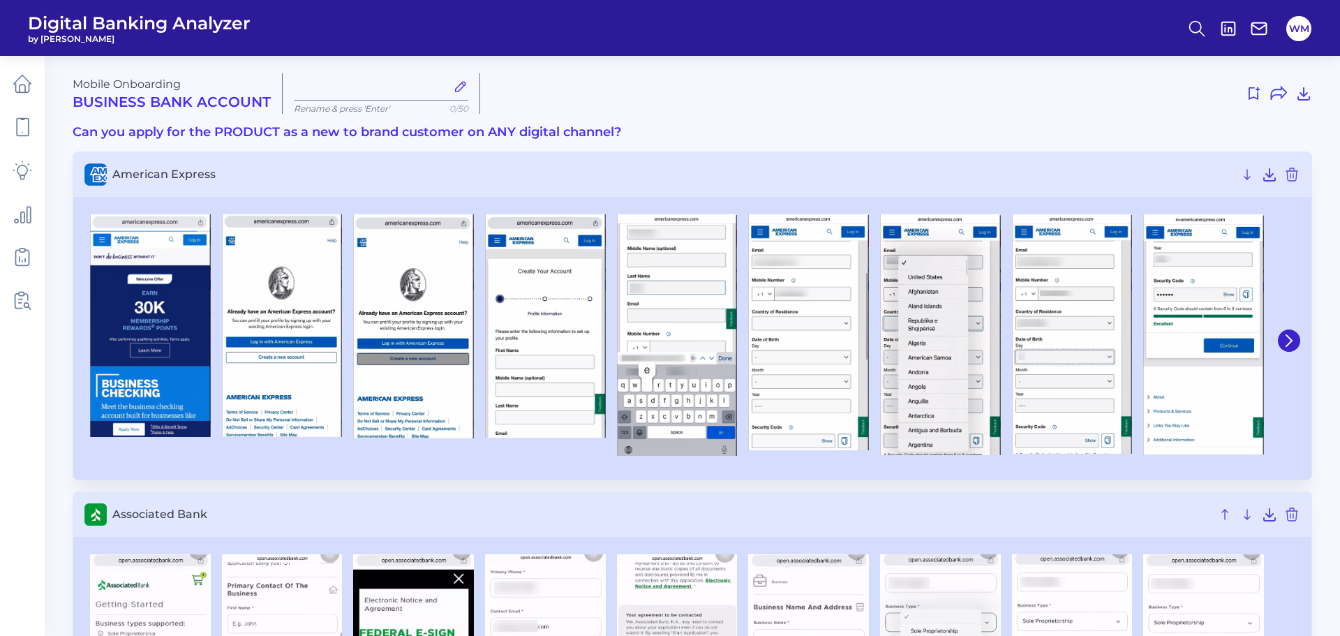
type input "[DATE]"
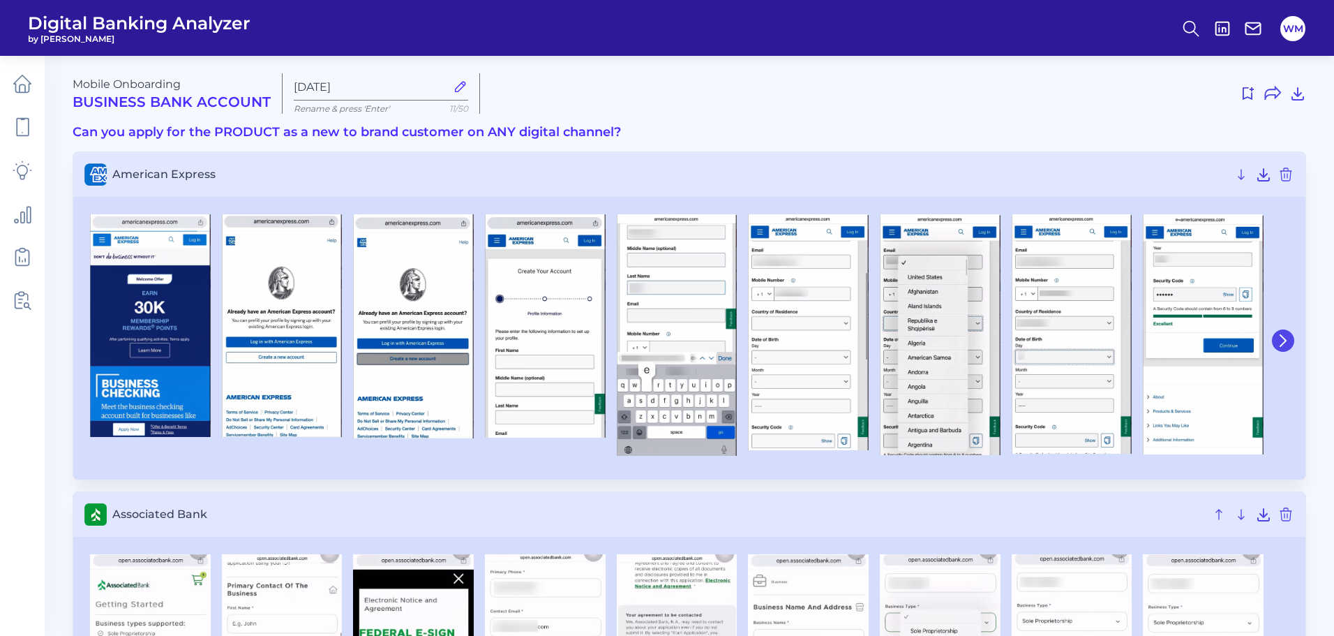
click at [1288, 337] on icon at bounding box center [1283, 340] width 13 height 13
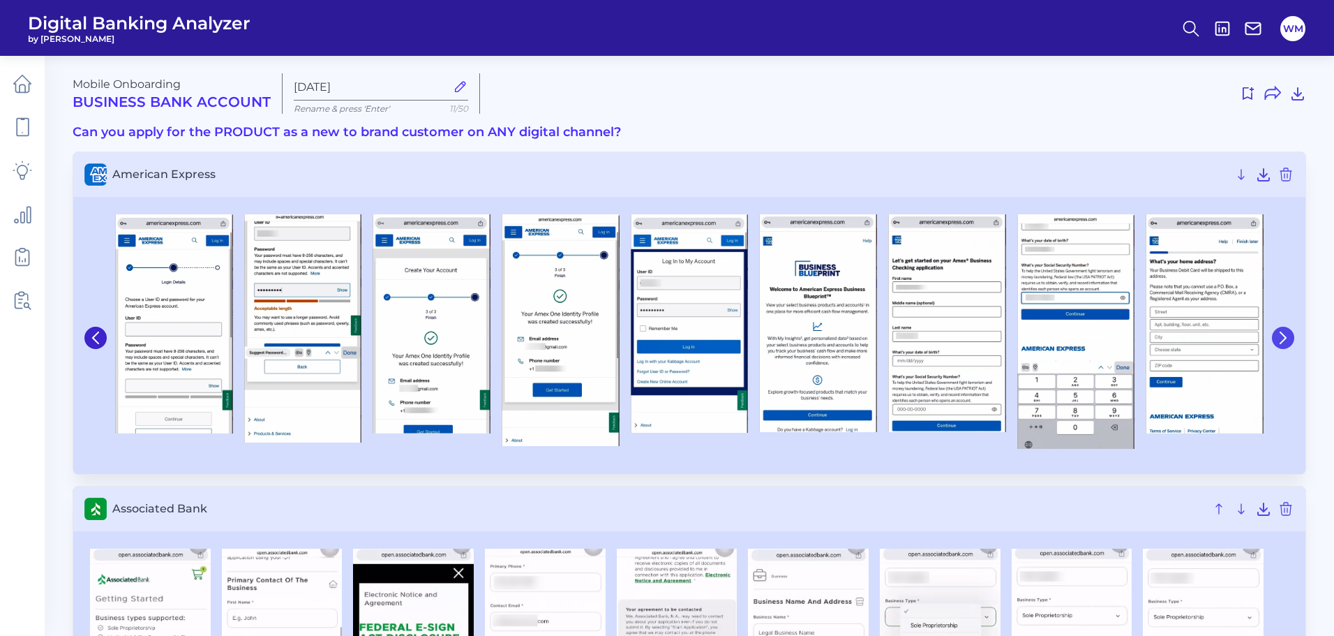
click at [1288, 337] on icon at bounding box center [1283, 337] width 13 height 13
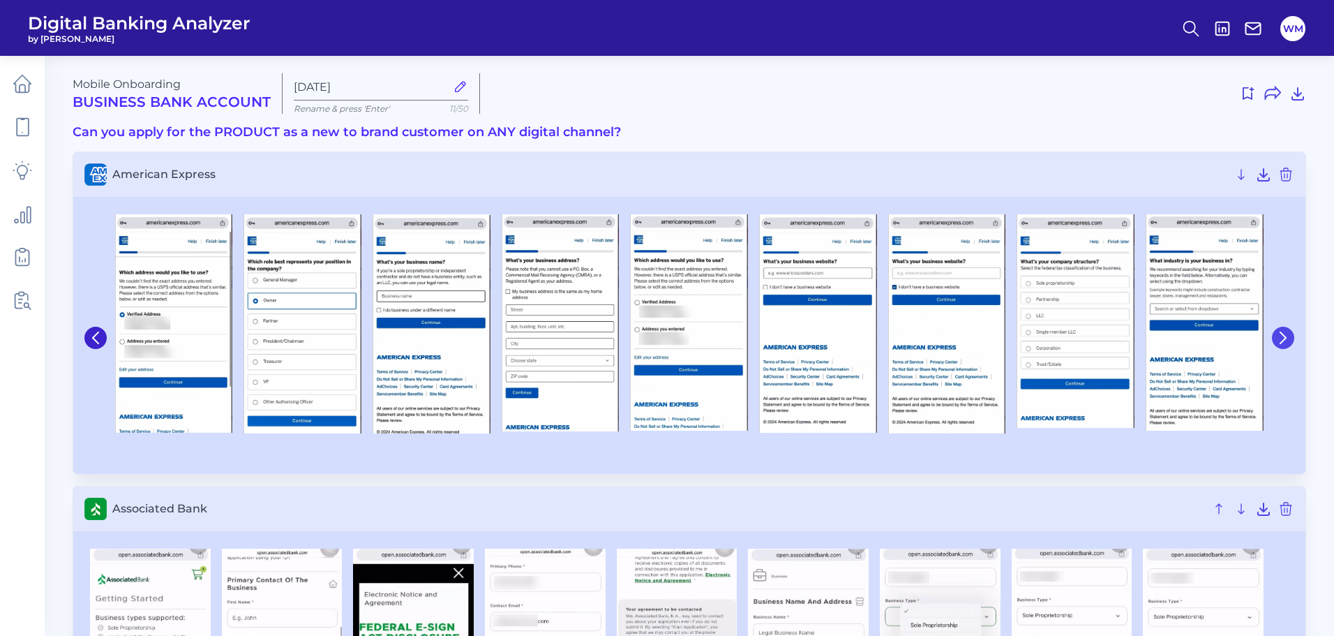
click at [1288, 337] on icon at bounding box center [1283, 337] width 13 height 13
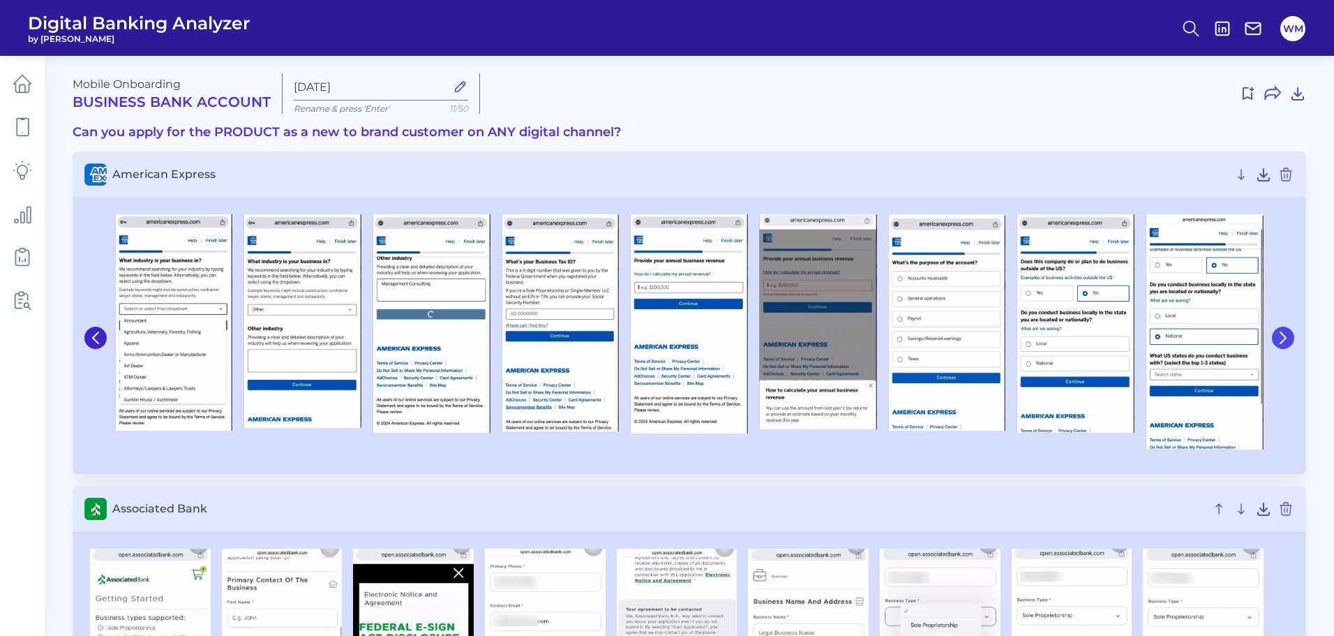
click at [1288, 337] on icon at bounding box center [1283, 337] width 13 height 13
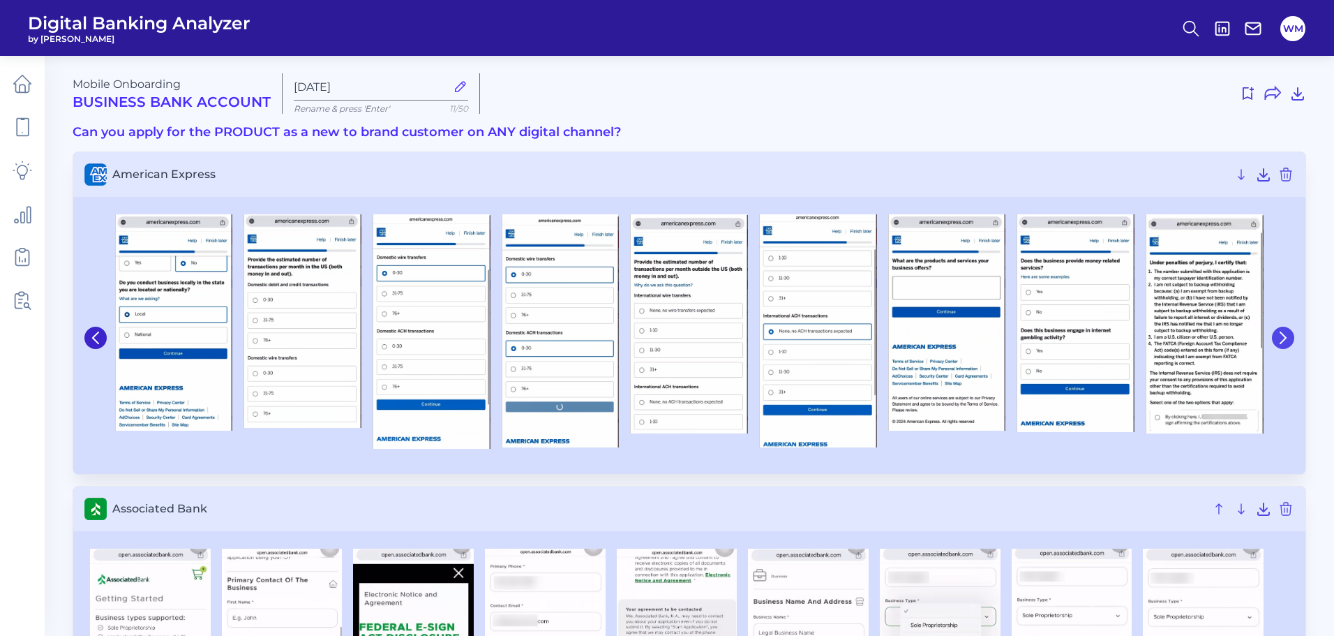
click at [1288, 337] on icon at bounding box center [1283, 337] width 13 height 13
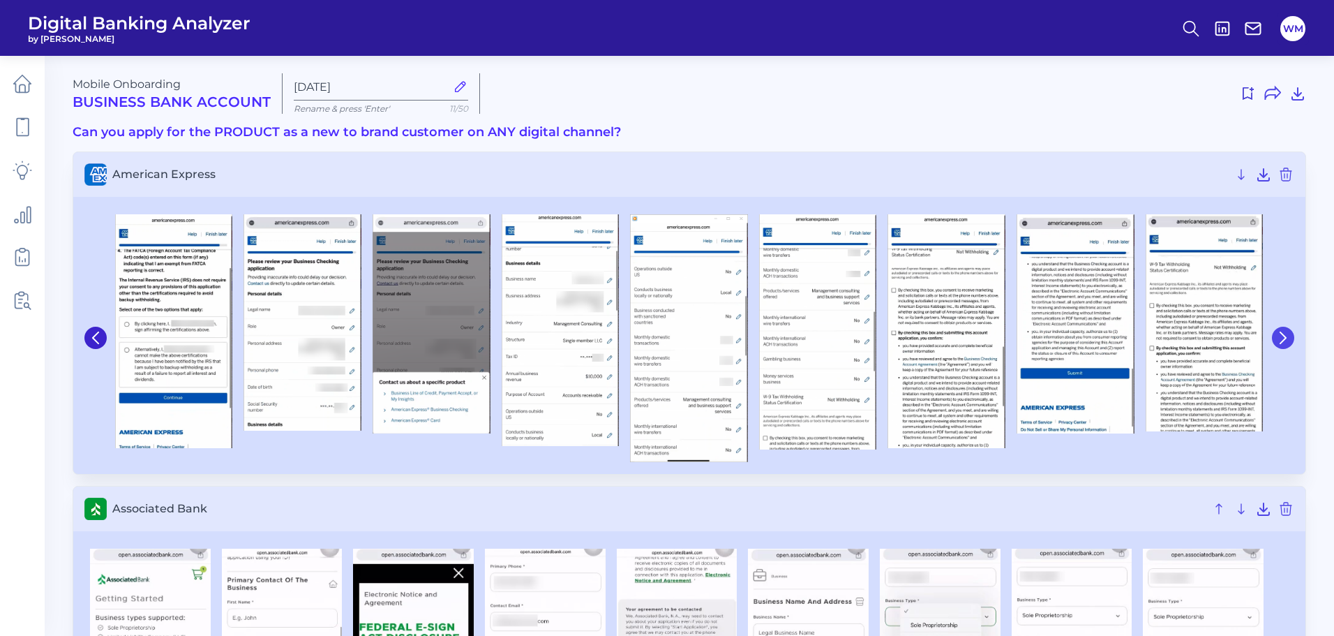
click at [1288, 337] on icon at bounding box center [1283, 337] width 13 height 13
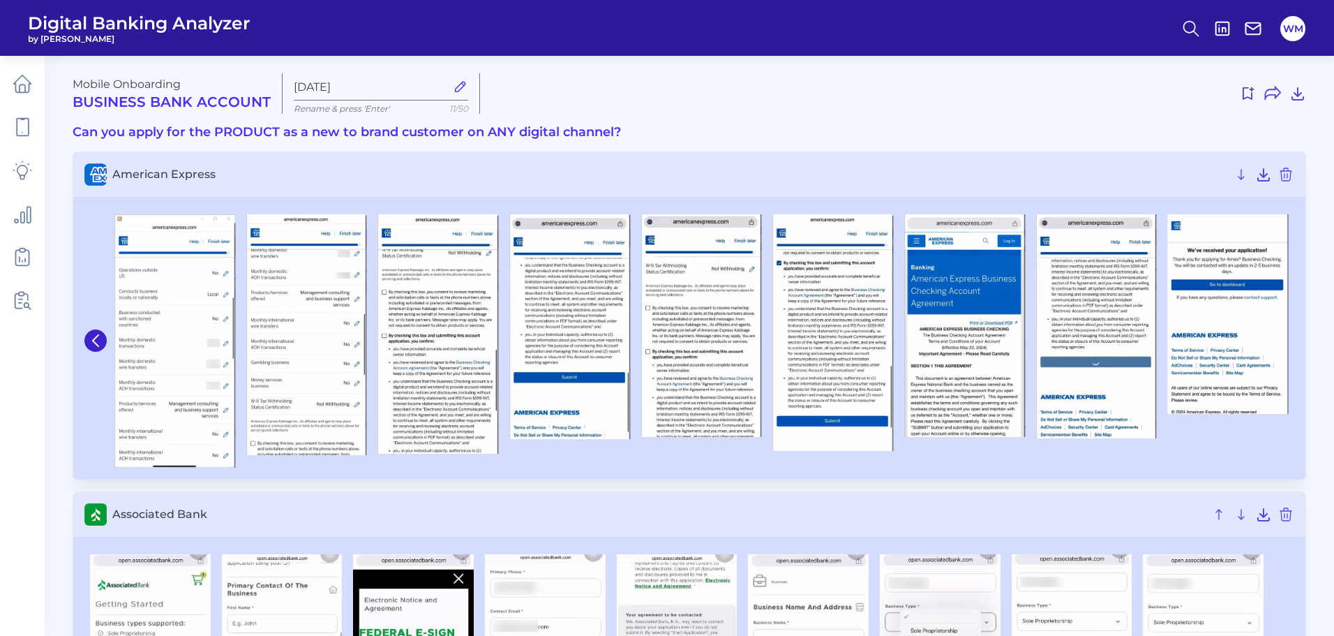
click at [1288, 337] on img at bounding box center [1228, 314] width 121 height 200
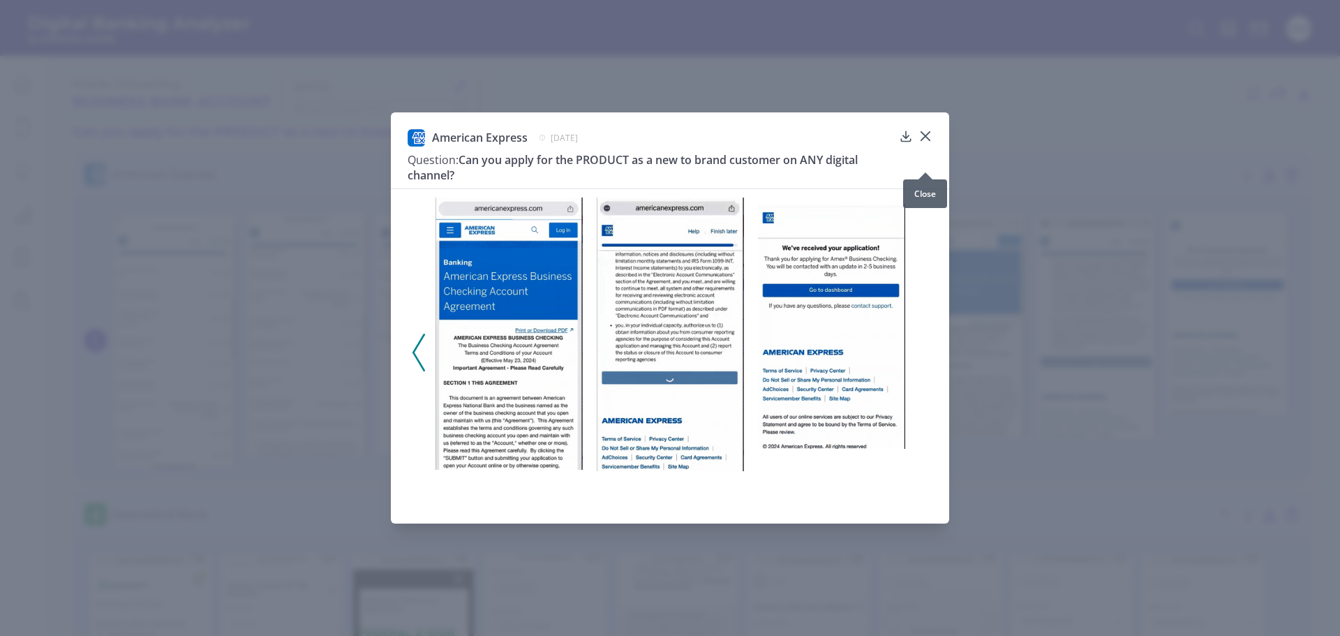
click at [924, 143] on icon at bounding box center [925, 136] width 14 height 14
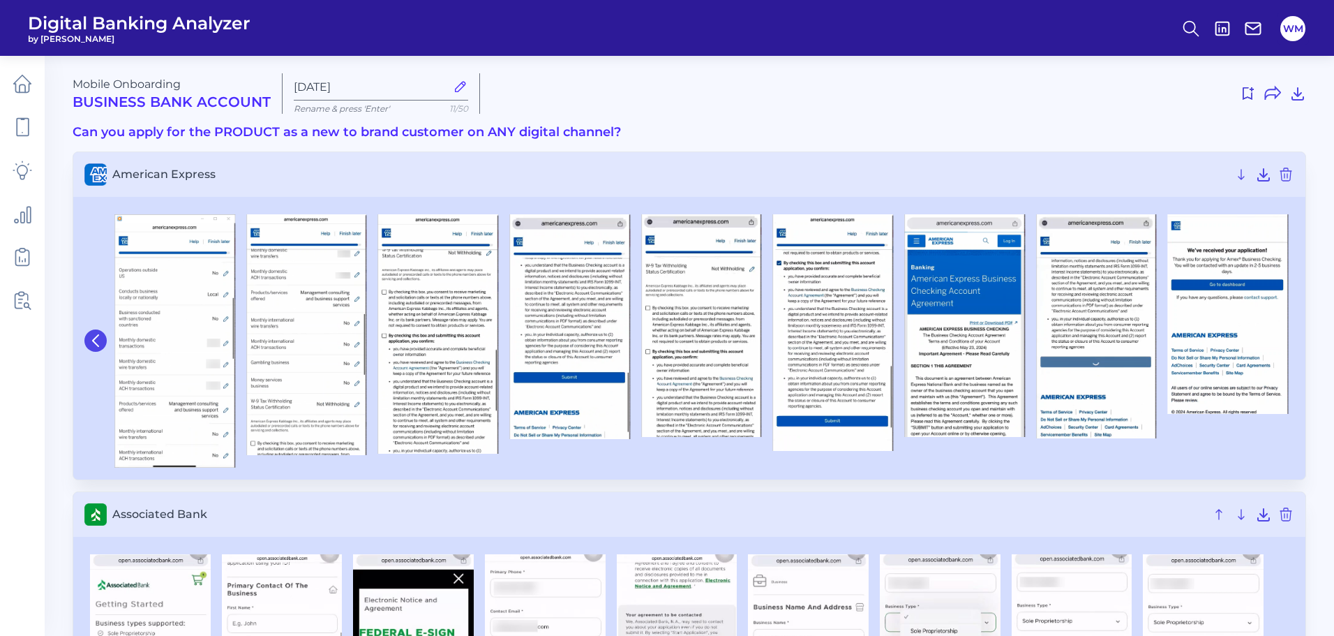
click at [100, 343] on icon at bounding box center [95, 340] width 13 height 13
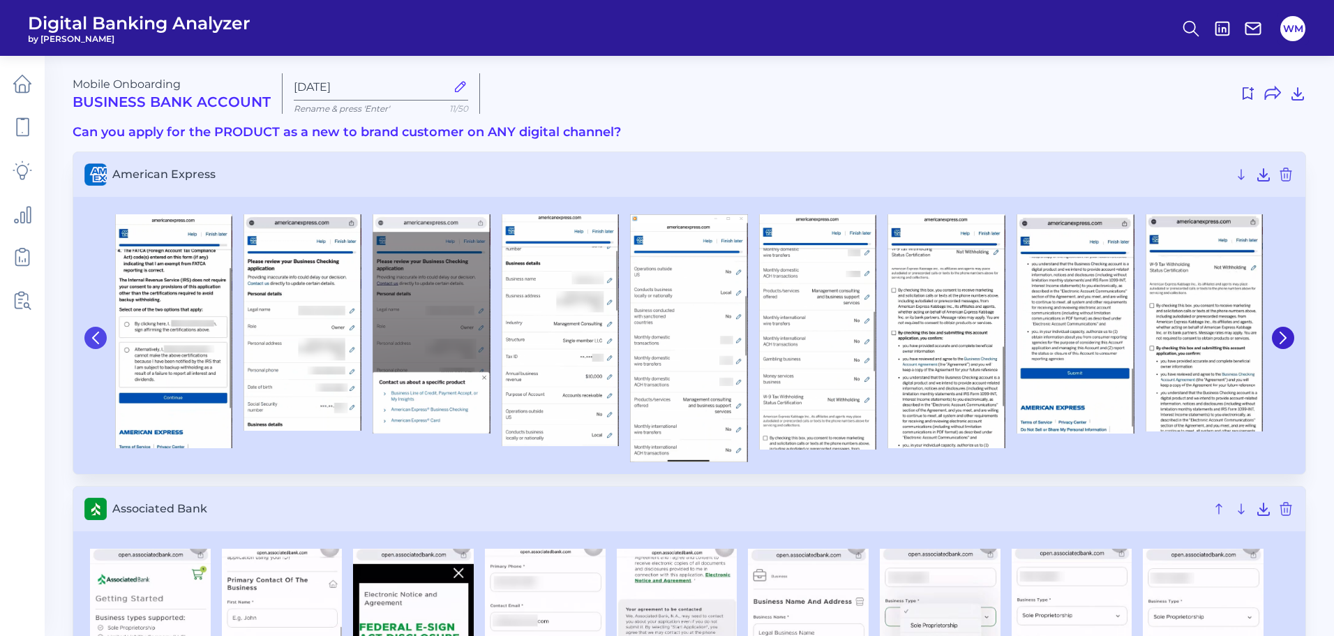
click at [100, 343] on icon at bounding box center [95, 337] width 13 height 13
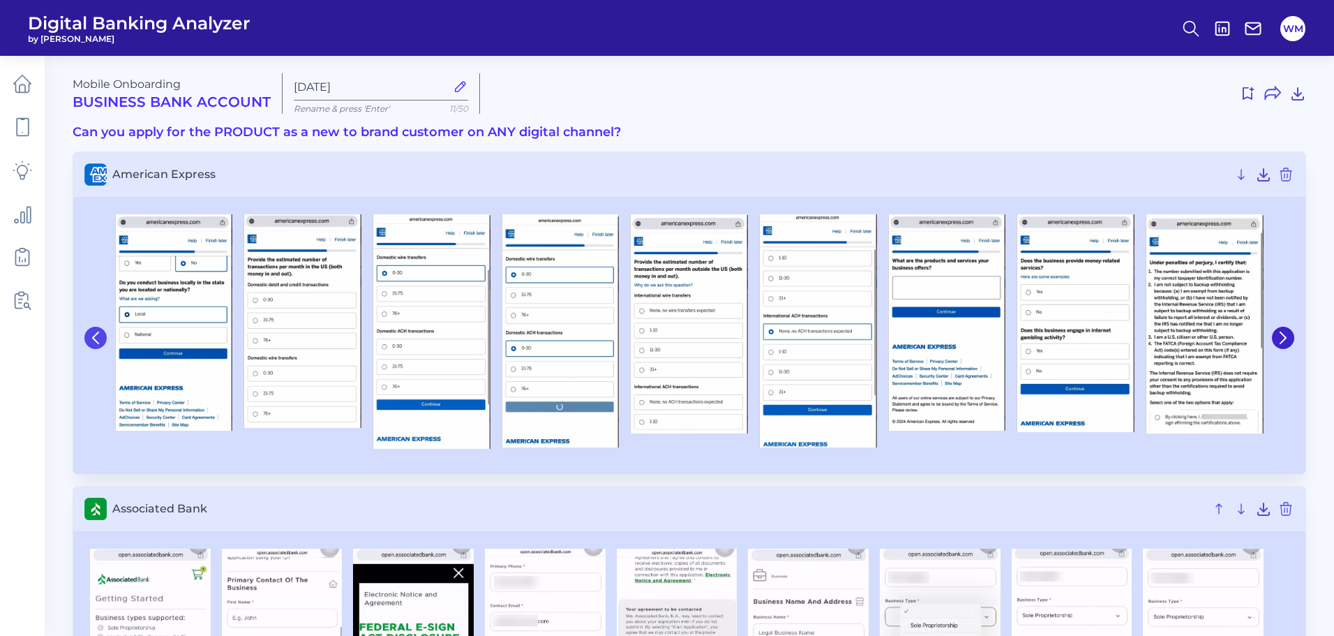
click at [103, 343] on button at bounding box center [95, 338] width 22 height 22
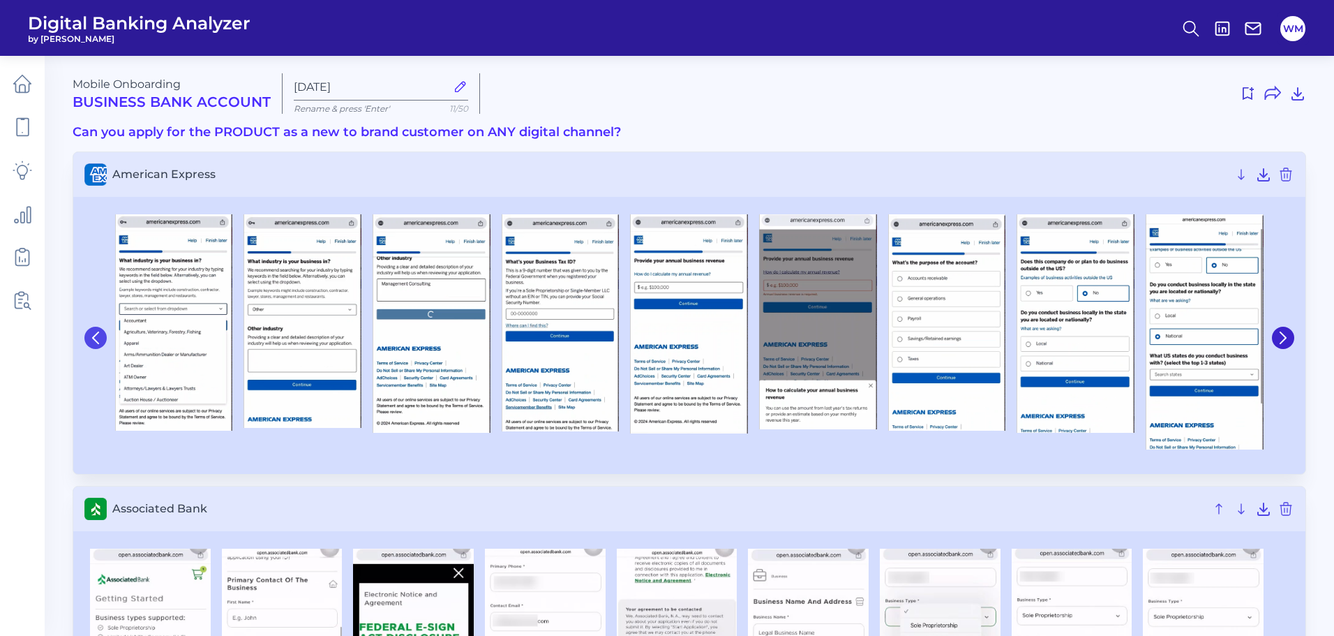
click at [103, 343] on button at bounding box center [95, 338] width 22 height 22
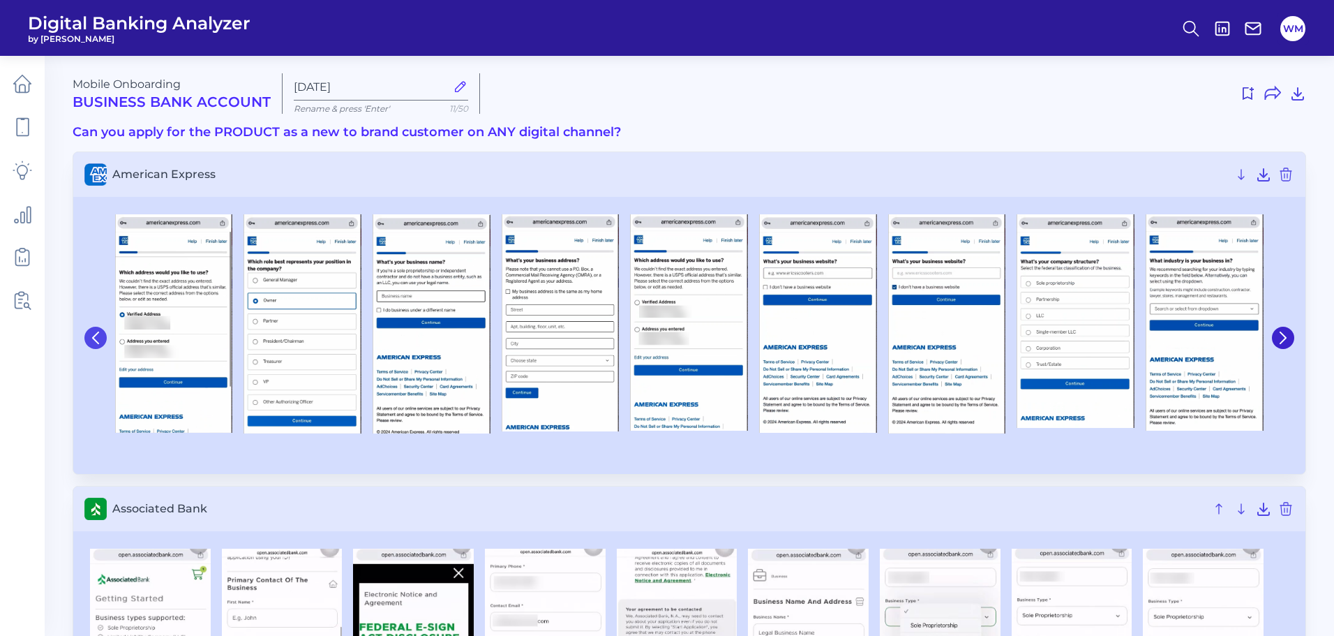
click at [104, 343] on button at bounding box center [95, 338] width 22 height 22
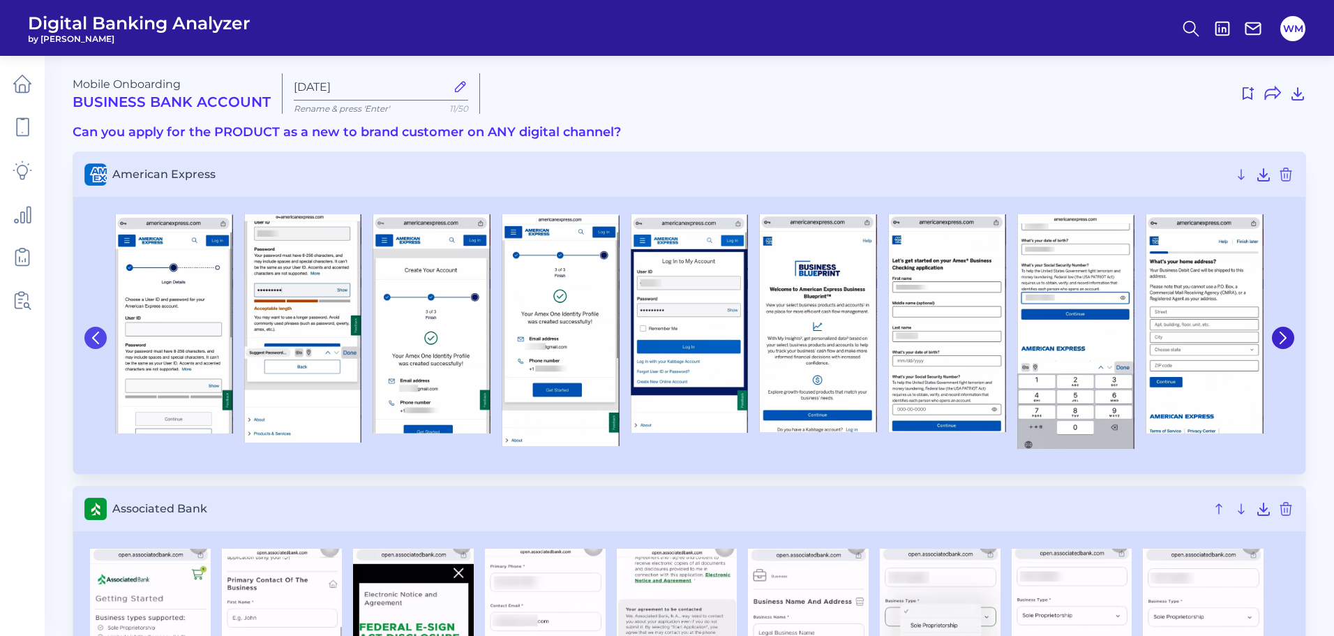
click at [104, 343] on button at bounding box center [95, 338] width 22 height 22
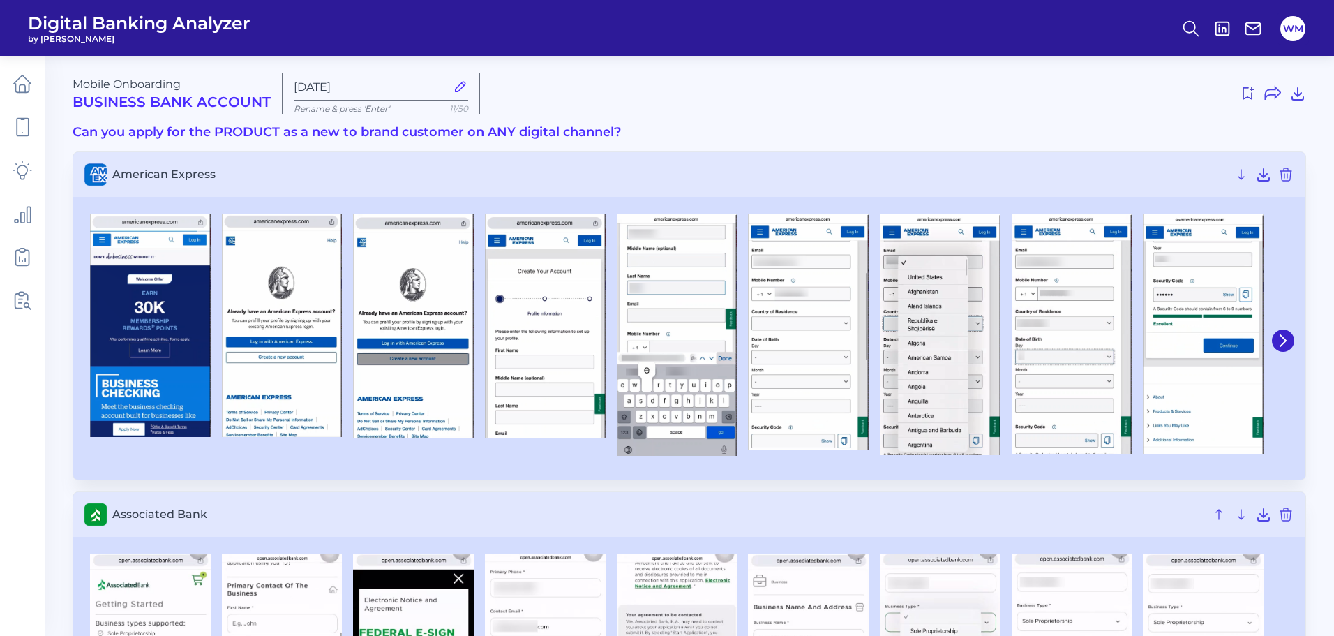
click at [104, 343] on img at bounding box center [150, 325] width 121 height 223
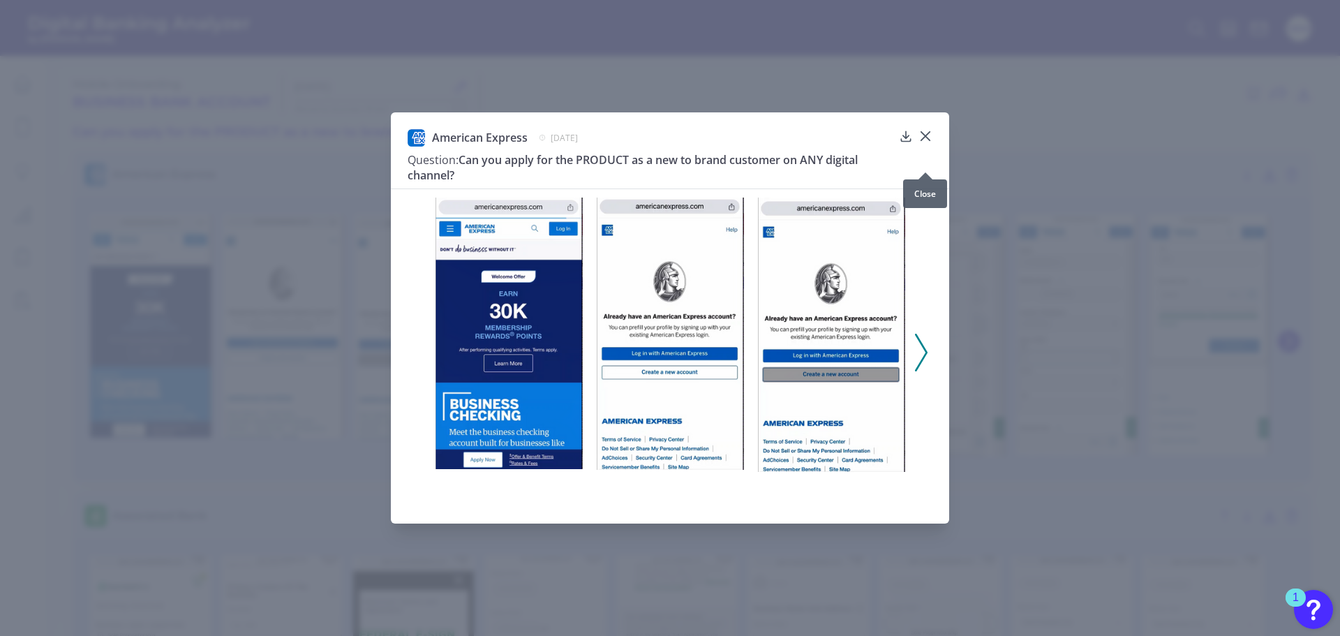
click at [924, 143] on icon at bounding box center [925, 136] width 14 height 14
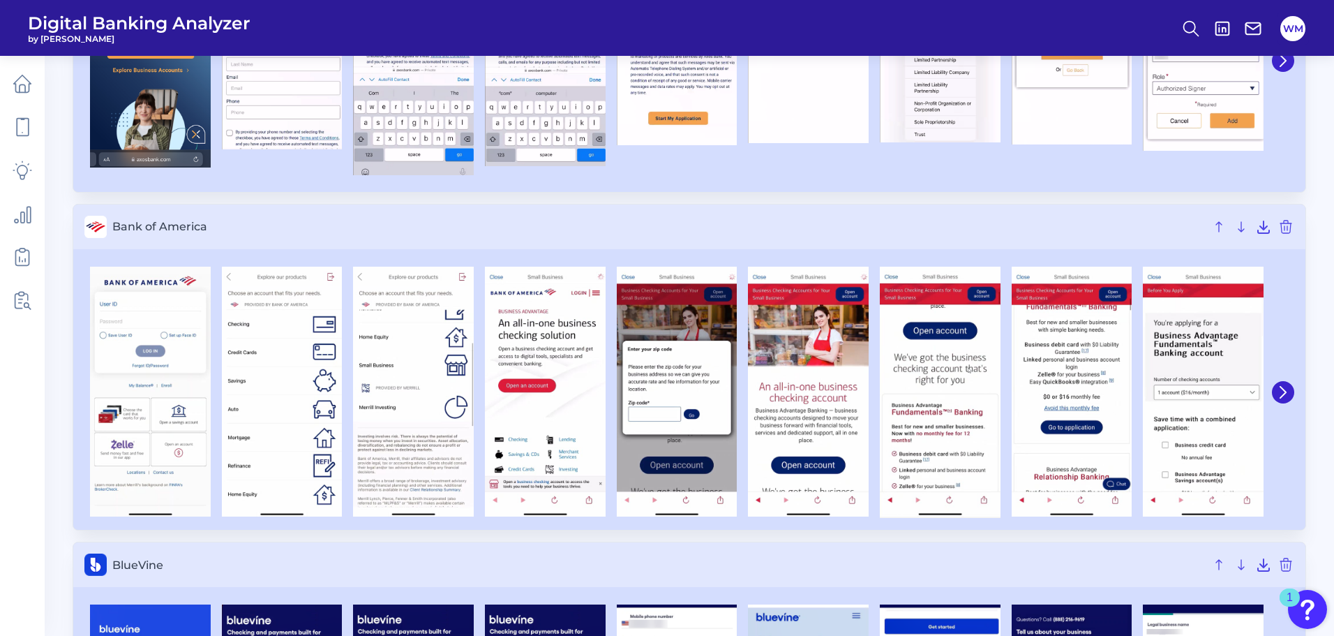
scroll to position [977, 0]
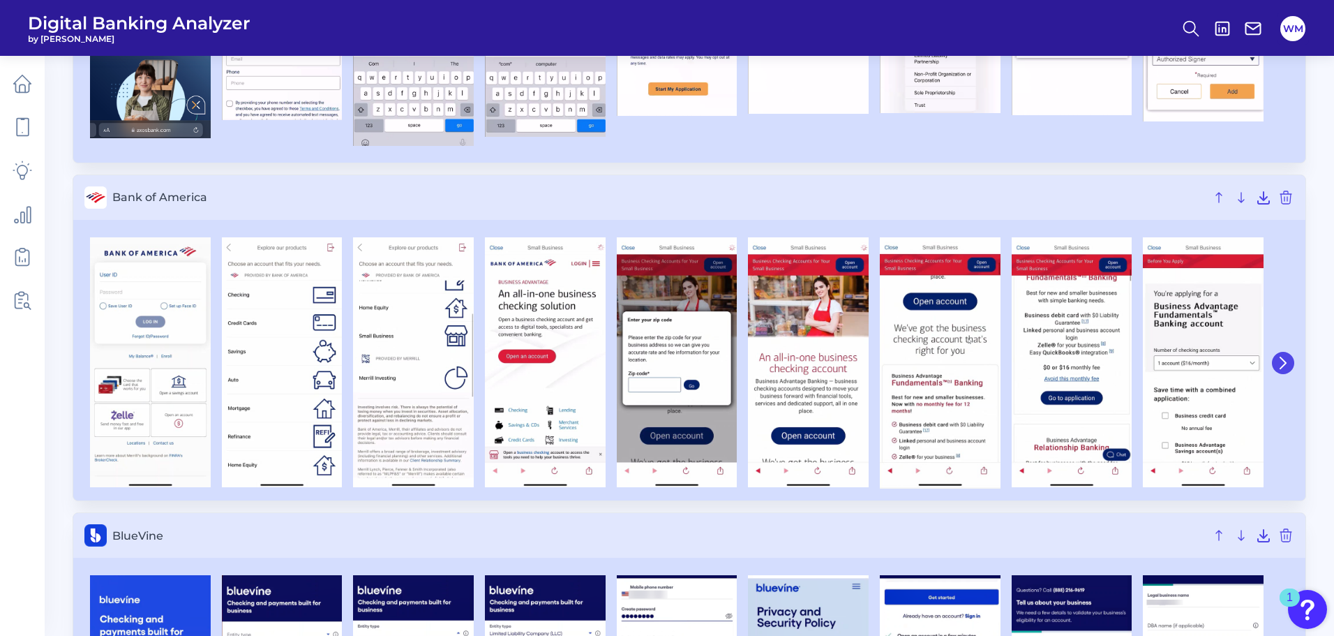
click at [1280, 364] on icon at bounding box center [1283, 363] width 13 height 13
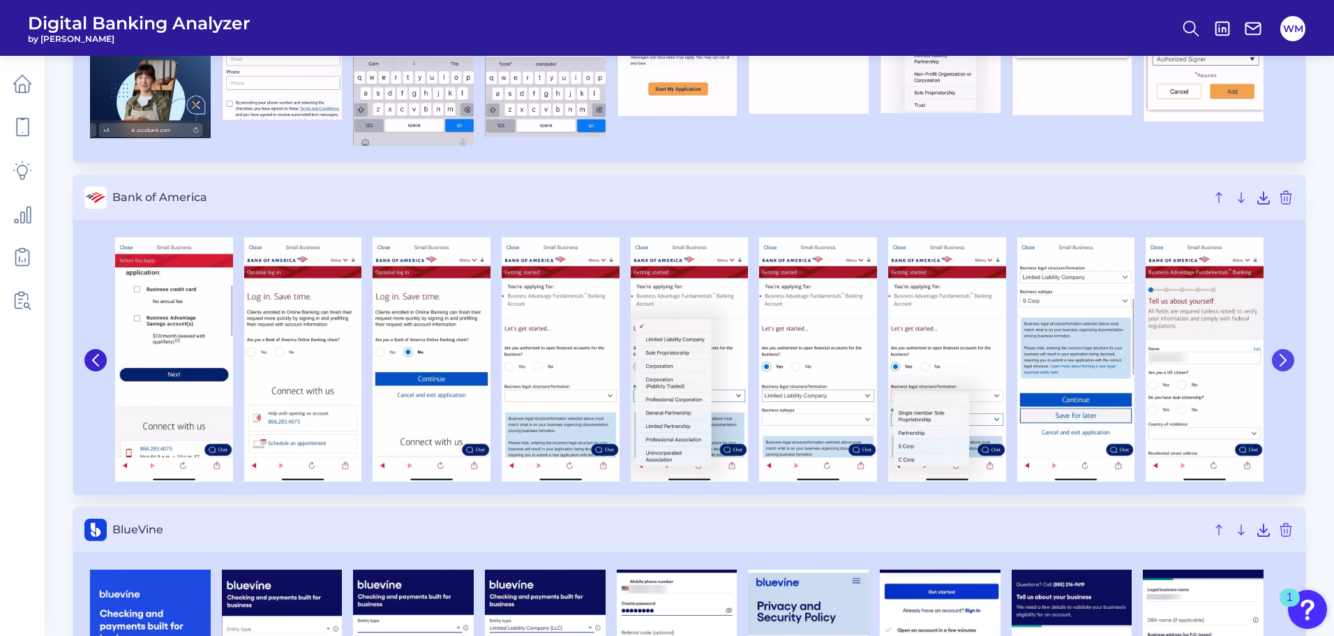
click at [1280, 364] on icon at bounding box center [1283, 360] width 13 height 13
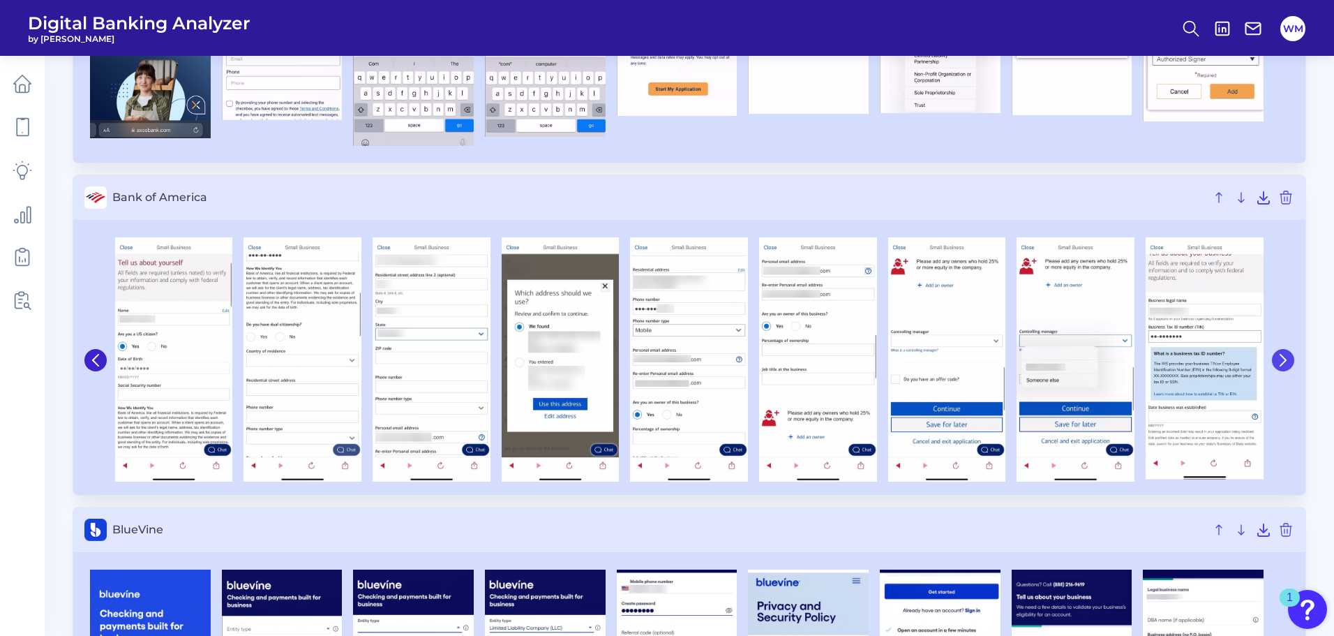
click at [1280, 364] on icon at bounding box center [1283, 360] width 13 height 13
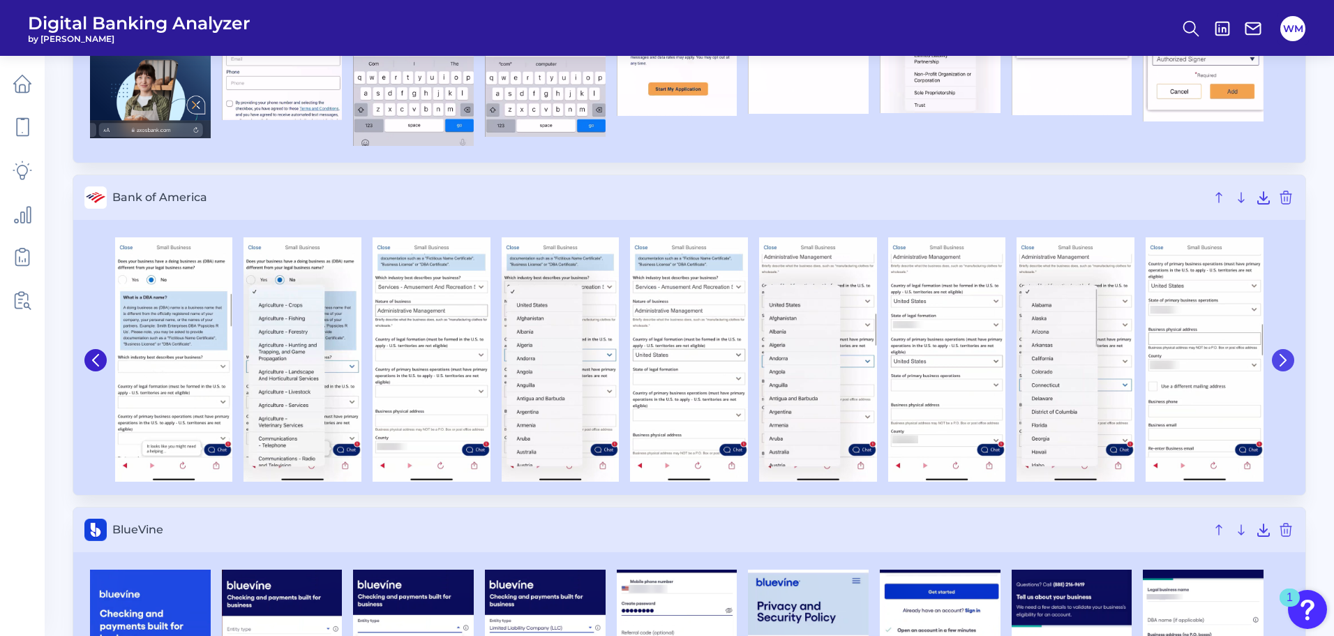
click at [1280, 364] on icon at bounding box center [1283, 360] width 13 height 13
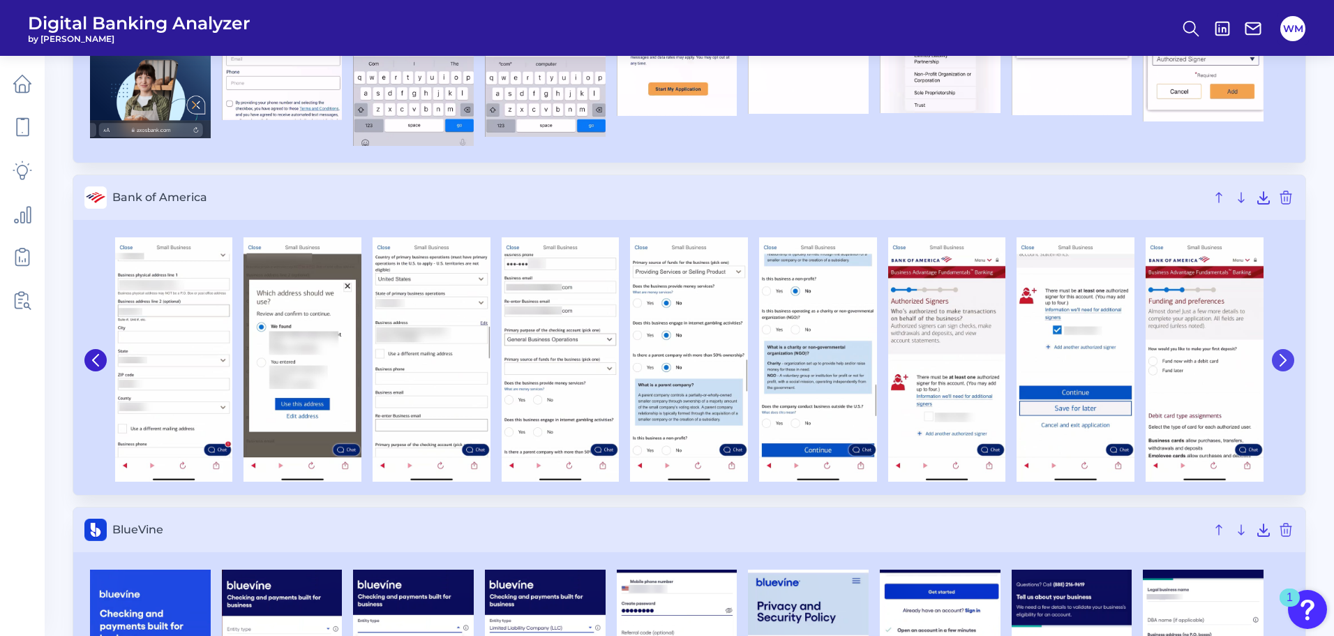
click at [1280, 364] on icon at bounding box center [1283, 360] width 13 height 13
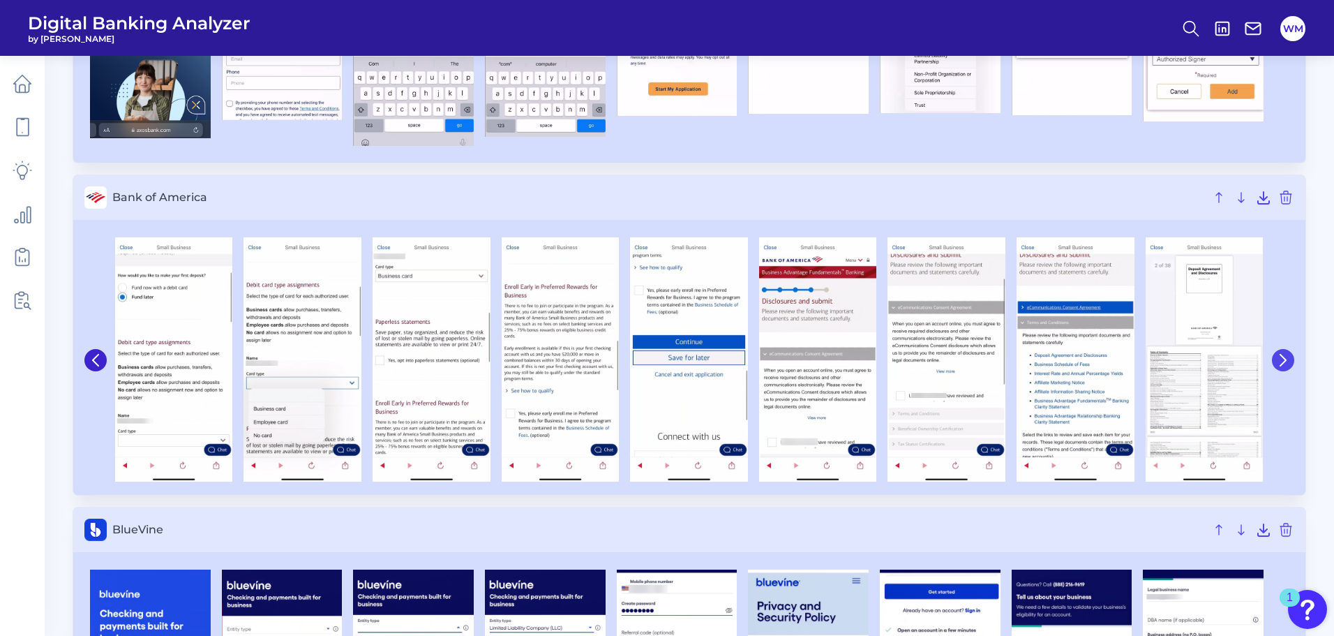
click at [1280, 364] on icon at bounding box center [1283, 360] width 13 height 13
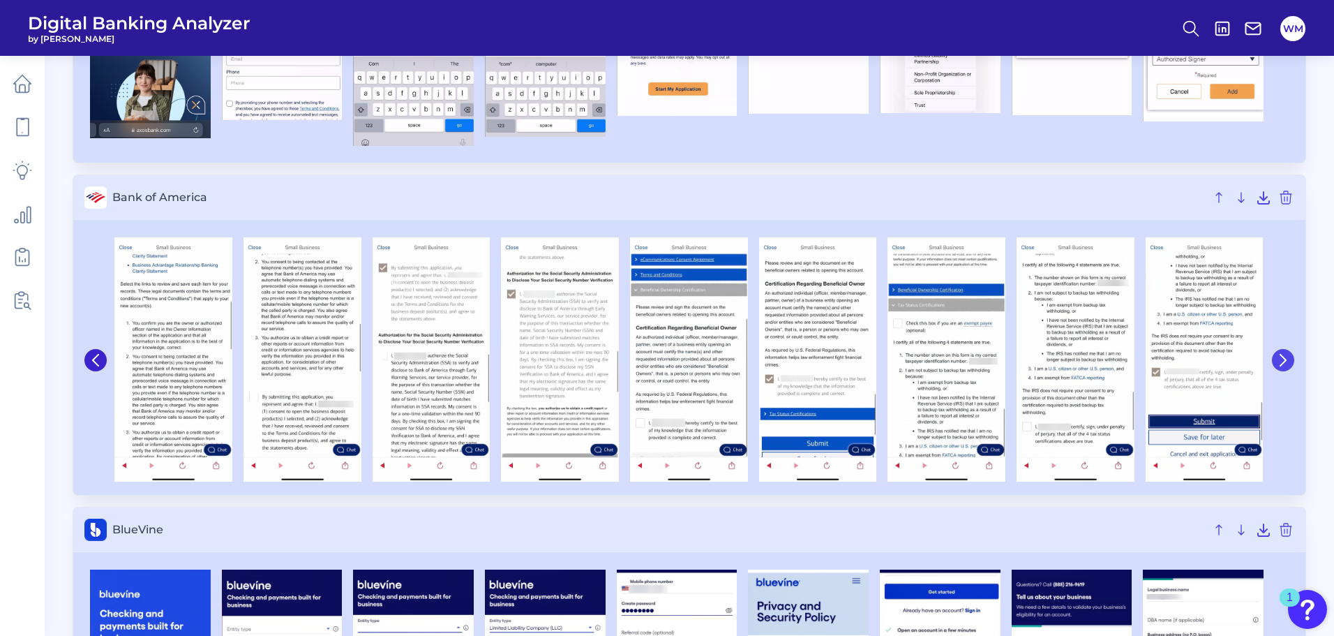
click at [1280, 364] on icon at bounding box center [1283, 360] width 13 height 13
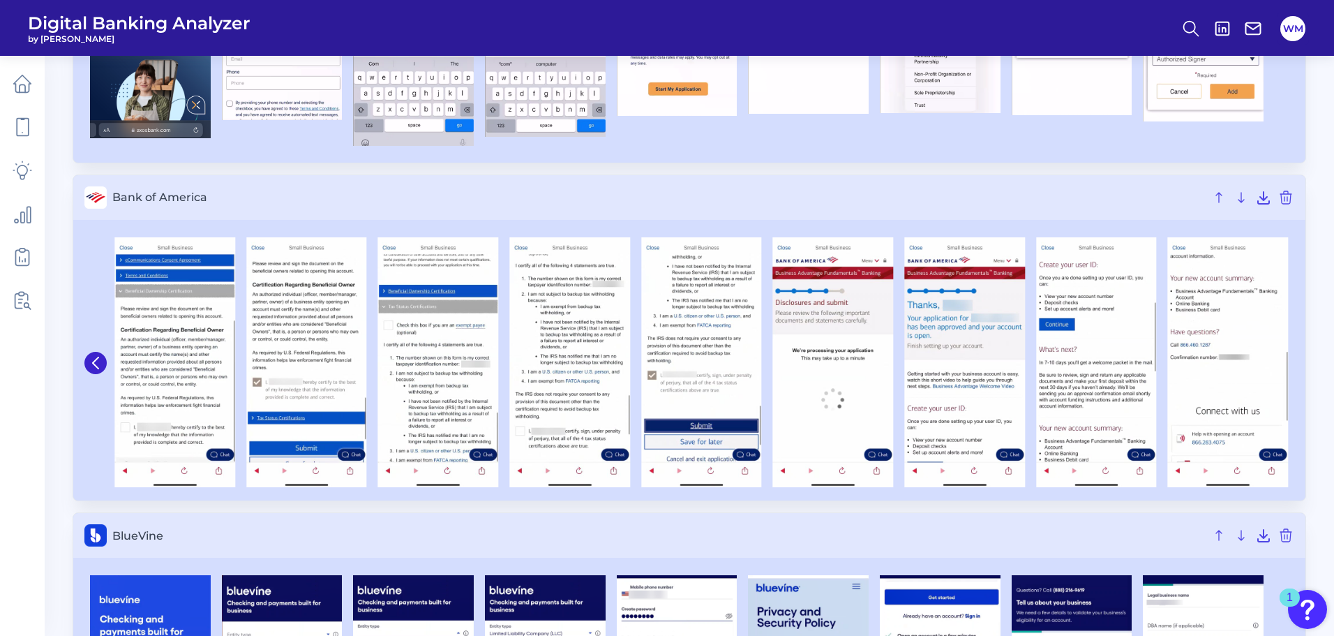
click at [1280, 364] on img at bounding box center [1228, 362] width 121 height 250
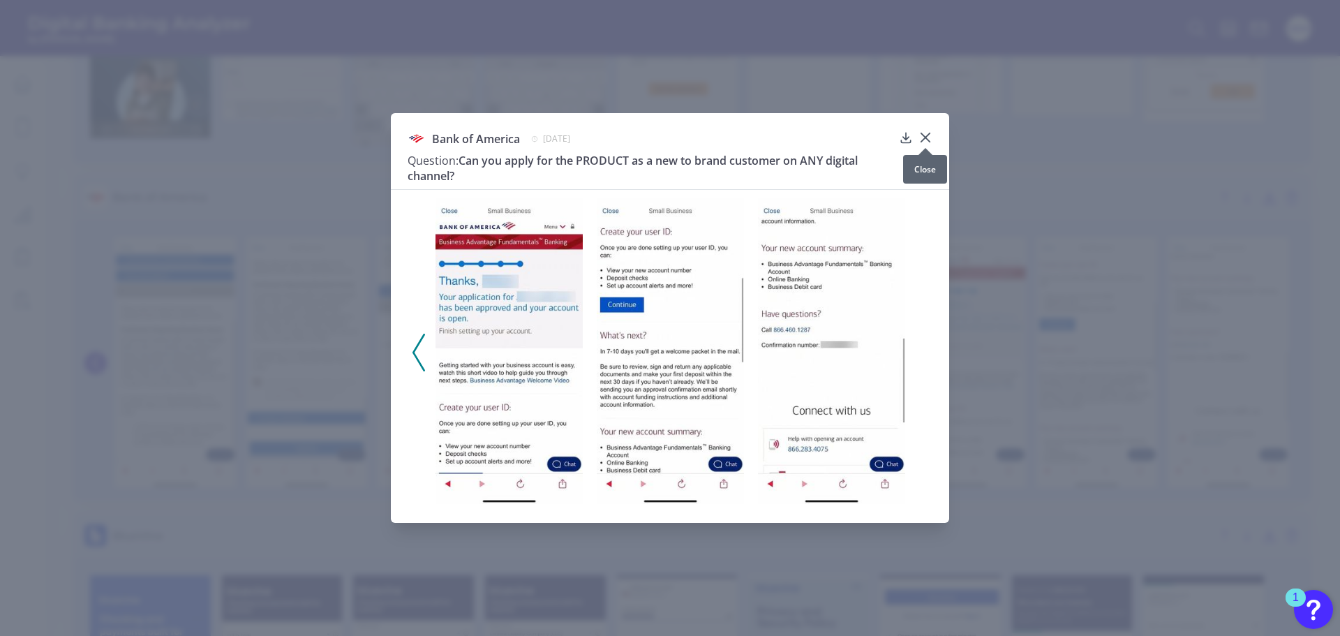
click at [925, 139] on icon at bounding box center [925, 137] width 14 height 14
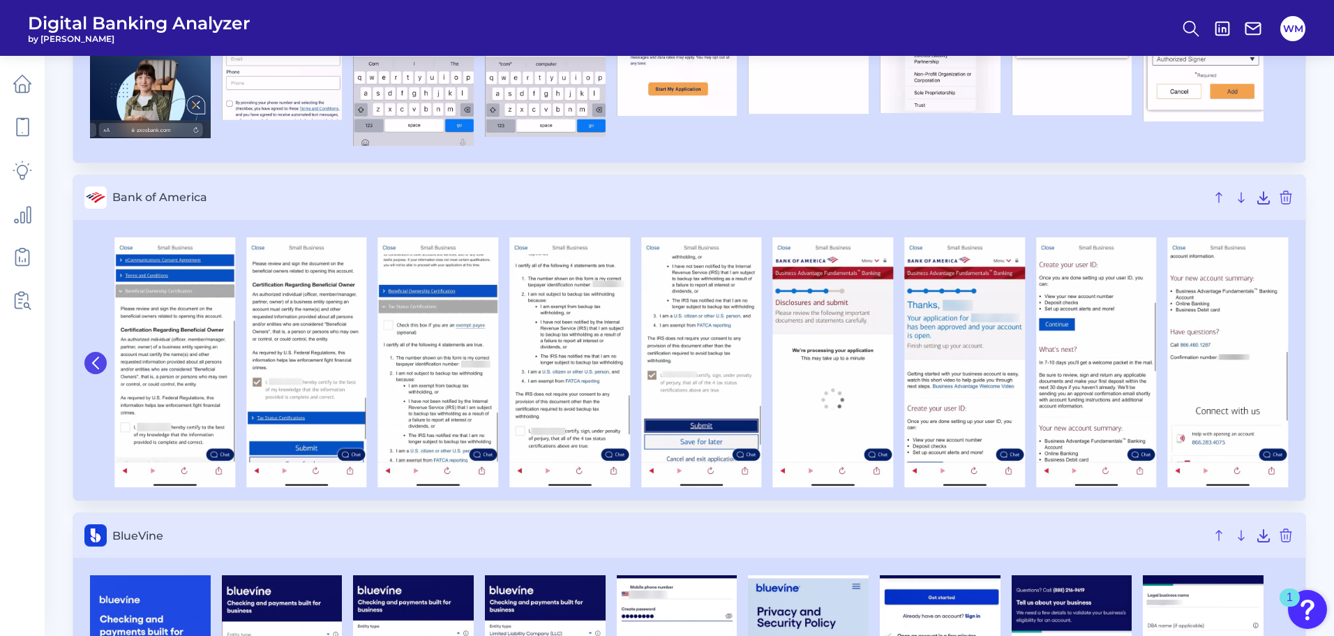
click at [89, 364] on icon at bounding box center [95, 363] width 13 height 13
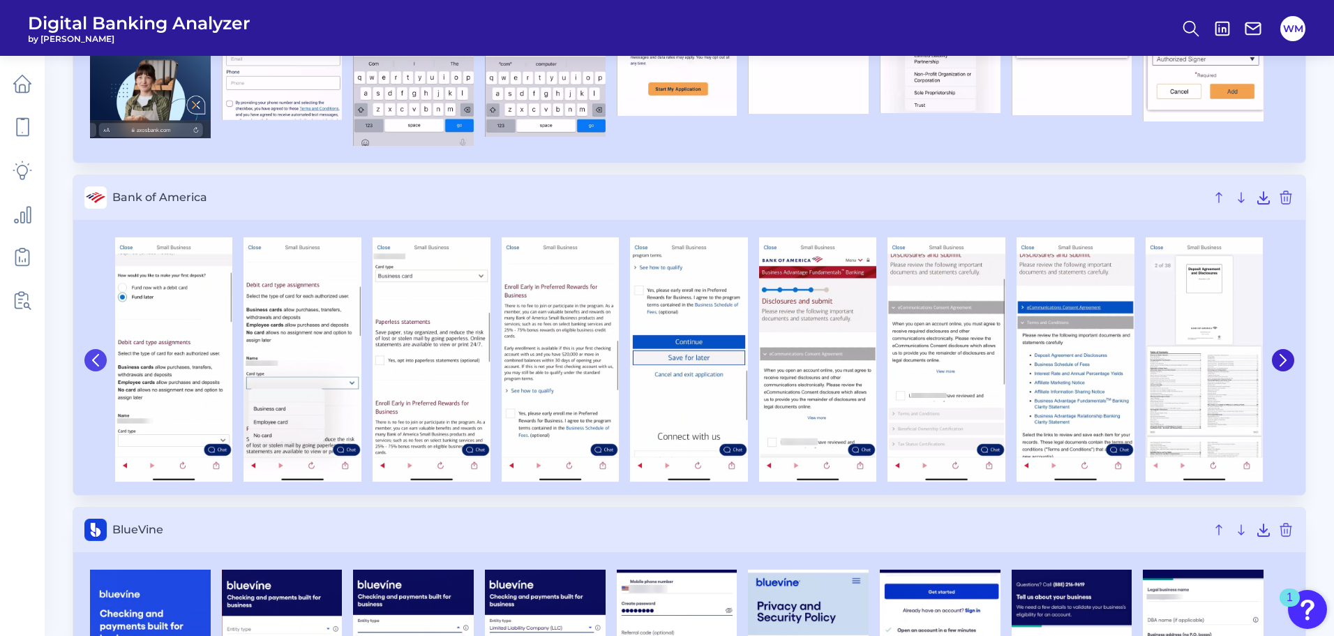
click at [89, 364] on icon at bounding box center [95, 360] width 13 height 13
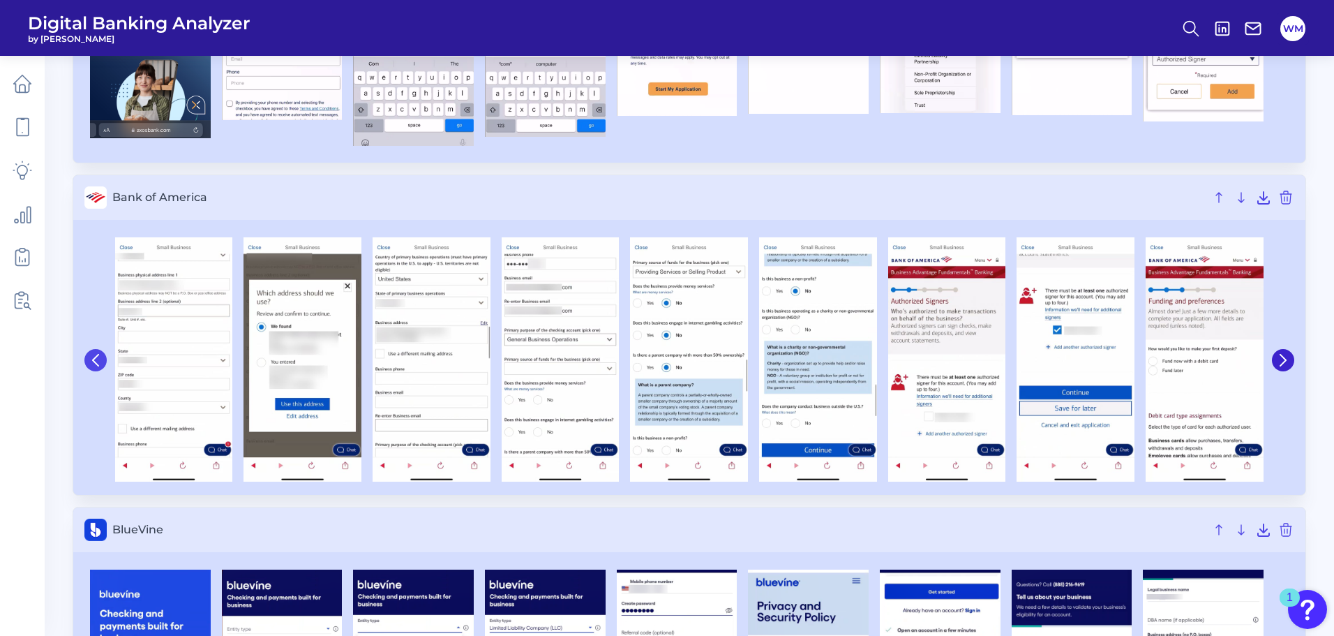
click at [89, 364] on icon at bounding box center [95, 360] width 13 height 13
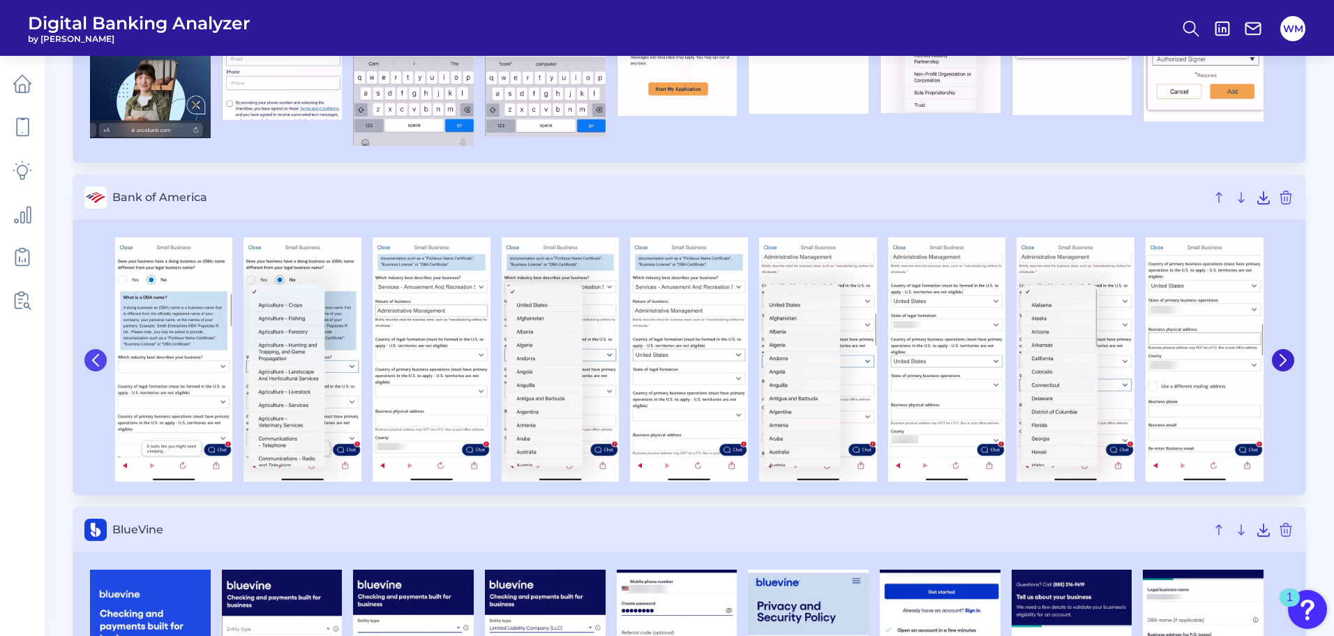
click at [89, 364] on icon at bounding box center [95, 360] width 13 height 13
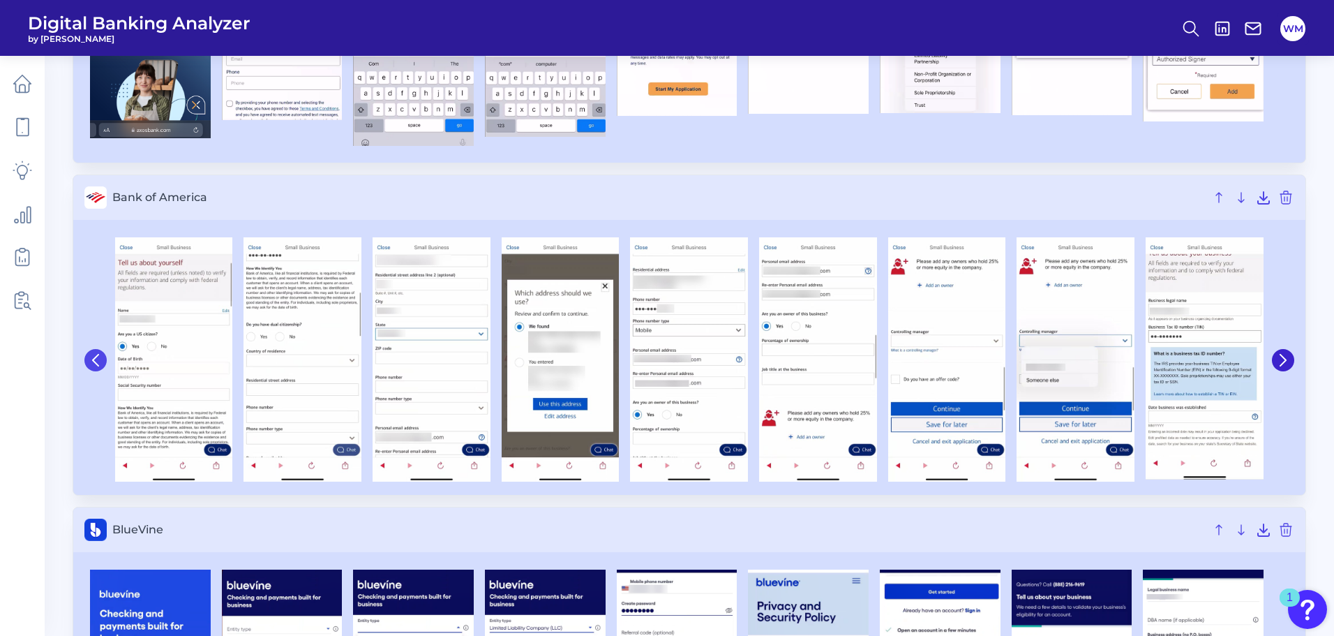
click at [89, 364] on icon at bounding box center [95, 360] width 13 height 13
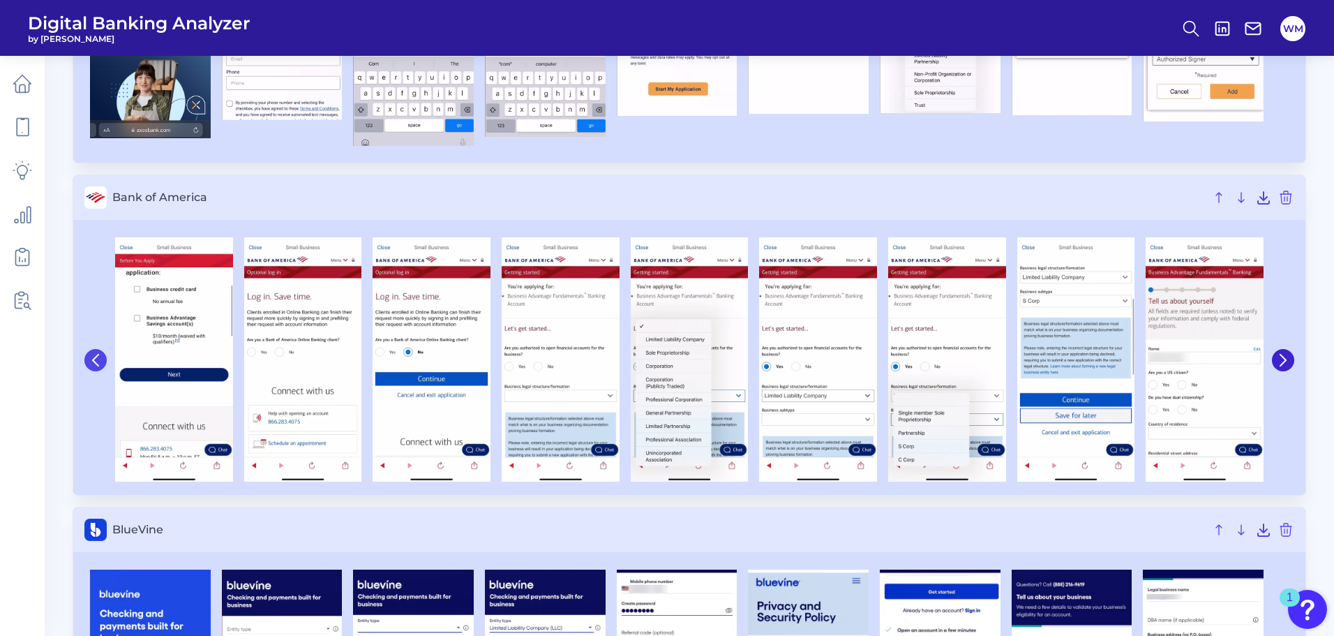
click at [89, 364] on icon at bounding box center [95, 360] width 13 height 13
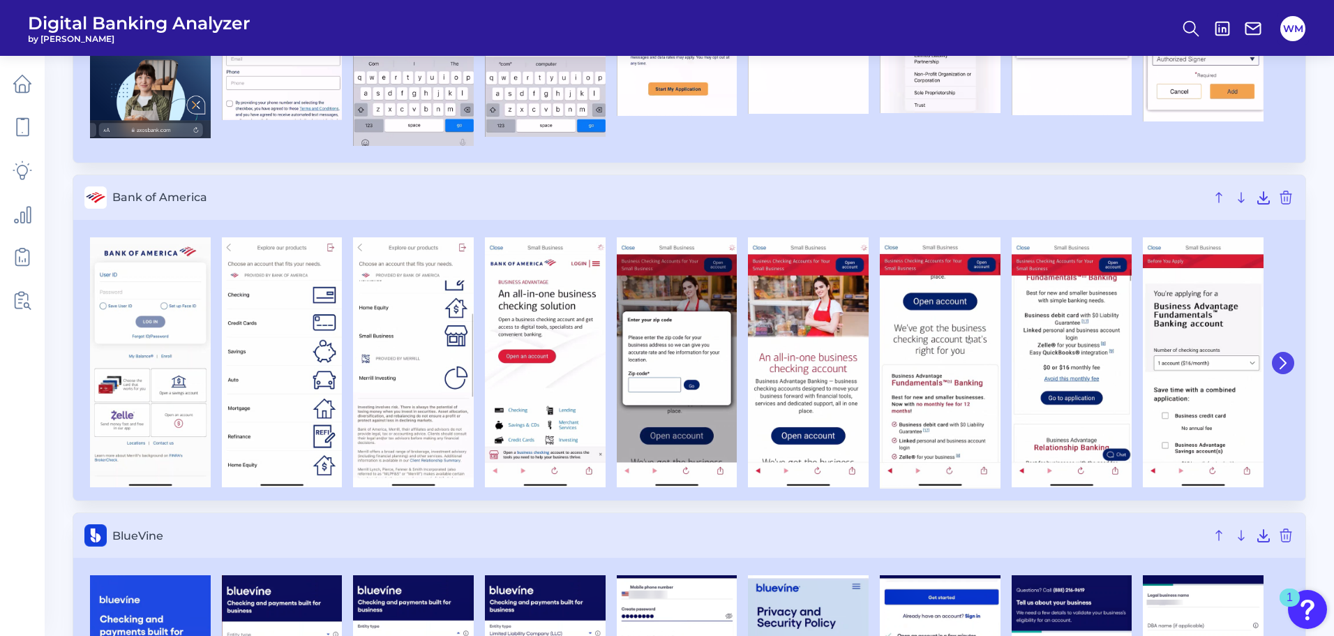
click at [1285, 358] on icon at bounding box center [1283, 363] width 13 height 13
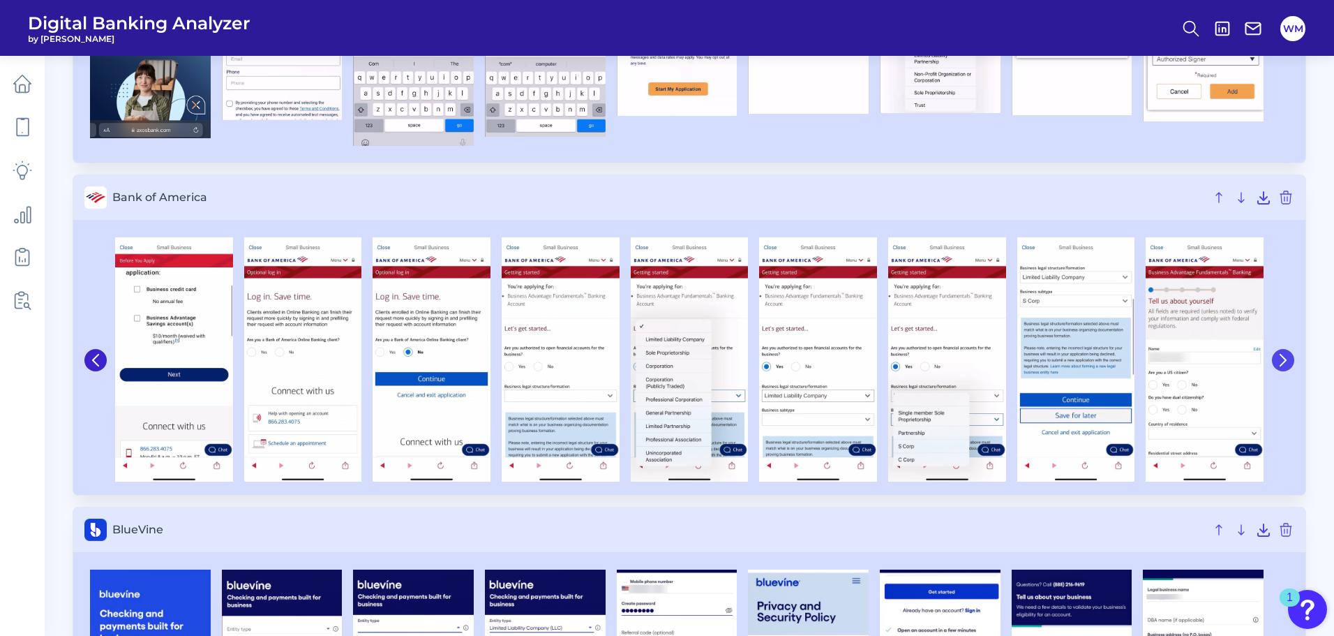
click at [1285, 358] on icon at bounding box center [1283, 360] width 13 height 13
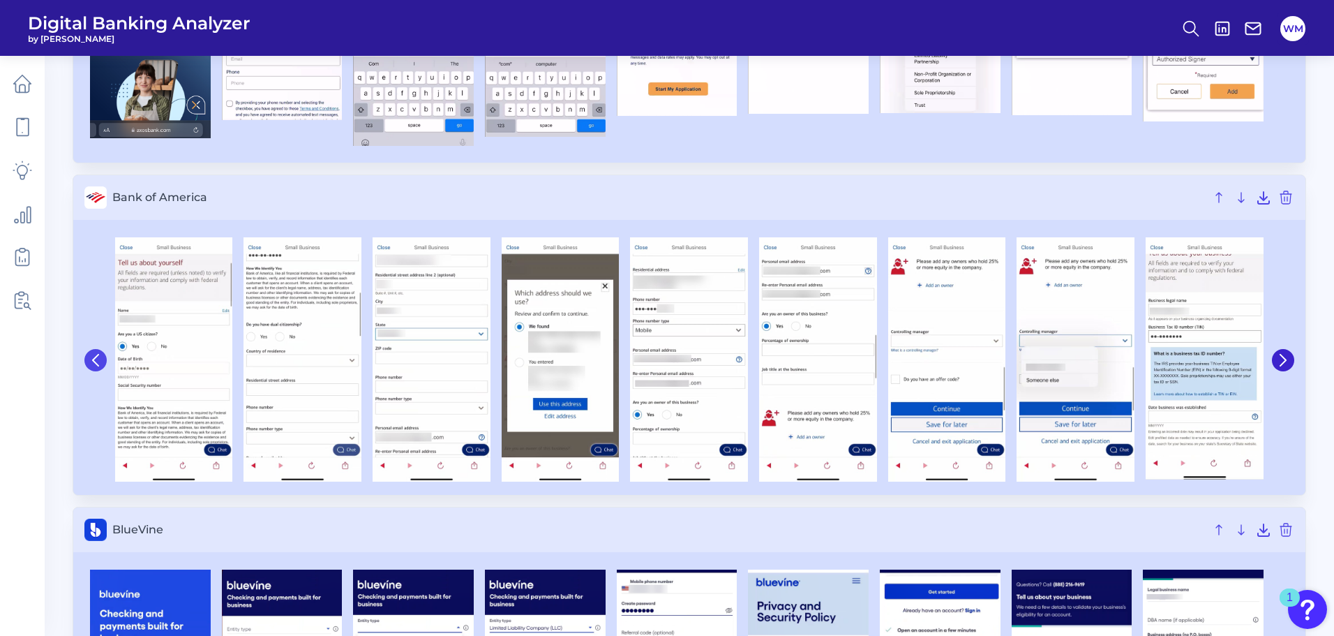
click at [100, 358] on icon at bounding box center [95, 360] width 13 height 13
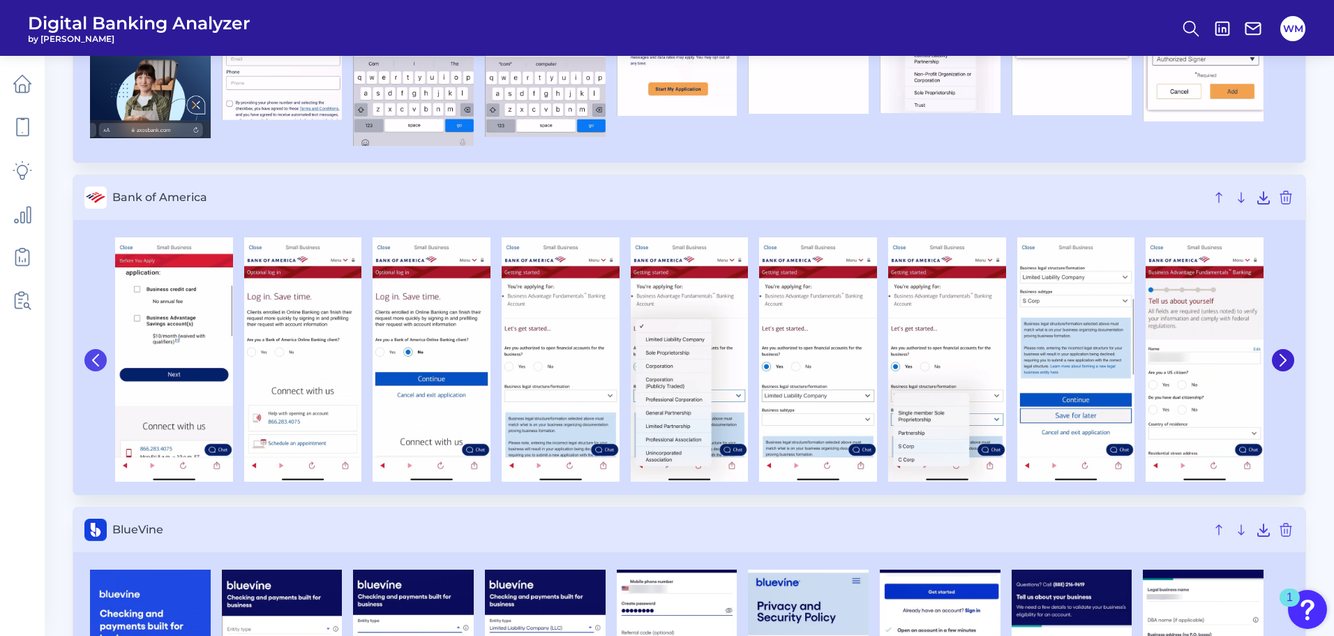
click at [100, 358] on icon at bounding box center [95, 360] width 13 height 13
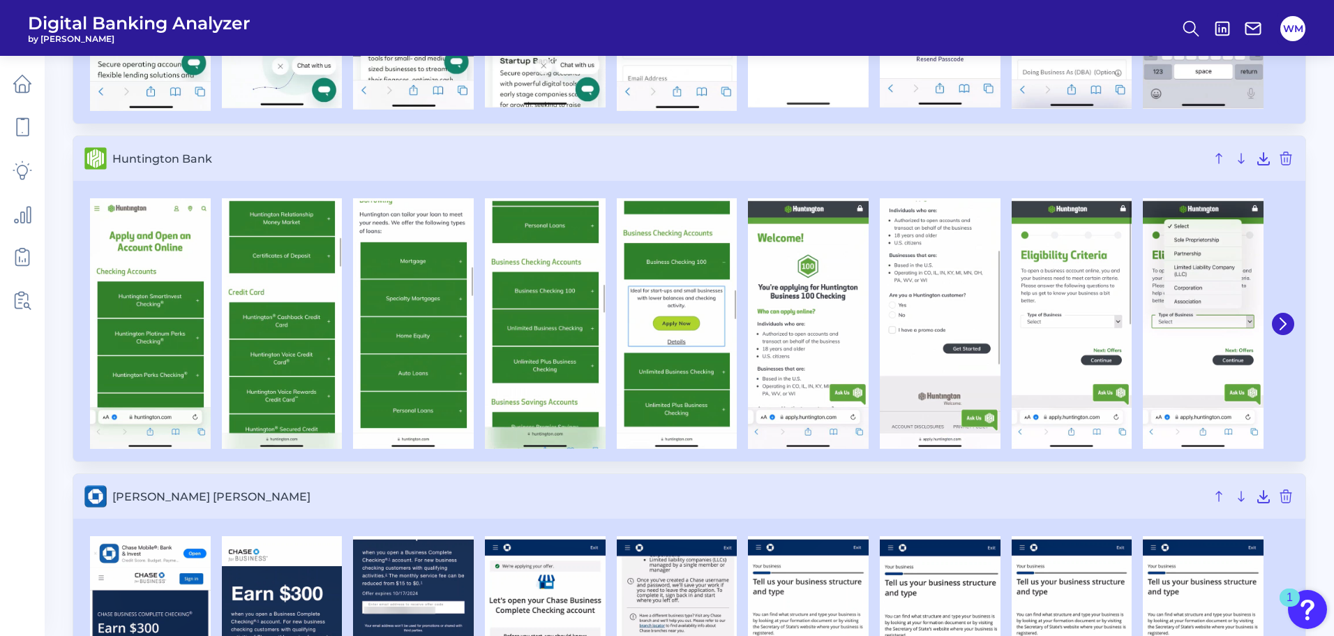
scroll to position [3000, 0]
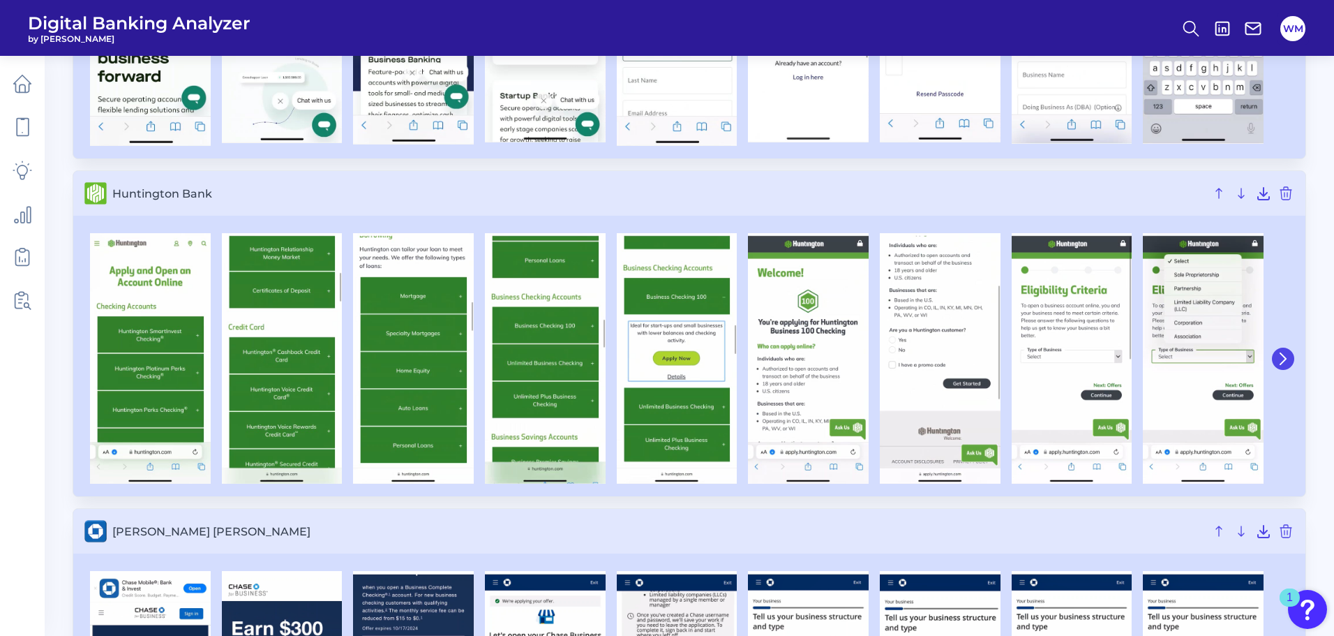
click at [1290, 352] on button at bounding box center [1283, 358] width 22 height 22
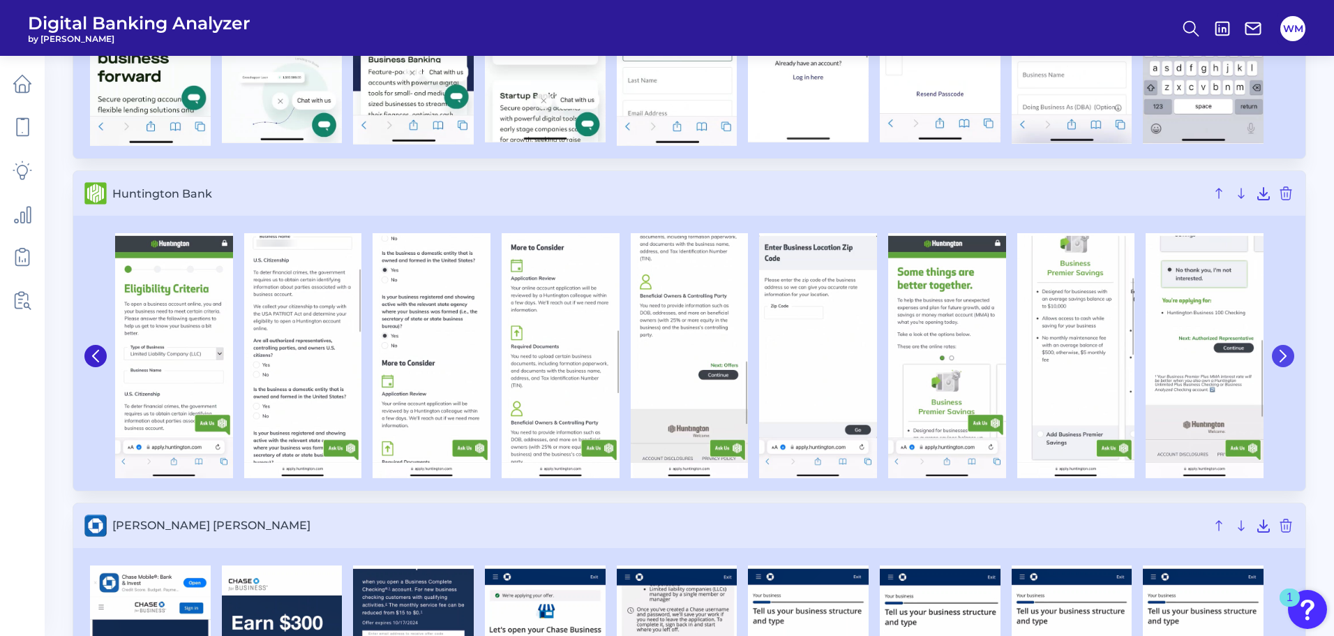
click at [1290, 352] on button at bounding box center [1283, 356] width 22 height 22
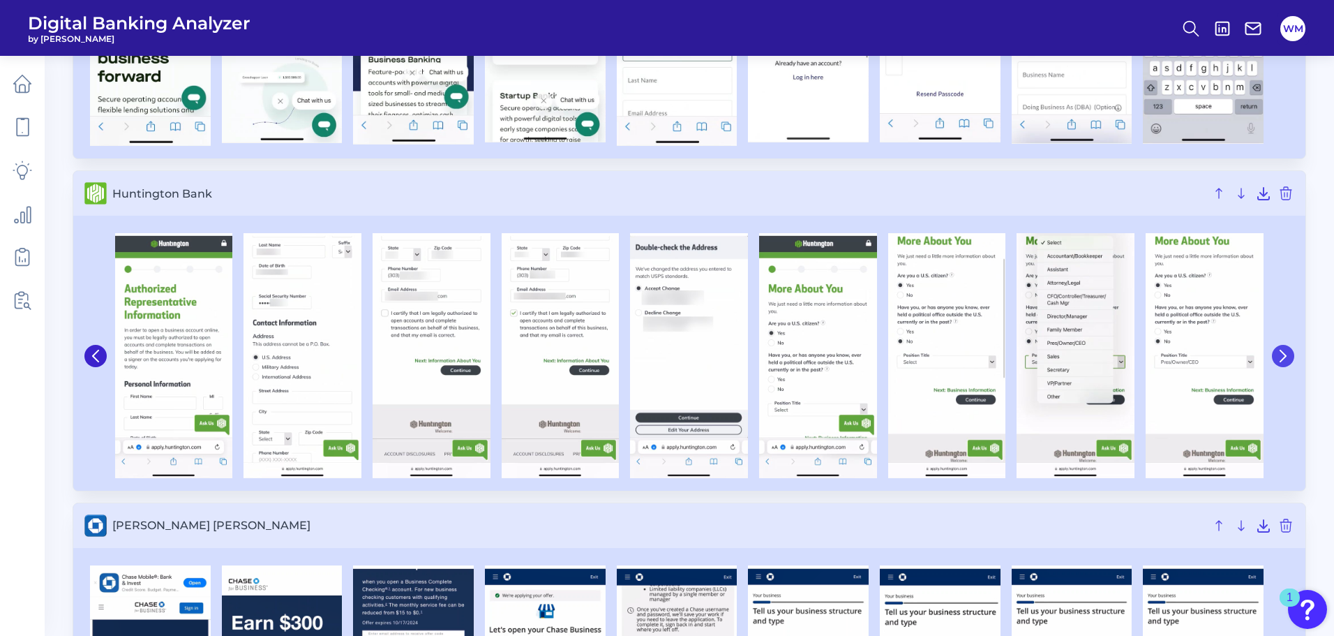
click at [1290, 352] on button at bounding box center [1283, 356] width 22 height 22
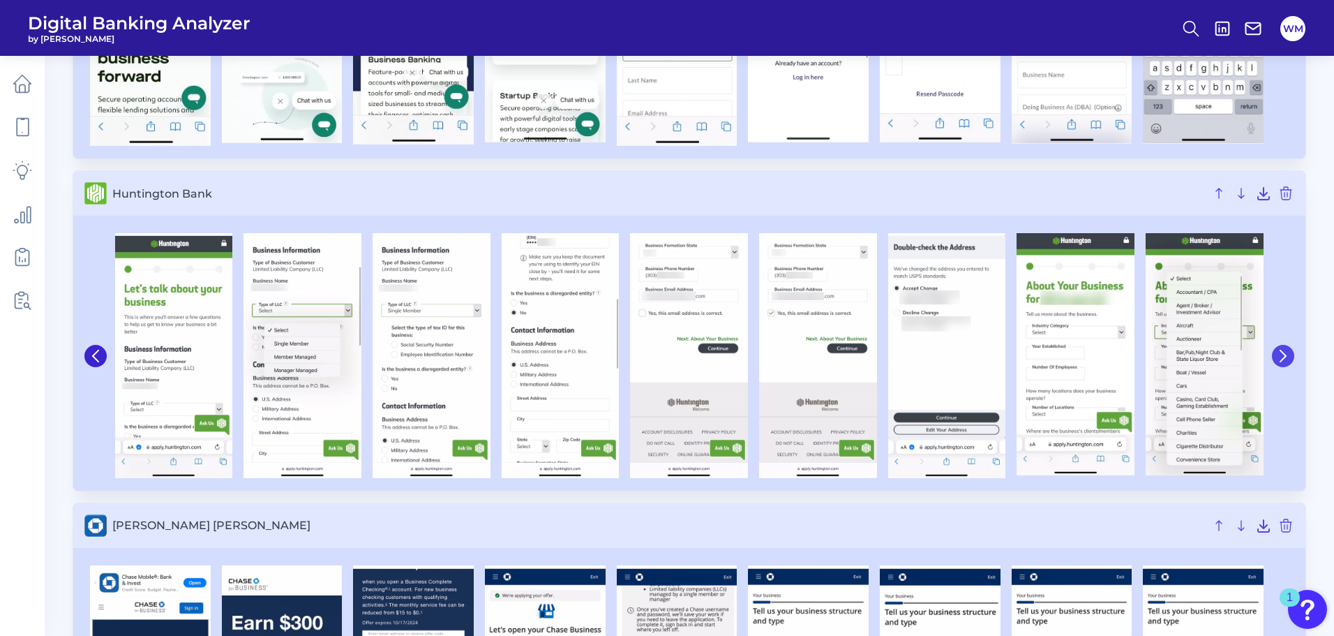
click at [1290, 352] on button at bounding box center [1283, 356] width 22 height 22
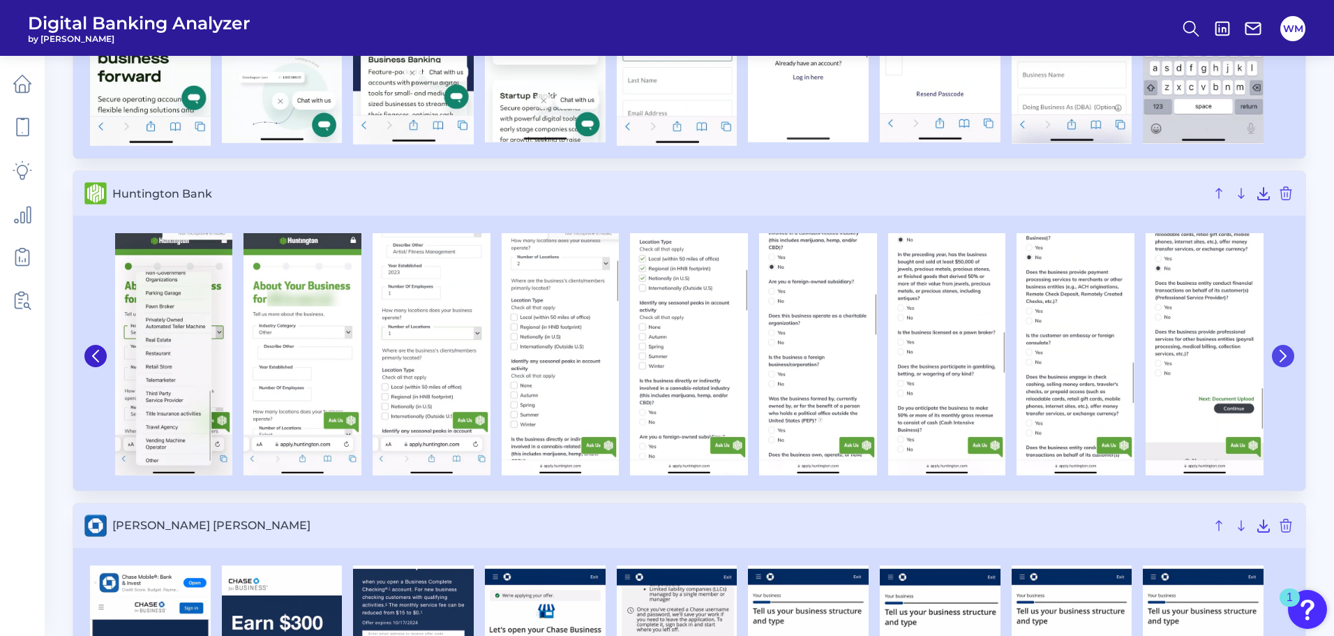
click at [1290, 352] on button at bounding box center [1283, 356] width 22 height 22
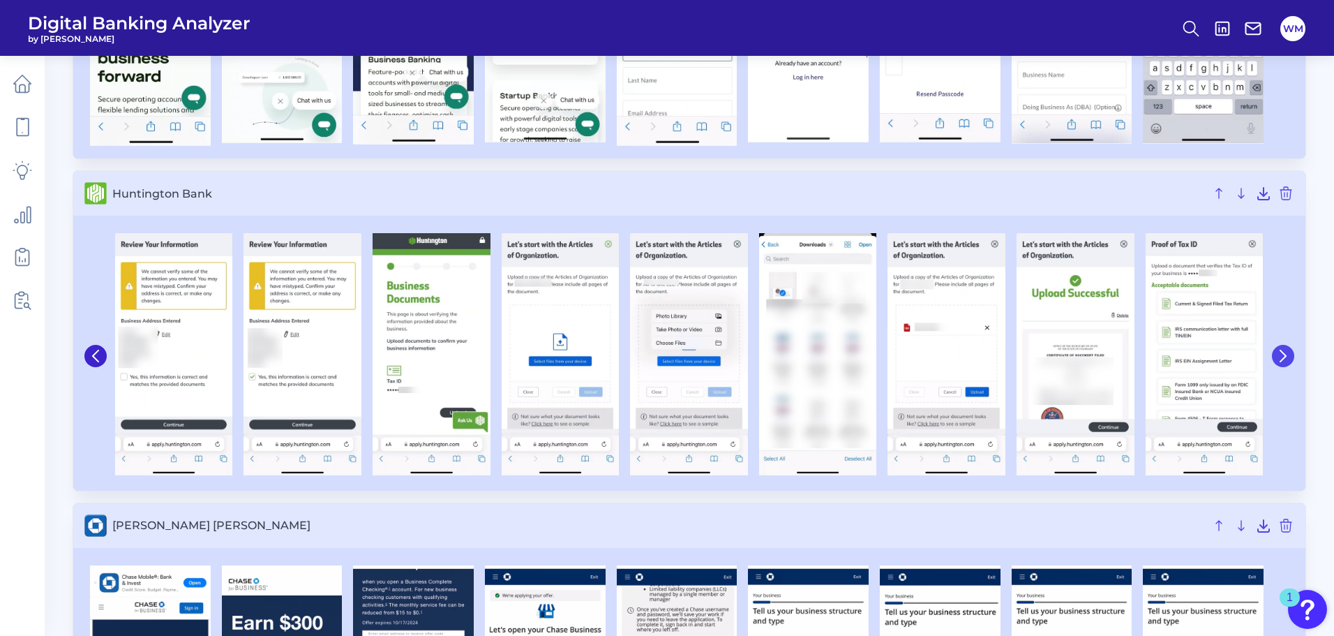
click at [1290, 352] on button at bounding box center [1283, 356] width 22 height 22
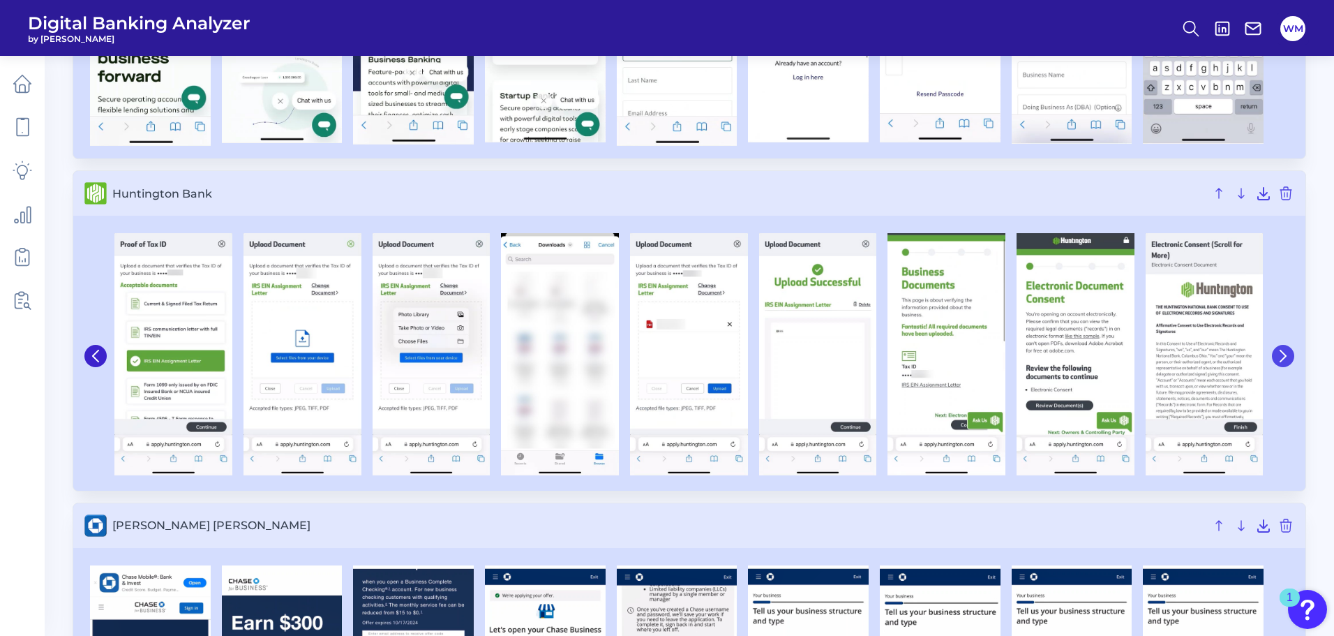
click at [1290, 352] on button at bounding box center [1283, 356] width 22 height 22
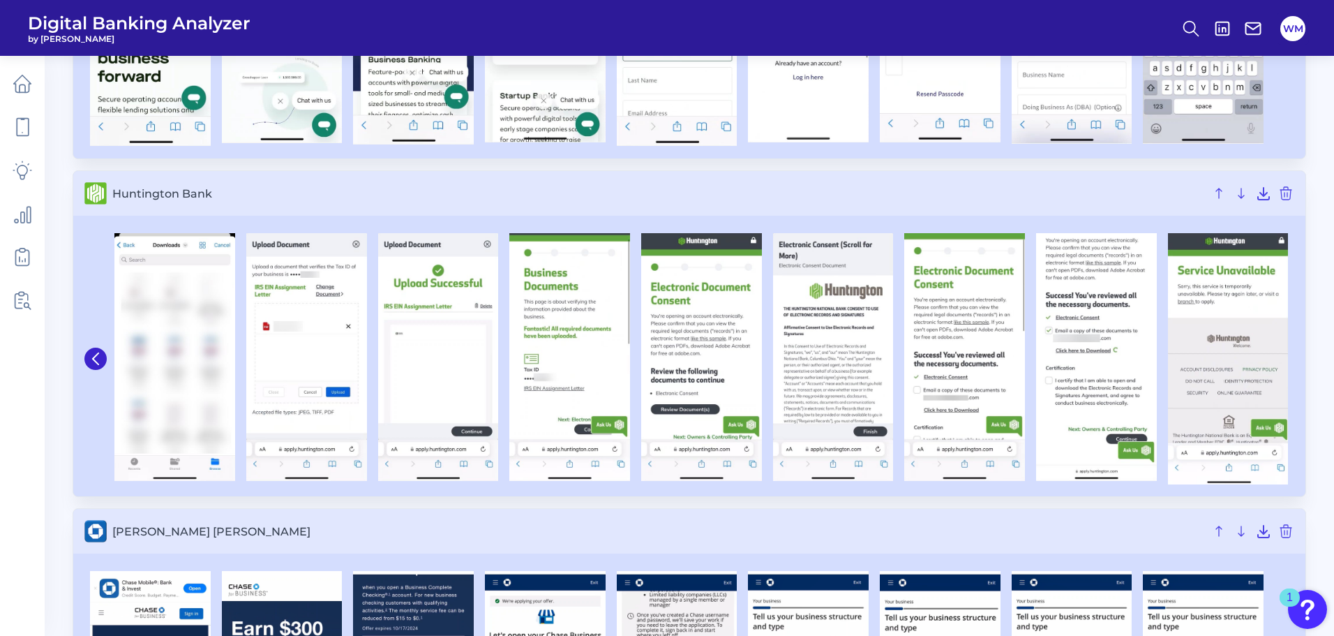
click at [1290, 352] on div at bounding box center [1228, 358] width 132 height 251
click at [91, 362] on icon at bounding box center [95, 358] width 13 height 13
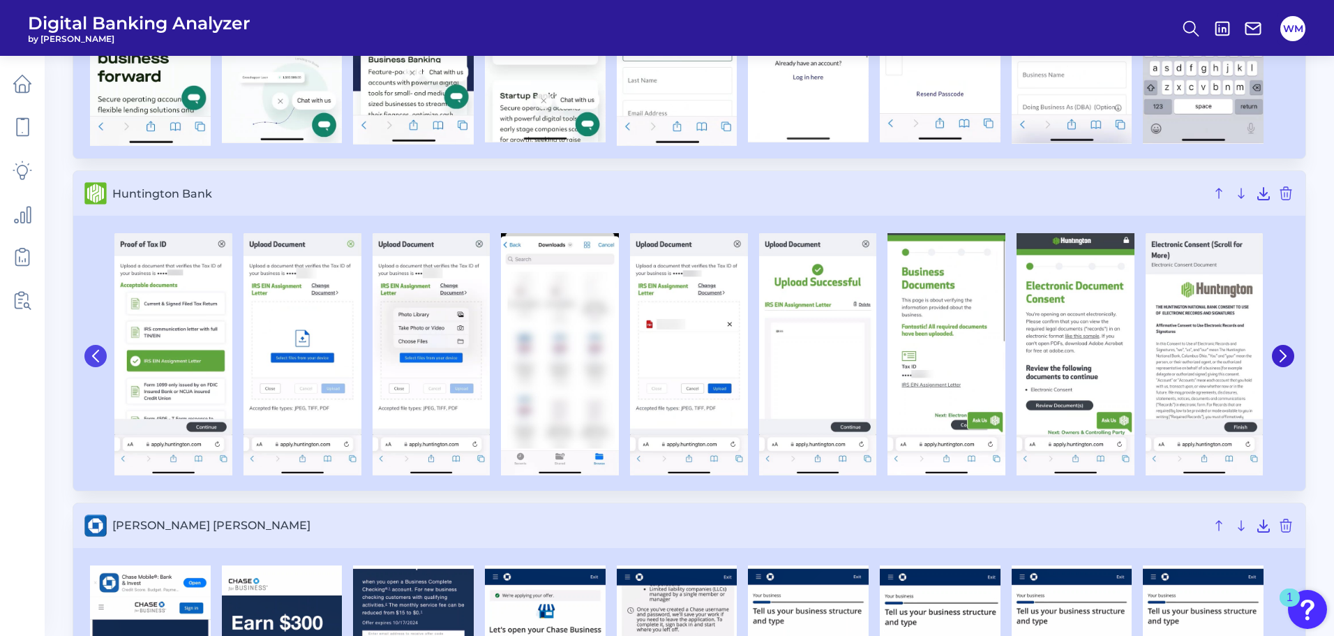
click at [91, 362] on button at bounding box center [95, 356] width 22 height 22
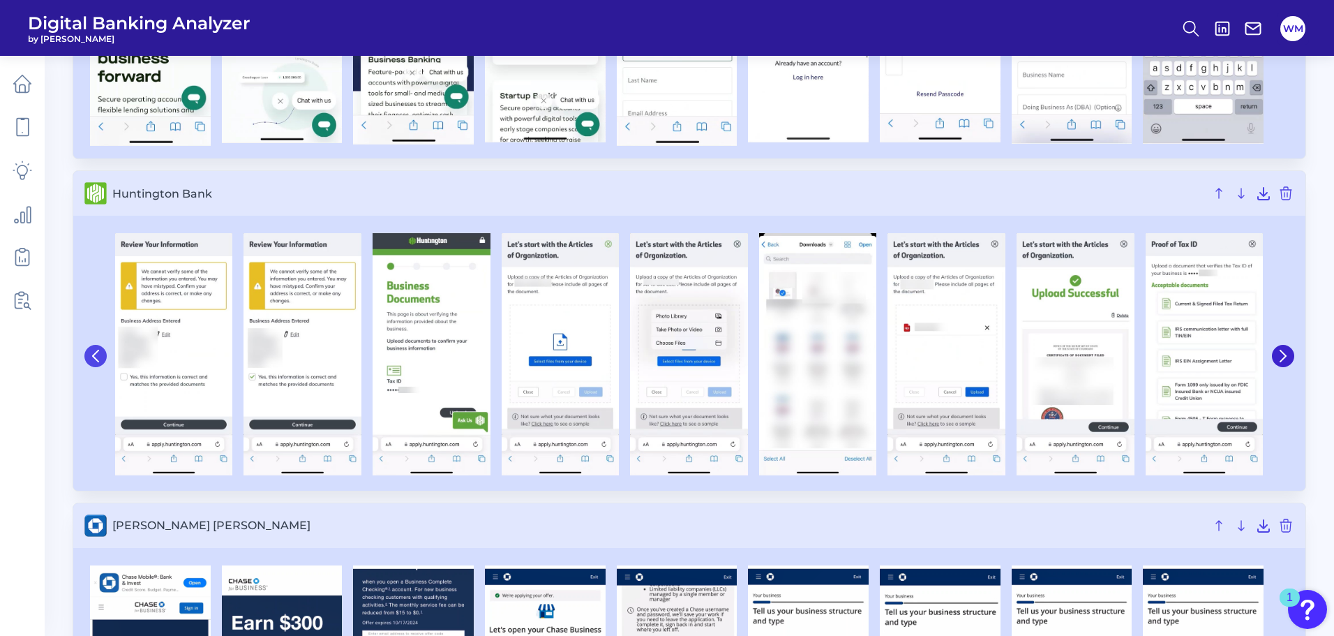
click at [91, 362] on button at bounding box center [95, 356] width 22 height 22
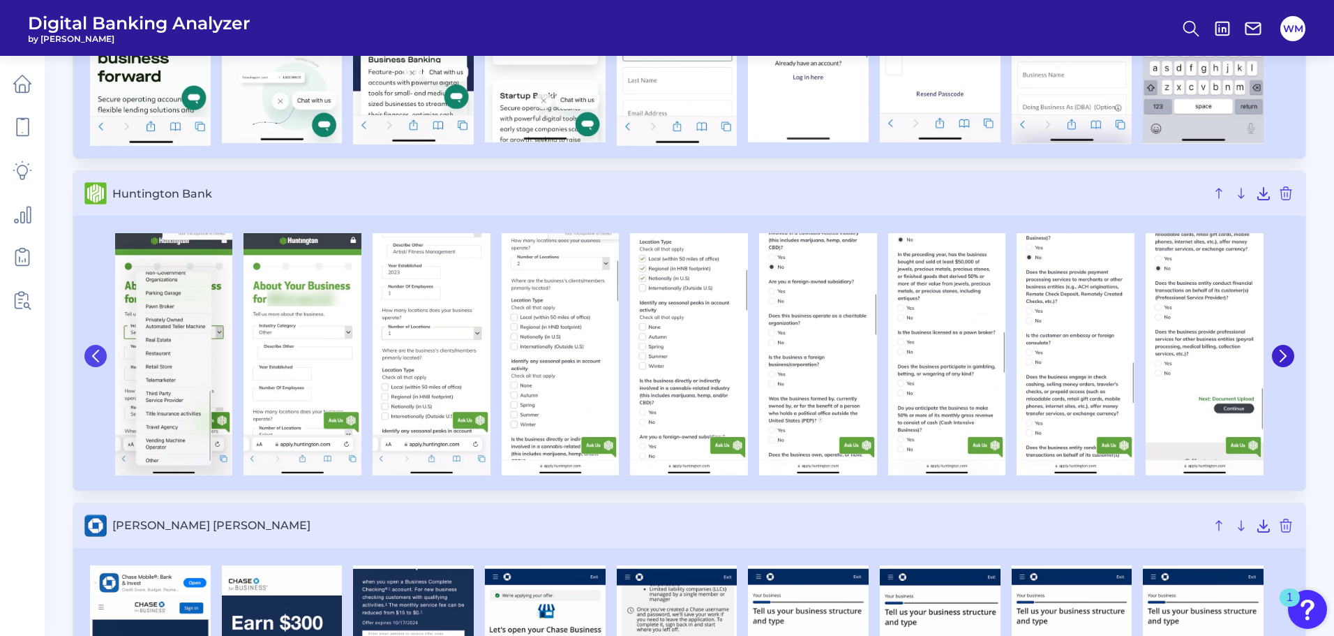
click at [91, 362] on button at bounding box center [95, 356] width 22 height 22
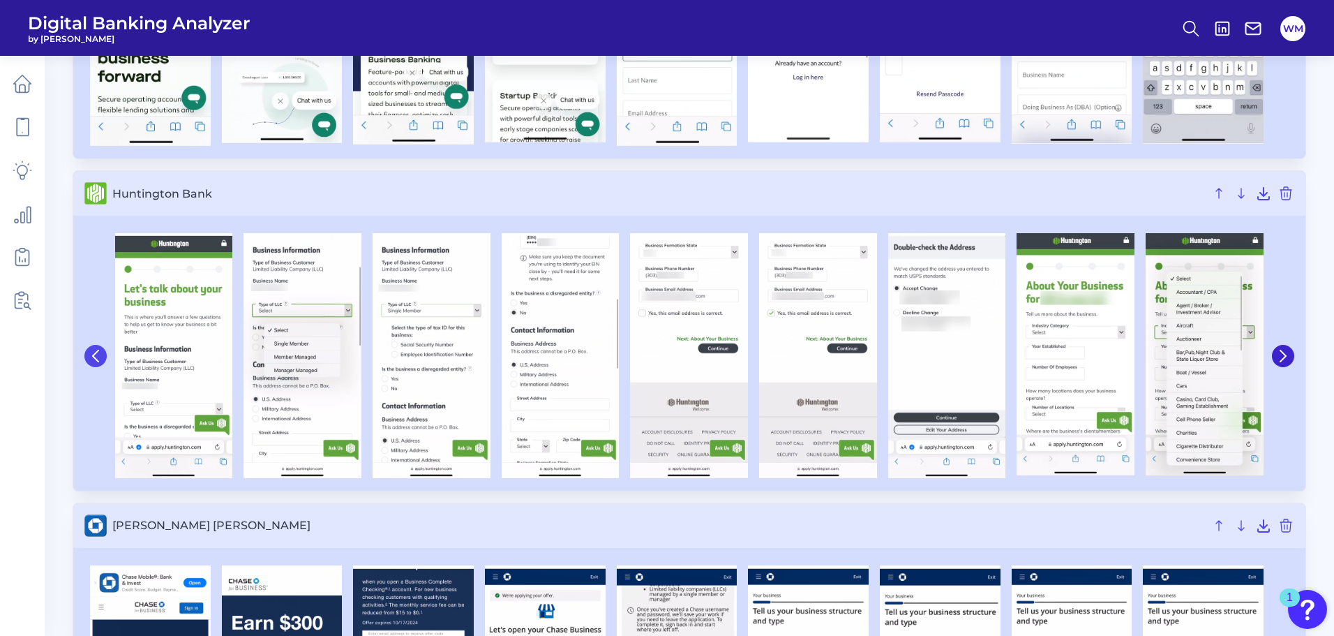
click at [91, 362] on button at bounding box center [95, 356] width 22 height 22
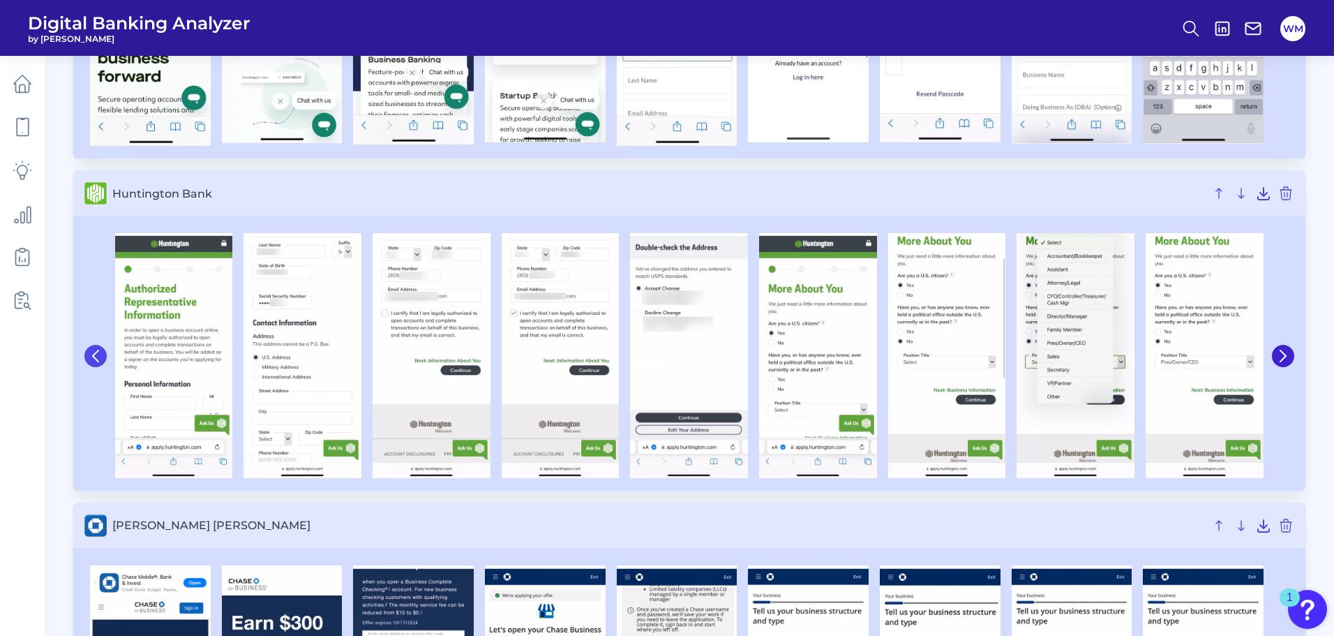
click at [91, 362] on button at bounding box center [95, 356] width 22 height 22
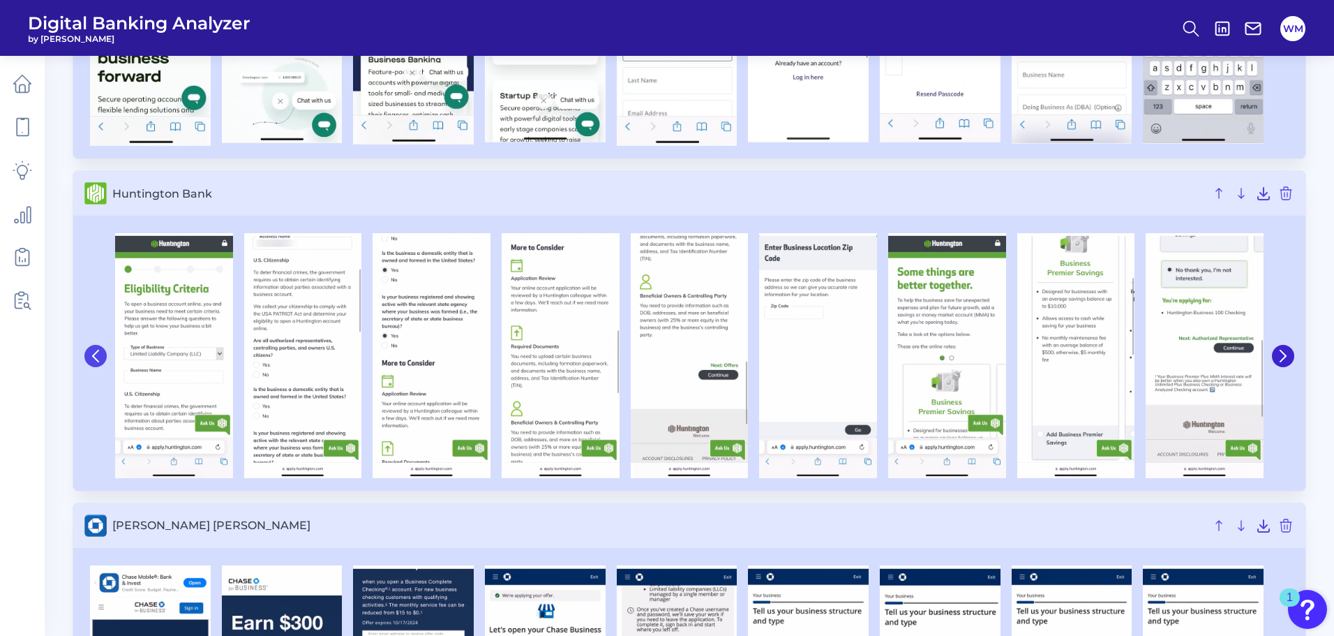
click at [91, 362] on button at bounding box center [95, 356] width 22 height 22
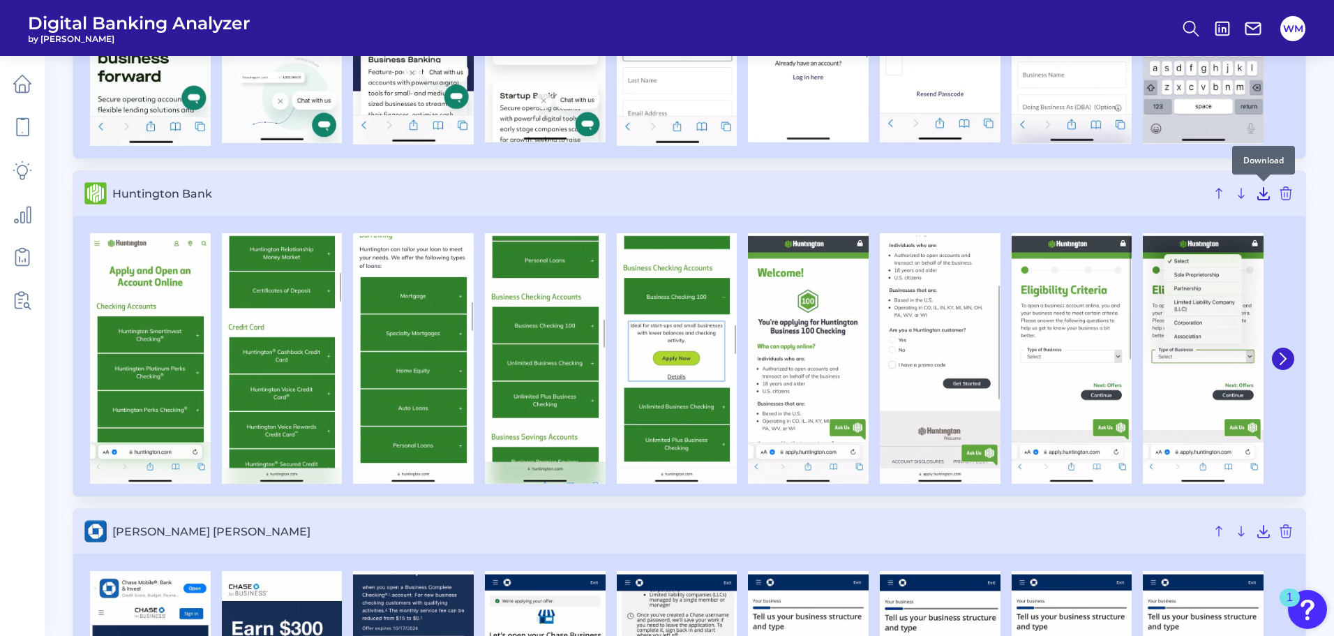
click at [1266, 197] on icon at bounding box center [1263, 193] width 17 height 17
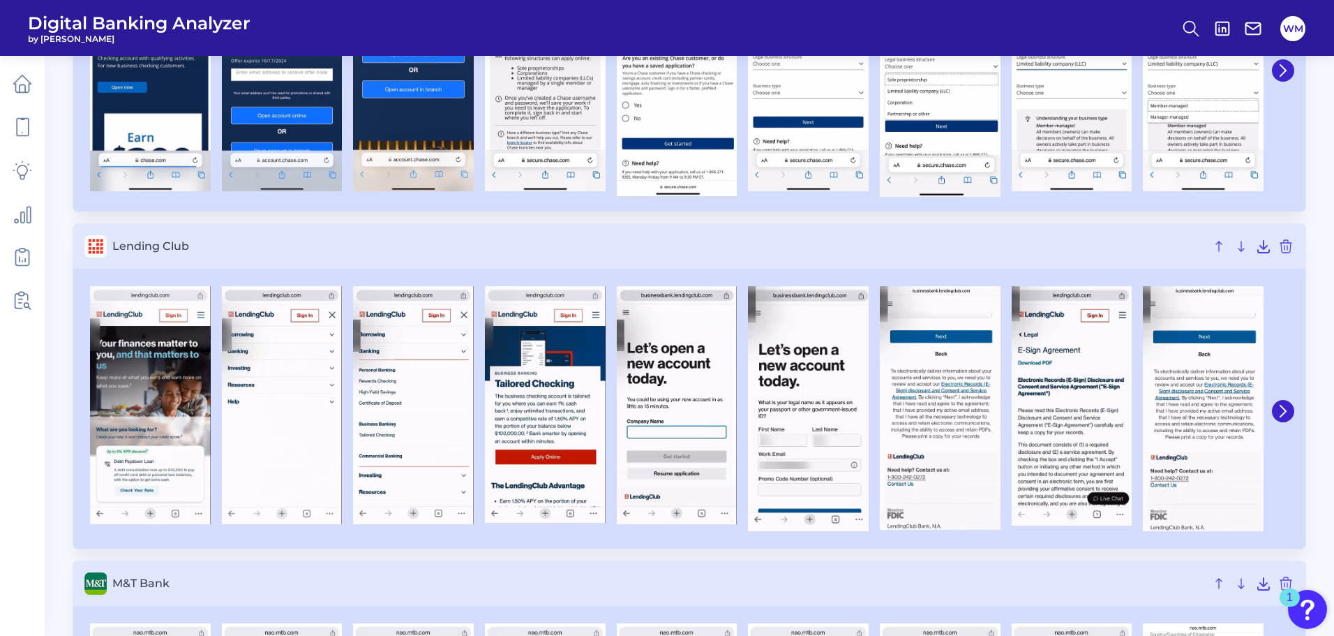
scroll to position [4048, 0]
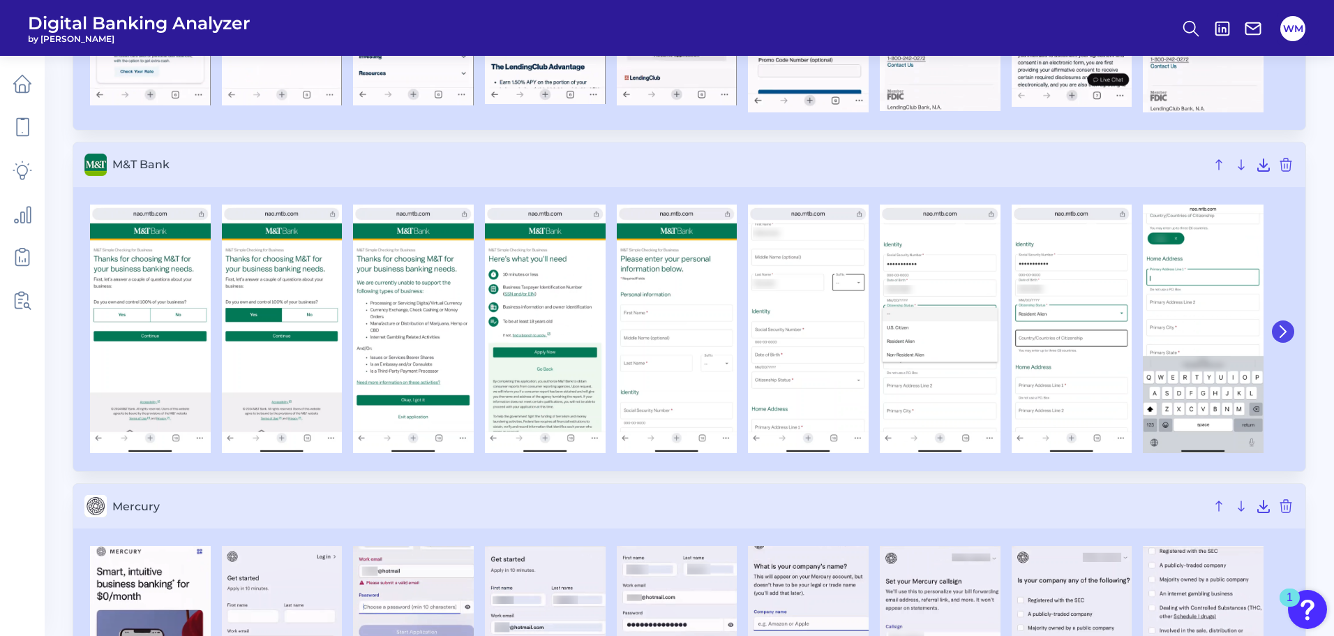
click at [1282, 326] on icon at bounding box center [1283, 331] width 13 height 13
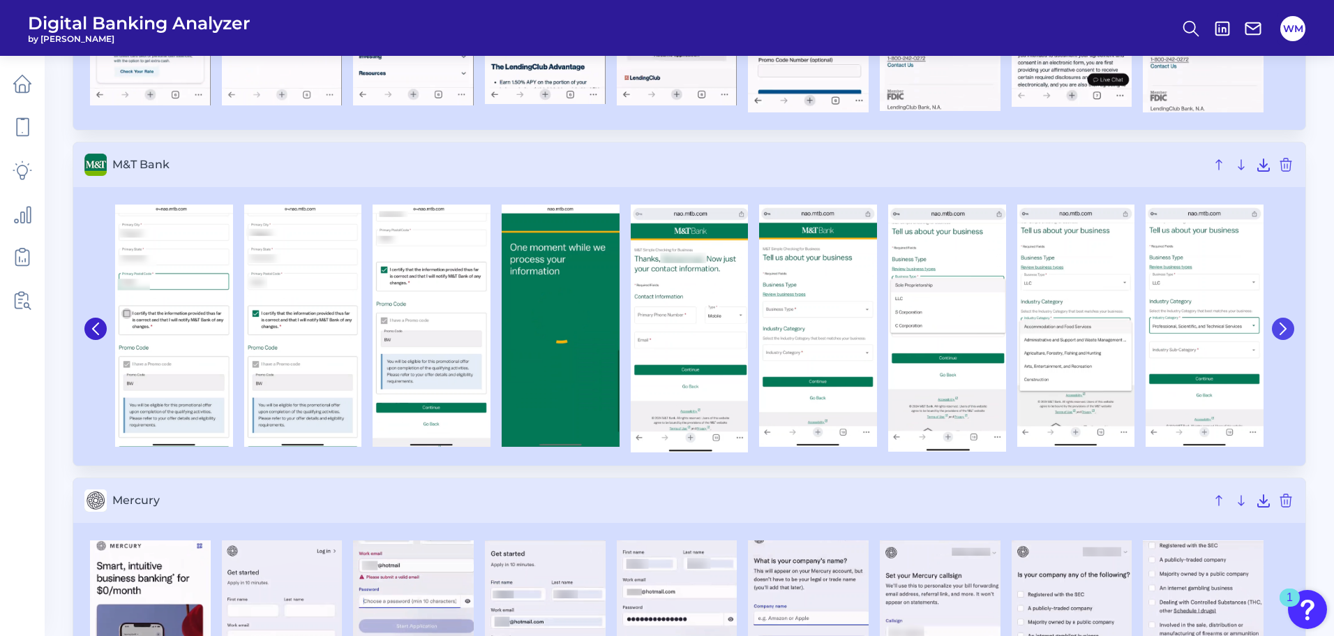
click at [1282, 326] on icon at bounding box center [1283, 328] width 13 height 13
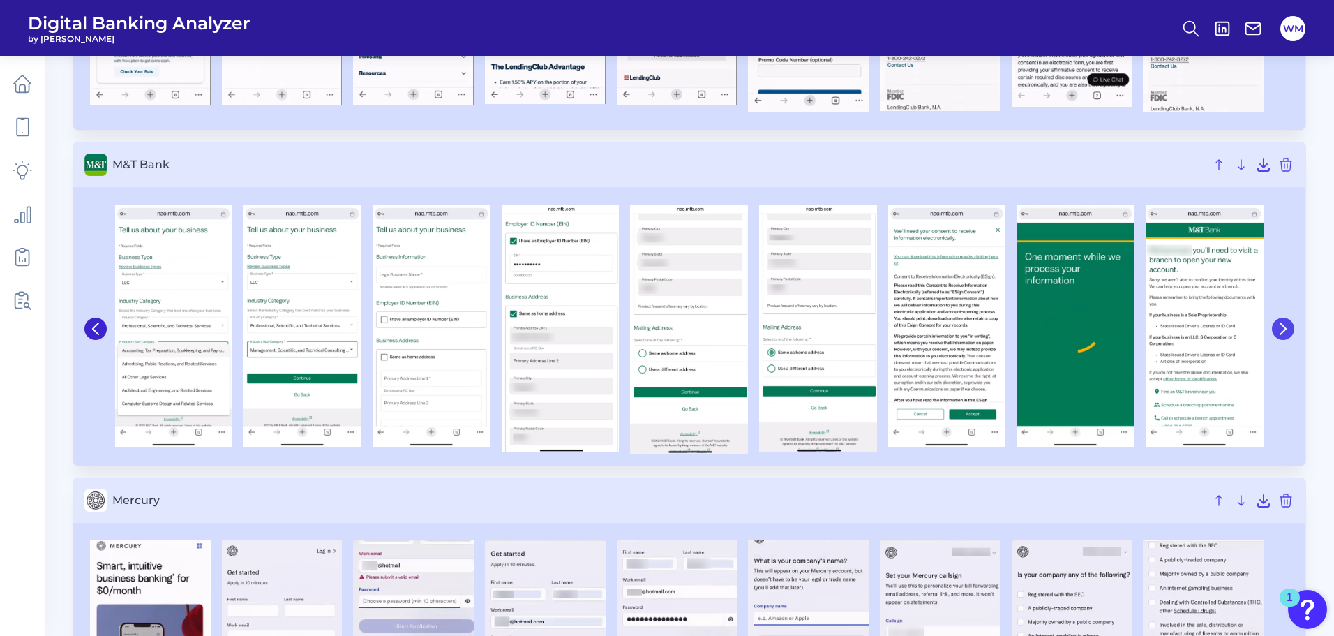
click at [1282, 326] on icon at bounding box center [1283, 328] width 13 height 13
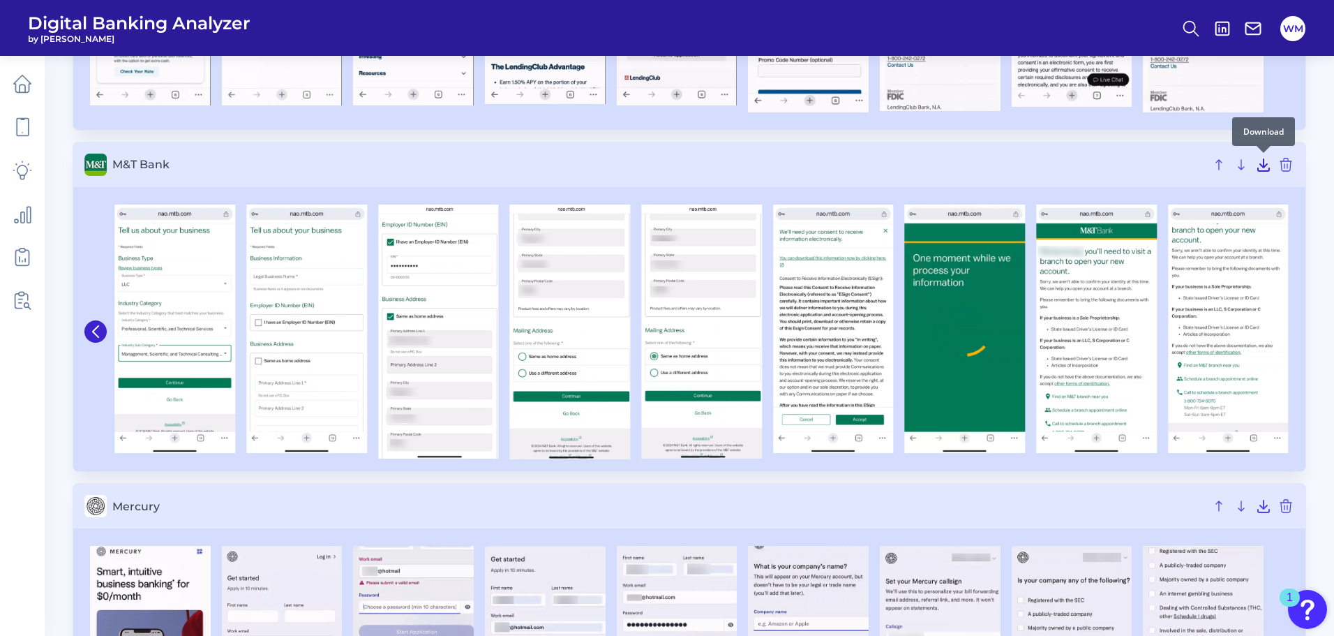
click at [1266, 165] on icon at bounding box center [1263, 165] width 11 height 12
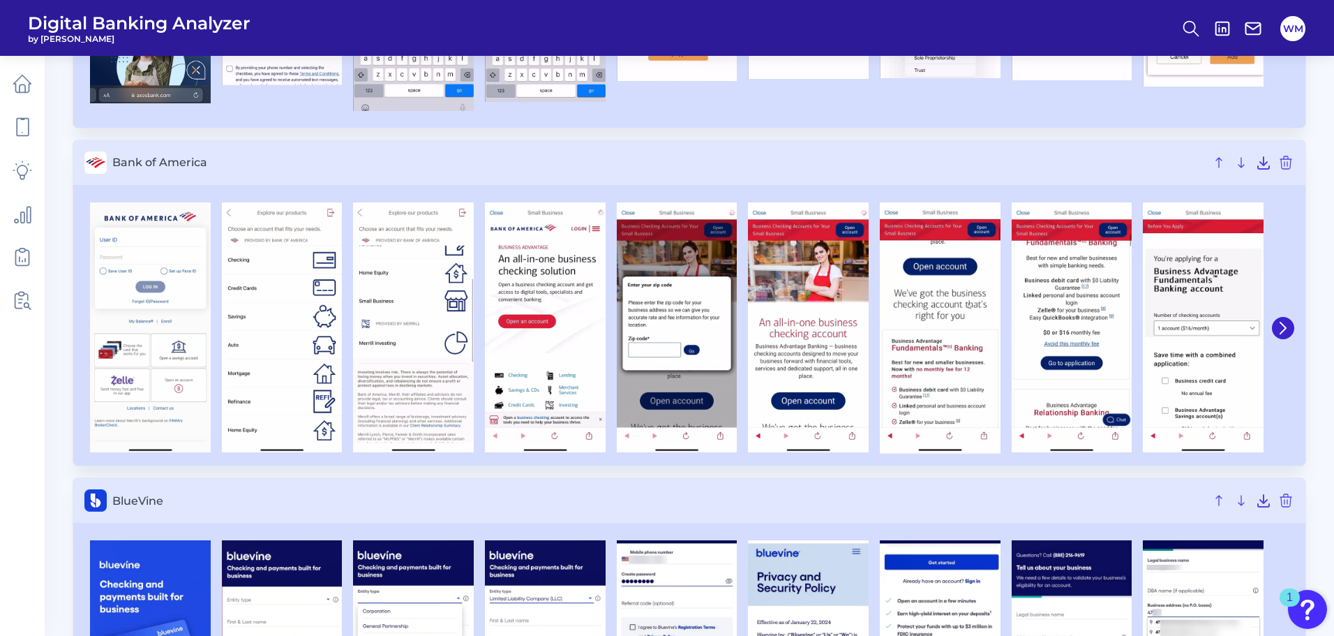
scroll to position [978, 0]
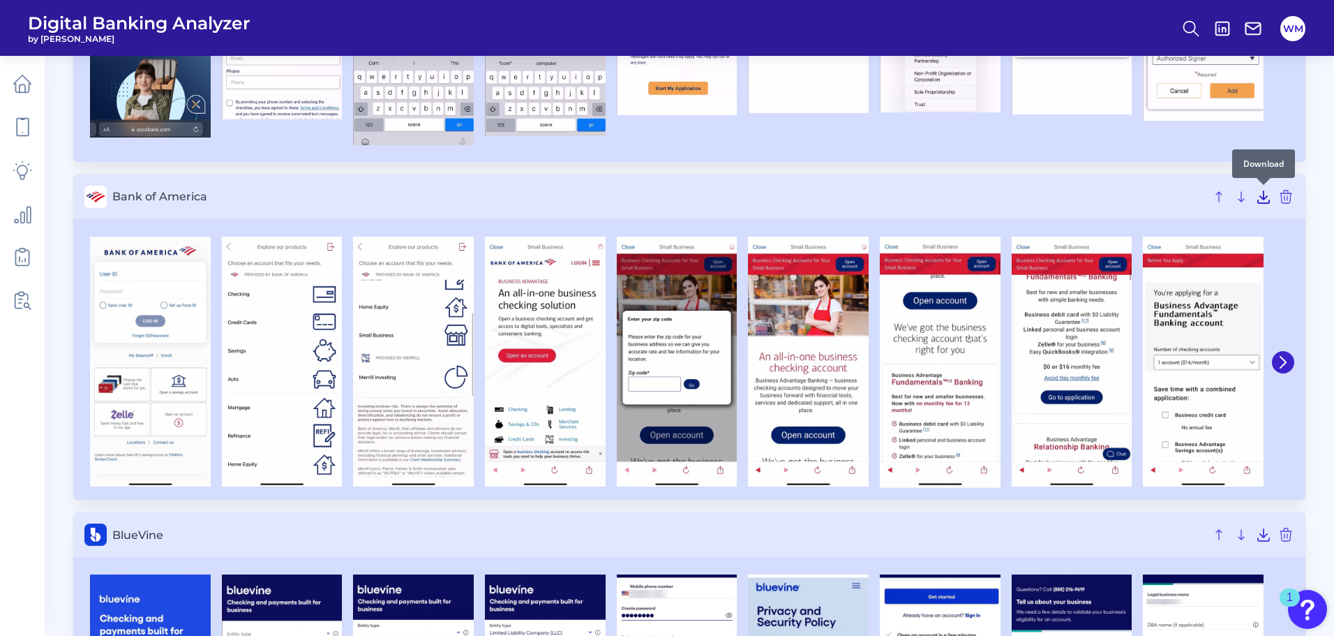
click at [1264, 195] on icon at bounding box center [1263, 197] width 11 height 12
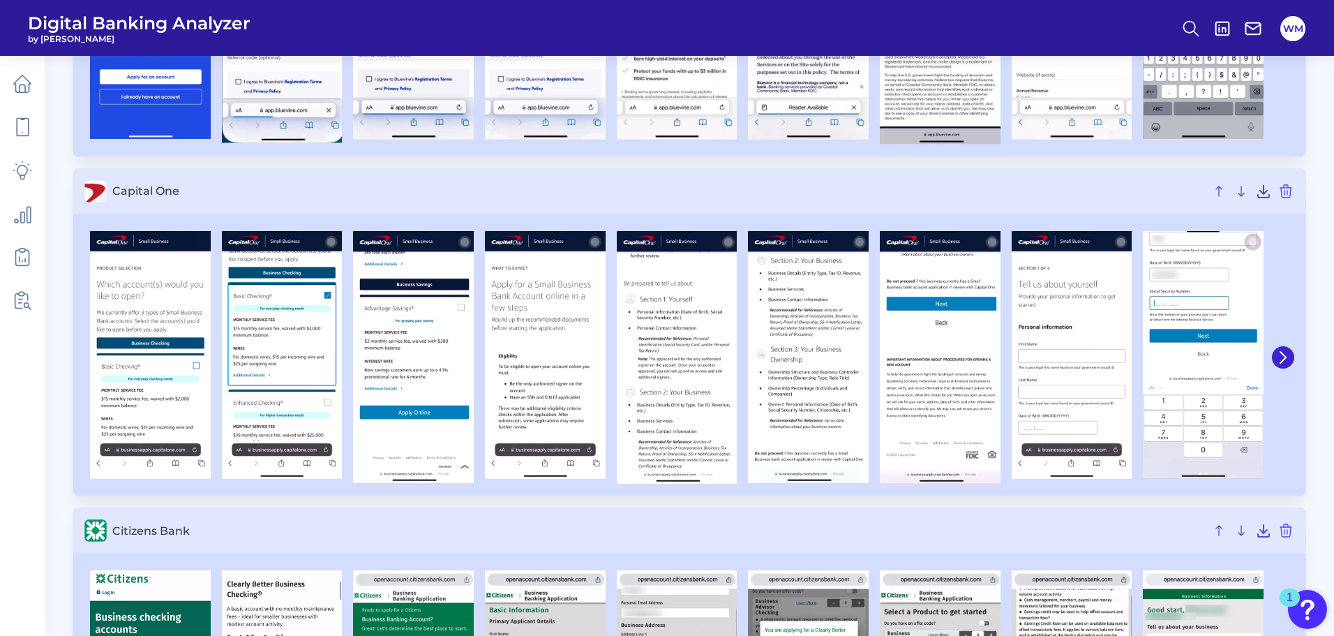
scroll to position [1605, 0]
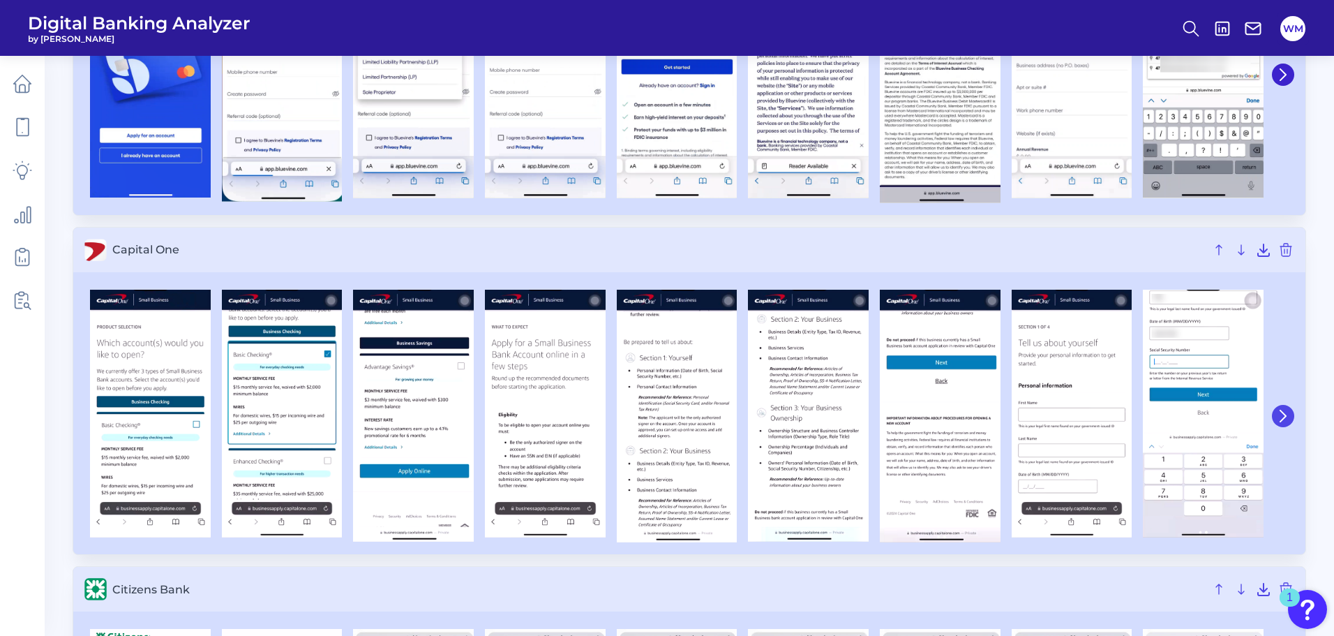
click at [1285, 414] on icon at bounding box center [1283, 415] width 6 height 11
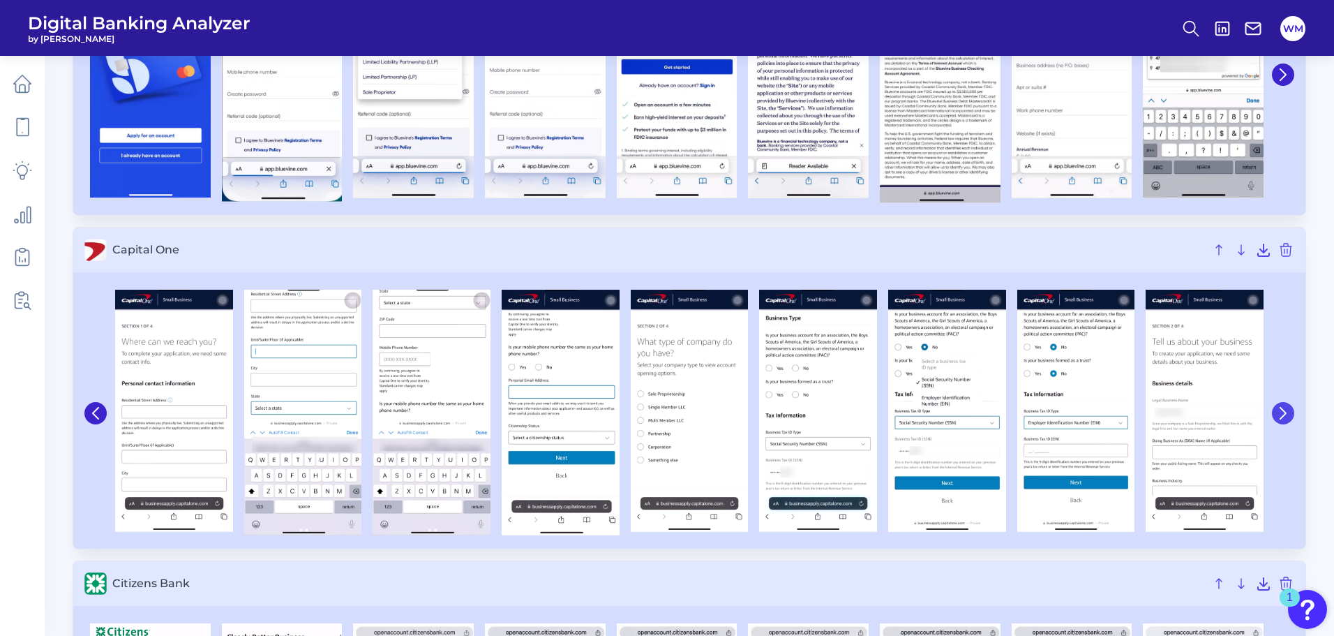
click at [1285, 414] on icon at bounding box center [1283, 412] width 6 height 11
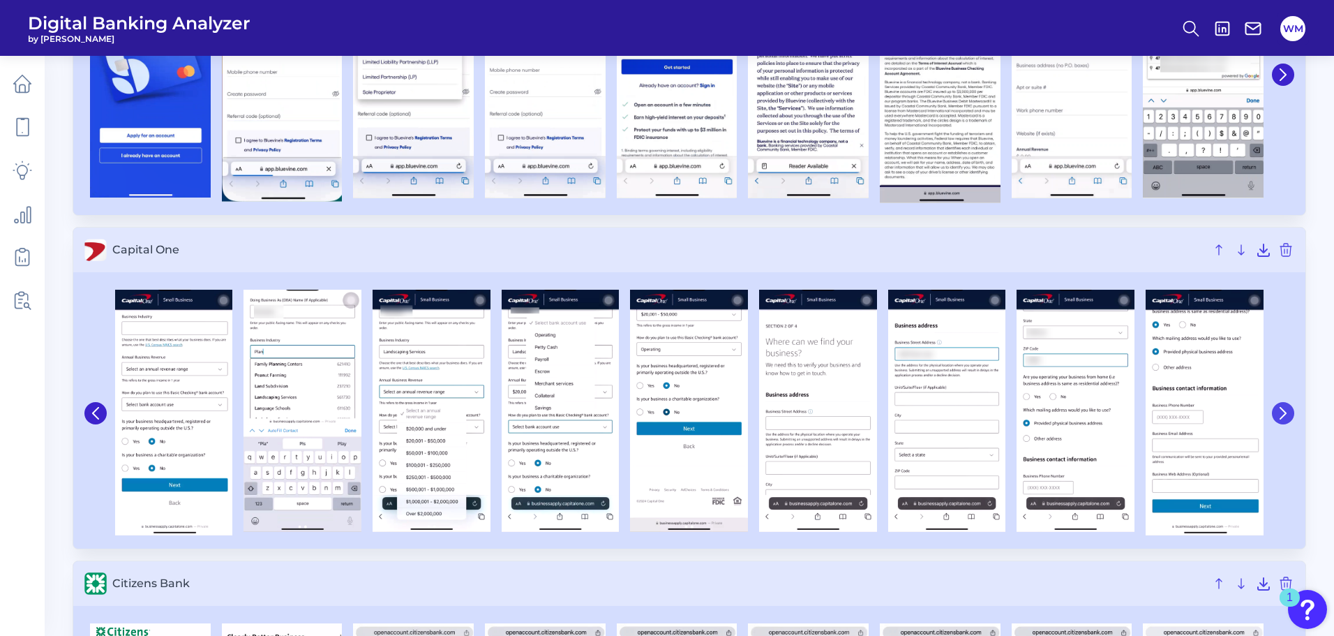
click at [1285, 414] on icon at bounding box center [1283, 412] width 6 height 11
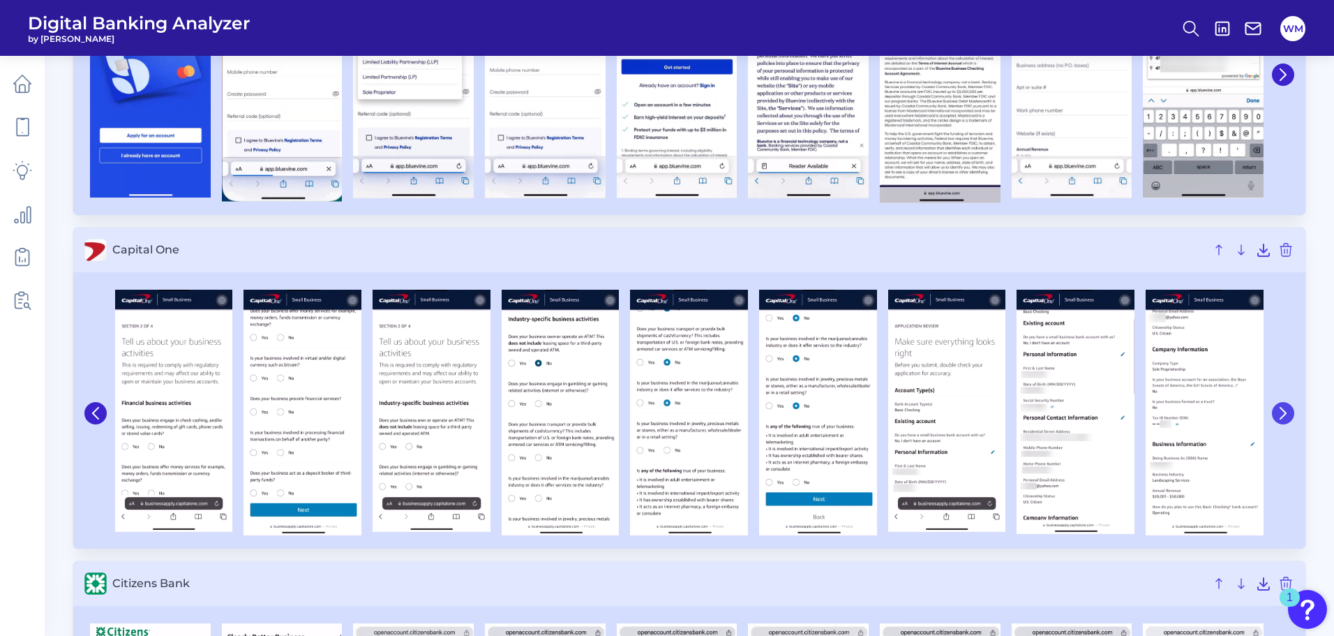
click at [1285, 414] on icon at bounding box center [1283, 412] width 6 height 11
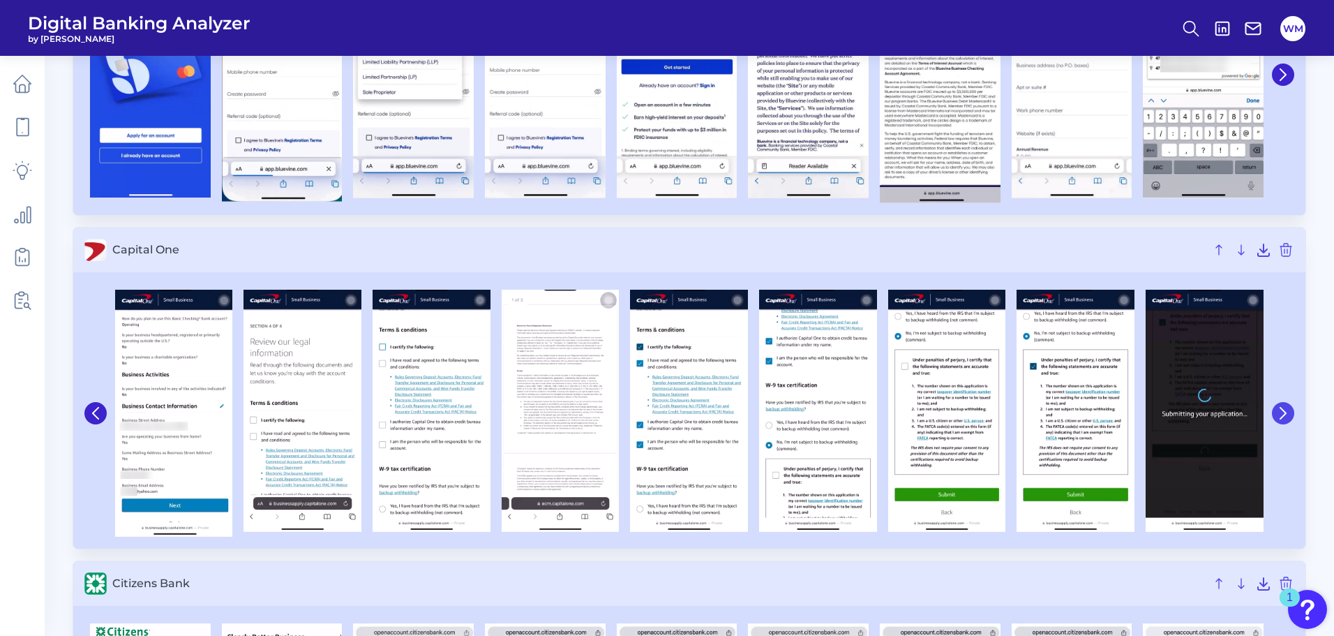
click at [1285, 414] on icon at bounding box center [1283, 412] width 6 height 11
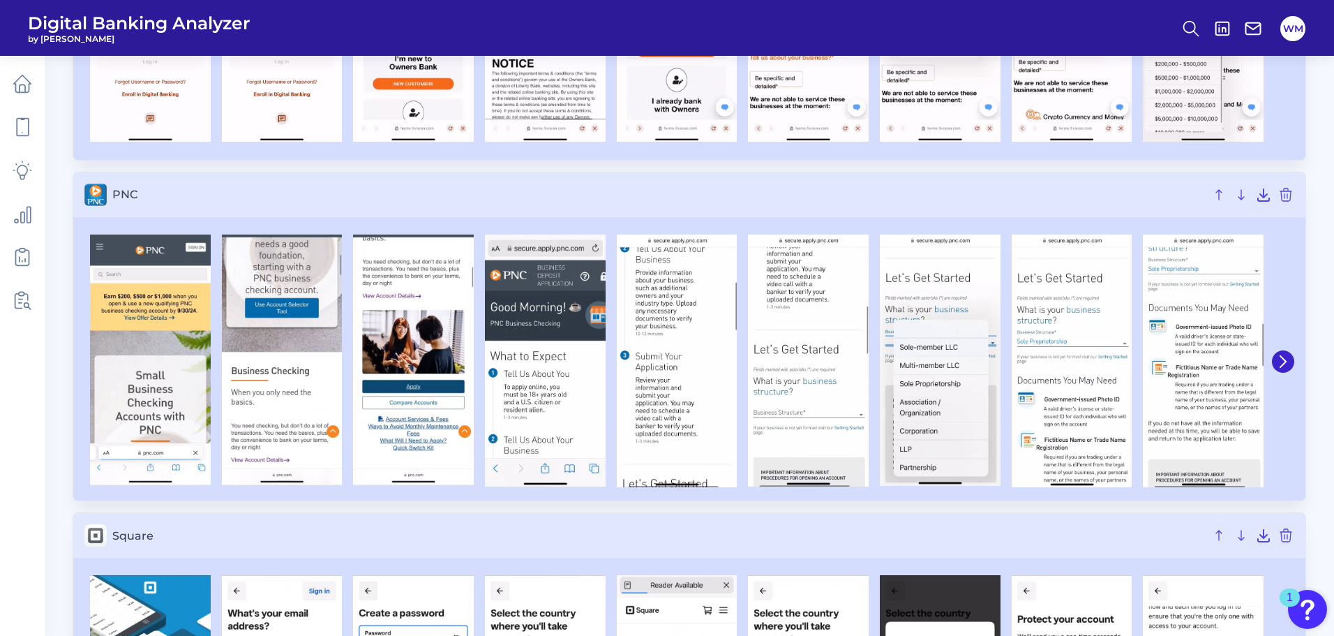
scroll to position [5303, 0]
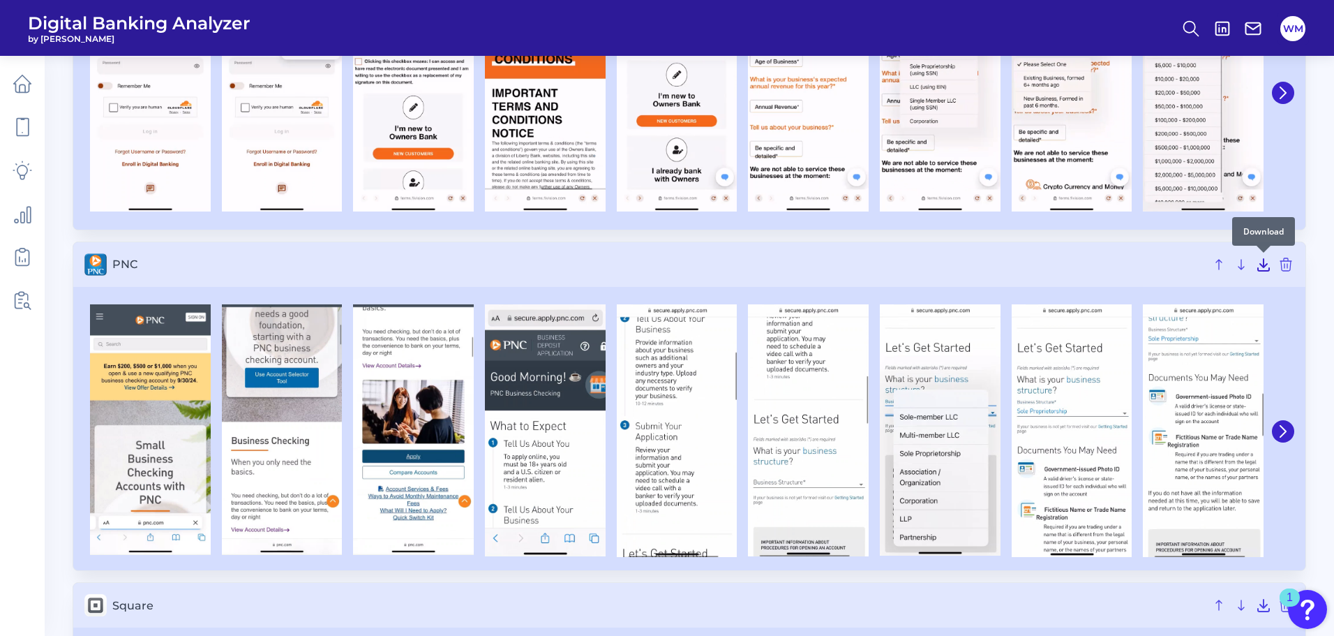
click at [1264, 271] on icon at bounding box center [1263, 265] width 11 height 12
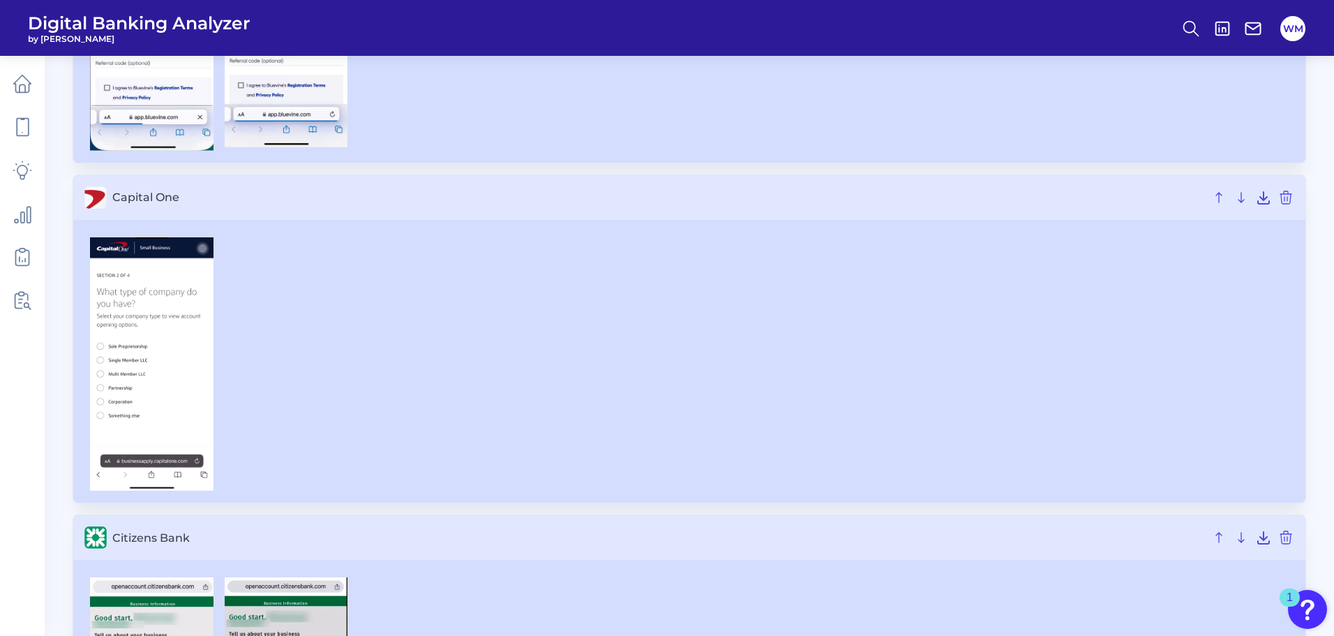
scroll to position [1605, 0]
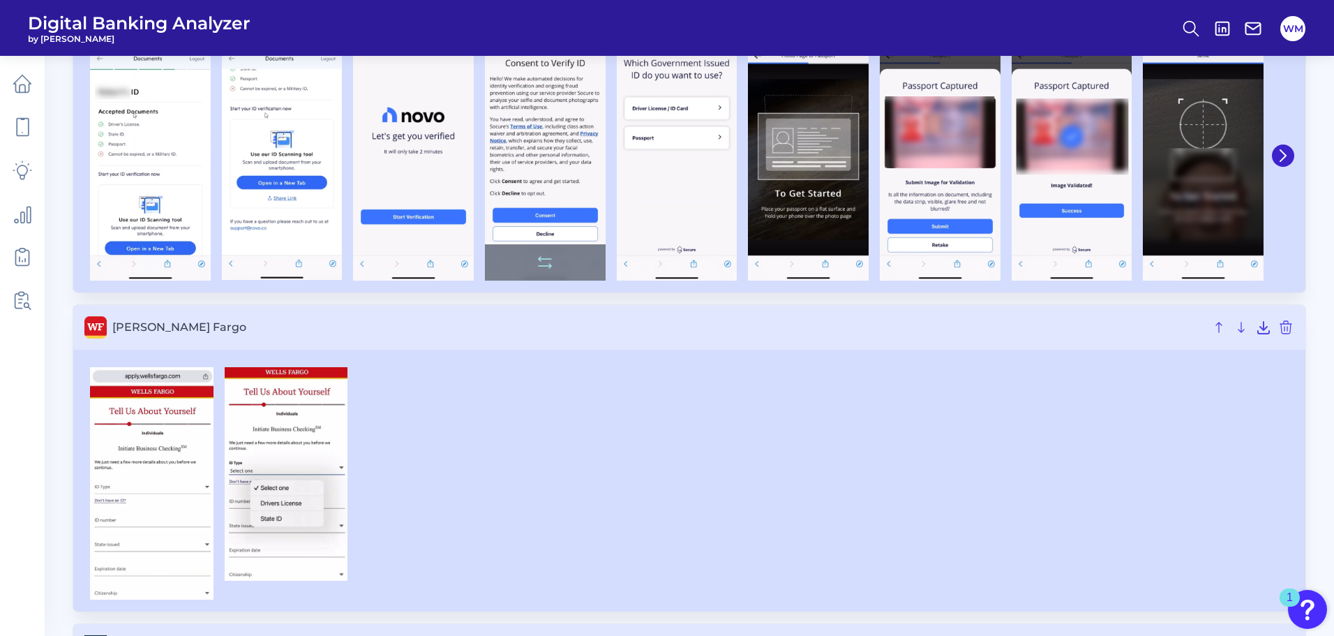
scroll to position [1806, 0]
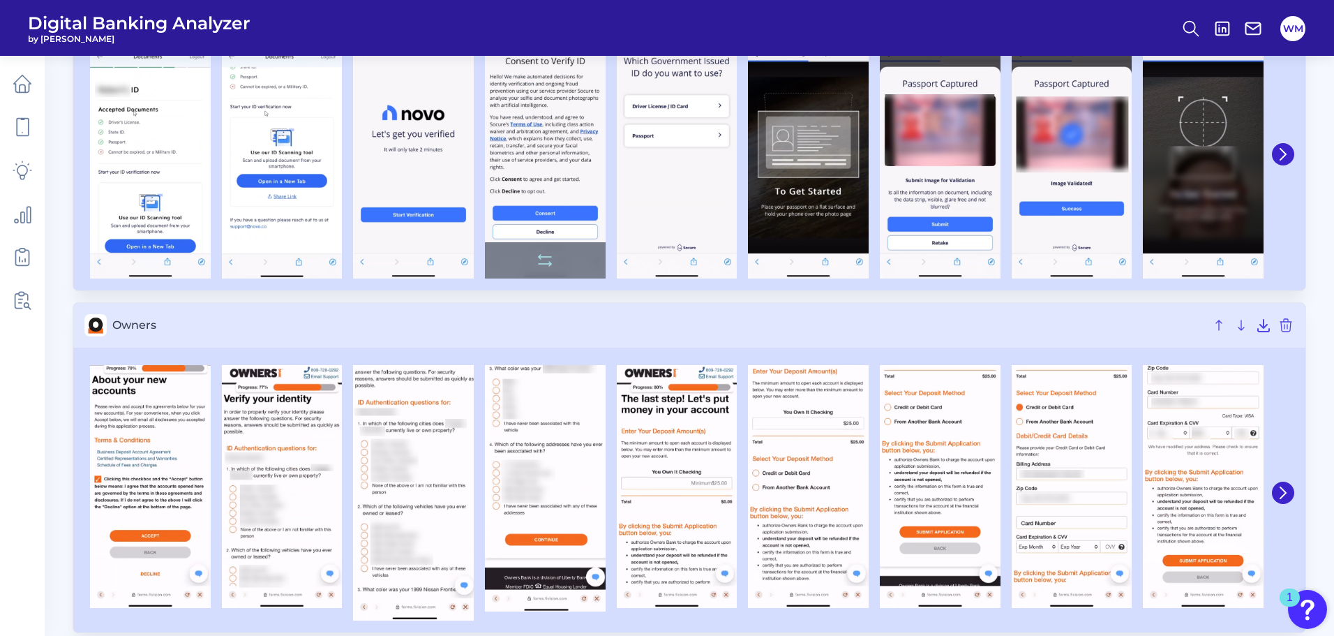
scroll to position [1088, 0]
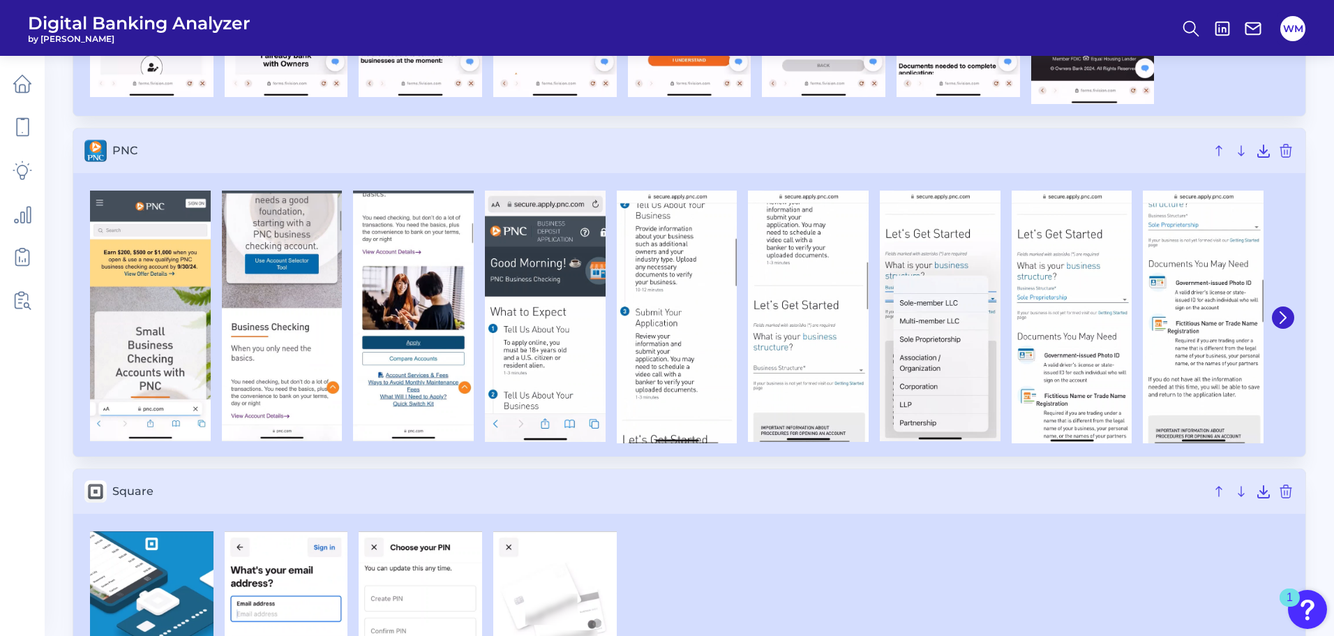
scroll to position [5442, 0]
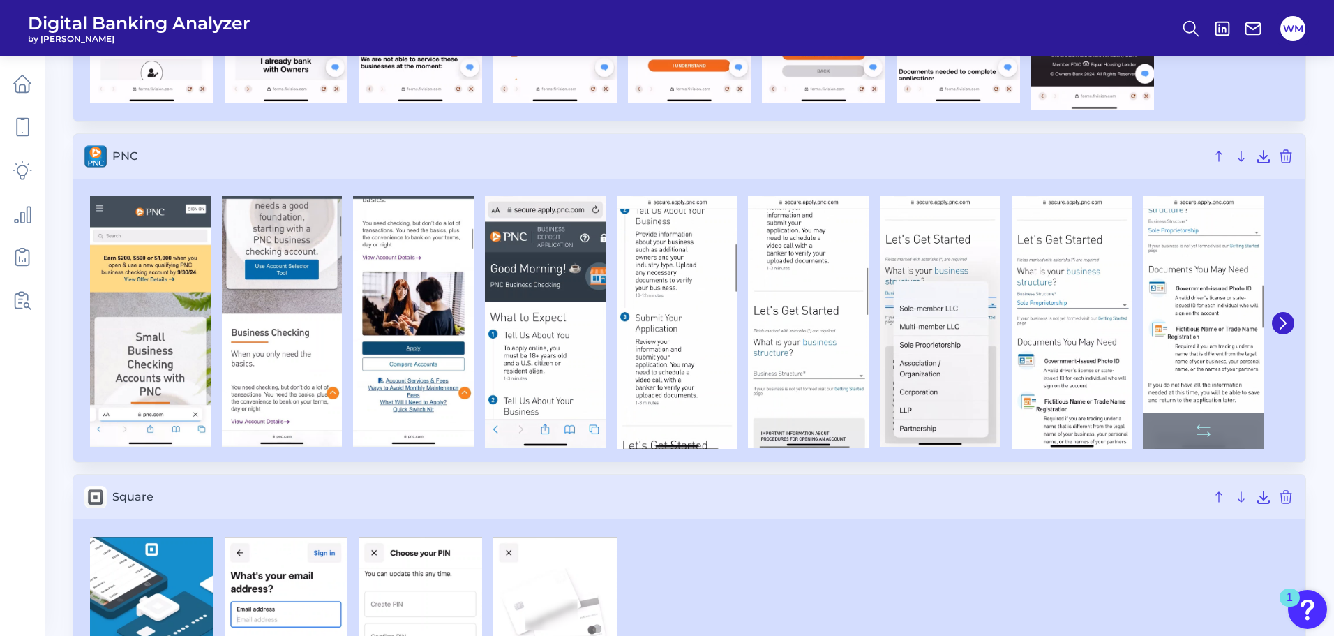
click at [1281, 315] on button at bounding box center [1283, 323] width 22 height 22
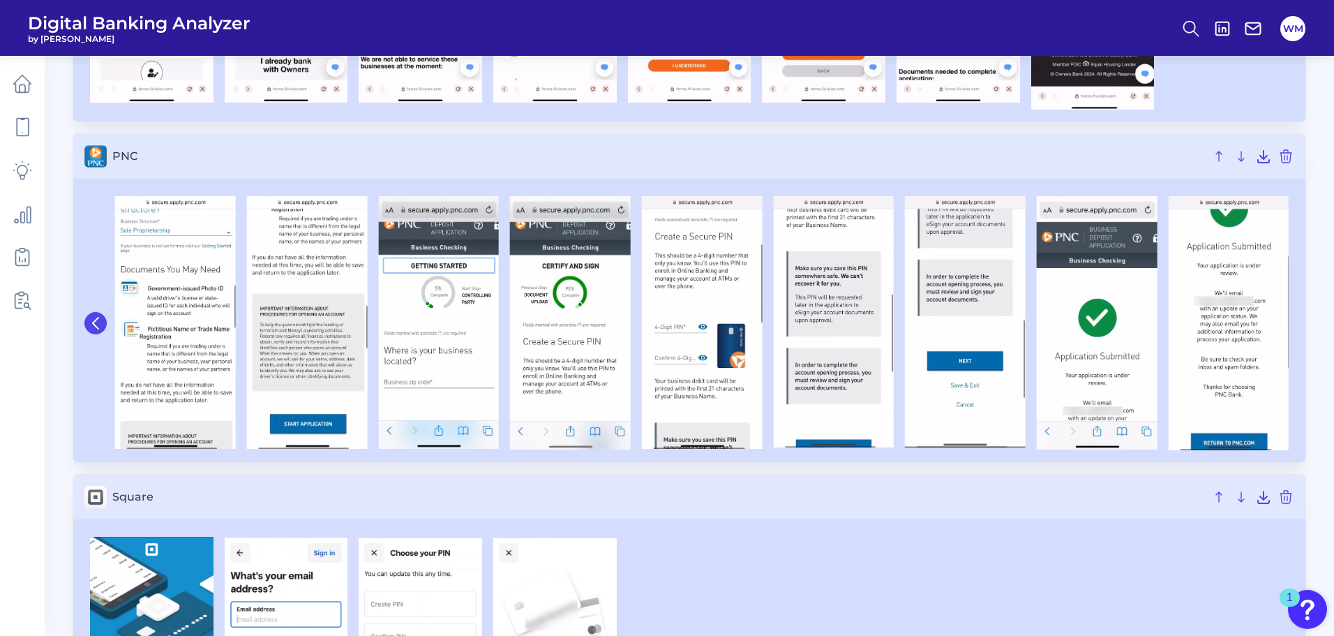
click at [93, 317] on icon at bounding box center [95, 323] width 13 height 13
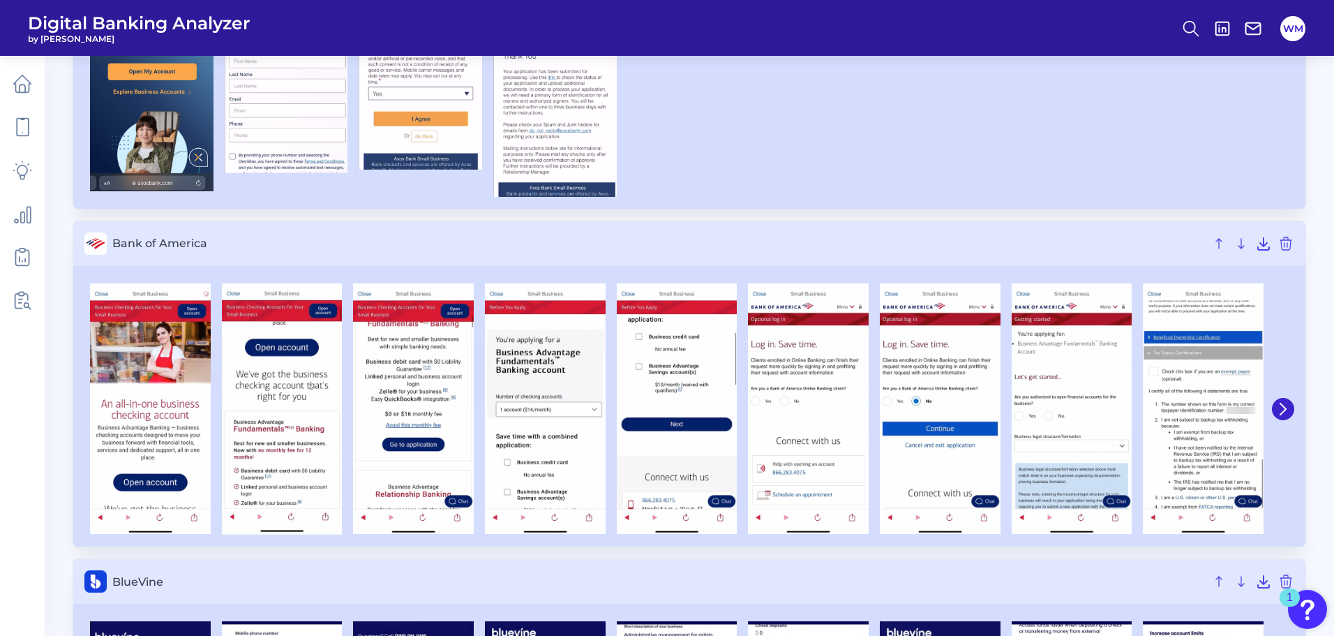
scroll to position [977, 0]
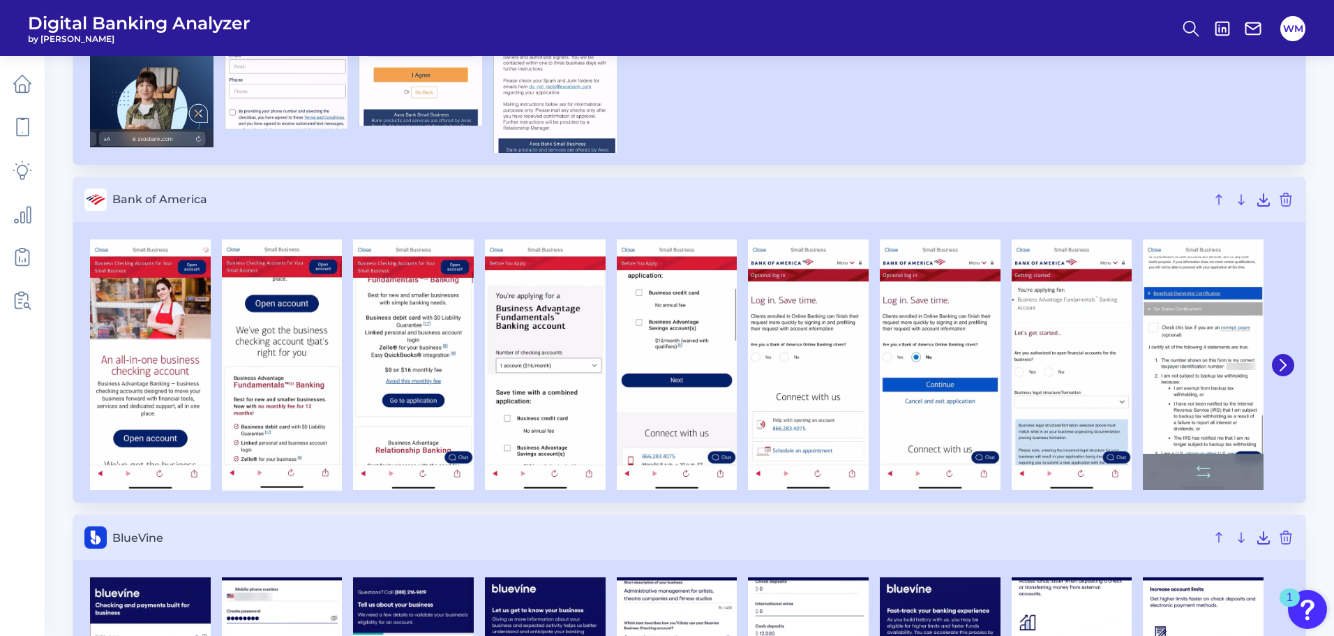
click at [1288, 359] on icon at bounding box center [1283, 365] width 13 height 13
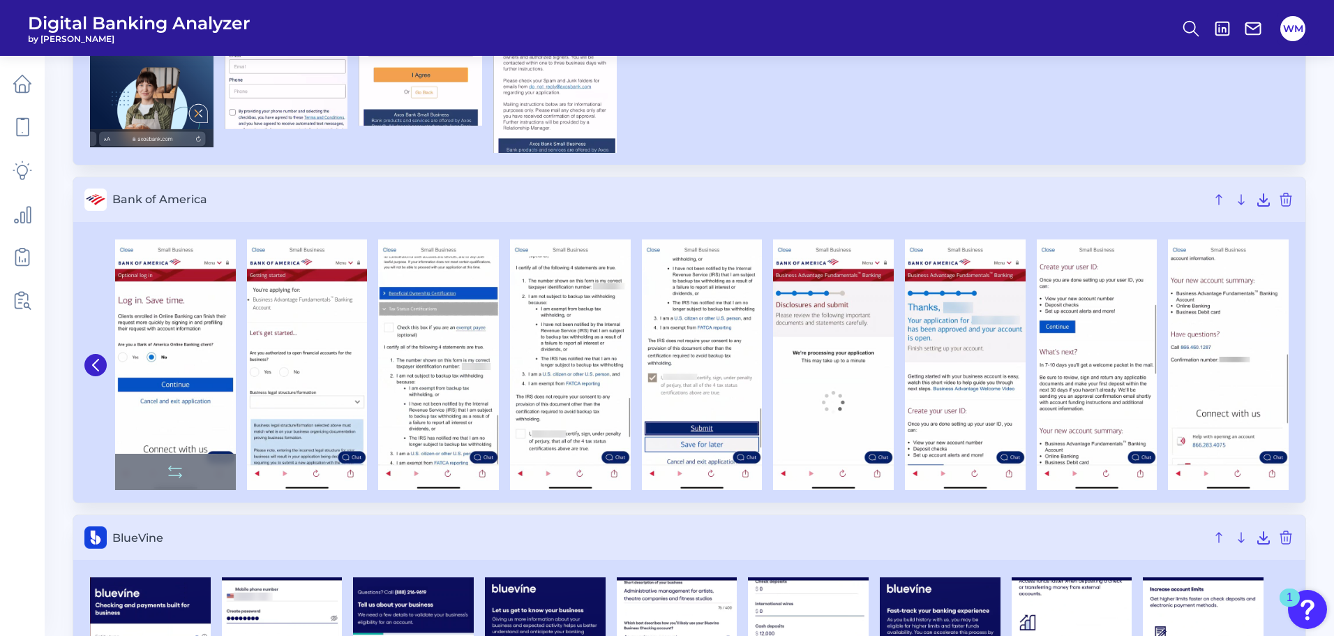
click at [89, 359] on button at bounding box center [95, 365] width 22 height 22
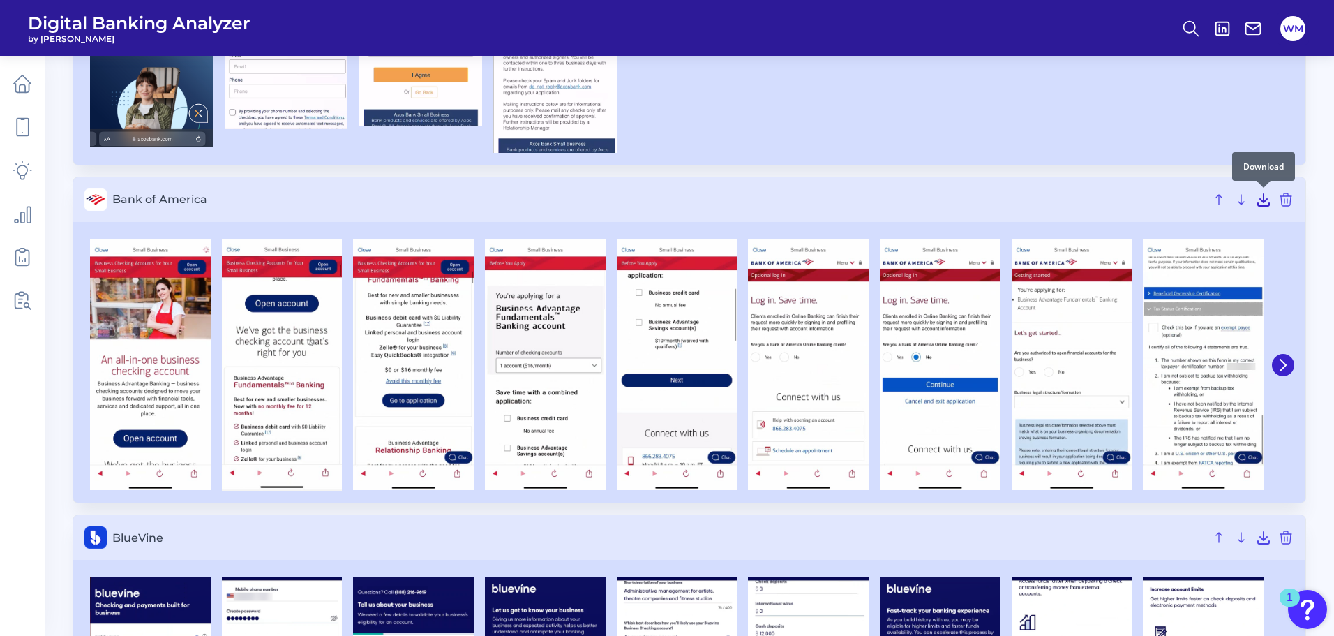
click at [1259, 198] on icon at bounding box center [1263, 199] width 17 height 17
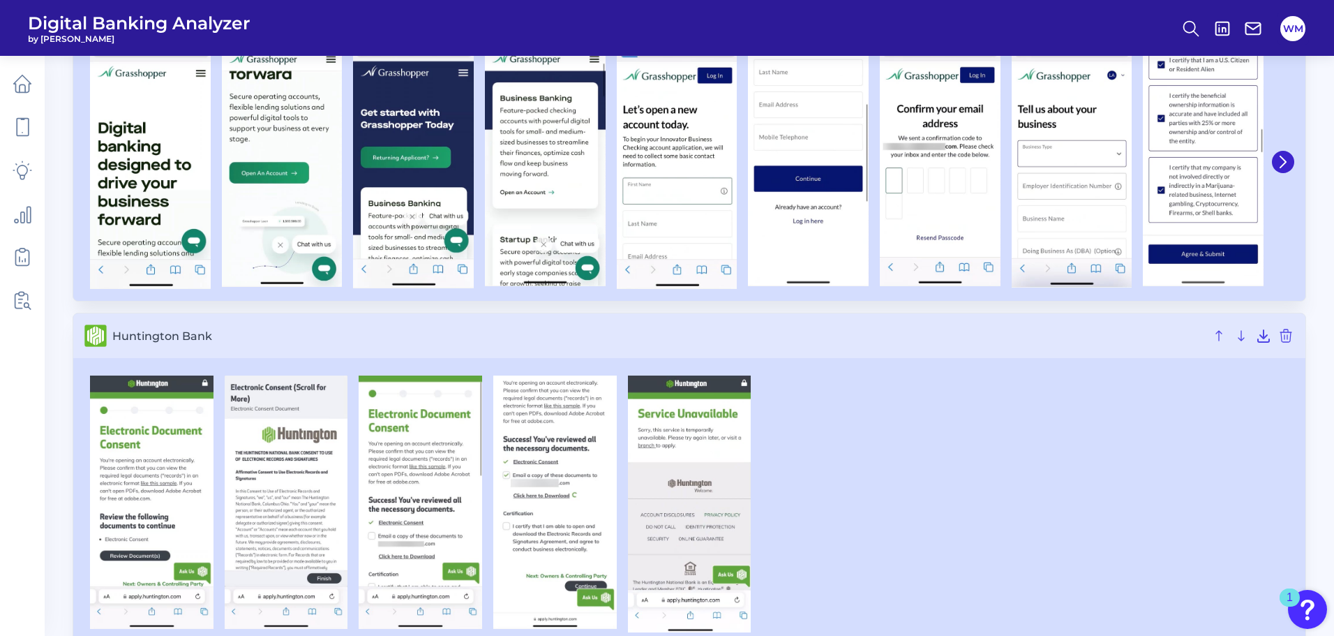
scroll to position [3070, 0]
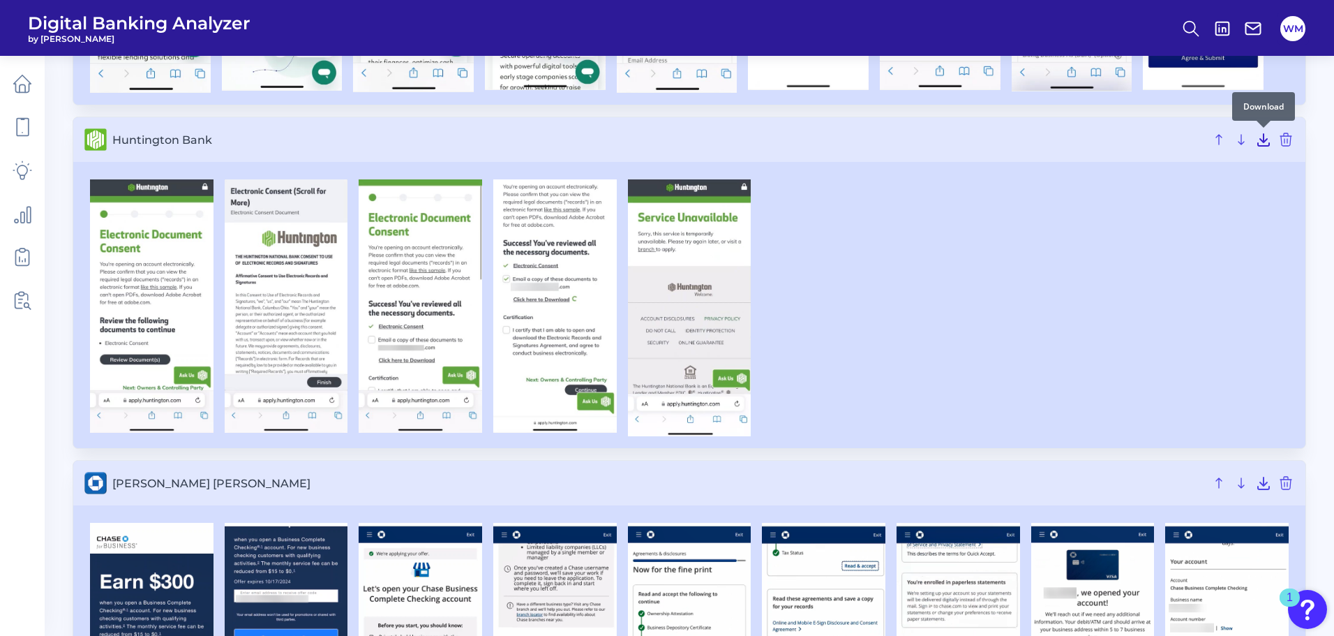
click at [1264, 137] on icon at bounding box center [1263, 140] width 11 height 12
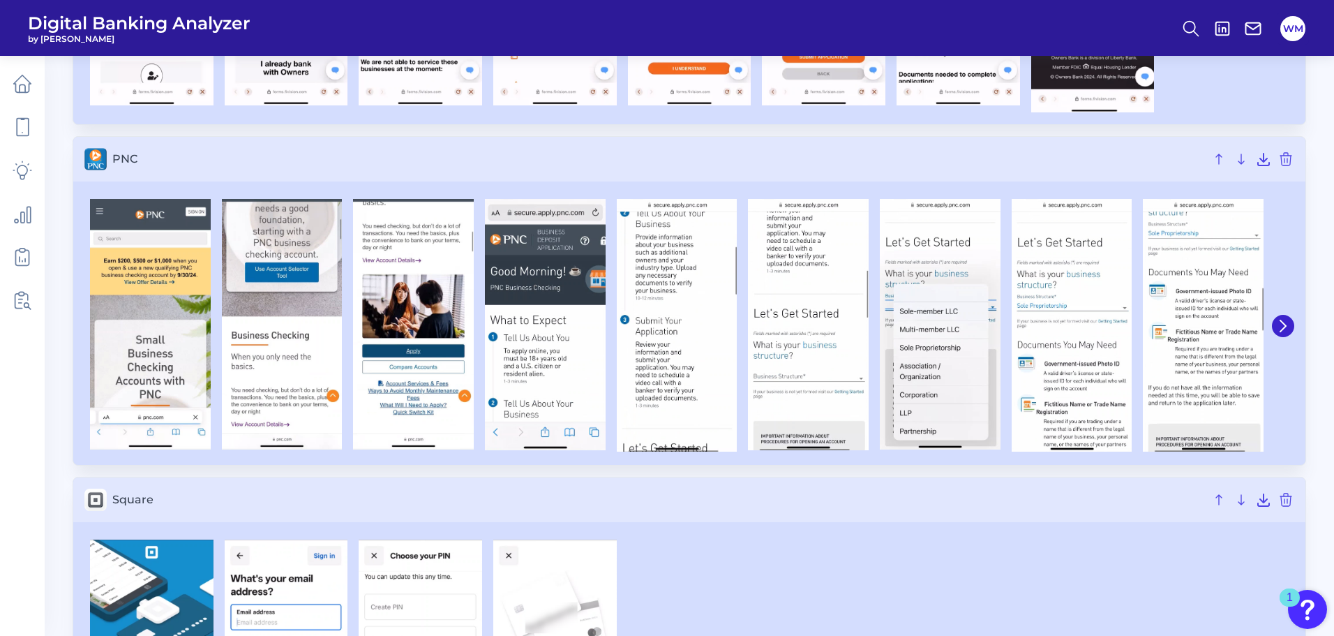
scroll to position [5512, 0]
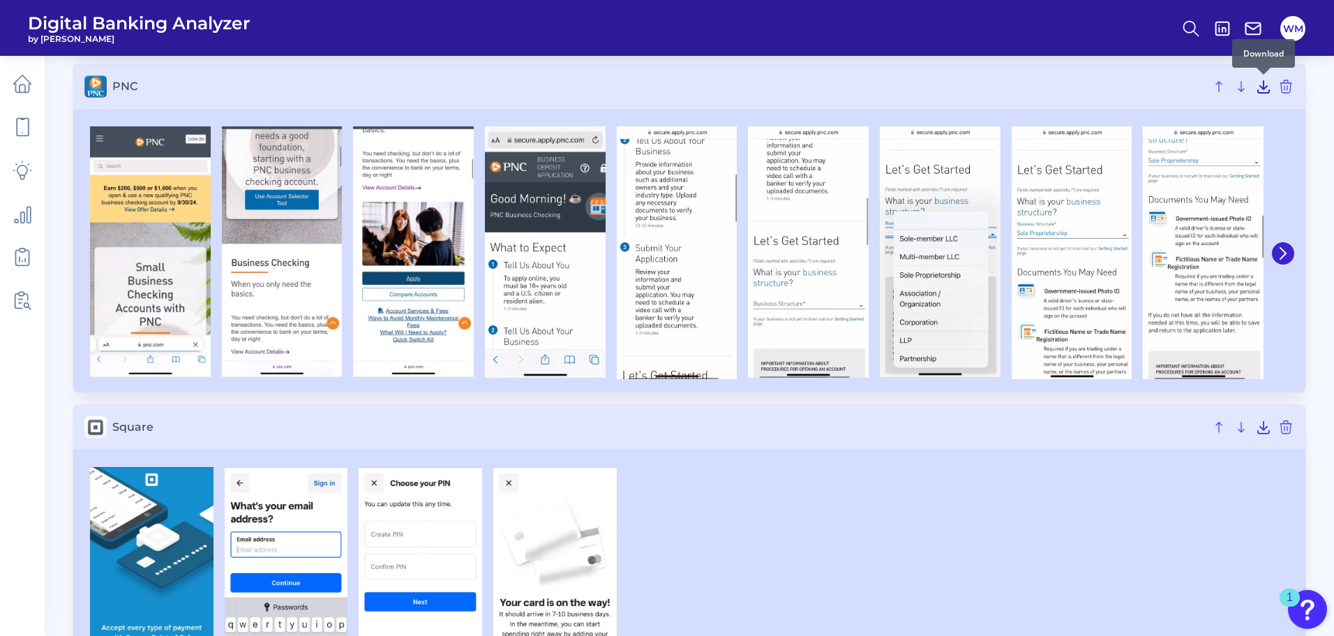
click at [1263, 84] on icon at bounding box center [1263, 87] width 11 height 12
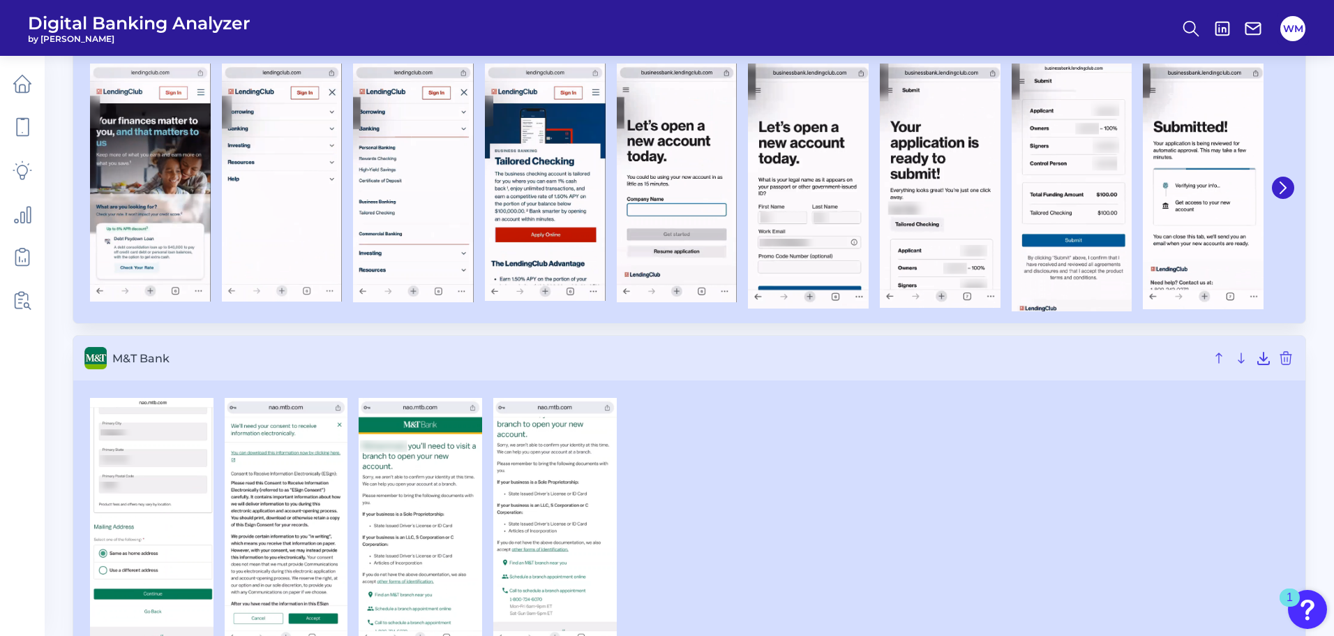
scroll to position [3810, 0]
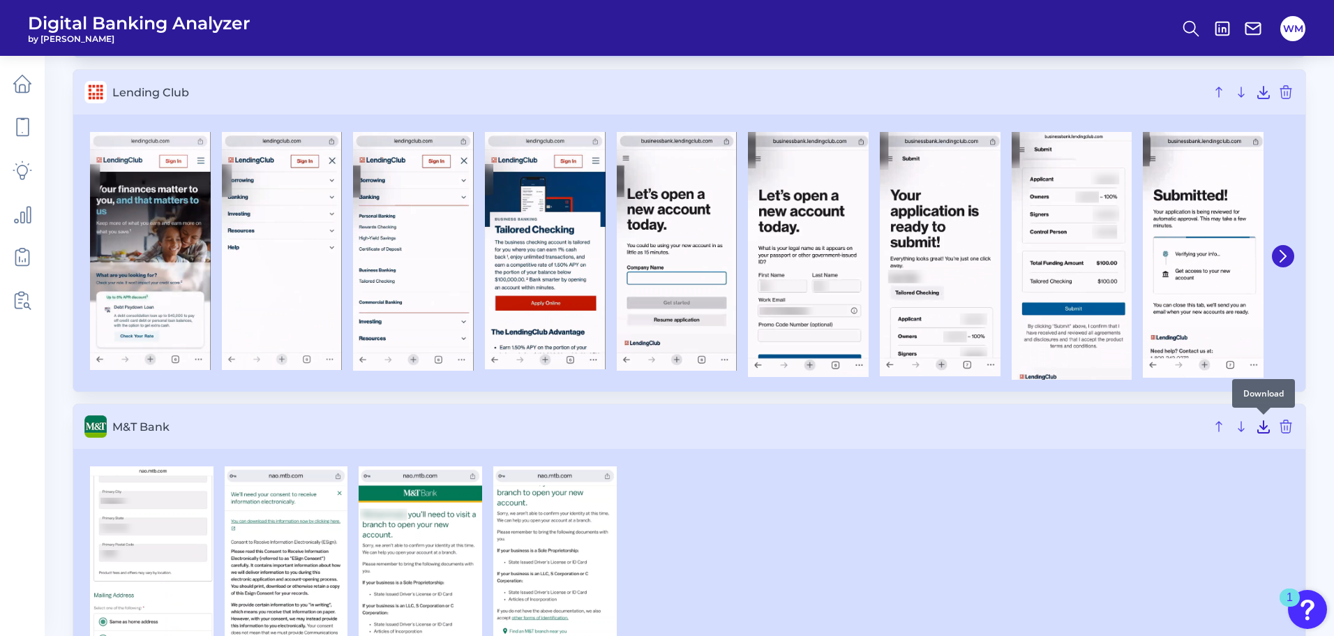
click at [1260, 427] on icon at bounding box center [1263, 426] width 17 height 17
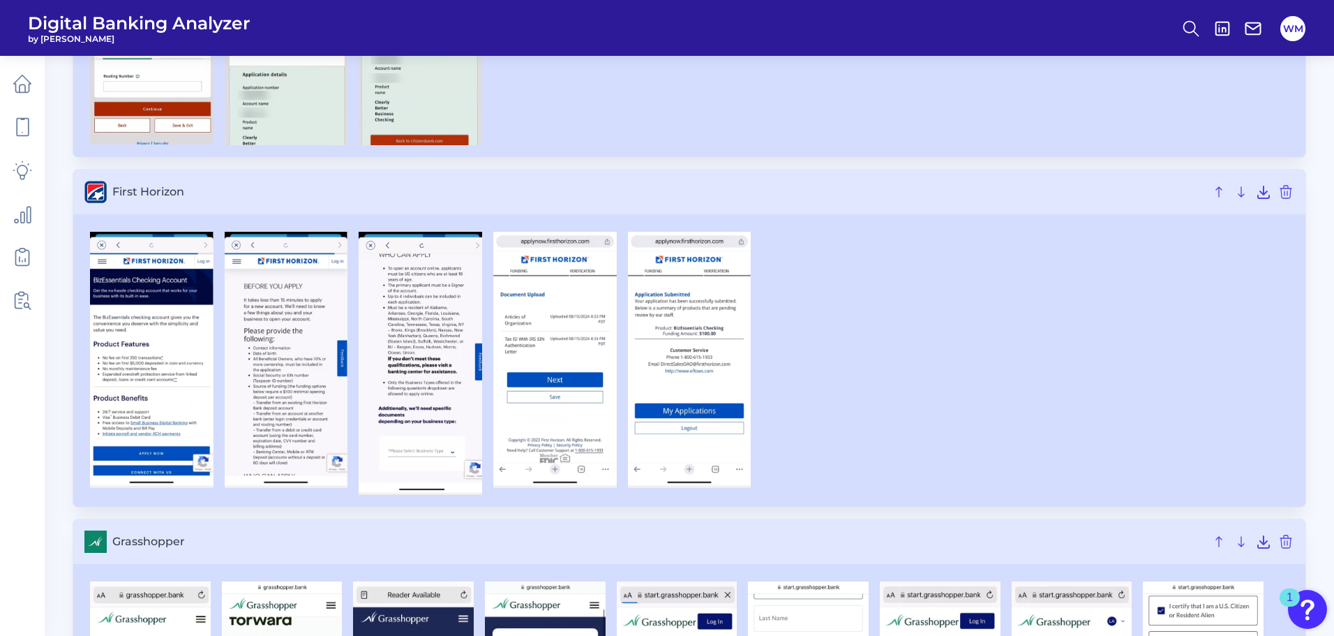
scroll to position [2066, 0]
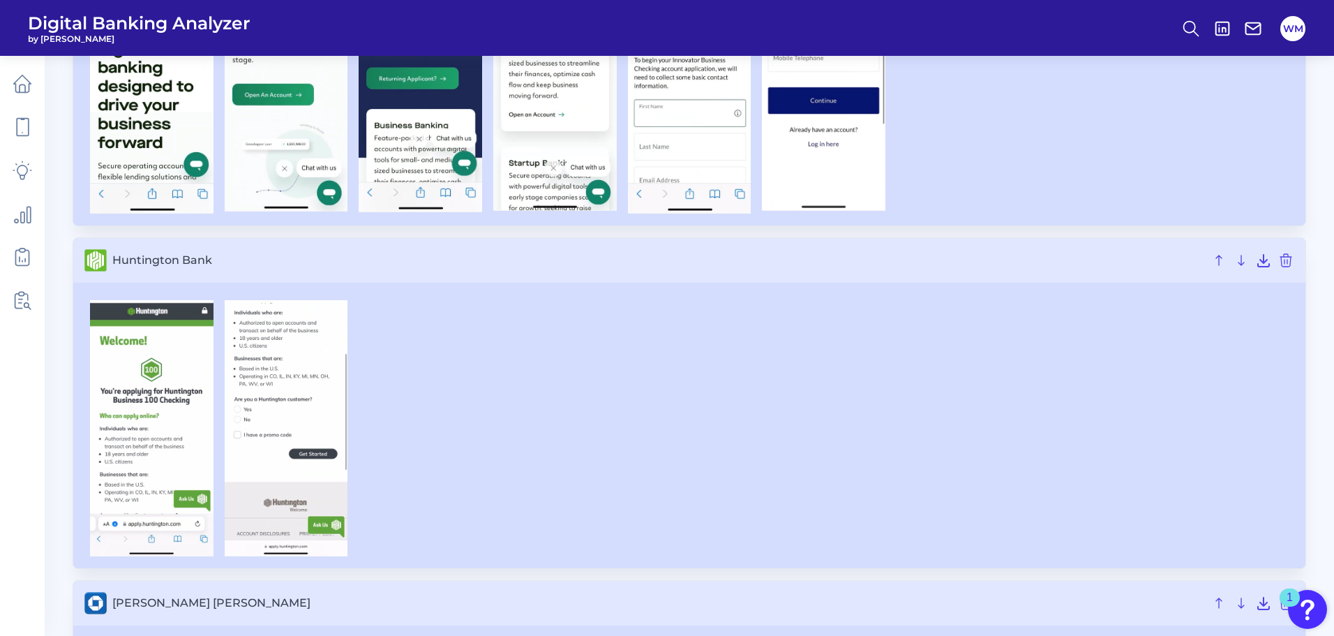
scroll to position [2608, 0]
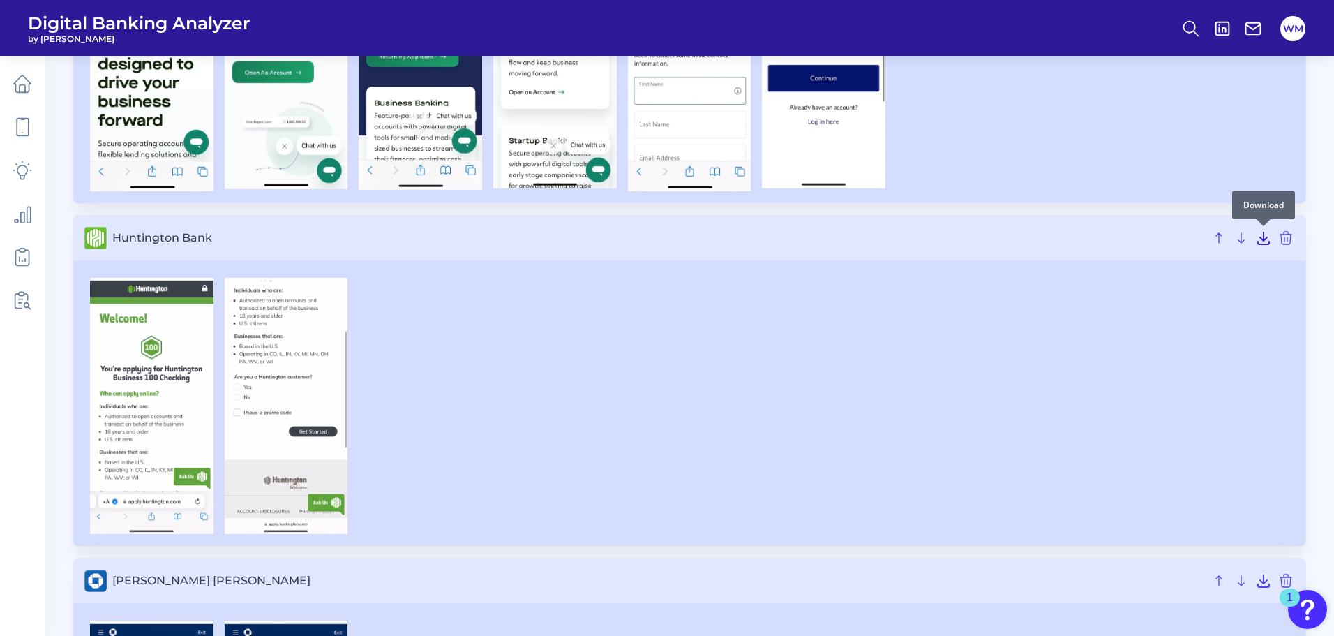
click at [1262, 241] on icon at bounding box center [1263, 238] width 17 height 17
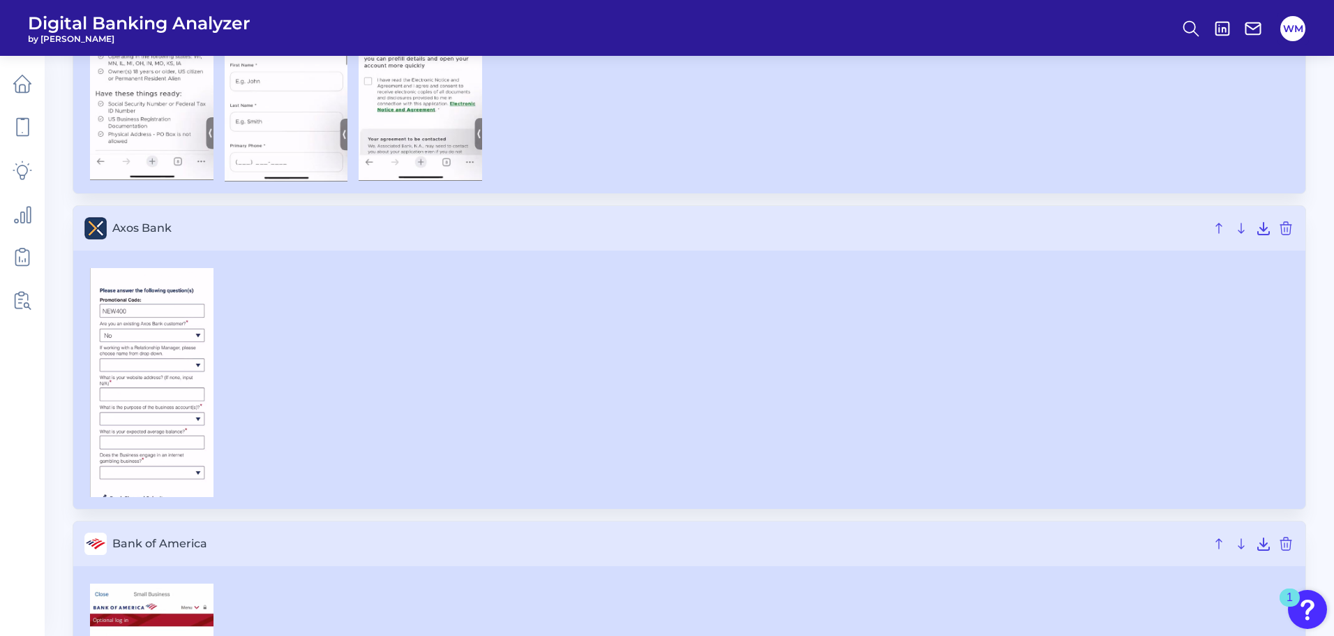
scroll to position [724, 0]
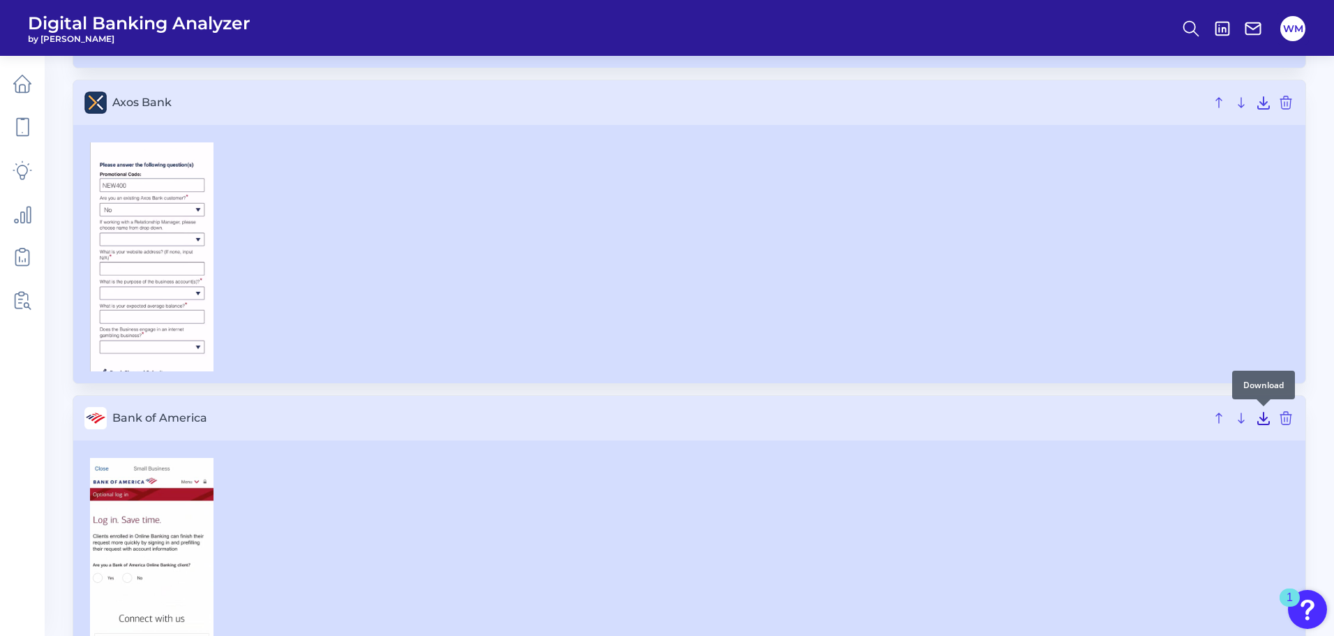
click at [1261, 415] on icon at bounding box center [1263, 418] width 17 height 17
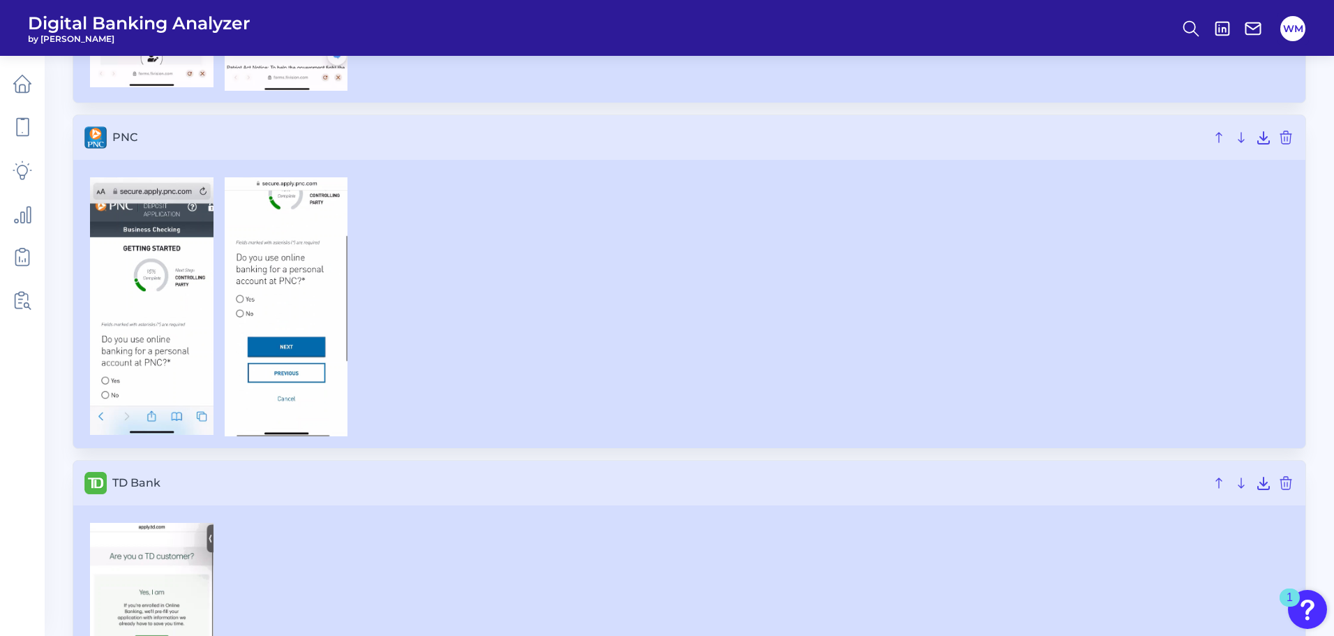
scroll to position [4047, 0]
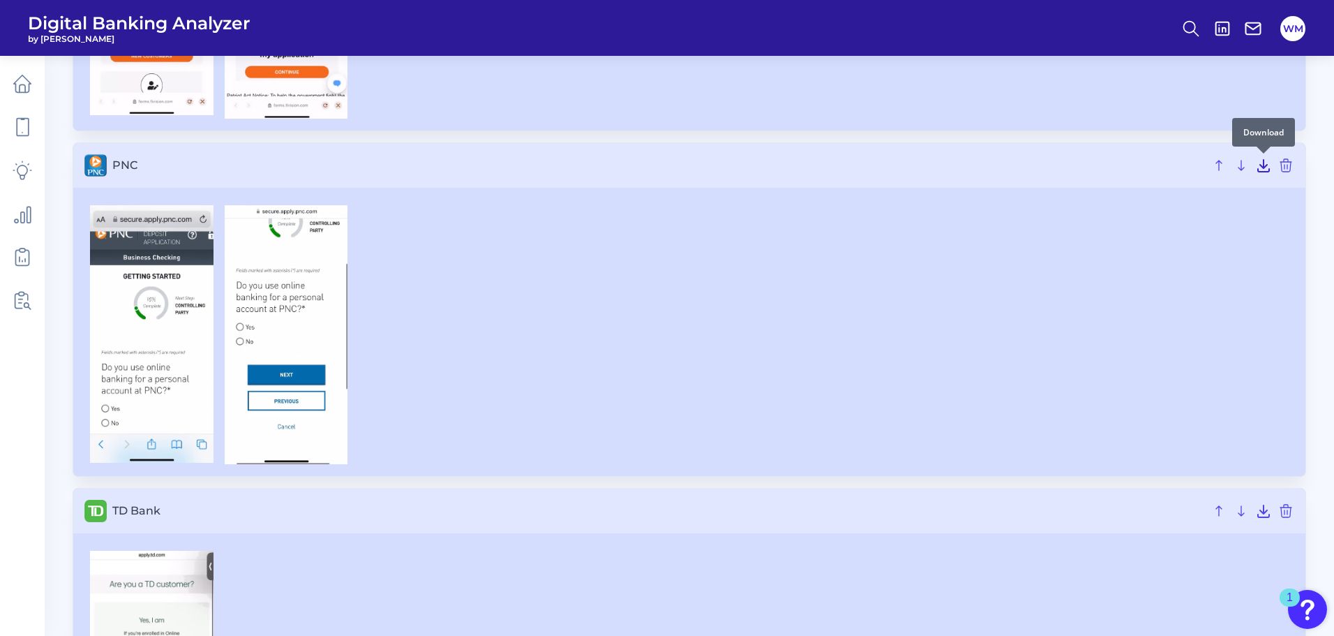
click at [1269, 162] on icon at bounding box center [1263, 165] width 17 height 17
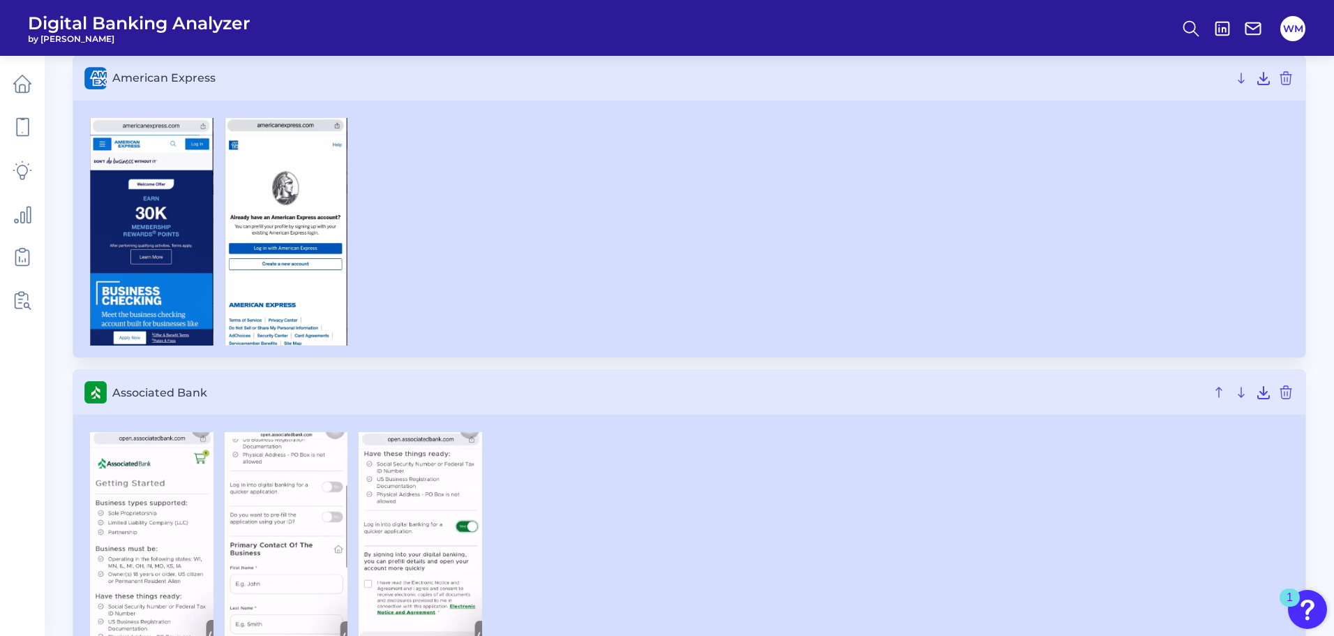
scroll to position [0, 0]
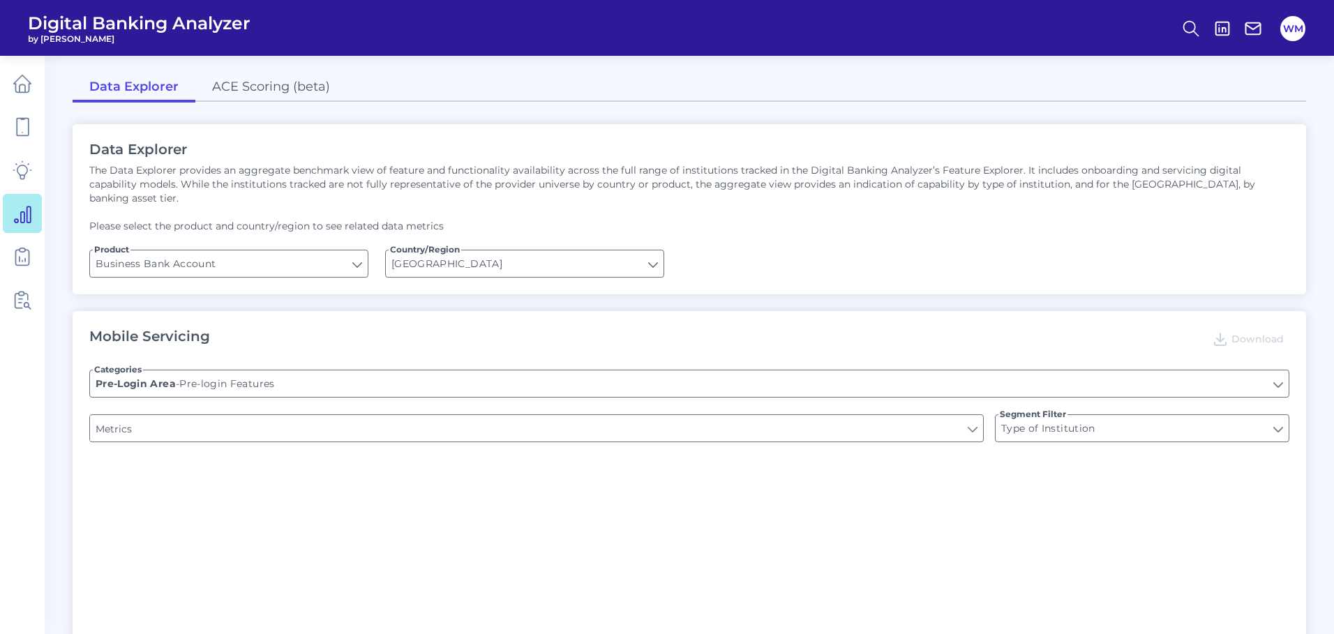
type input "Does it offer third-party single sign on?"
